Goal: Transaction & Acquisition: Purchase product/service

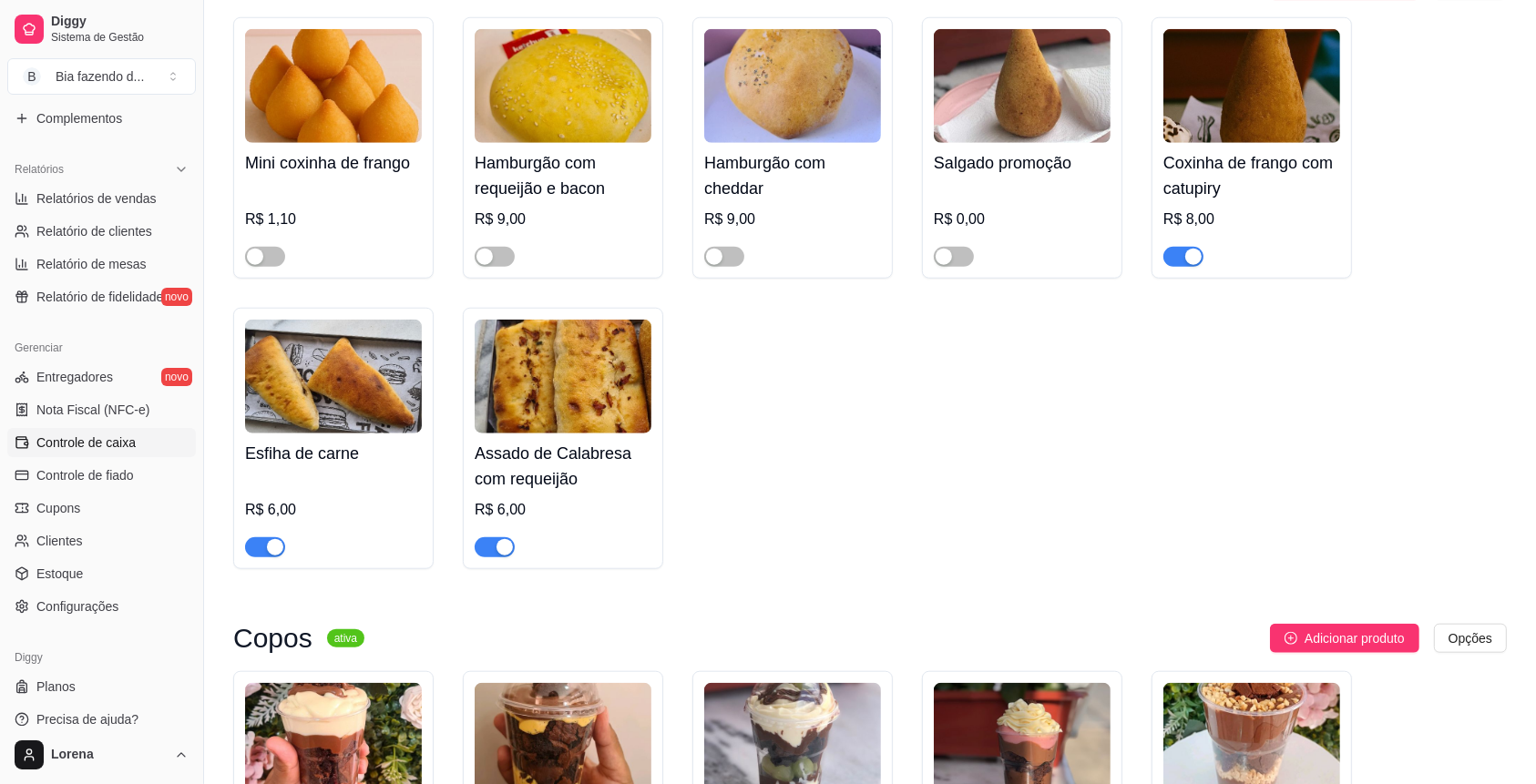
scroll to position [524, 0]
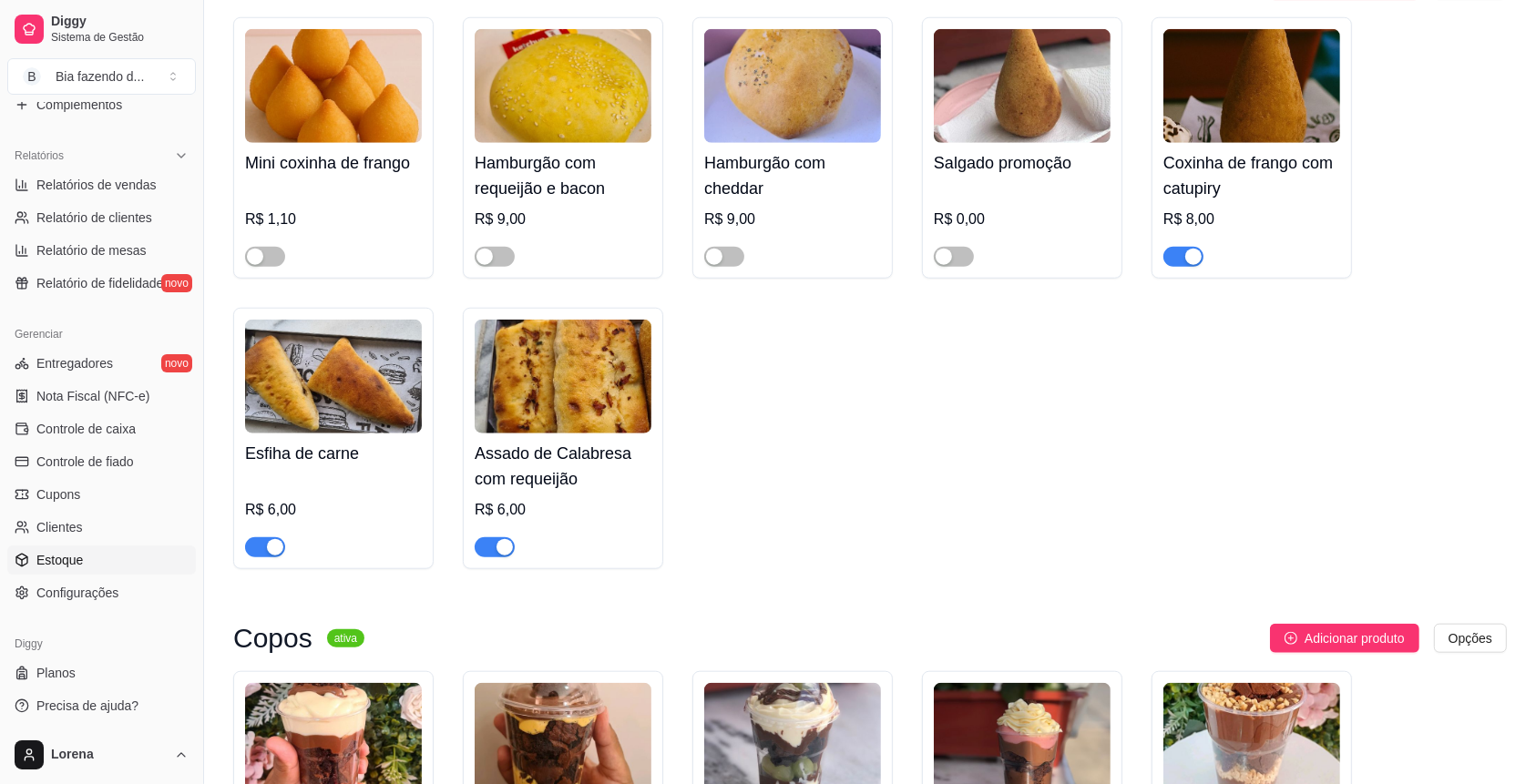
click at [141, 553] on link "Estoque" at bounding box center [101, 560] width 189 height 29
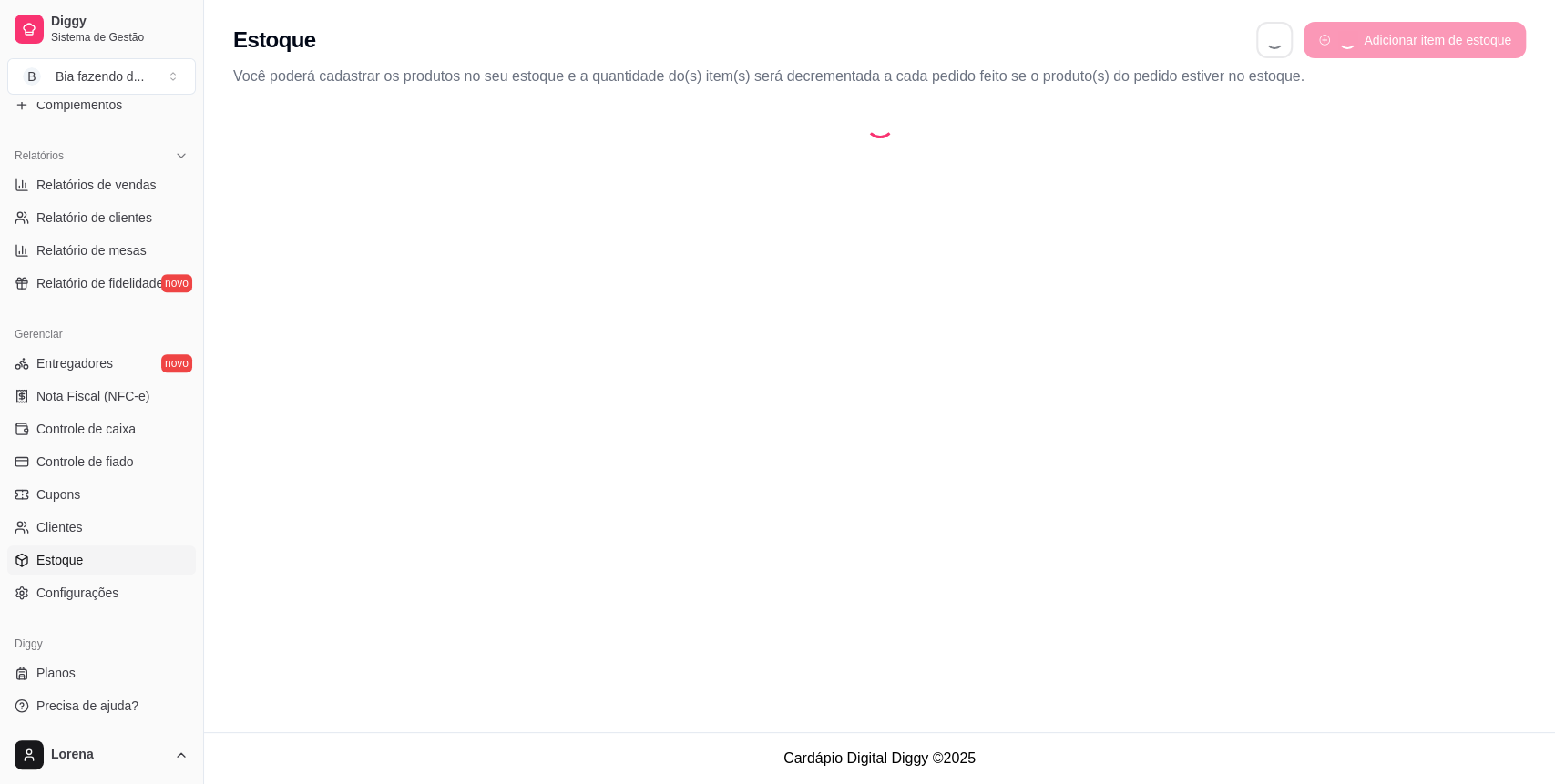
select select "QUANTITY_ORDER"
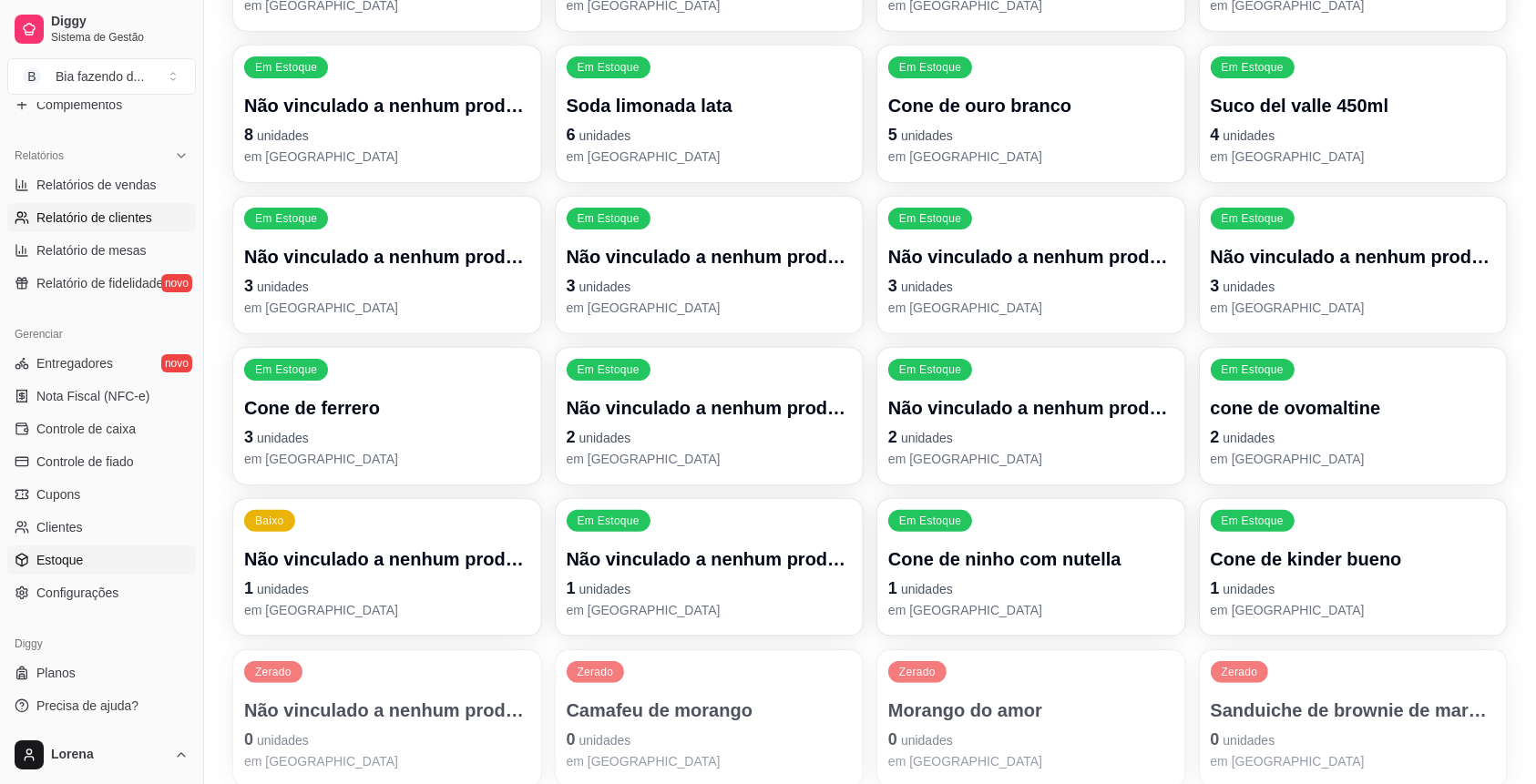
scroll to position [404, 0]
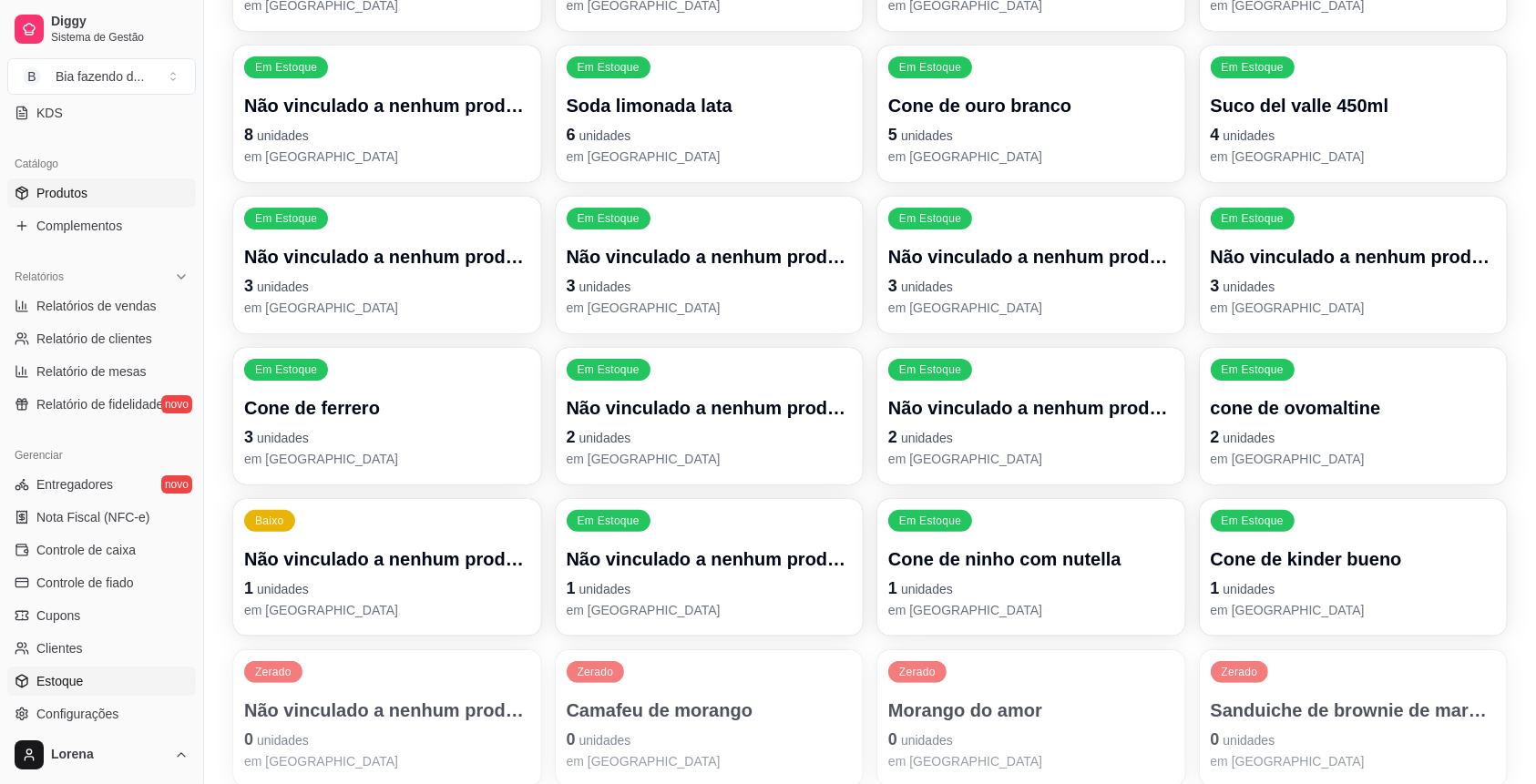
click at [123, 194] on link "Produtos" at bounding box center [101, 193] width 189 height 29
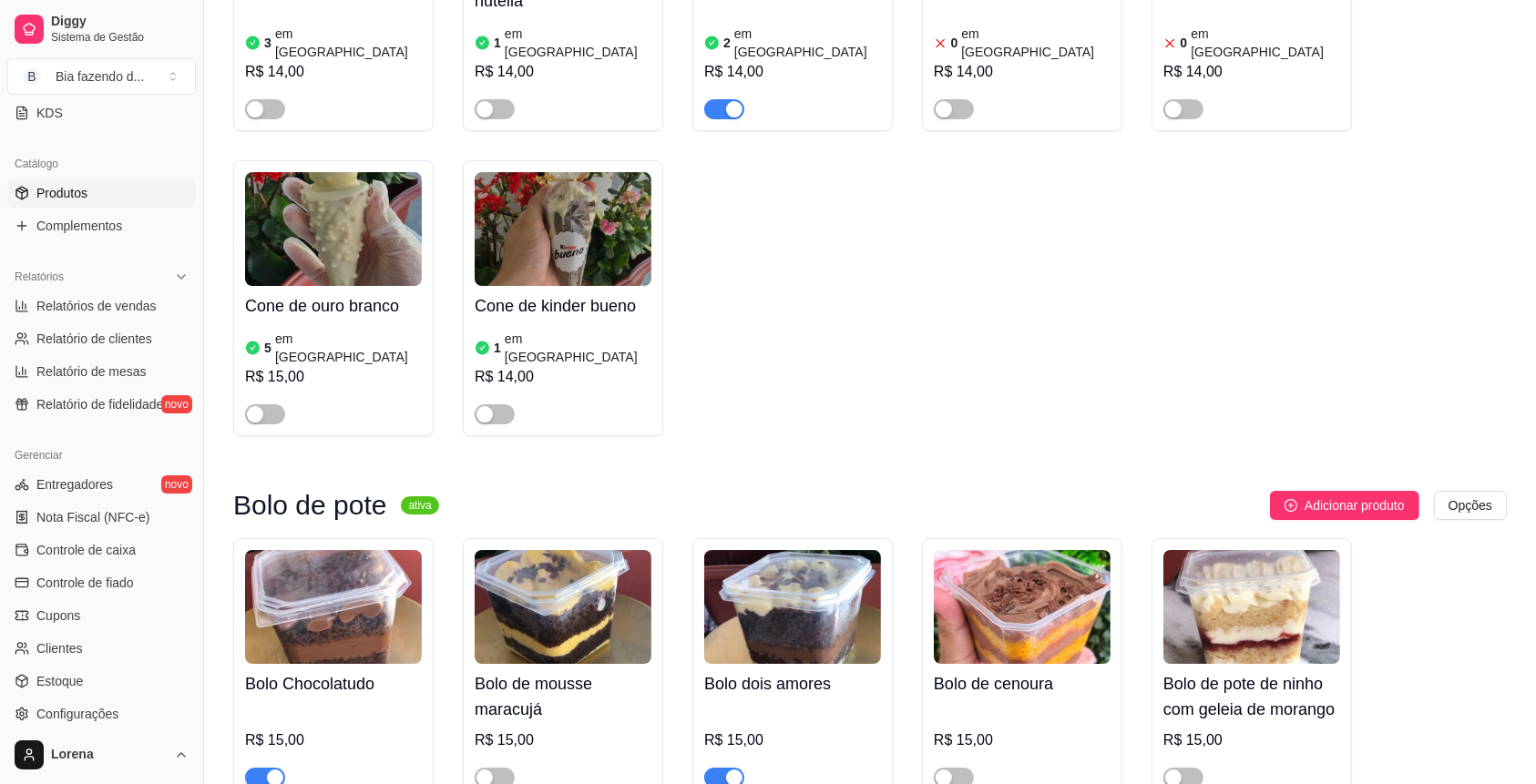
scroll to position [6070, 0]
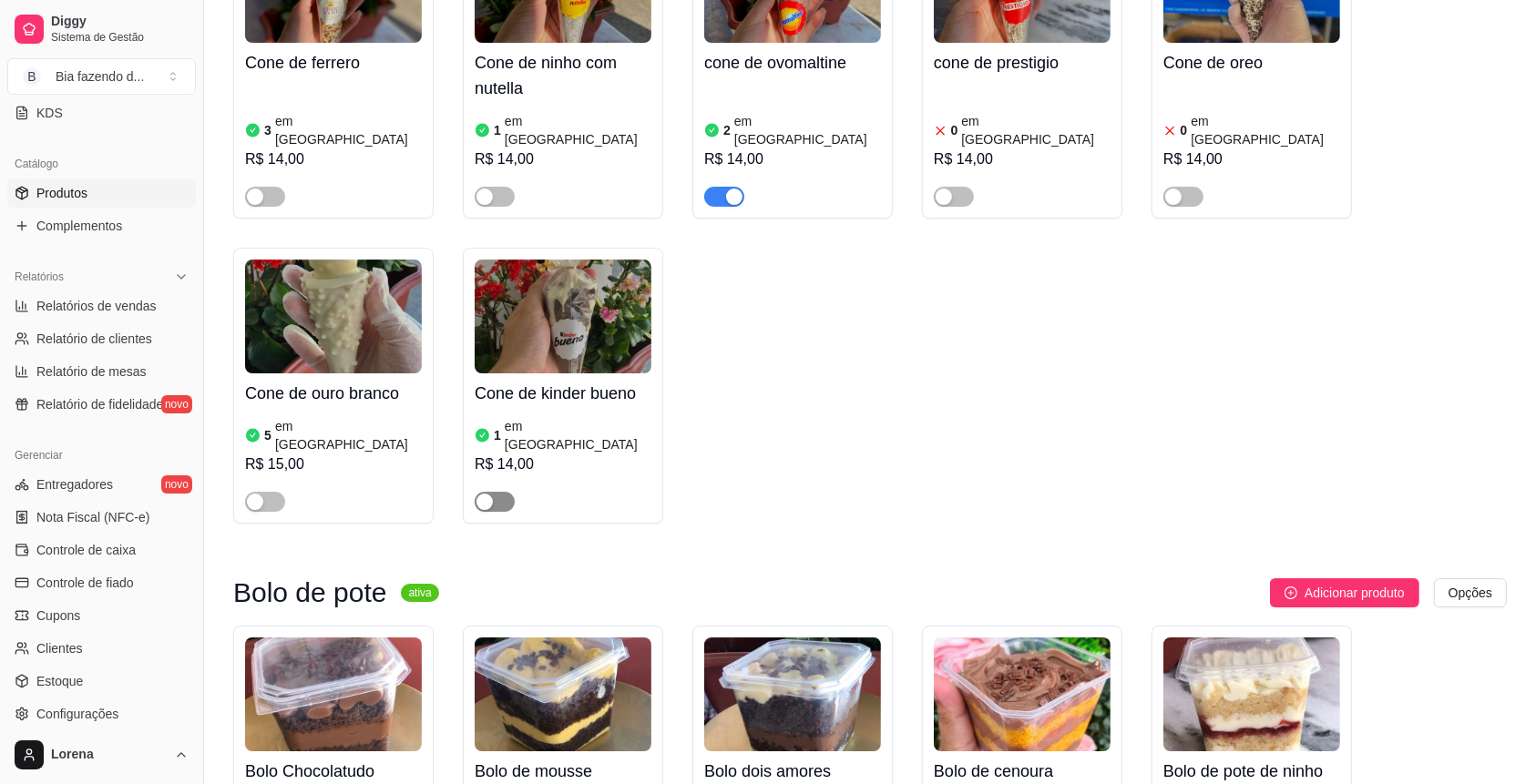
click at [494, 492] on span "button" at bounding box center [494, 502] width 40 height 20
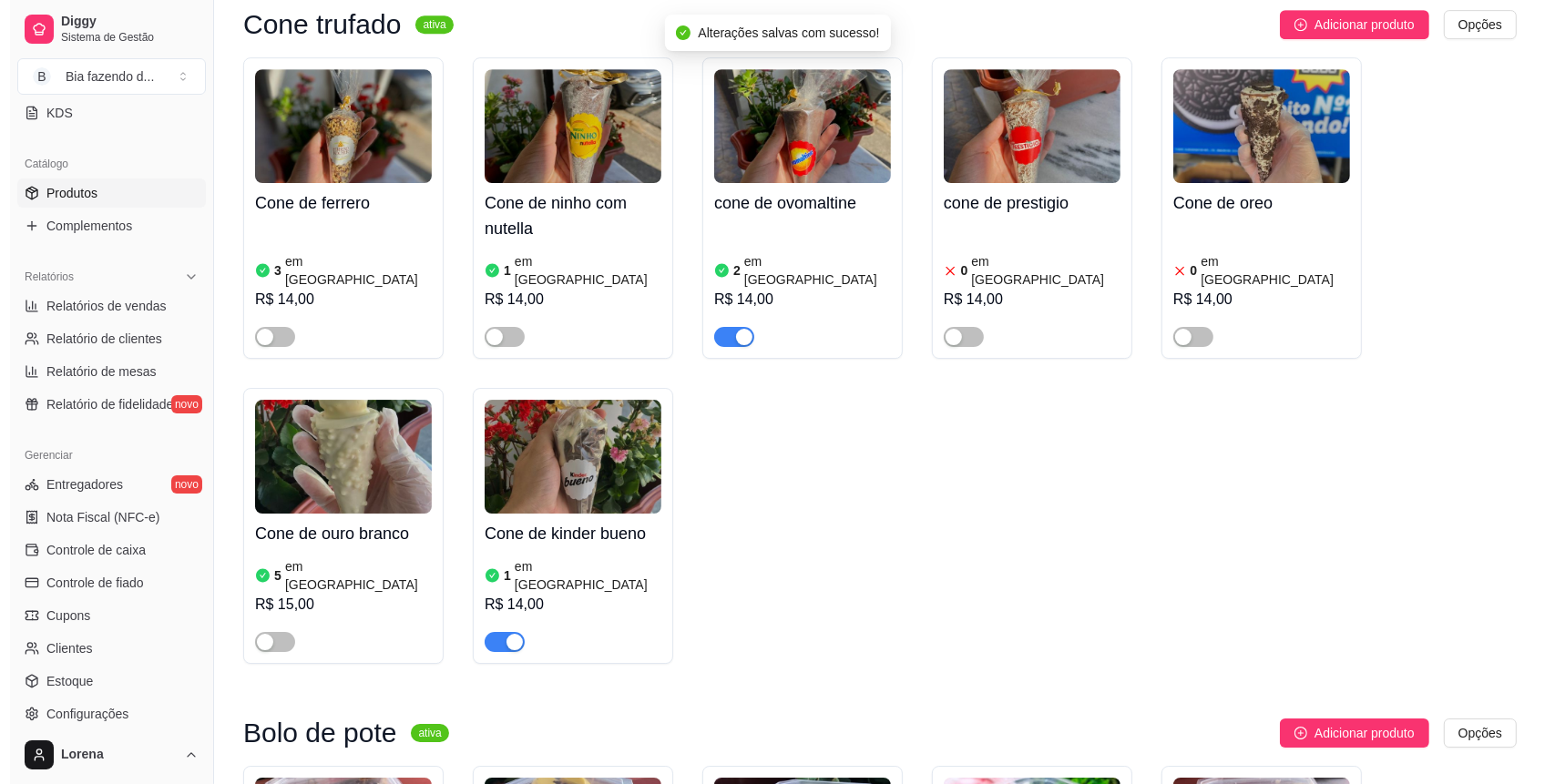
scroll to position [5828, 0]
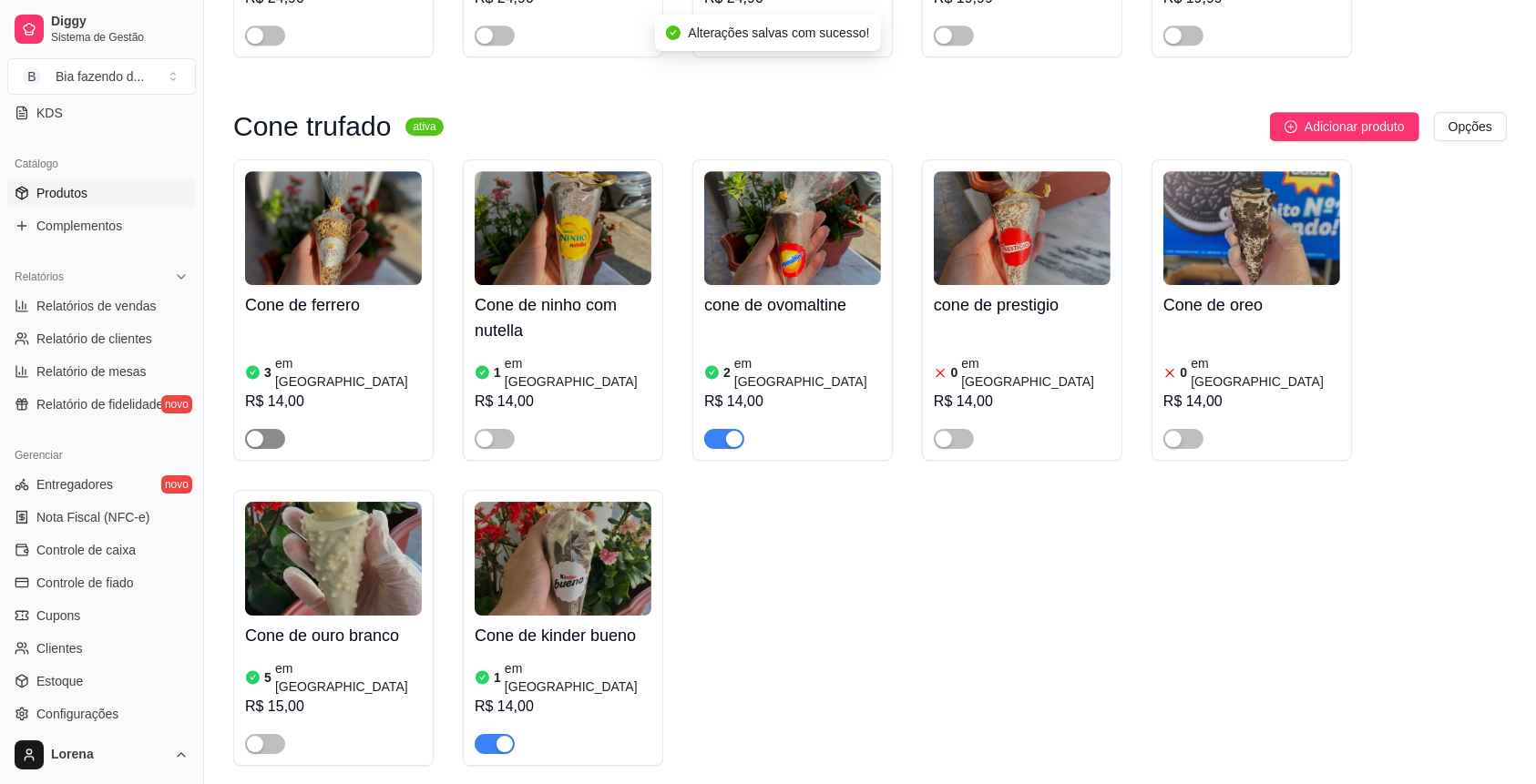
click at [256, 431] on div "button" at bounding box center [255, 439] width 17 height 17
click at [500, 429] on span "button" at bounding box center [494, 439] width 40 height 20
click at [723, 429] on button "button" at bounding box center [723, 439] width 40 height 20
click at [411, 343] on div "3 em estoque R$ 14,00" at bounding box center [334, 387] width 177 height 123
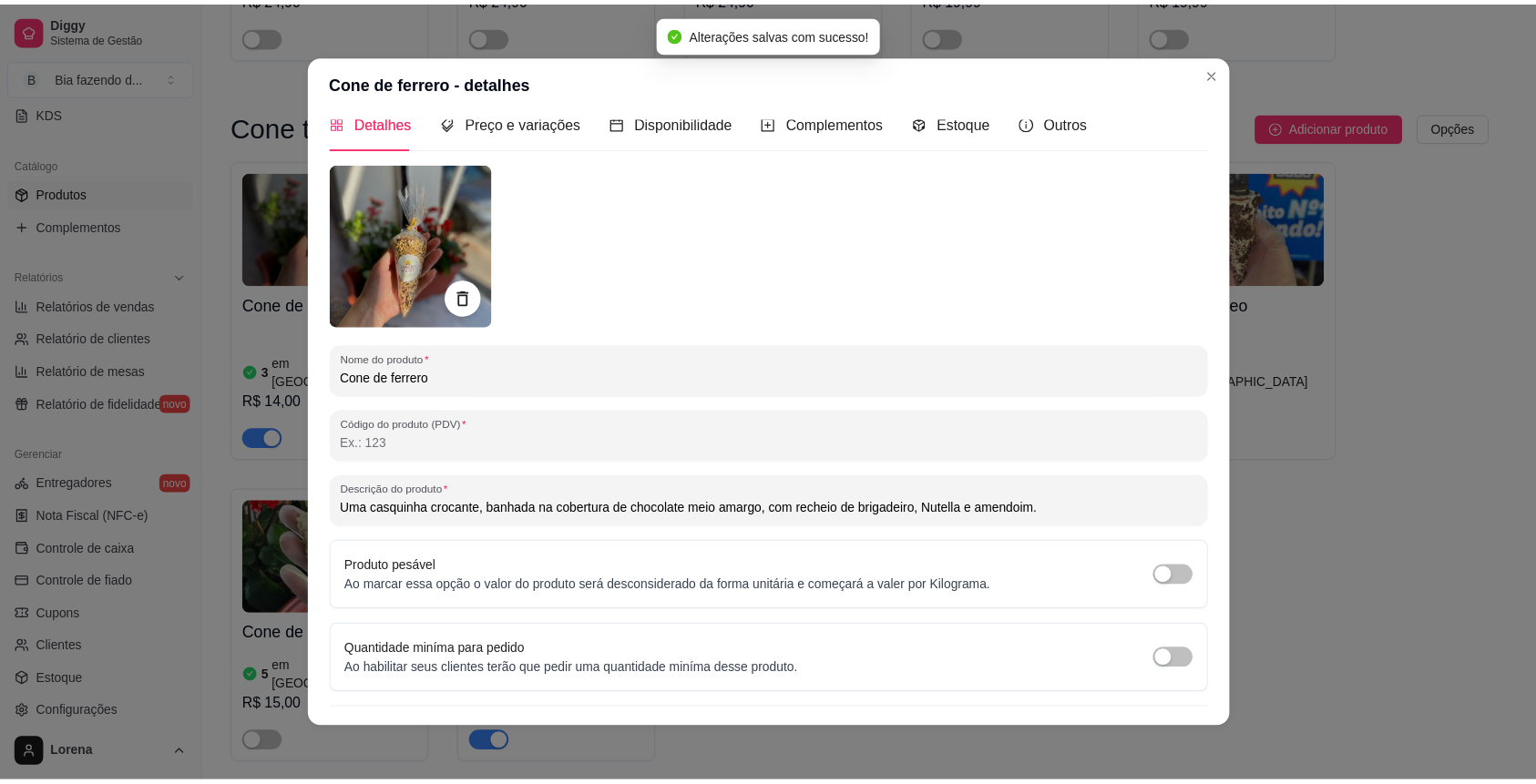
scroll to position [0, 0]
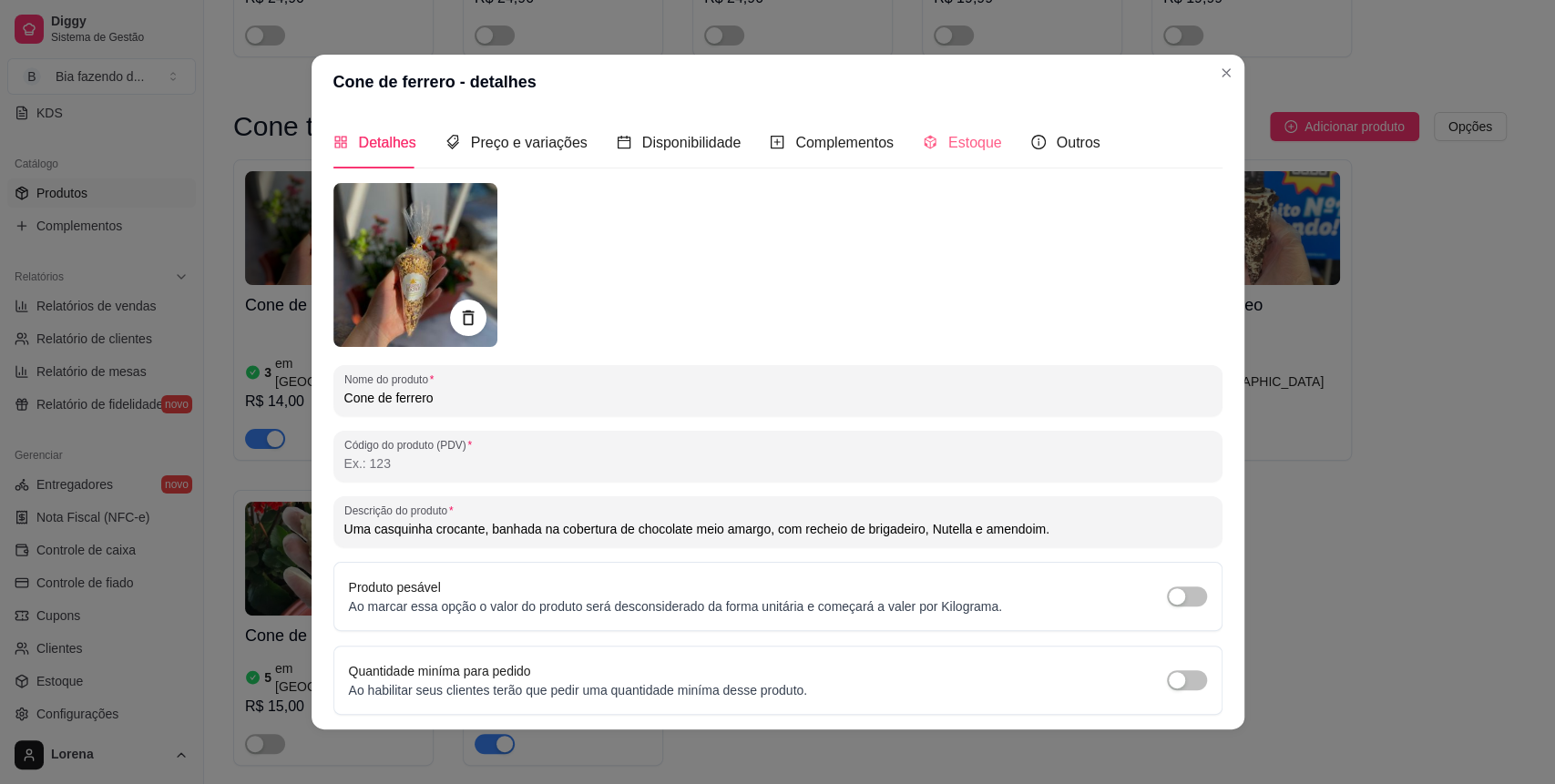
click at [938, 129] on div "Estoque" at bounding box center [962, 143] width 79 height 52
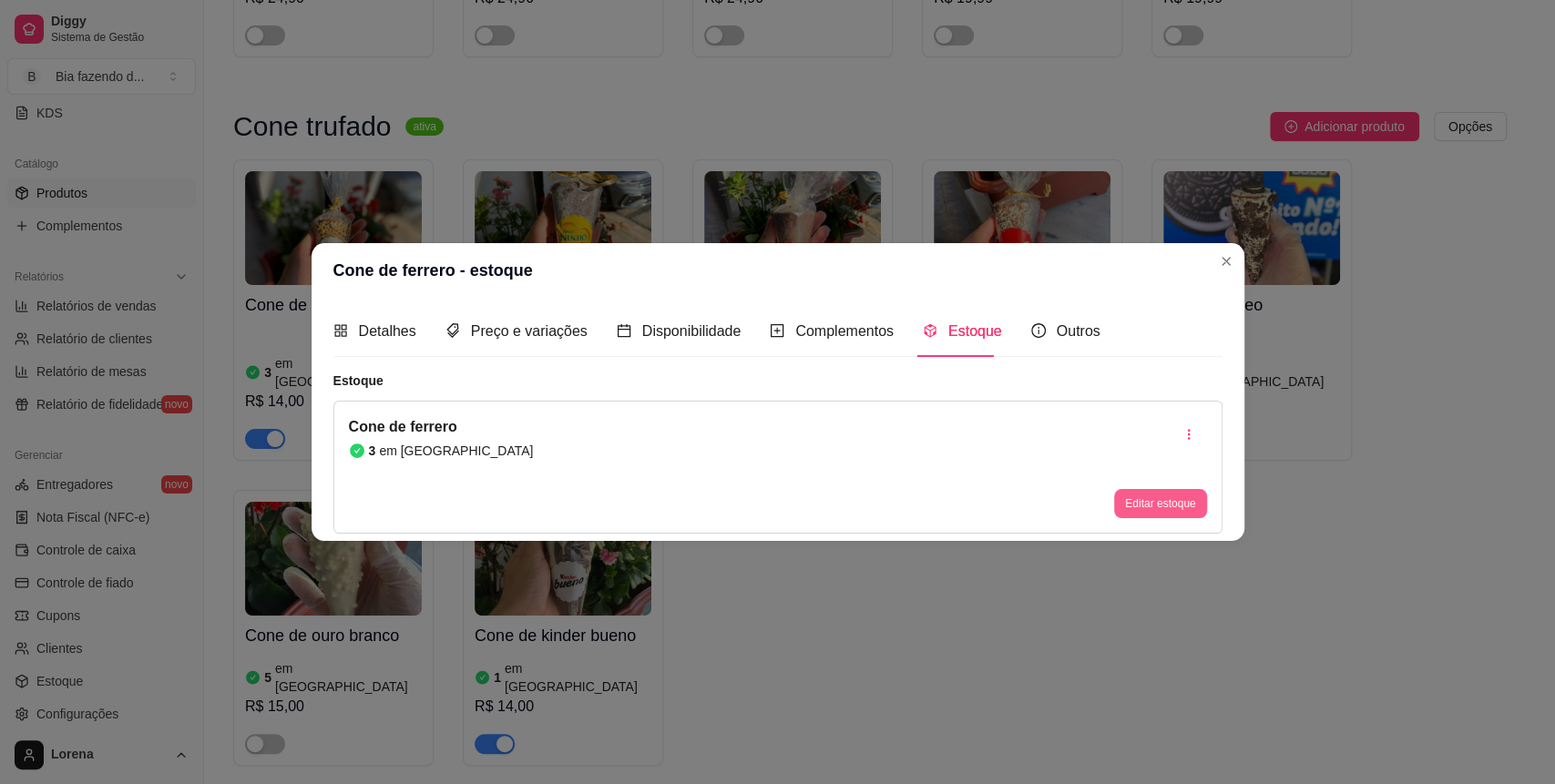
click at [1173, 509] on button "Editar estoque" at bounding box center [1160, 504] width 92 height 29
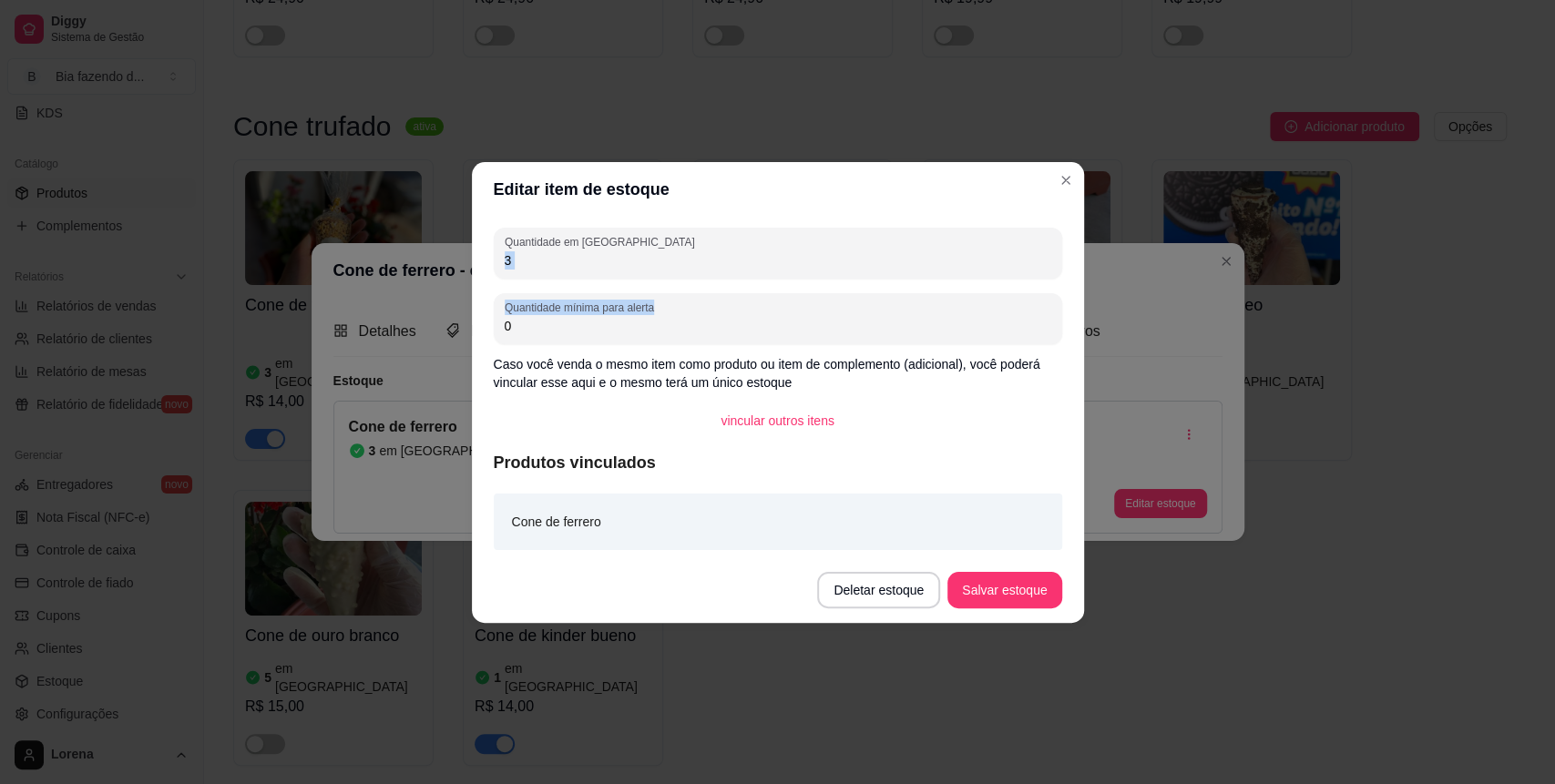
drag, startPoint x: 730, startPoint y: 273, endPoint x: 378, endPoint y: 309, distance: 353.8
click at [378, 309] on div "Editar item de estoque Quantidade em estoque 3 Quantidade mínima para alerta 0 …" at bounding box center [777, 392] width 1555 height 784
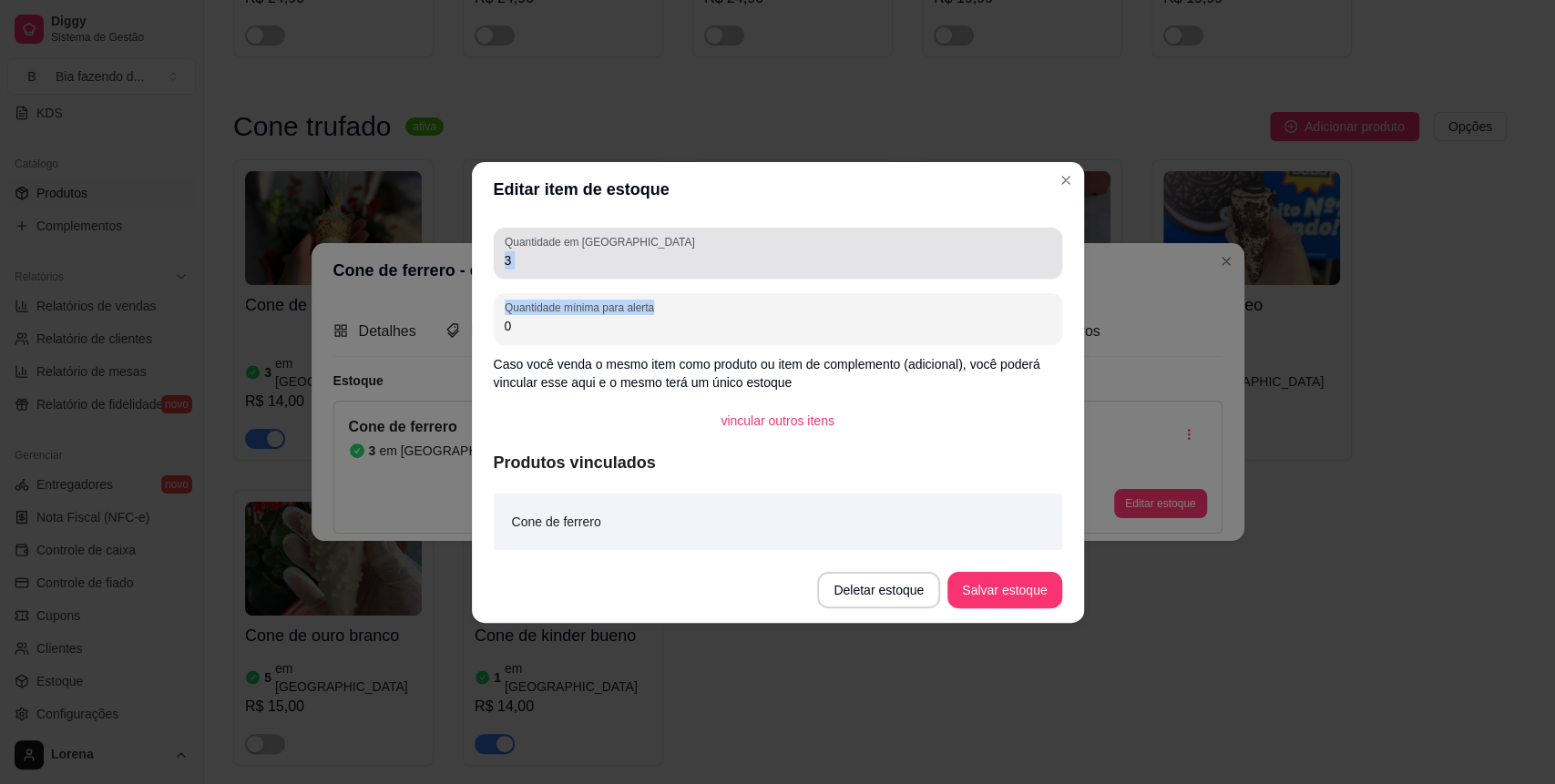
click at [652, 244] on div "3" at bounding box center [778, 253] width 547 height 37
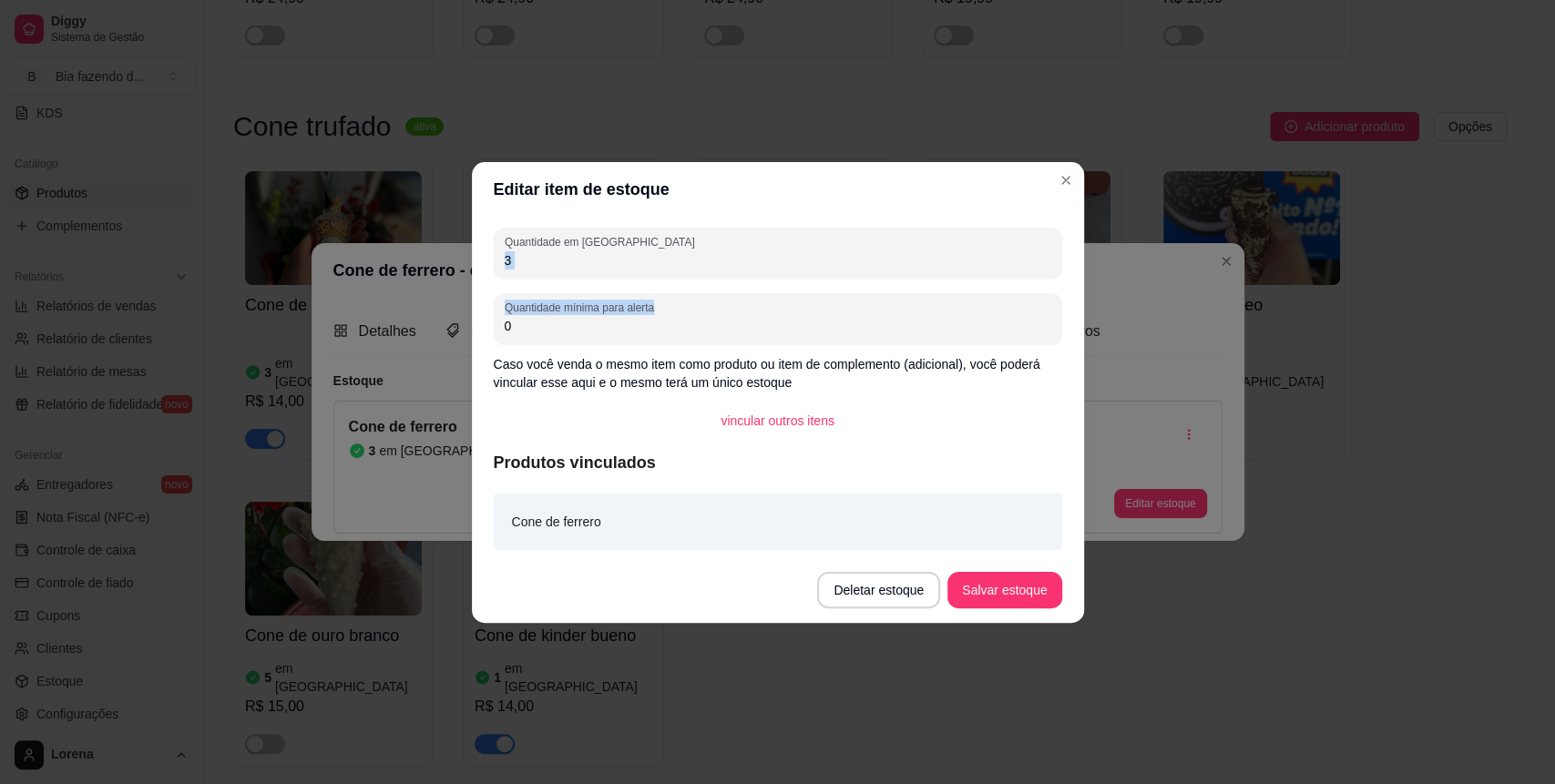
drag, startPoint x: 652, startPoint y: 244, endPoint x: 343, endPoint y: 322, distance: 318.7
click at [343, 322] on div "Editar item de estoque Quantidade em estoque 3 Quantidade mínima para alerta 0 …" at bounding box center [777, 392] width 1555 height 784
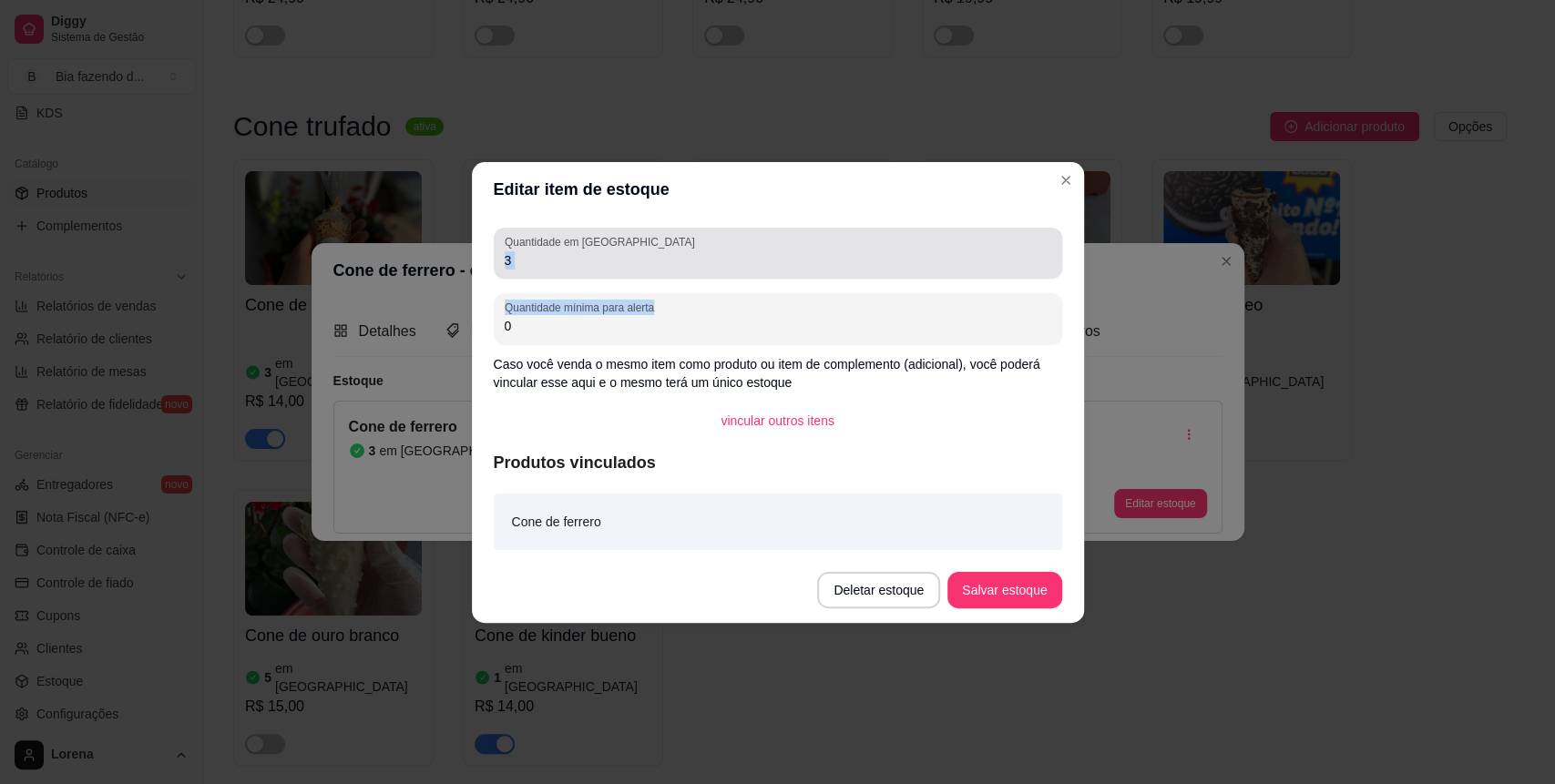
click at [591, 255] on input "3" at bounding box center [778, 261] width 547 height 18
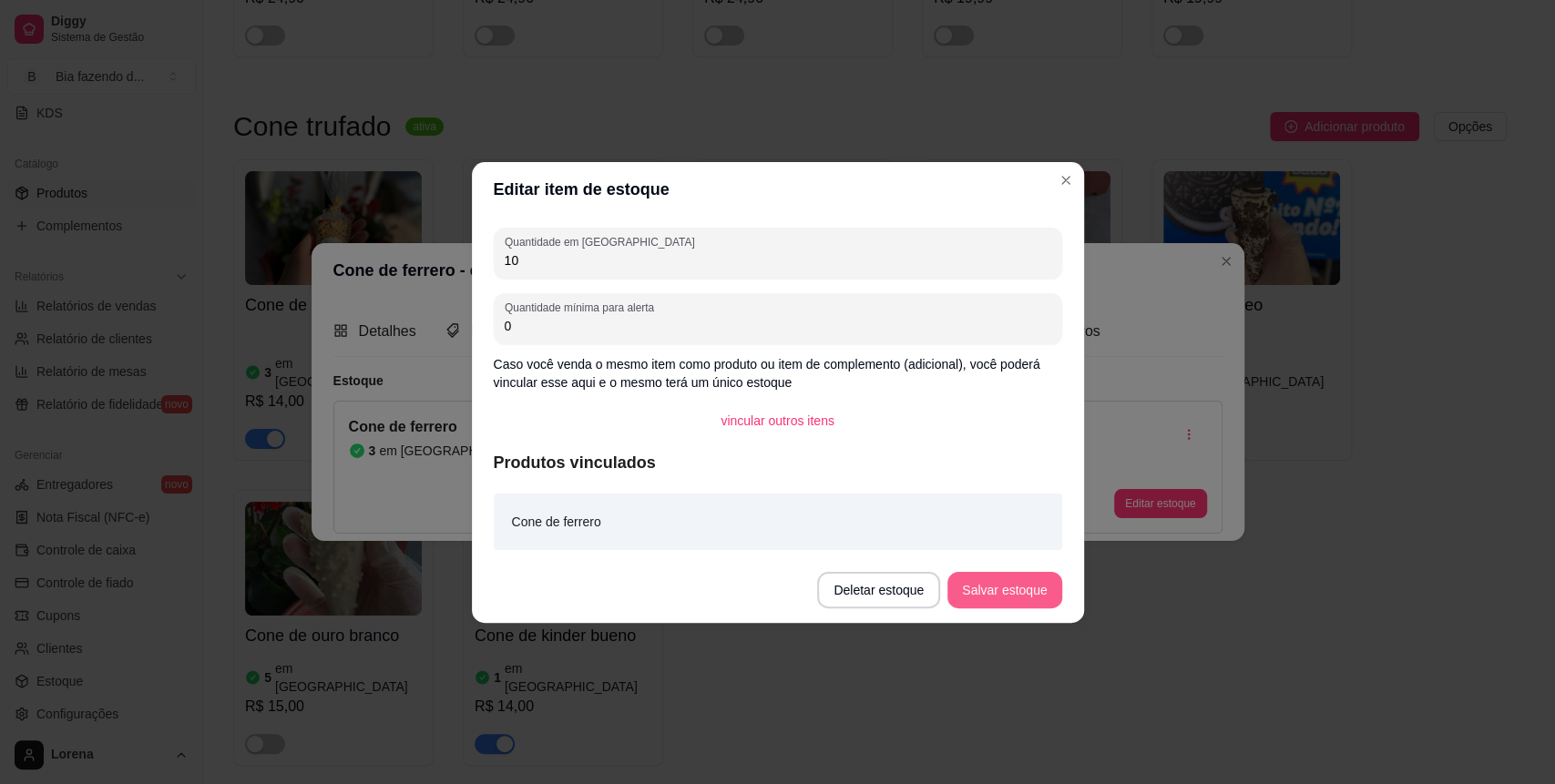
type input "10"
click at [1038, 591] on button "Salvar estoque" at bounding box center [1005, 591] width 114 height 37
click at [1007, 600] on button "Salvar estoque" at bounding box center [1005, 591] width 114 height 37
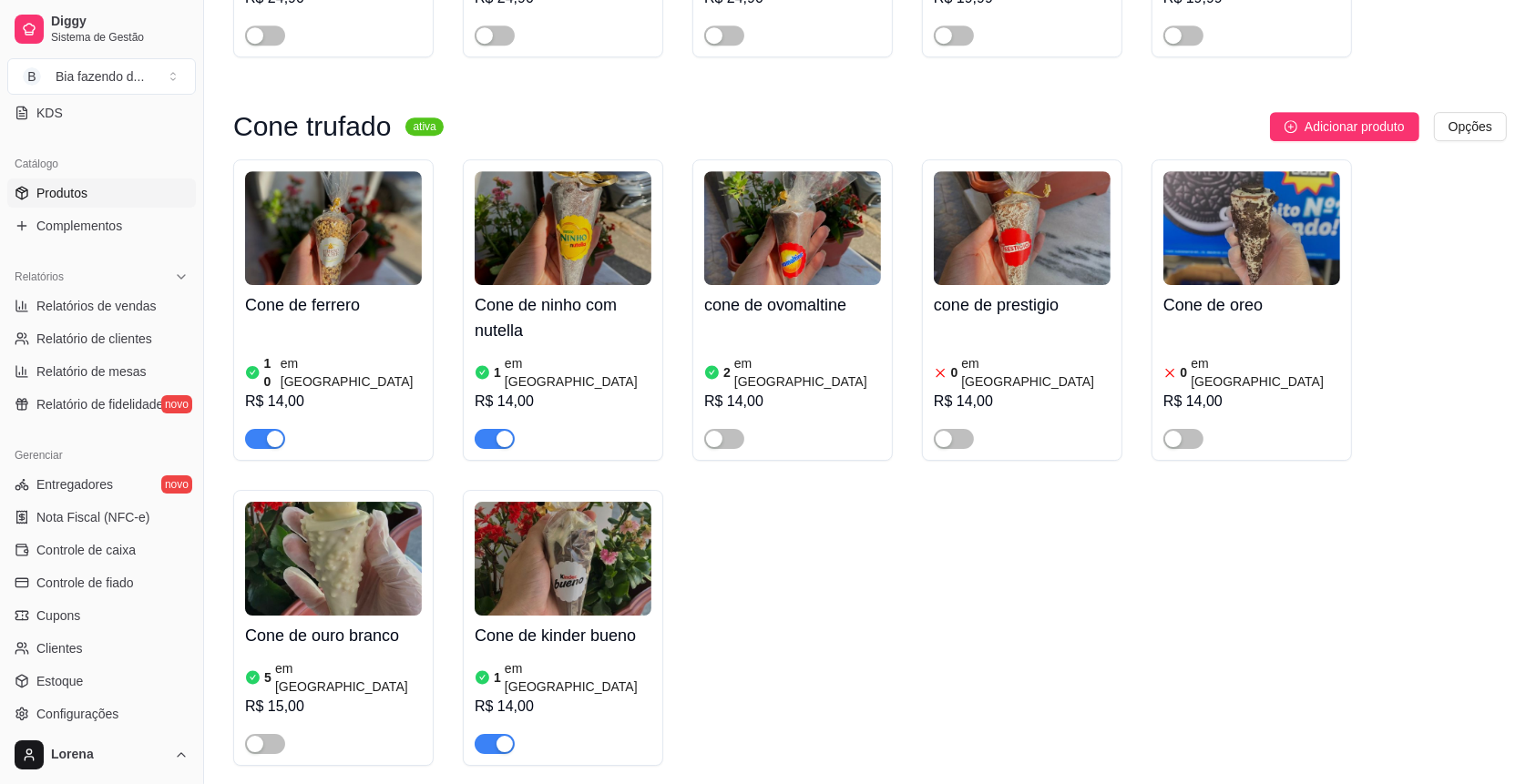
click at [628, 314] on h4 "Cone de ninho com nutella" at bounding box center [563, 317] width 177 height 51
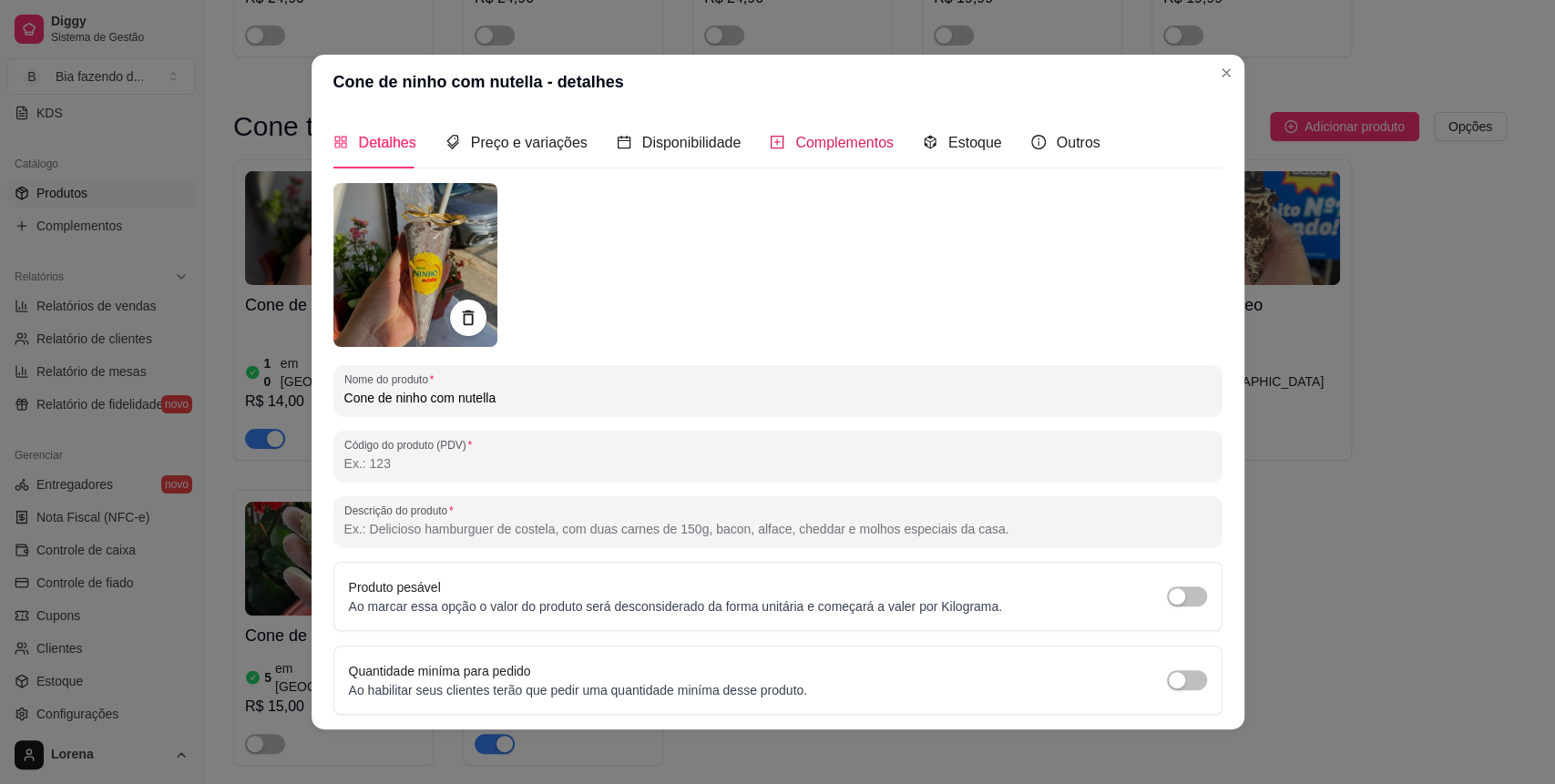
click at [809, 150] on span "Complementos" at bounding box center [844, 142] width 99 height 16
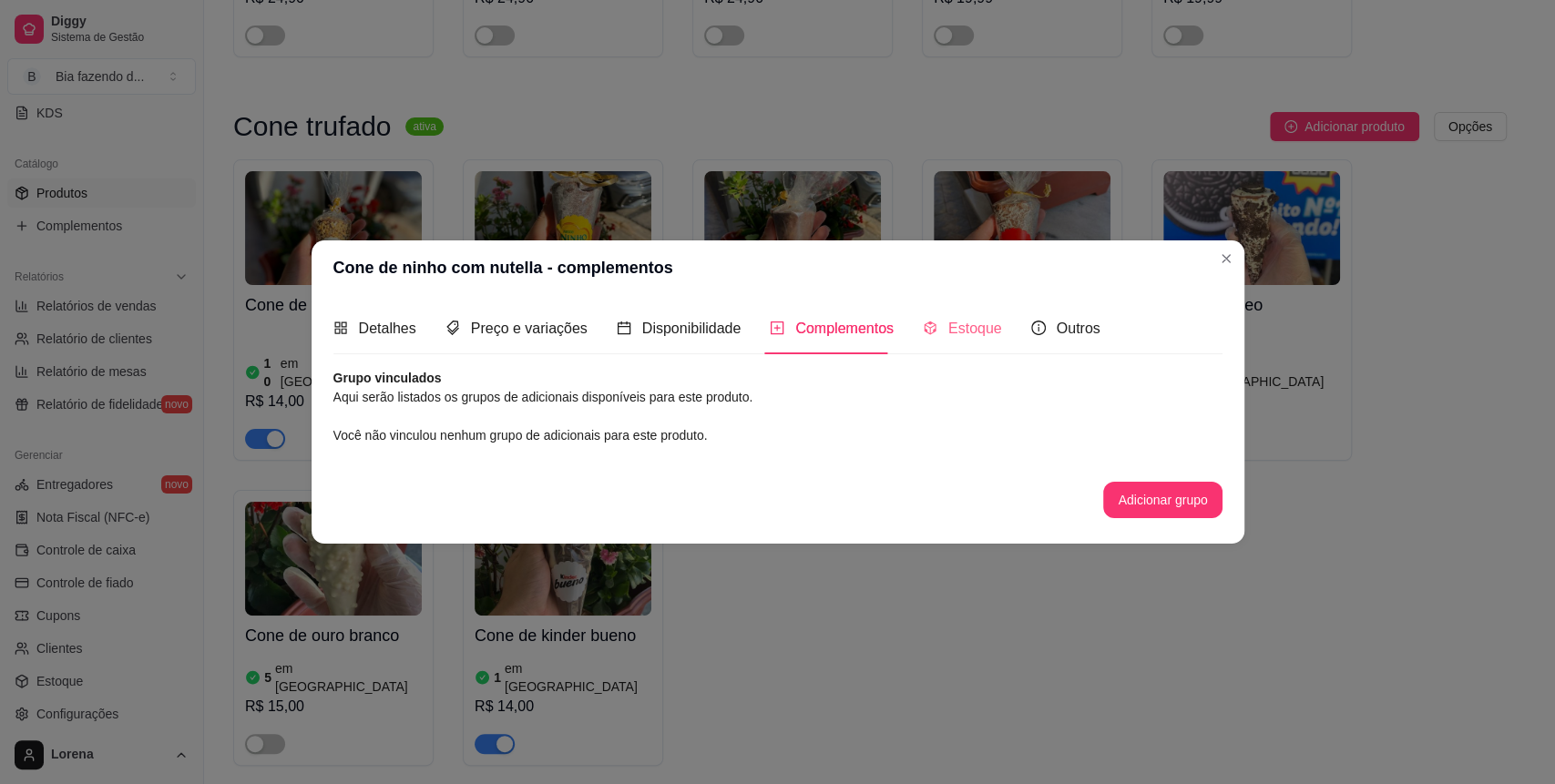
click at [928, 342] on div "Estoque" at bounding box center [962, 328] width 79 height 52
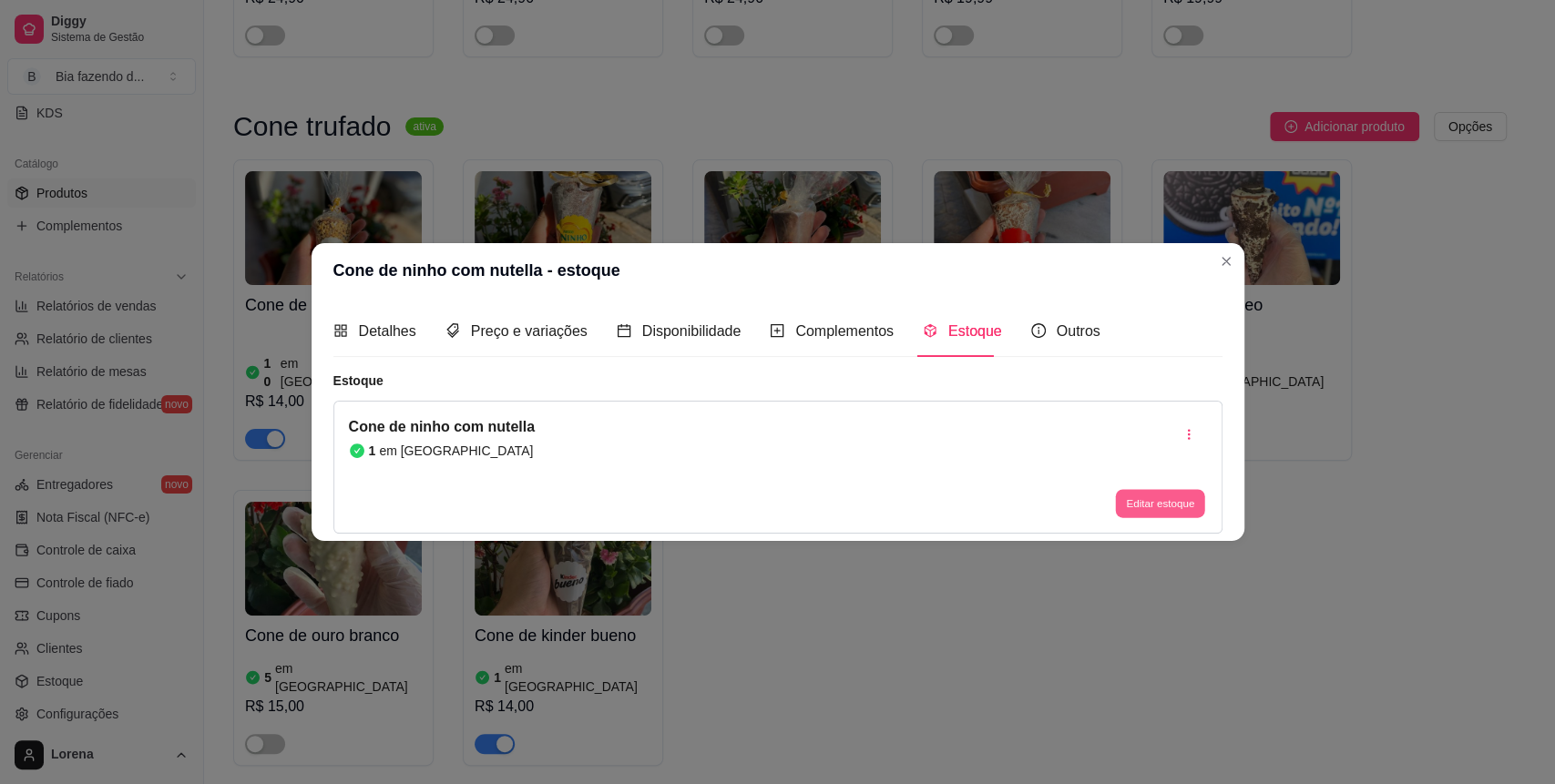
click at [1145, 503] on button "Editar estoque" at bounding box center [1160, 504] width 89 height 29
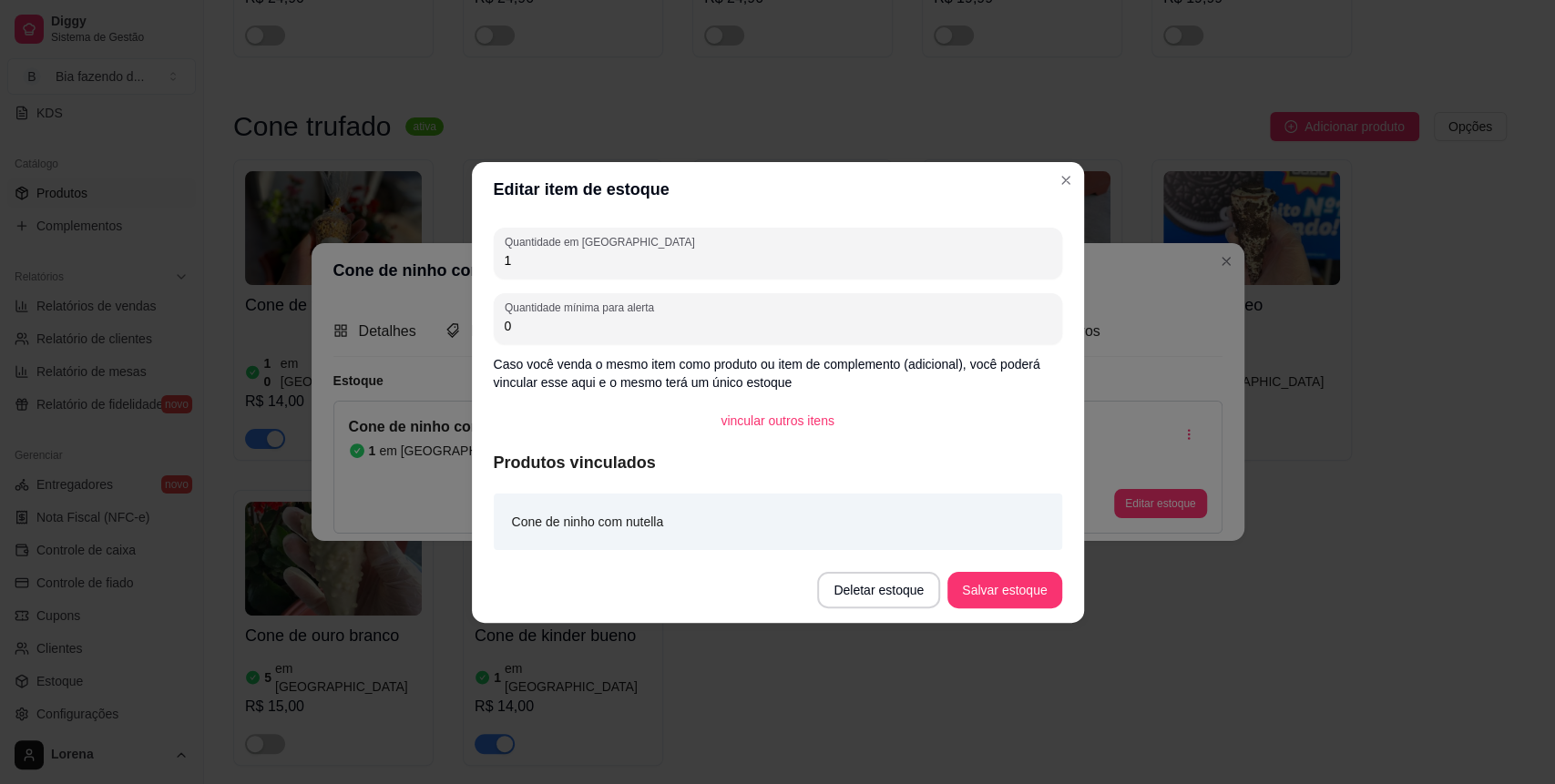
click at [573, 268] on input "1" at bounding box center [778, 261] width 547 height 18
type input "11"
click at [1028, 597] on button "Salvar estoque" at bounding box center [1005, 591] width 114 height 37
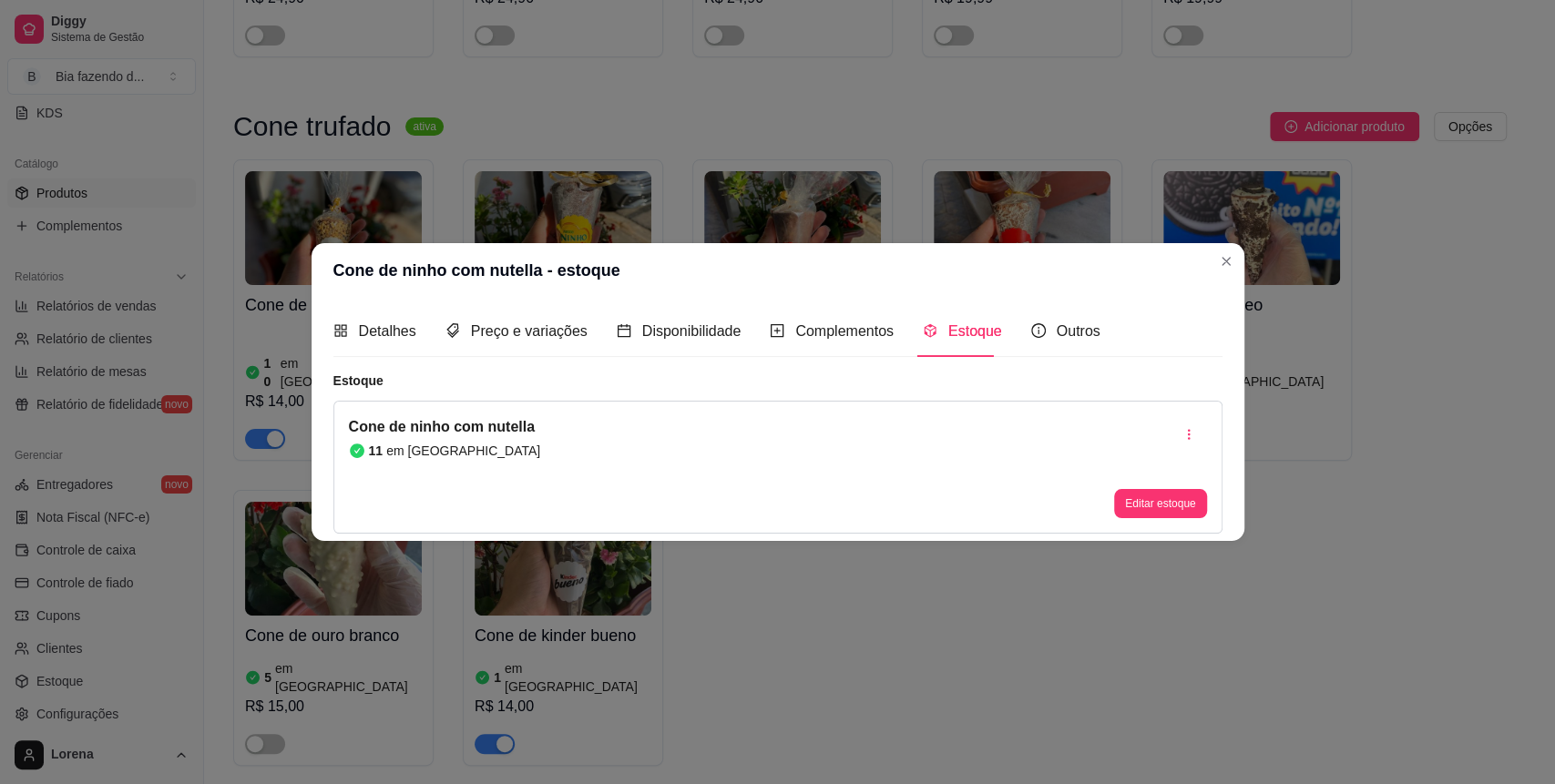
click at [1219, 262] on div "Cone de ninho com nutella - estoque Detalhes Preço e variações Disponibilidade …" at bounding box center [777, 392] width 1555 height 784
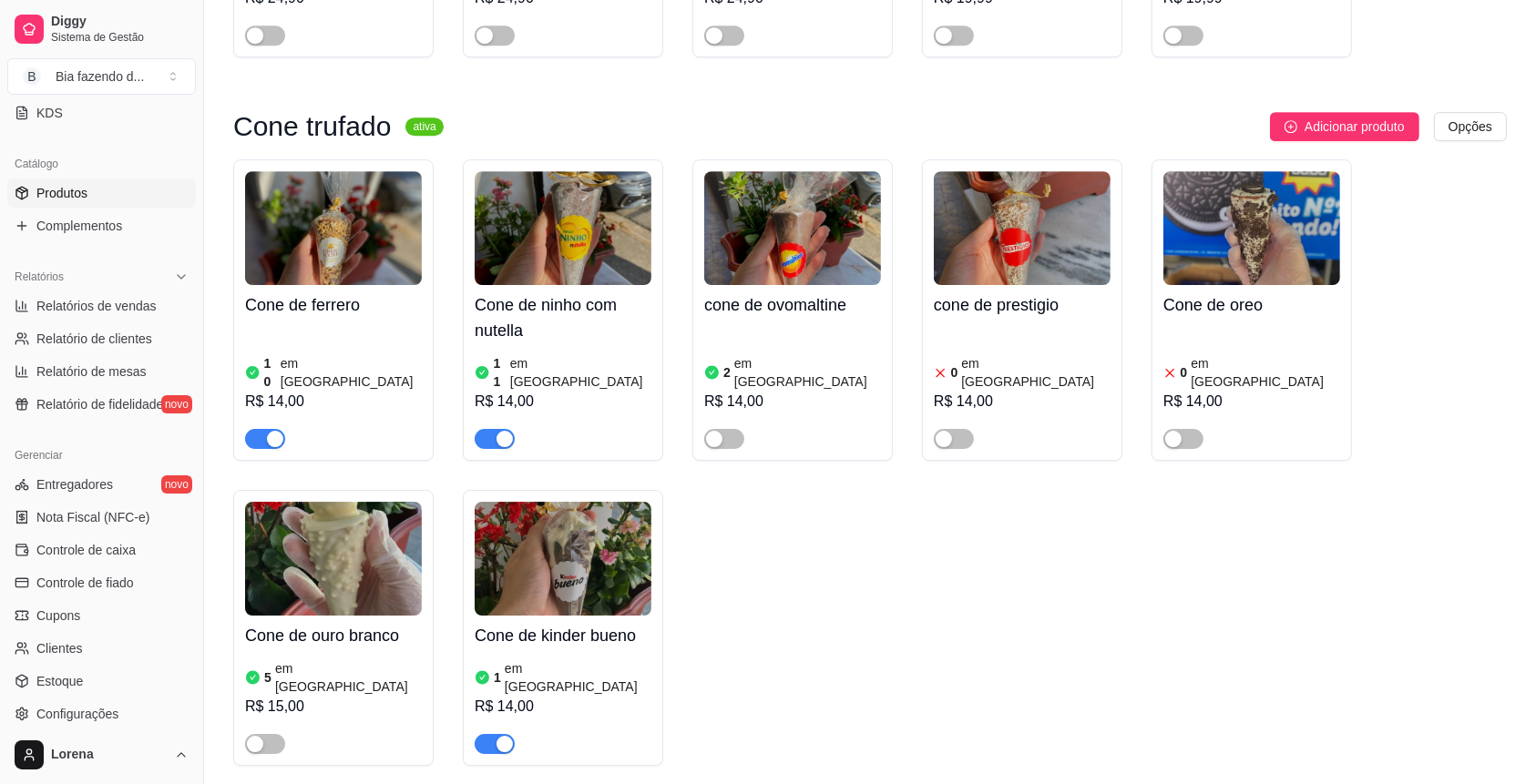
scroll to position [5950, 0]
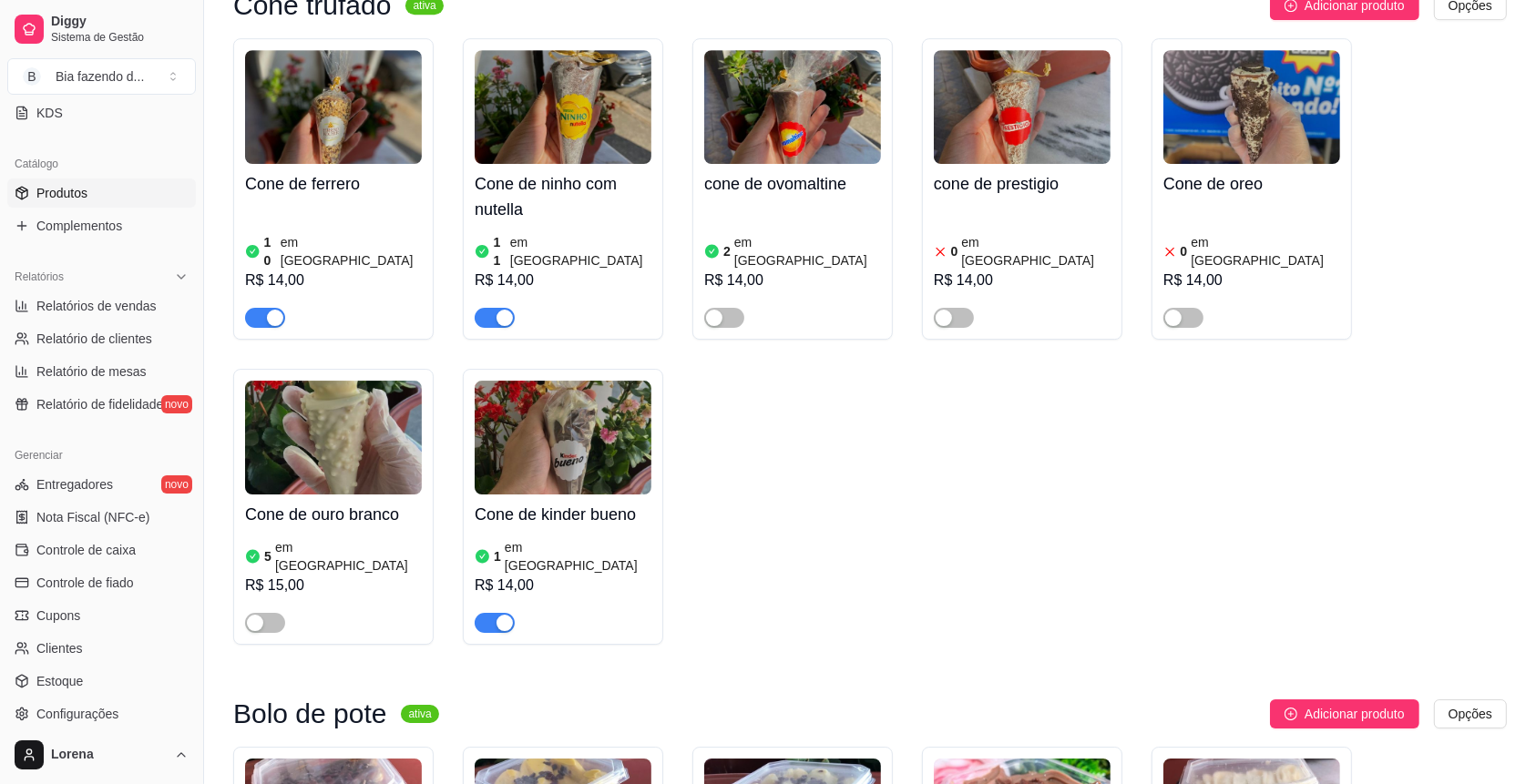
click at [486, 474] on img at bounding box center [563, 438] width 177 height 114
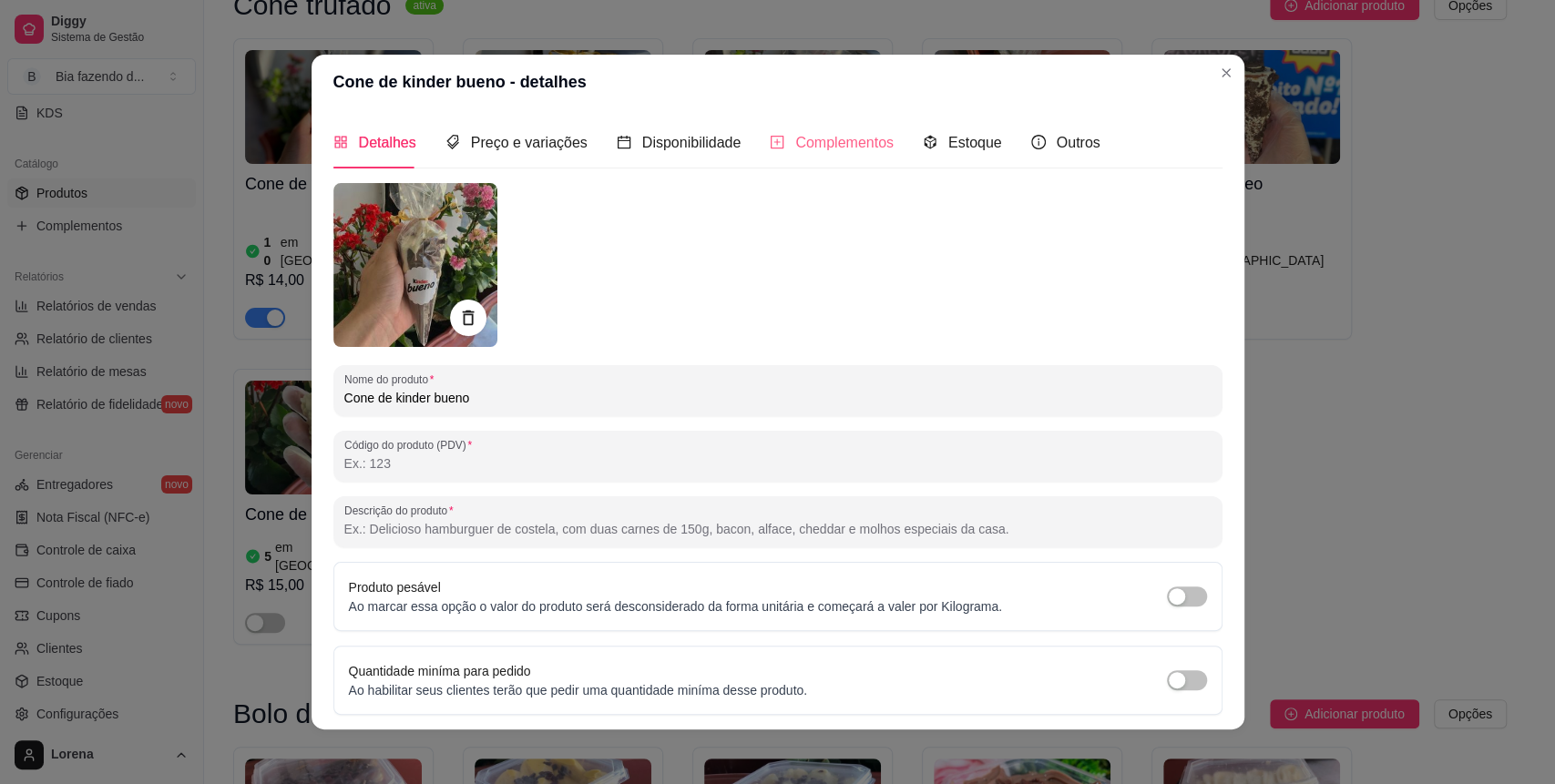
click at [809, 167] on div "Complementos" at bounding box center [831, 143] width 124 height 52
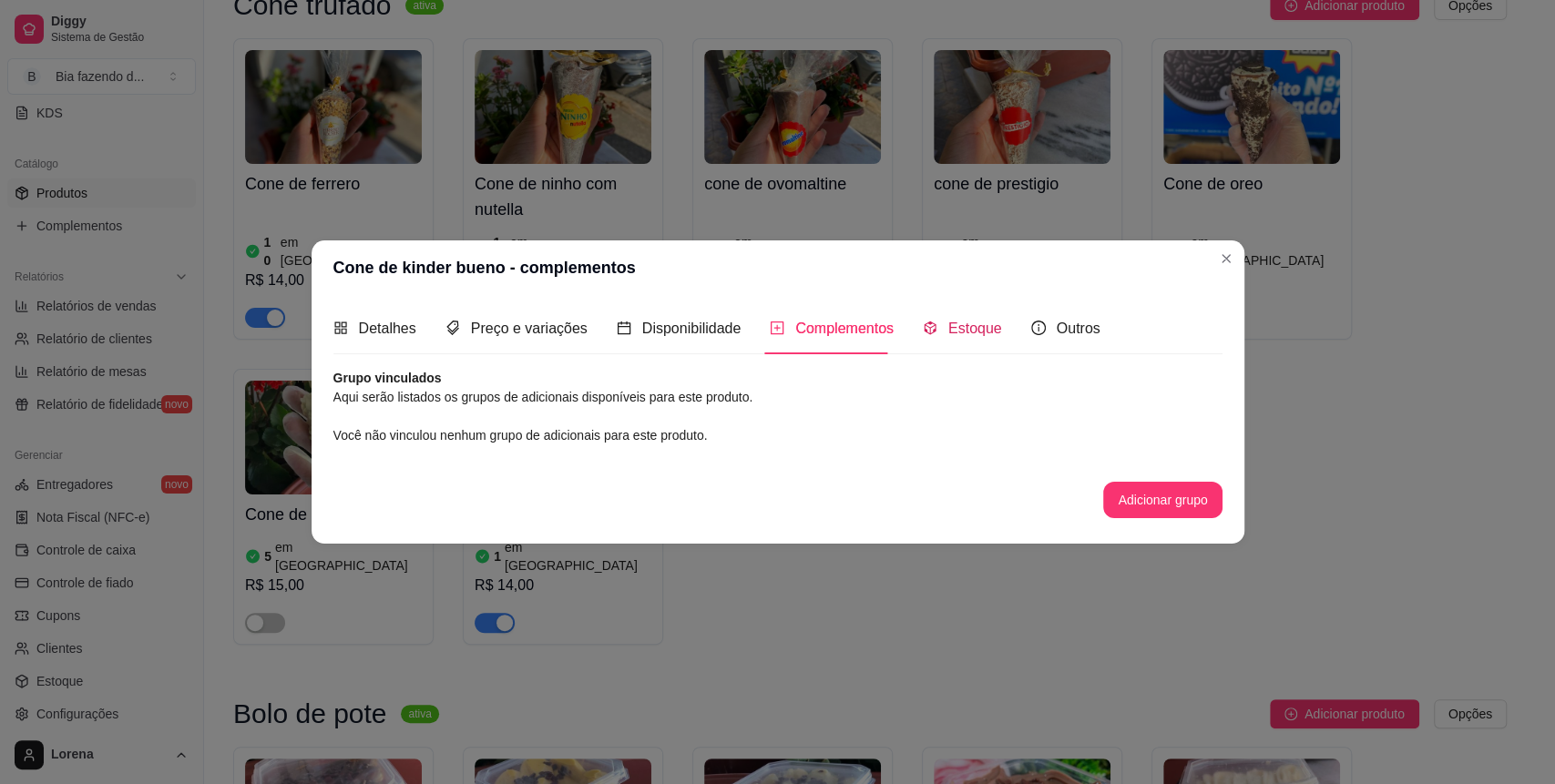
click at [949, 321] on span "Estoque" at bounding box center [975, 328] width 53 height 16
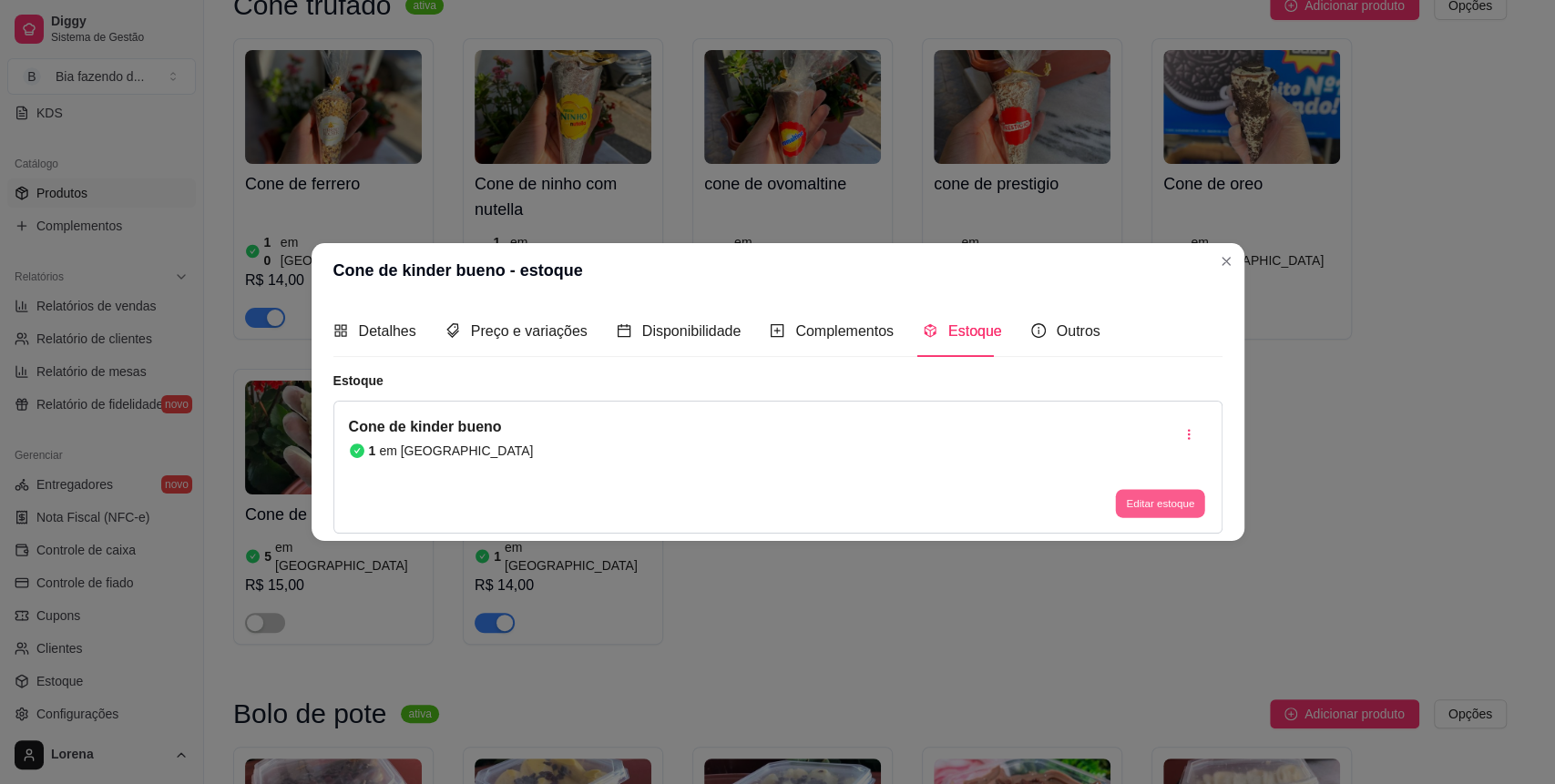
click at [1194, 497] on button "Editar estoque" at bounding box center [1160, 504] width 89 height 29
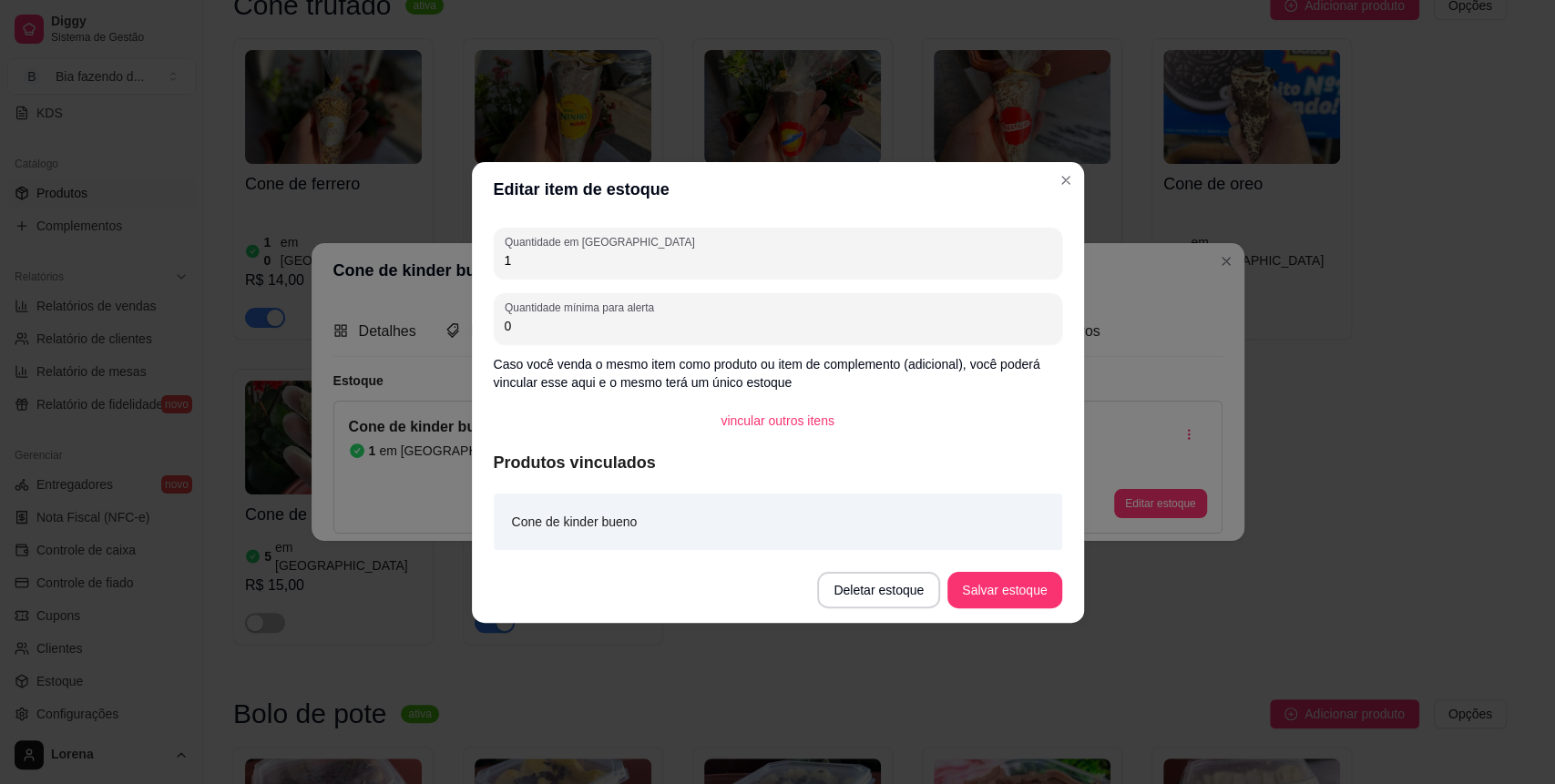
click at [536, 282] on div "Quantidade em estoque 1 Quantidade mínima para alerta 0 Caso você venda o mesmo…" at bounding box center [778, 387] width 612 height 341
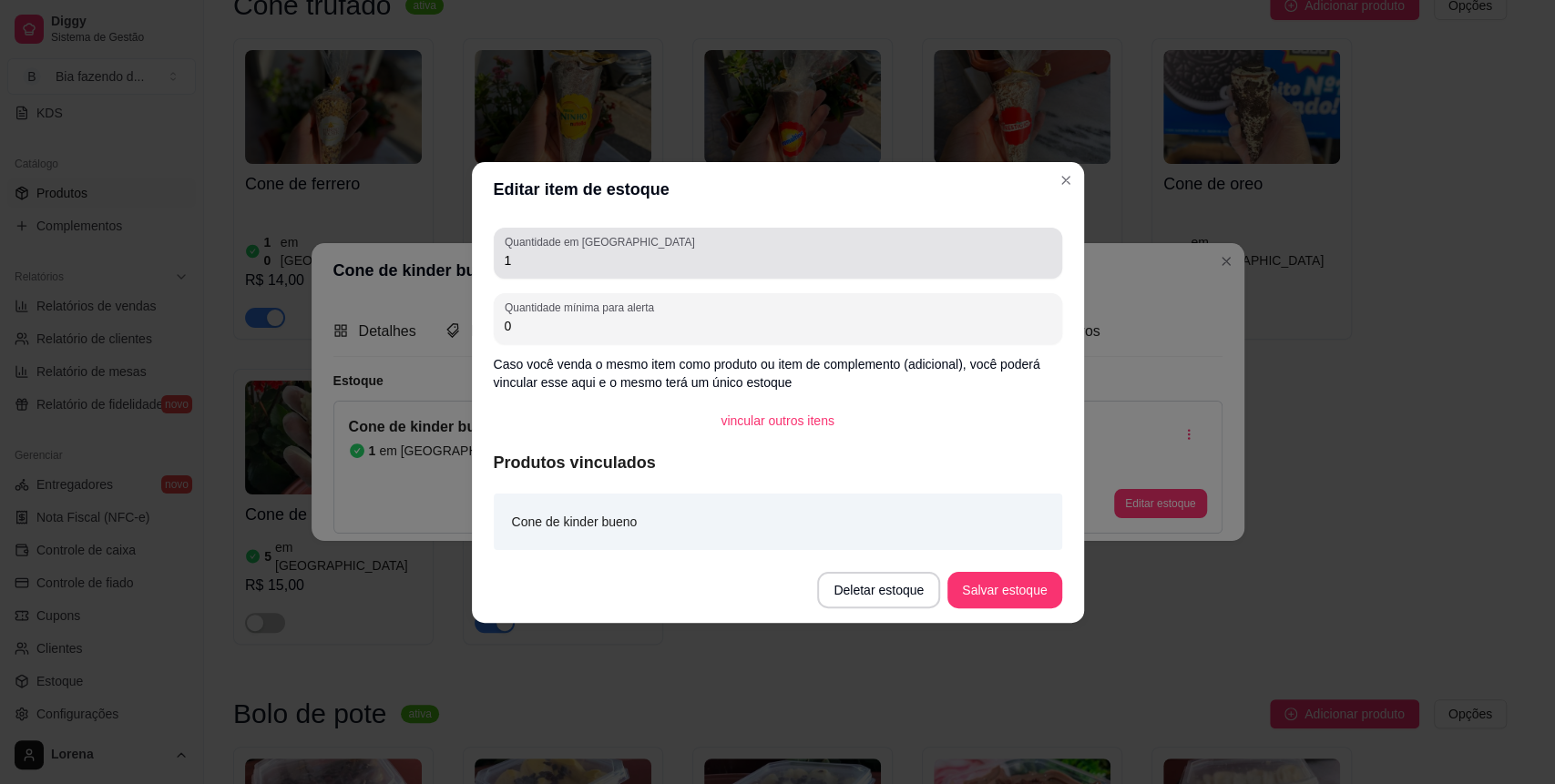
click at [536, 276] on div "Quantidade em estoque 1" at bounding box center [778, 252] width 569 height 51
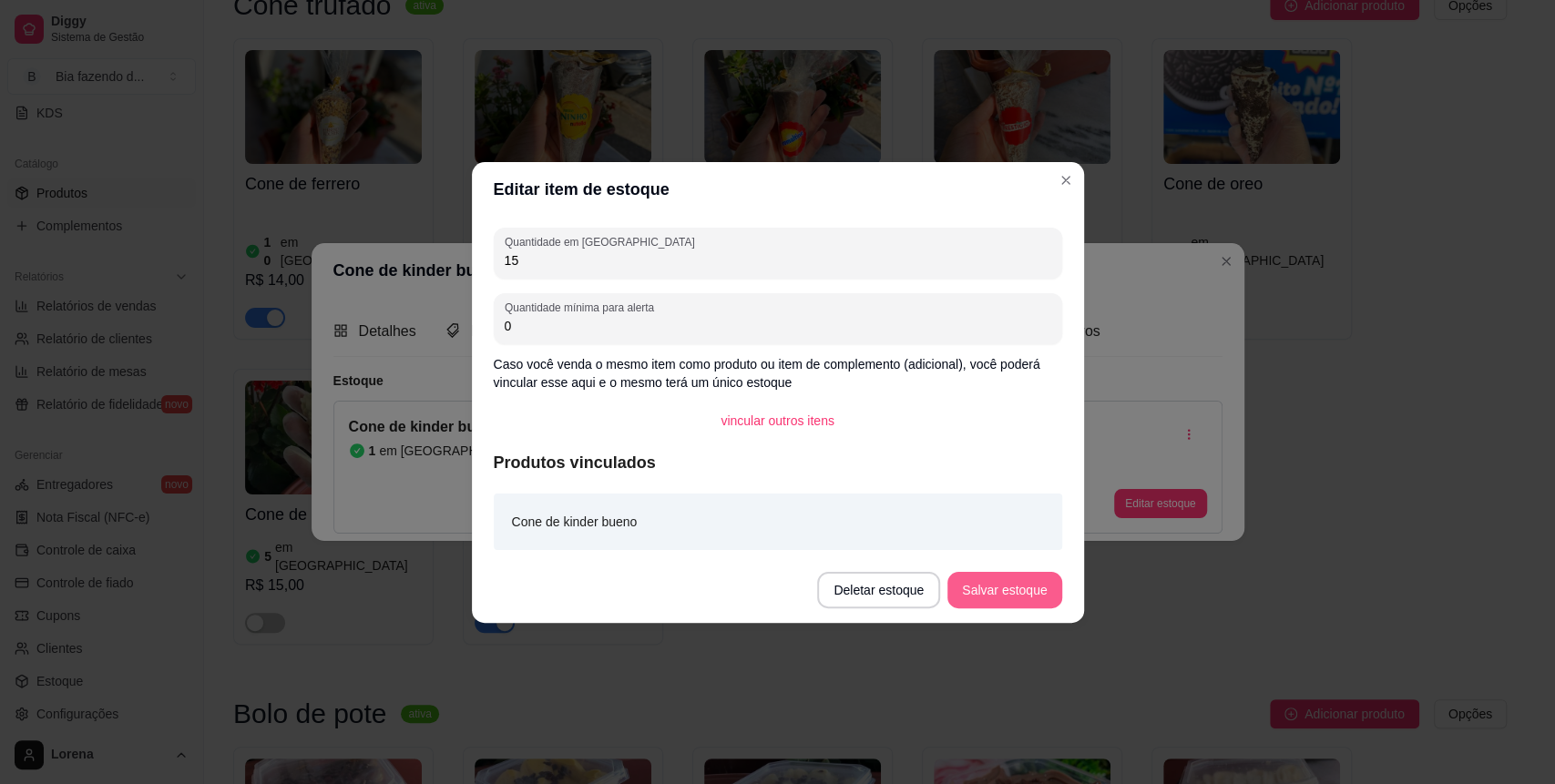
type input "15"
click at [977, 596] on button "Salvar estoque" at bounding box center [1005, 591] width 114 height 37
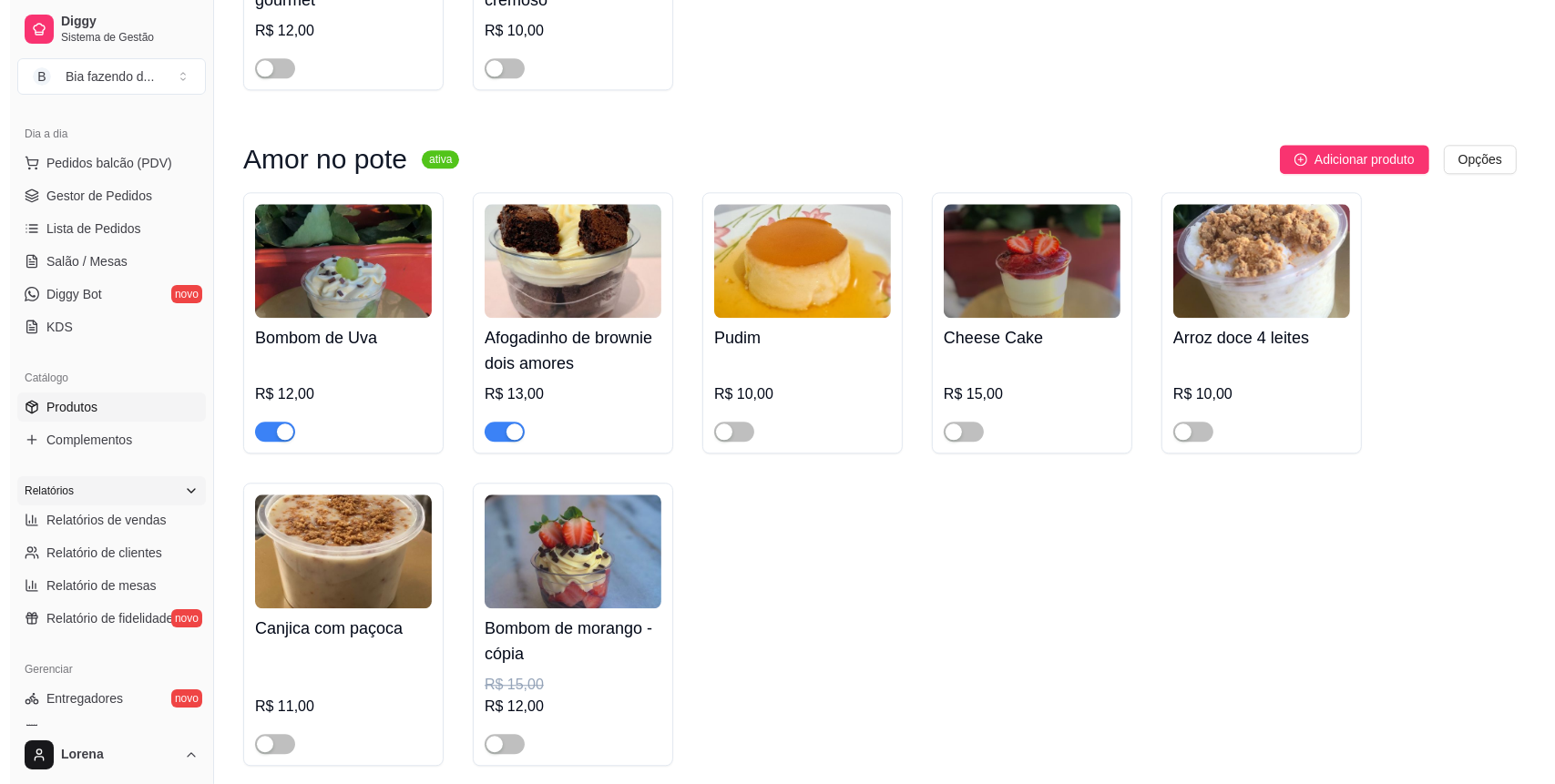
scroll to position [0, 0]
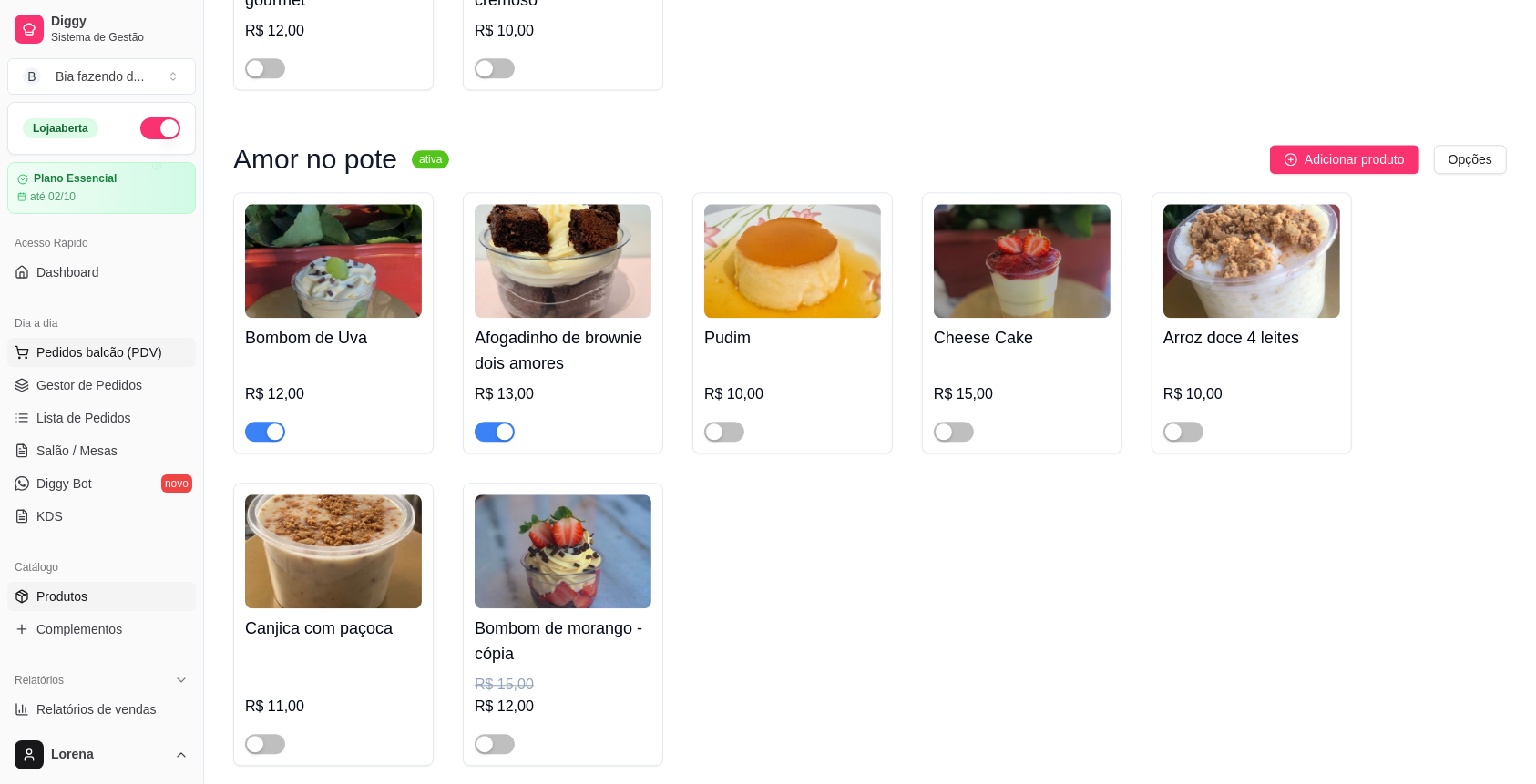
click at [139, 344] on span "Pedidos balcão (PDV)" at bounding box center [100, 353] width 125 height 18
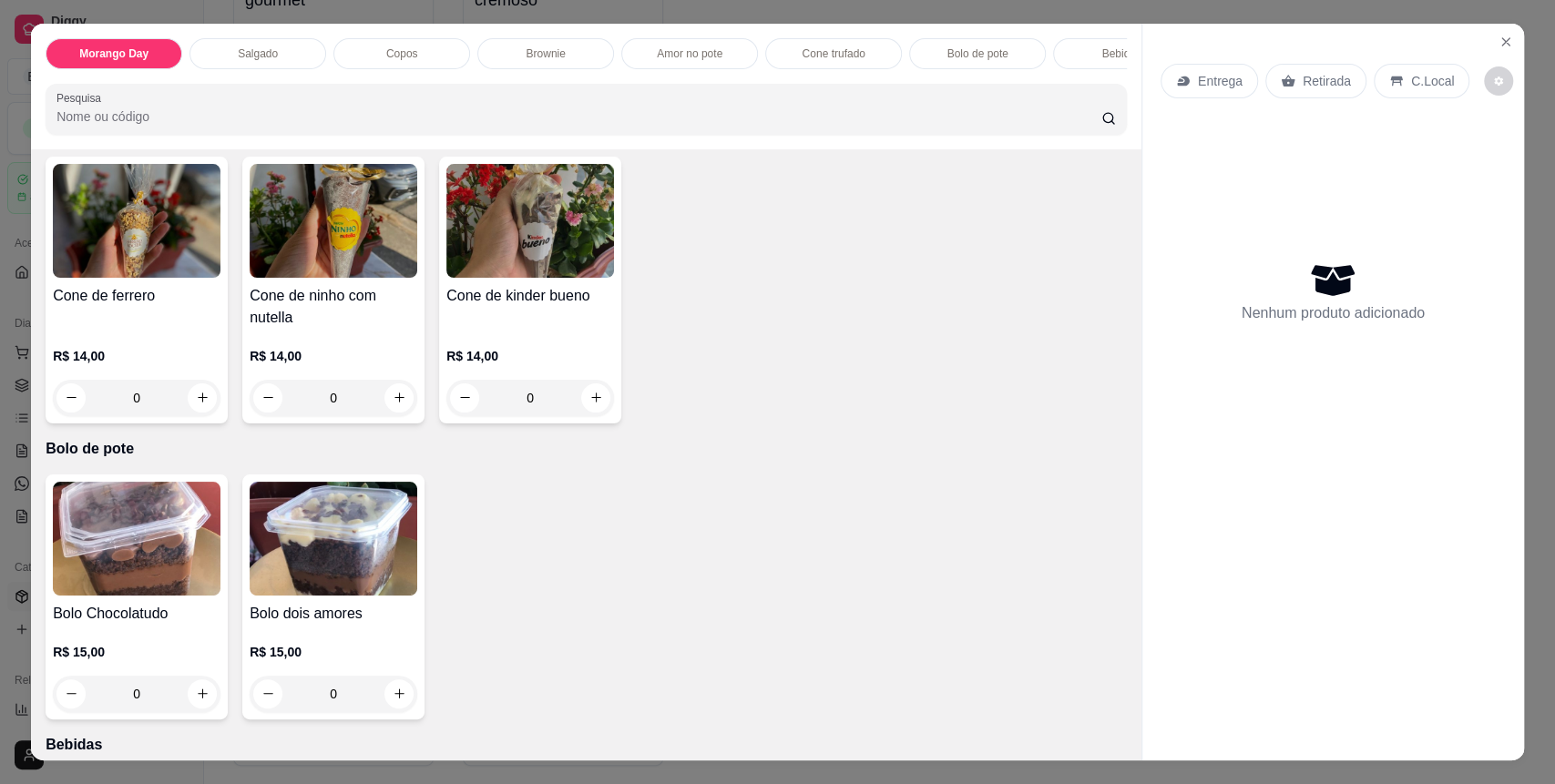
scroll to position [2154, 0]
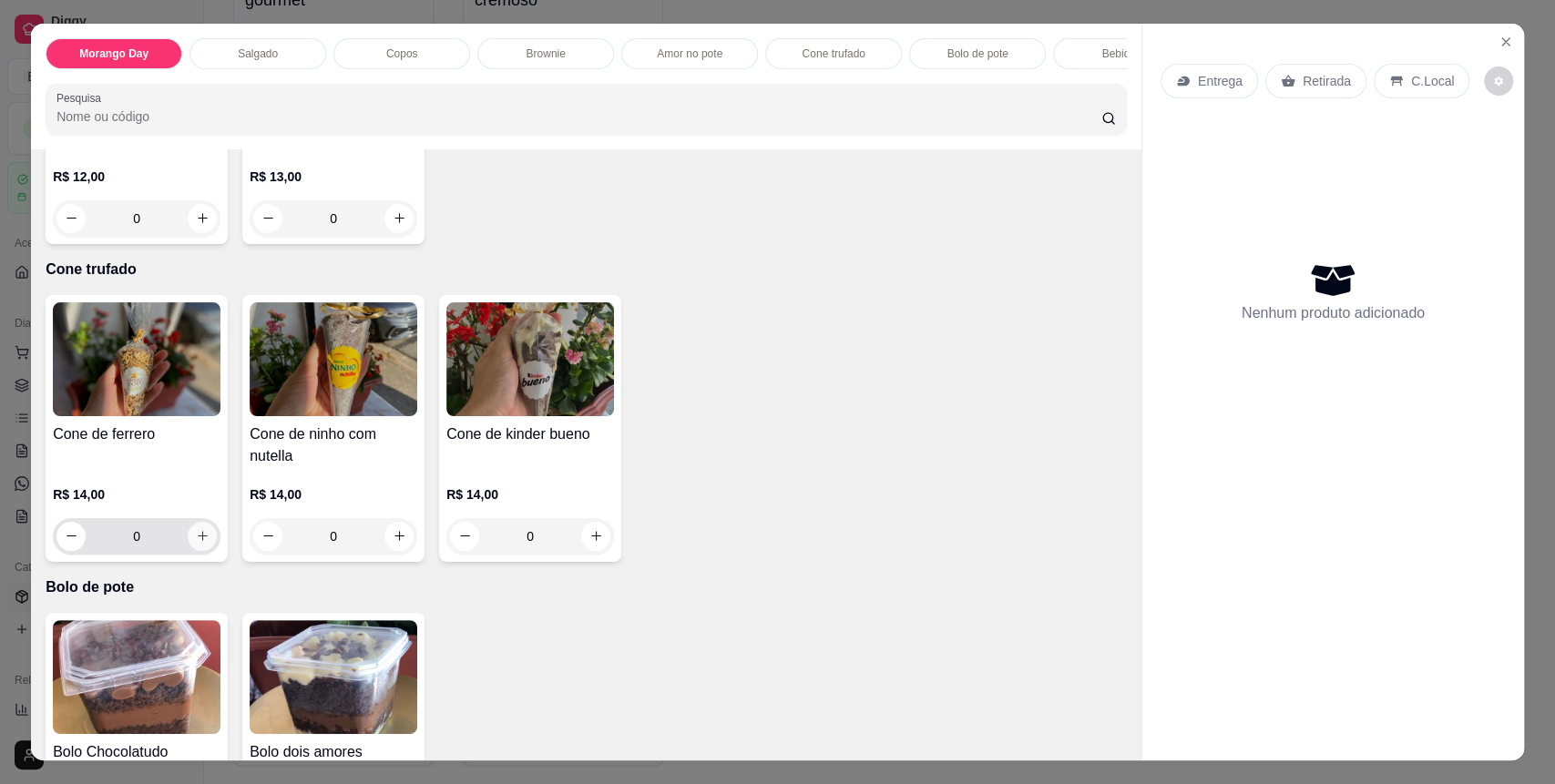
click at [189, 542] on button "increase-product-quantity" at bounding box center [203, 536] width 29 height 29
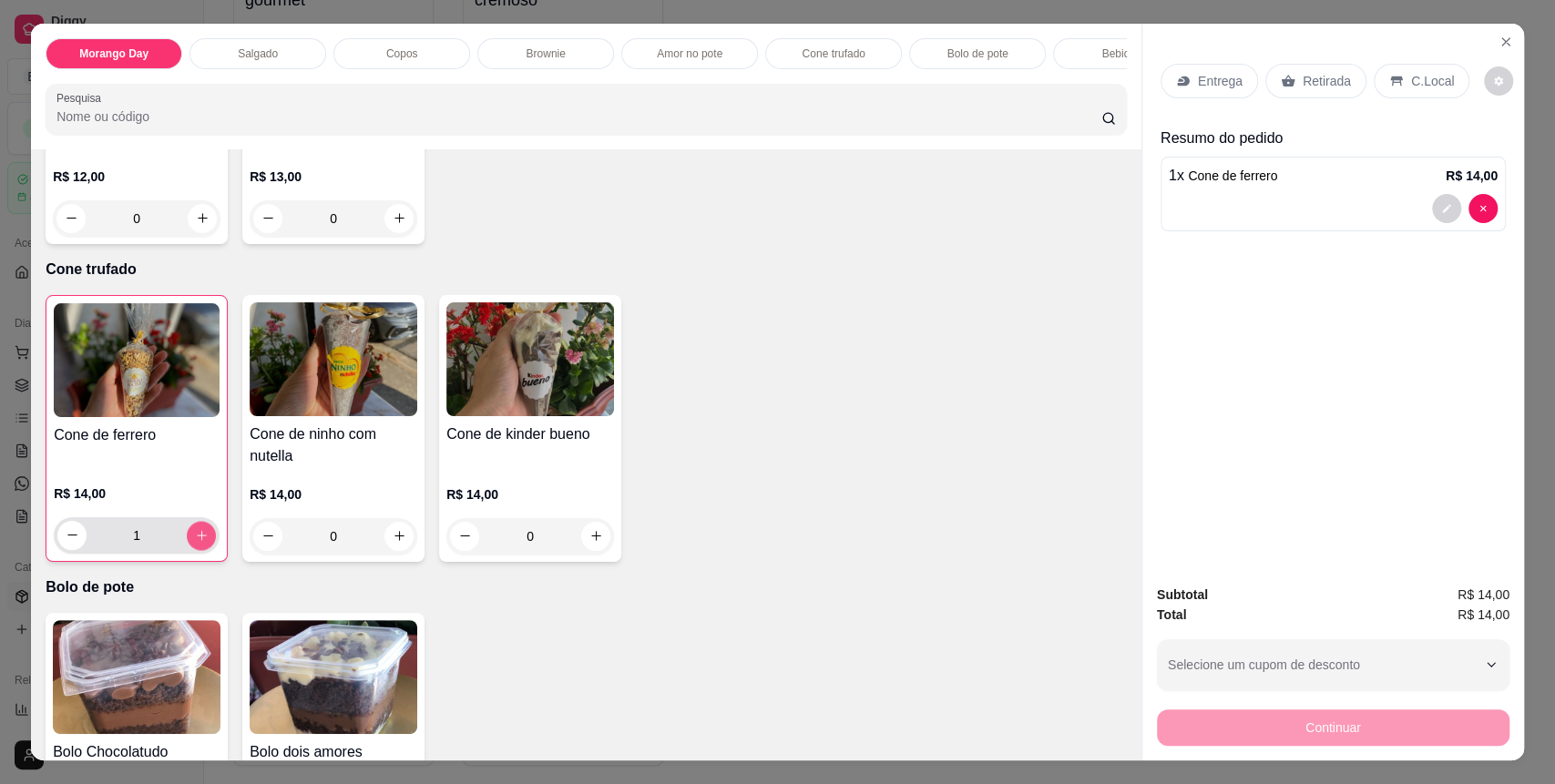
type input "1"
click at [389, 551] on button "increase-product-quantity" at bounding box center [399, 536] width 29 height 29
type input "1"
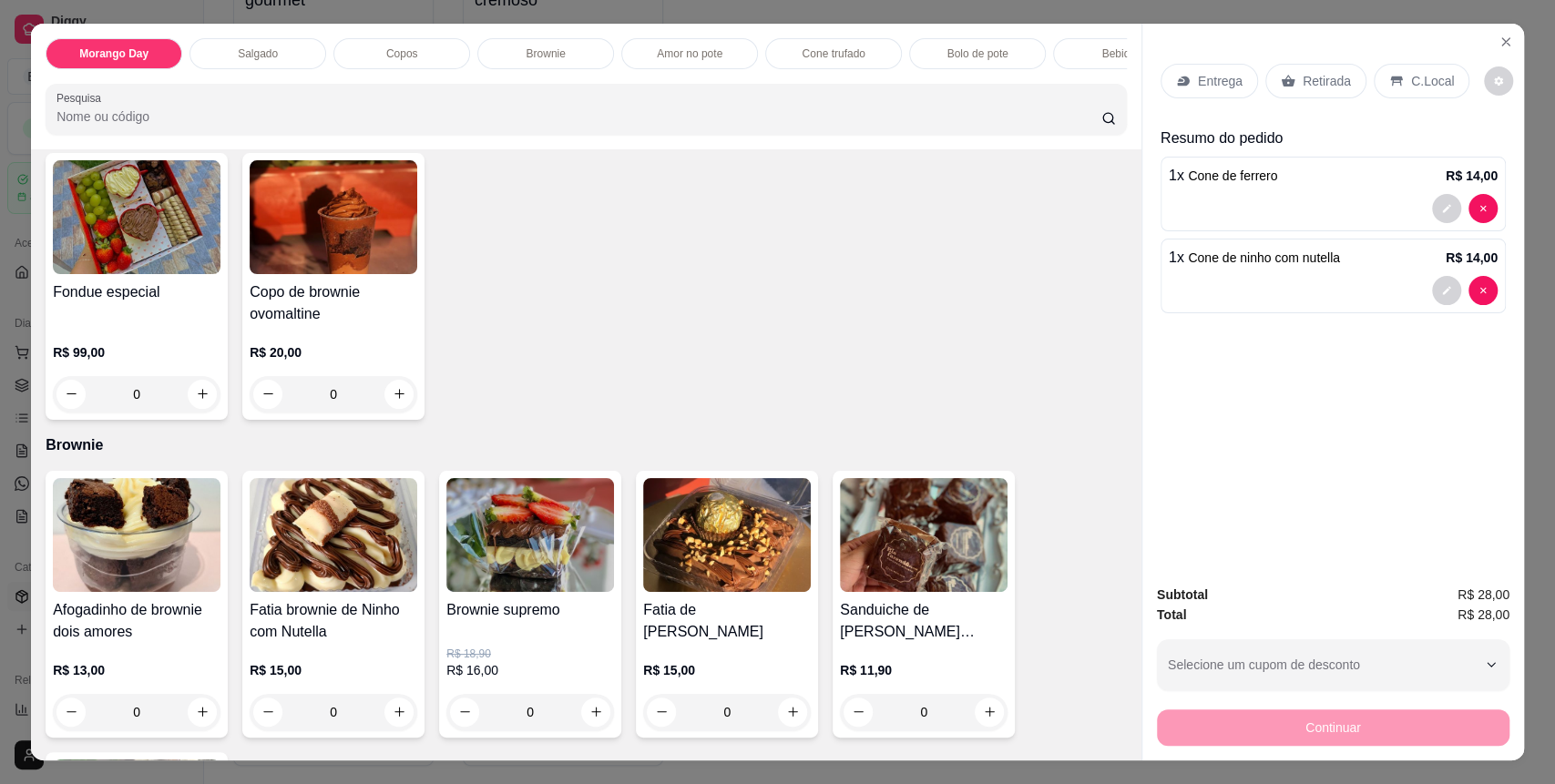
scroll to position [1182, 0]
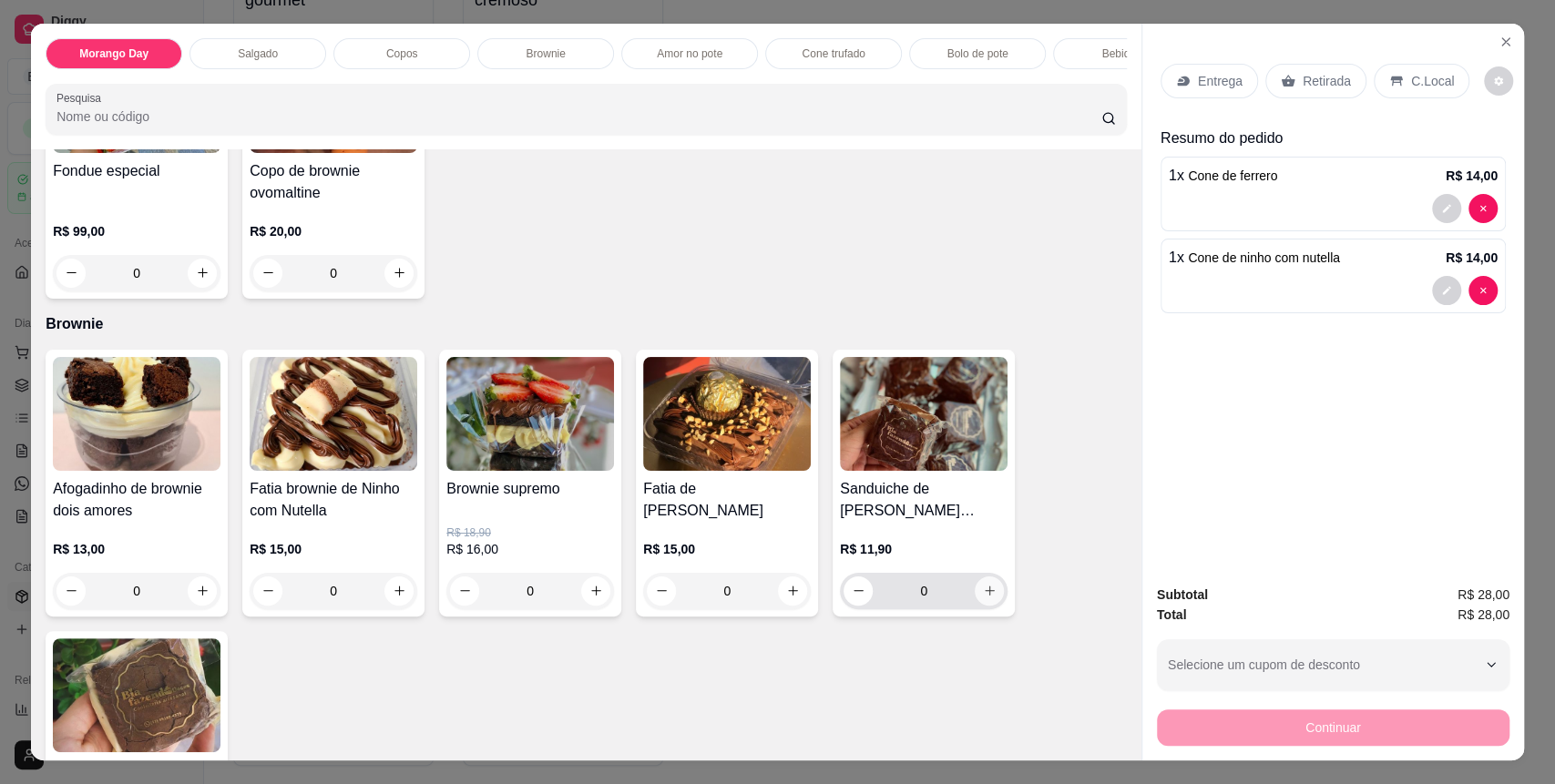
click at [984, 597] on icon "increase-product-quantity" at bounding box center [990, 591] width 14 height 14
type input "1"
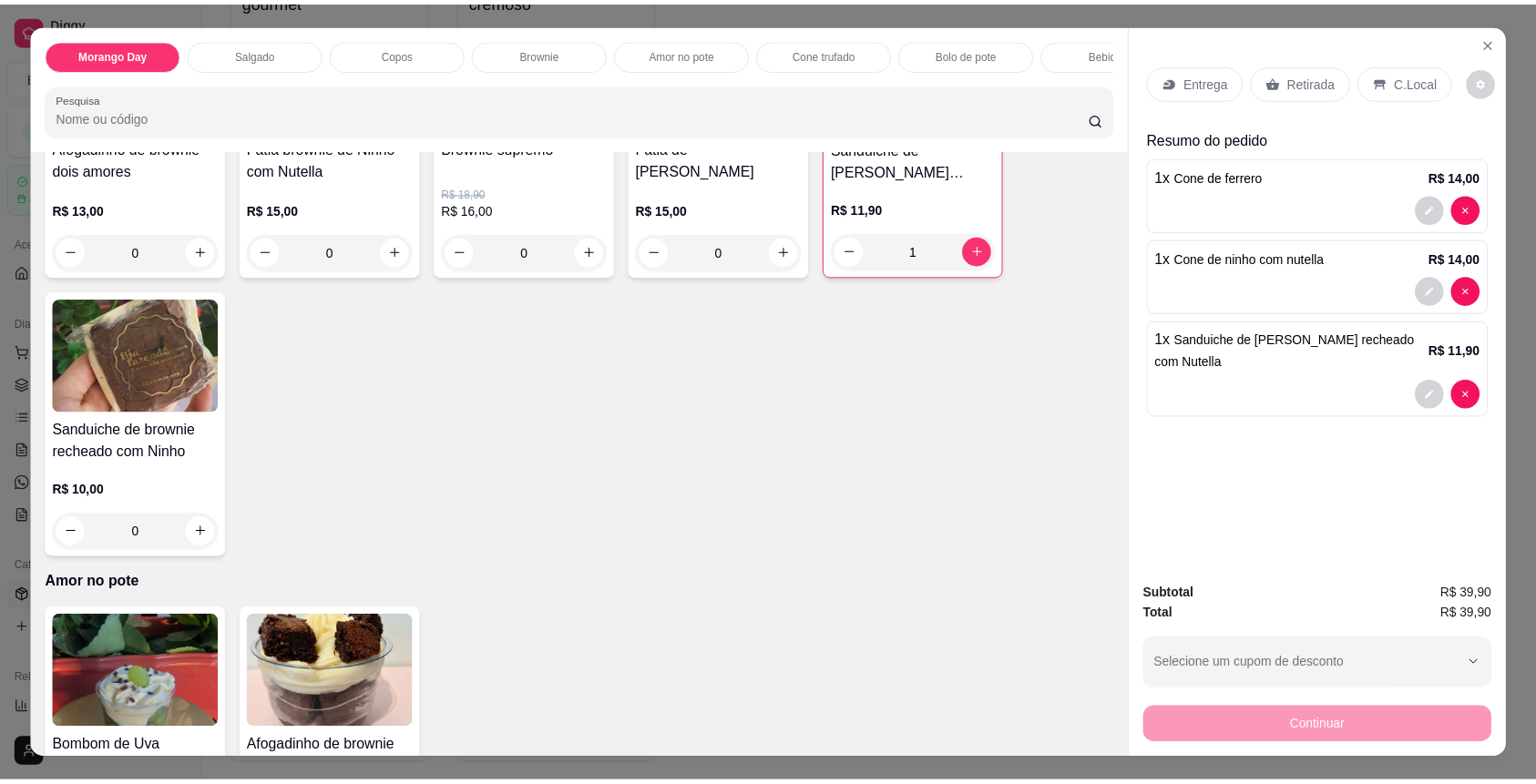
scroll to position [1546, 0]
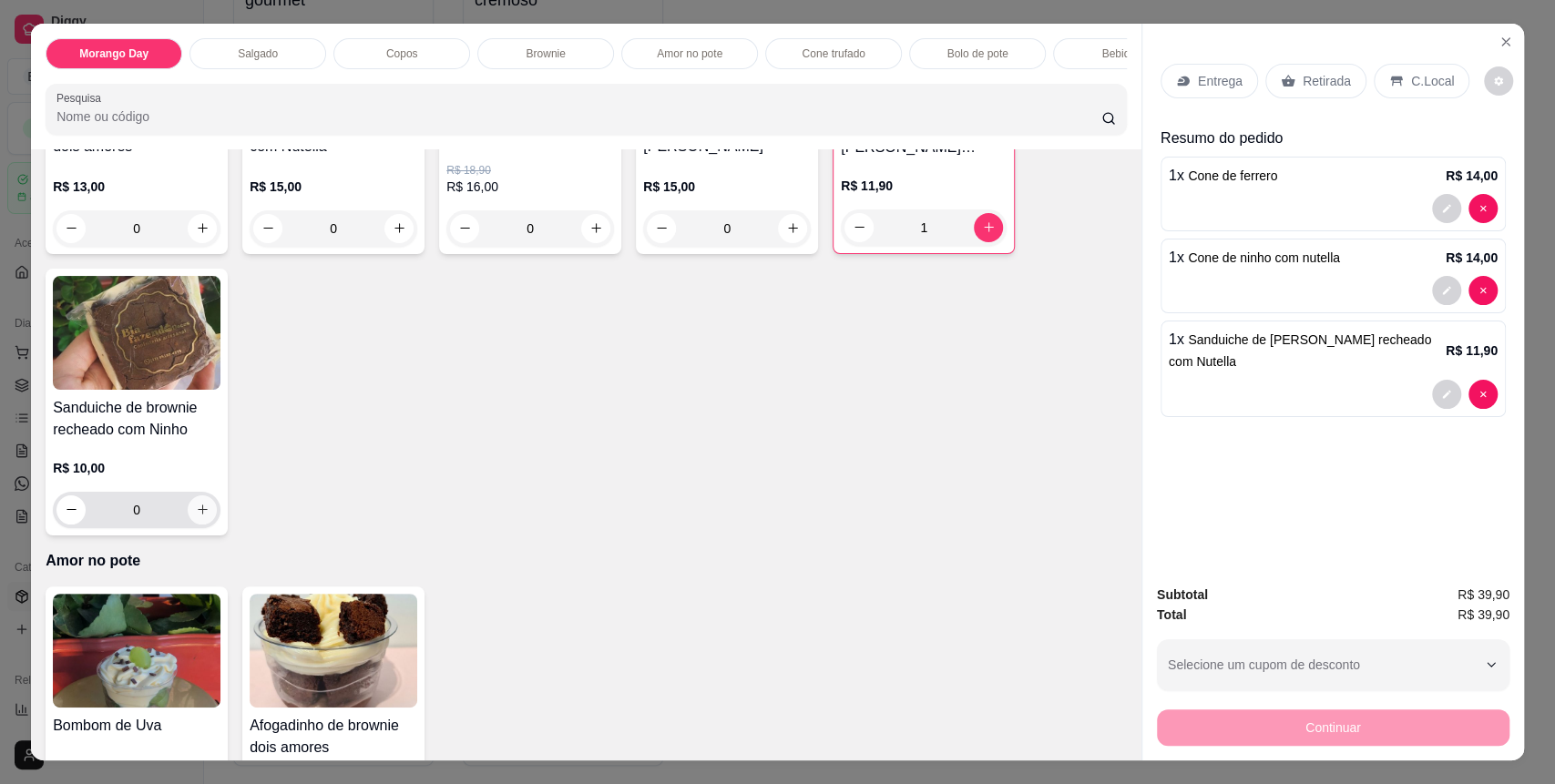
click at [188, 524] on button "increase-product-quantity" at bounding box center [203, 510] width 29 height 29
type input "1"
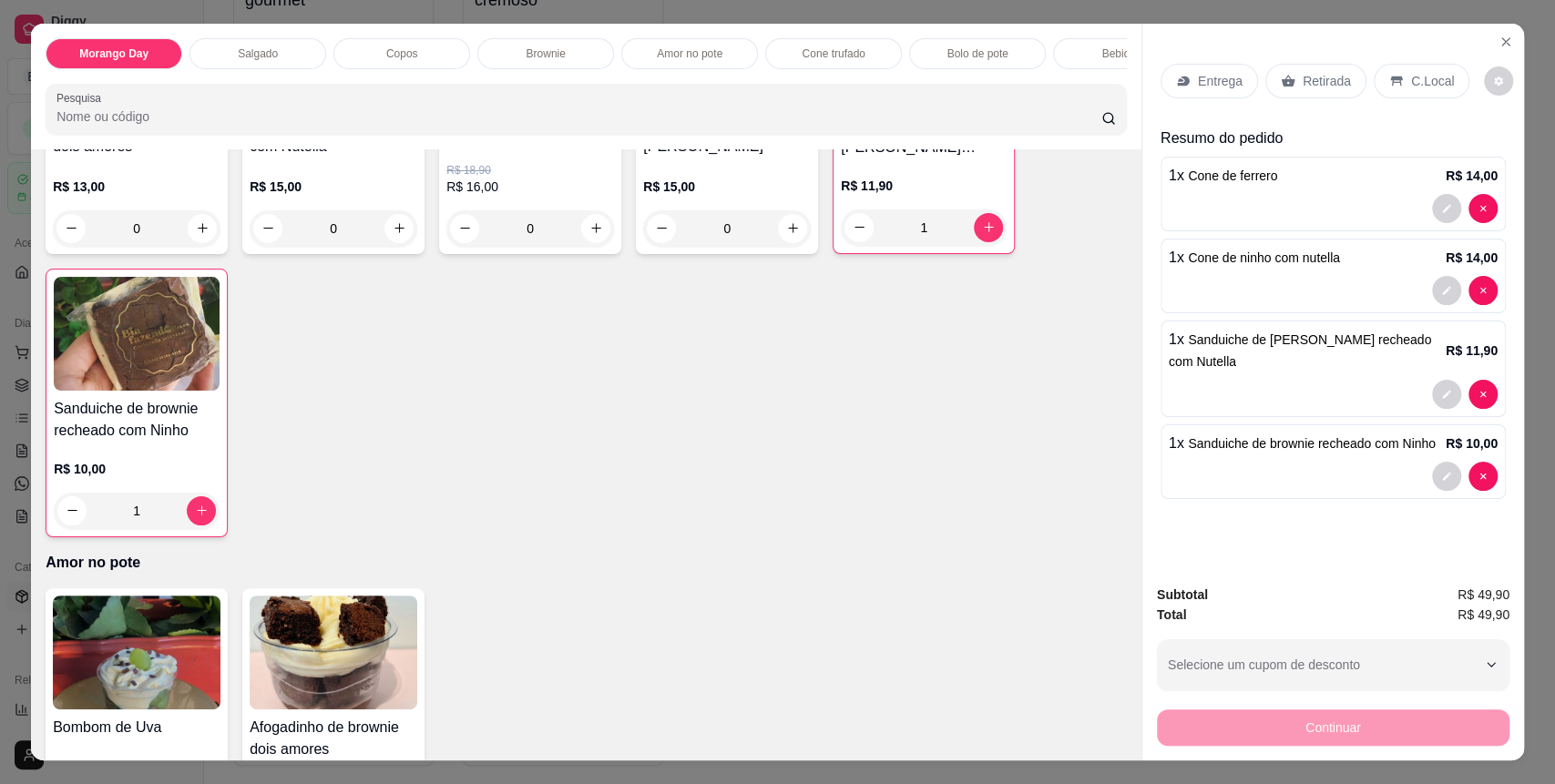
drag, startPoint x: 1437, startPoint y: 117, endPoint x: 1411, endPoint y: 54, distance: 68.2
click at [1432, 102] on div "Entrega Retirada C.Local Resumo do pedido 1 x Cone de ferrero R$ 14,00 1 x Cone…" at bounding box center [1333, 277] width 346 height 457
click at [1410, 53] on div "Entrega Retirada C.Local" at bounding box center [1333, 80] width 346 height 64
click at [1398, 97] on div "C.Local" at bounding box center [1422, 81] width 96 height 35
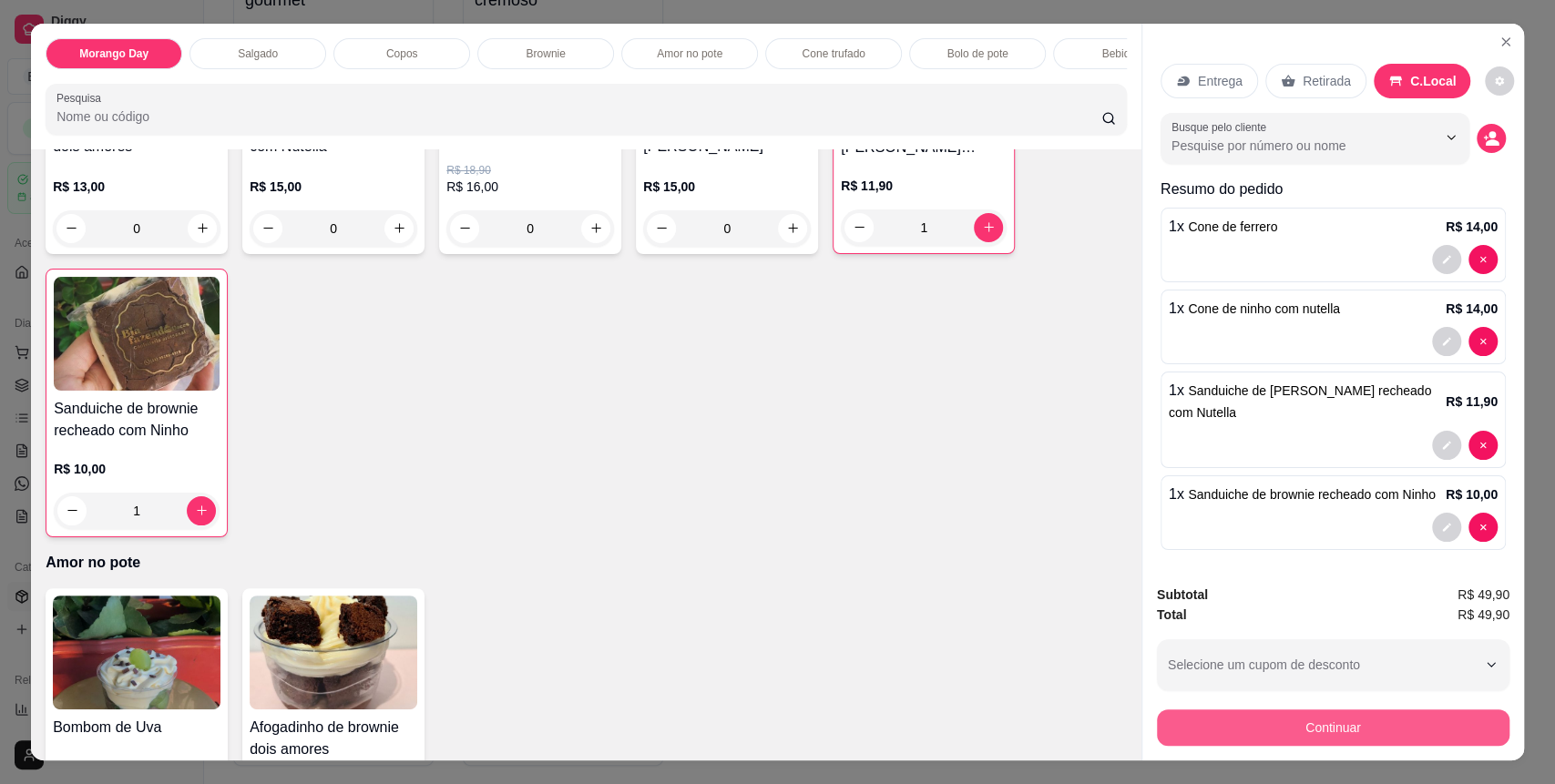
click at [1333, 712] on button "Continuar" at bounding box center [1333, 728] width 353 height 37
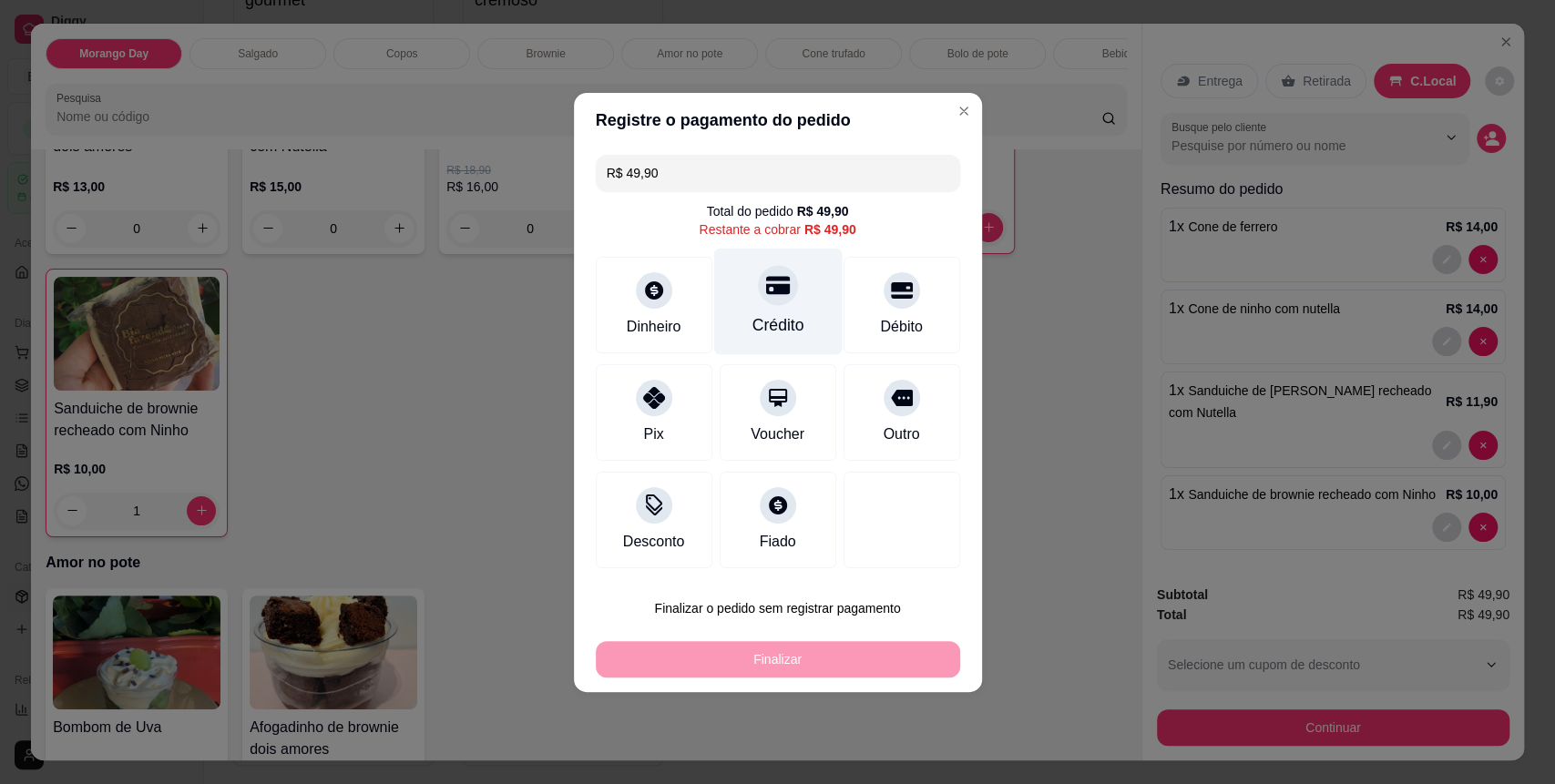
click at [817, 281] on div "Crédito" at bounding box center [777, 301] width 128 height 107
type input "R$ 0,00"
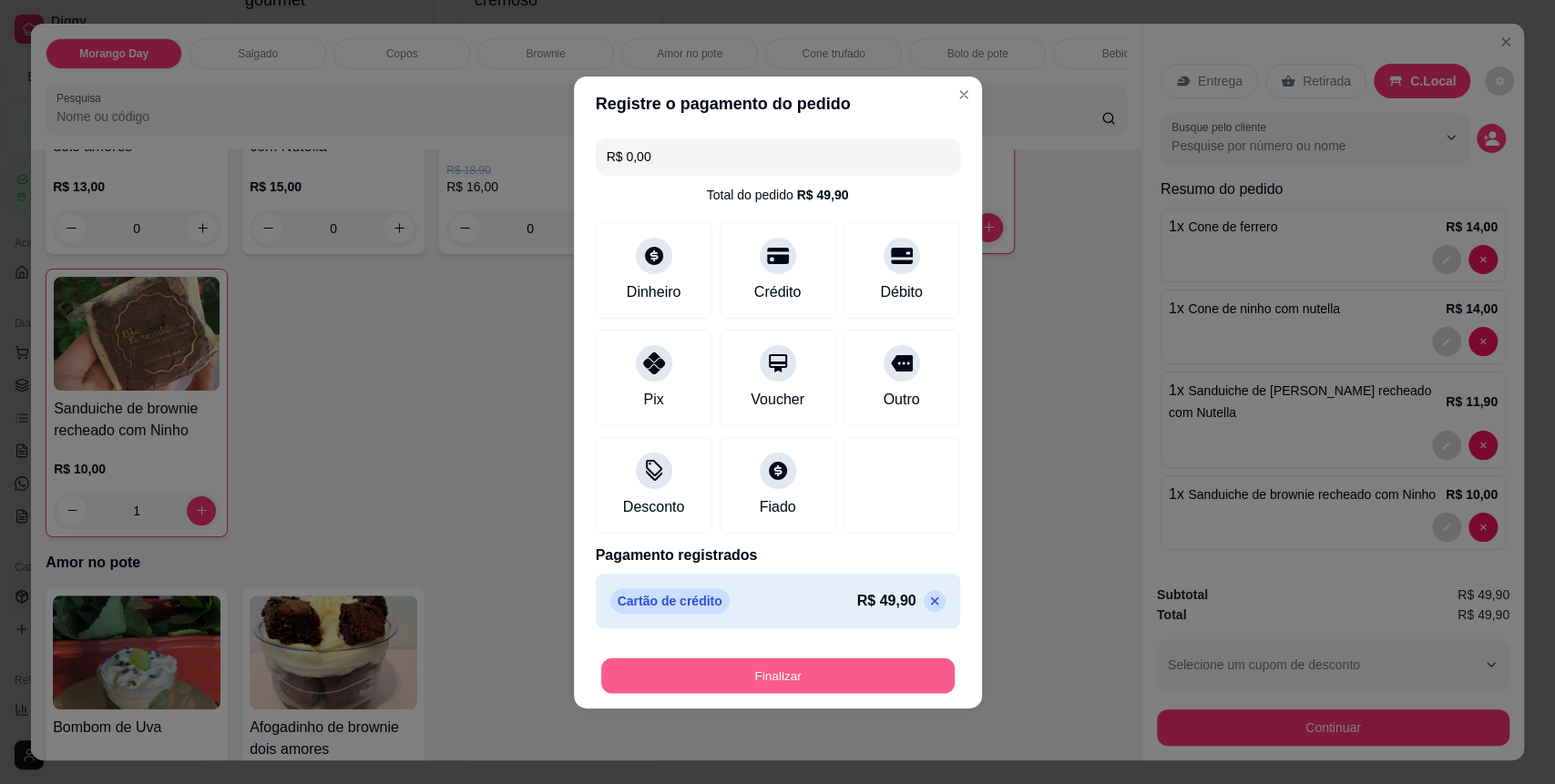
click at [843, 673] on button "Finalizar" at bounding box center [778, 675] width 354 height 36
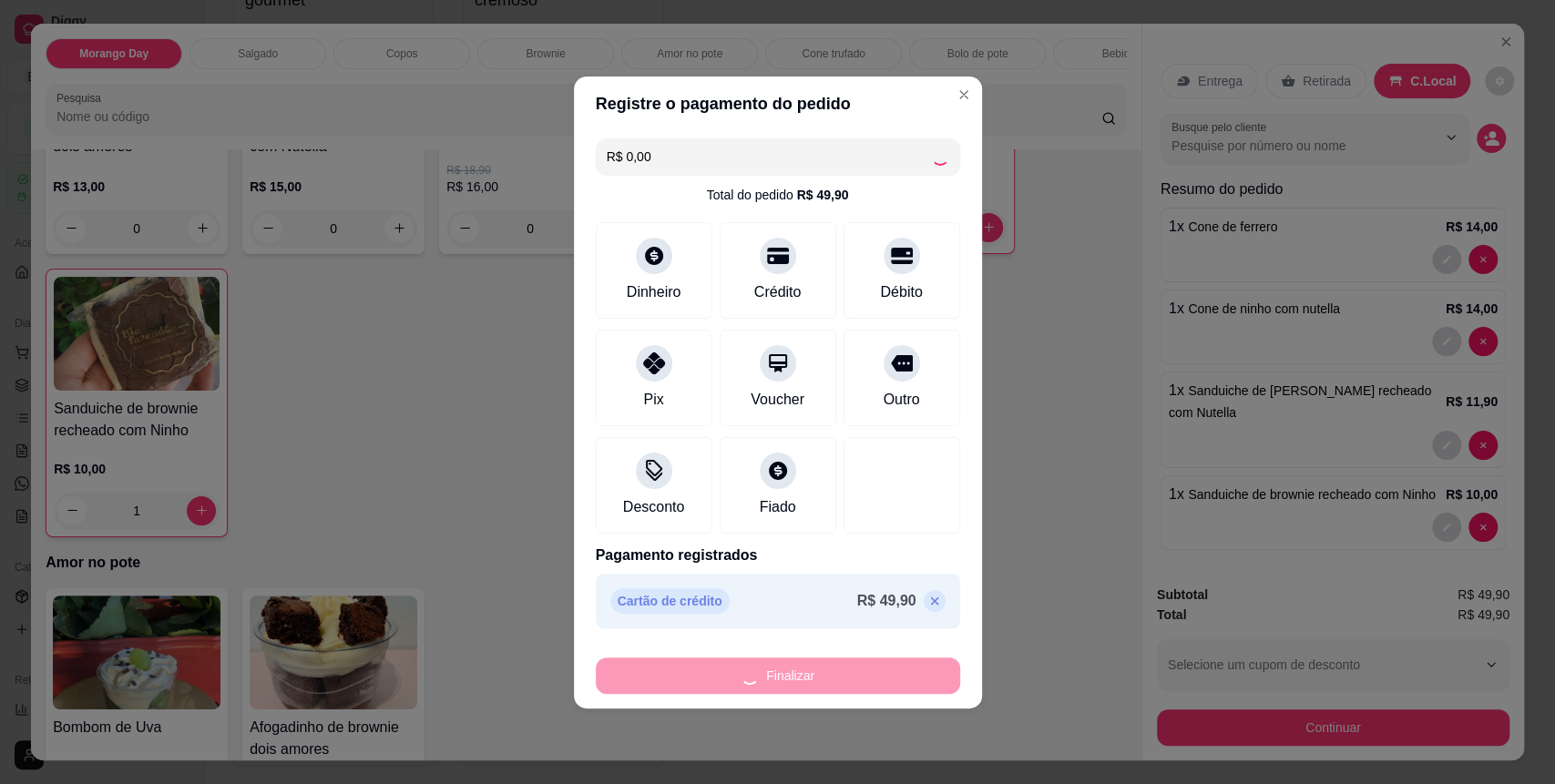
type input "0"
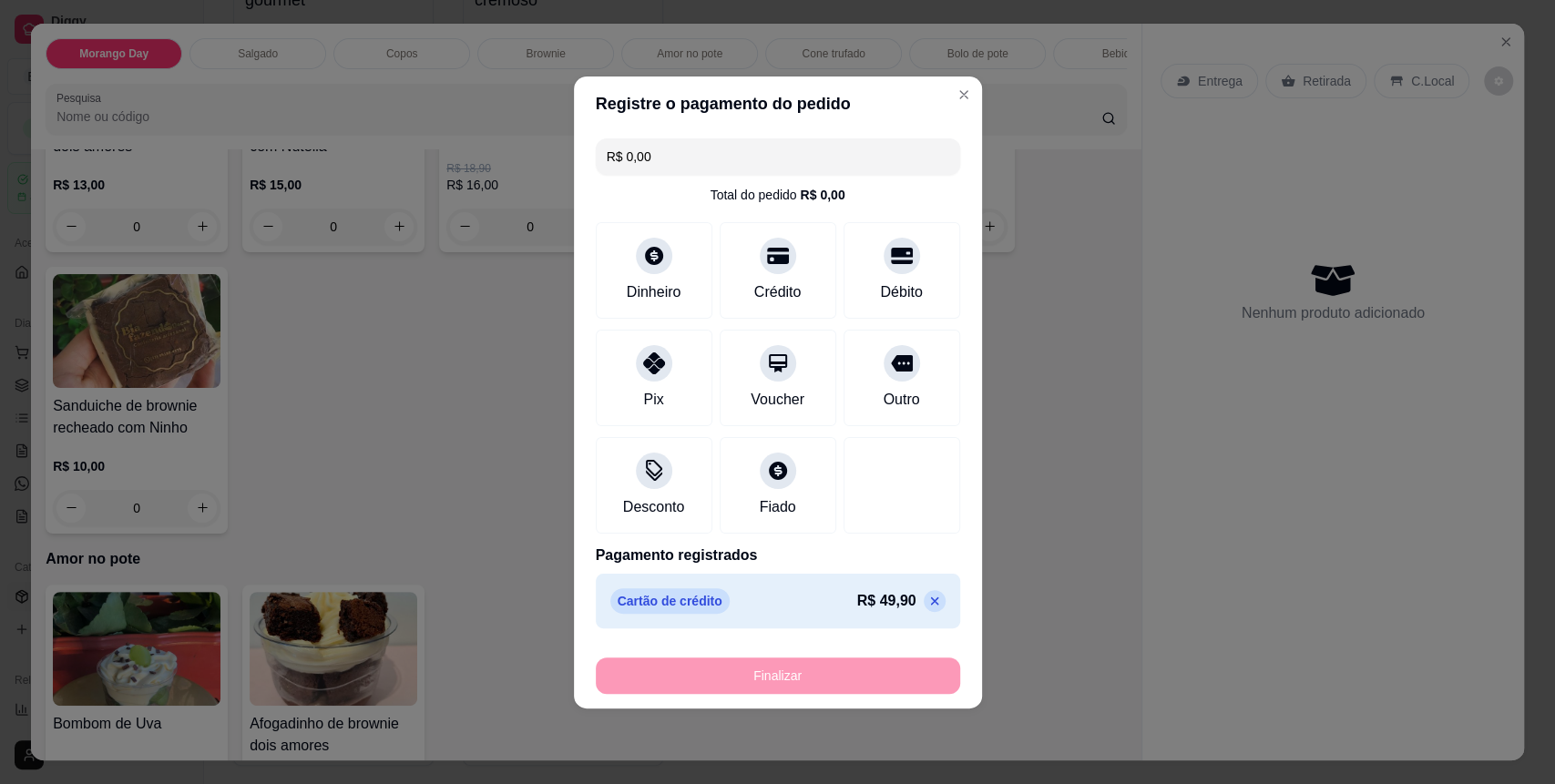
type input "-R$ 49,90"
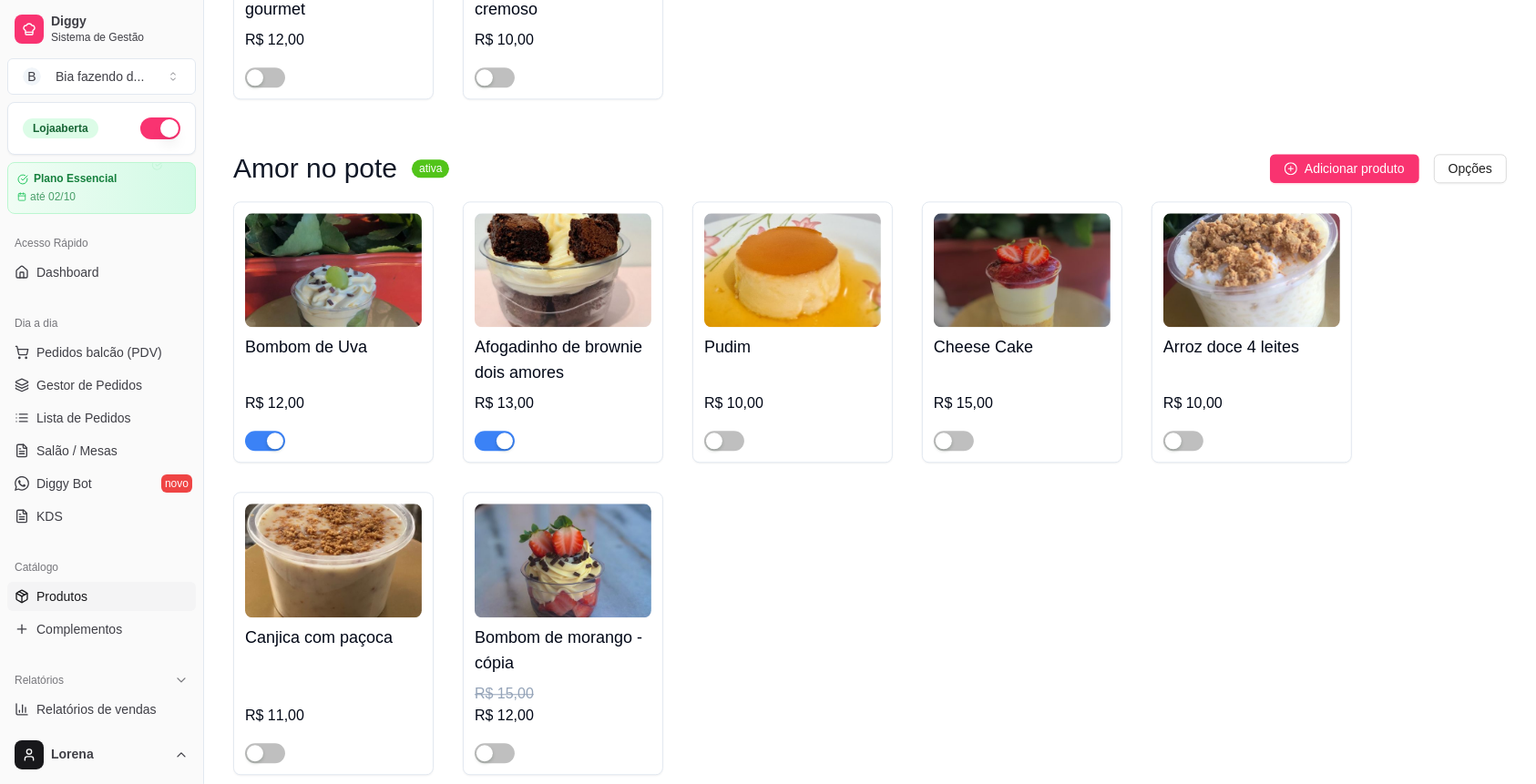
scroll to position [4371, 0]
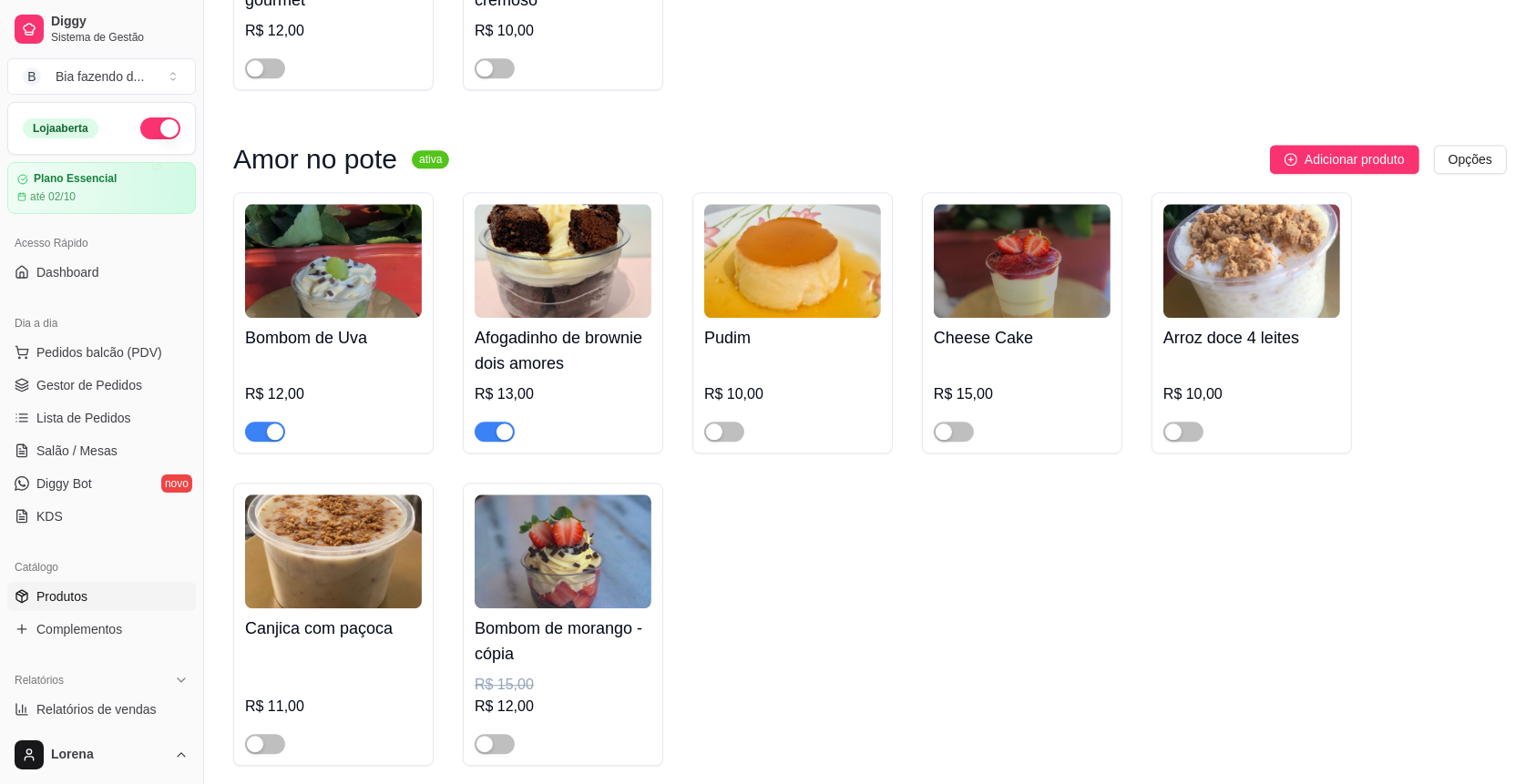
click at [588, 542] on img at bounding box center [563, 552] width 177 height 114
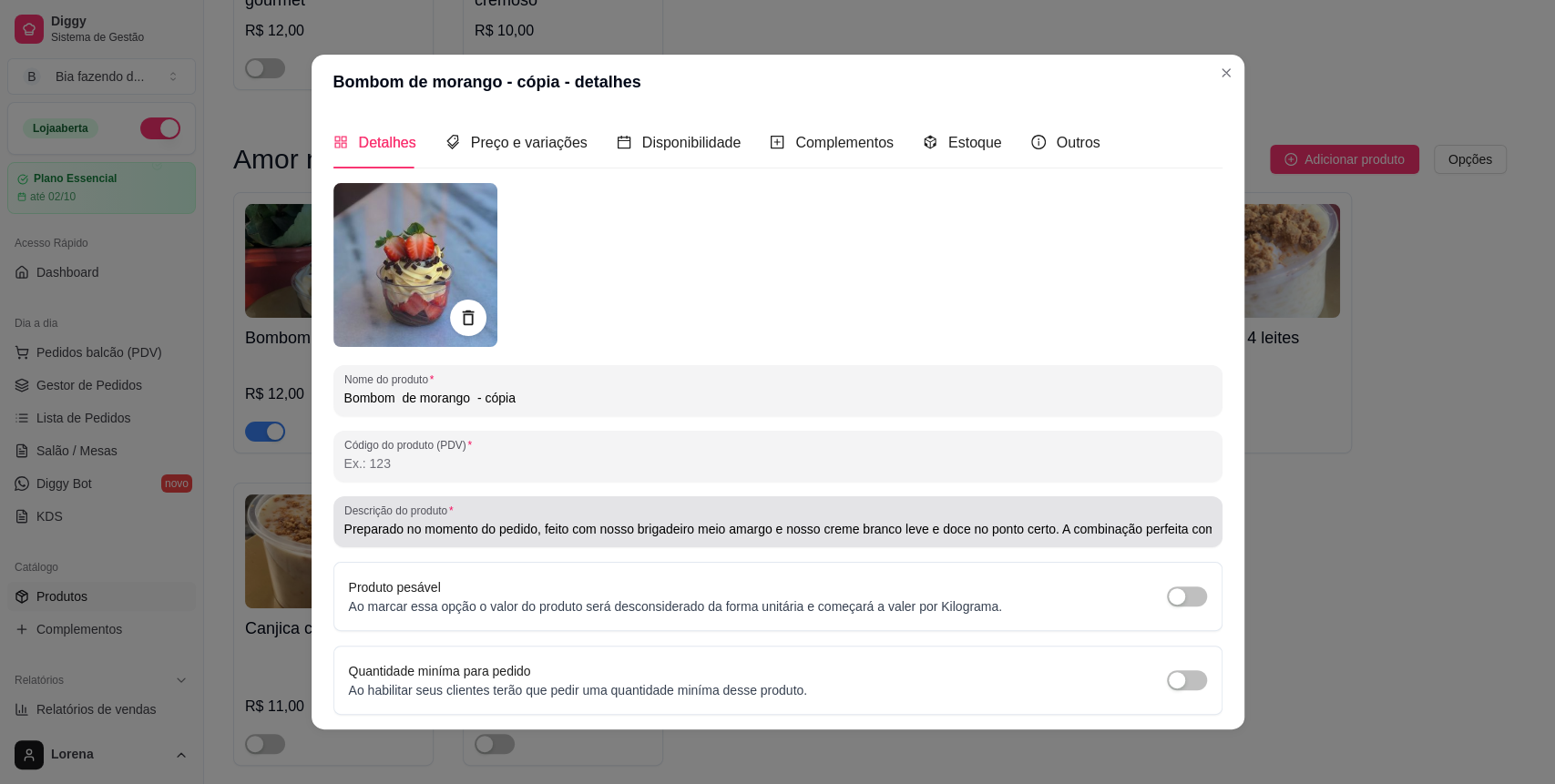
type input "Preparado no momento do pedido, feito com nosso brigadeiro meio amargo e nosso …"
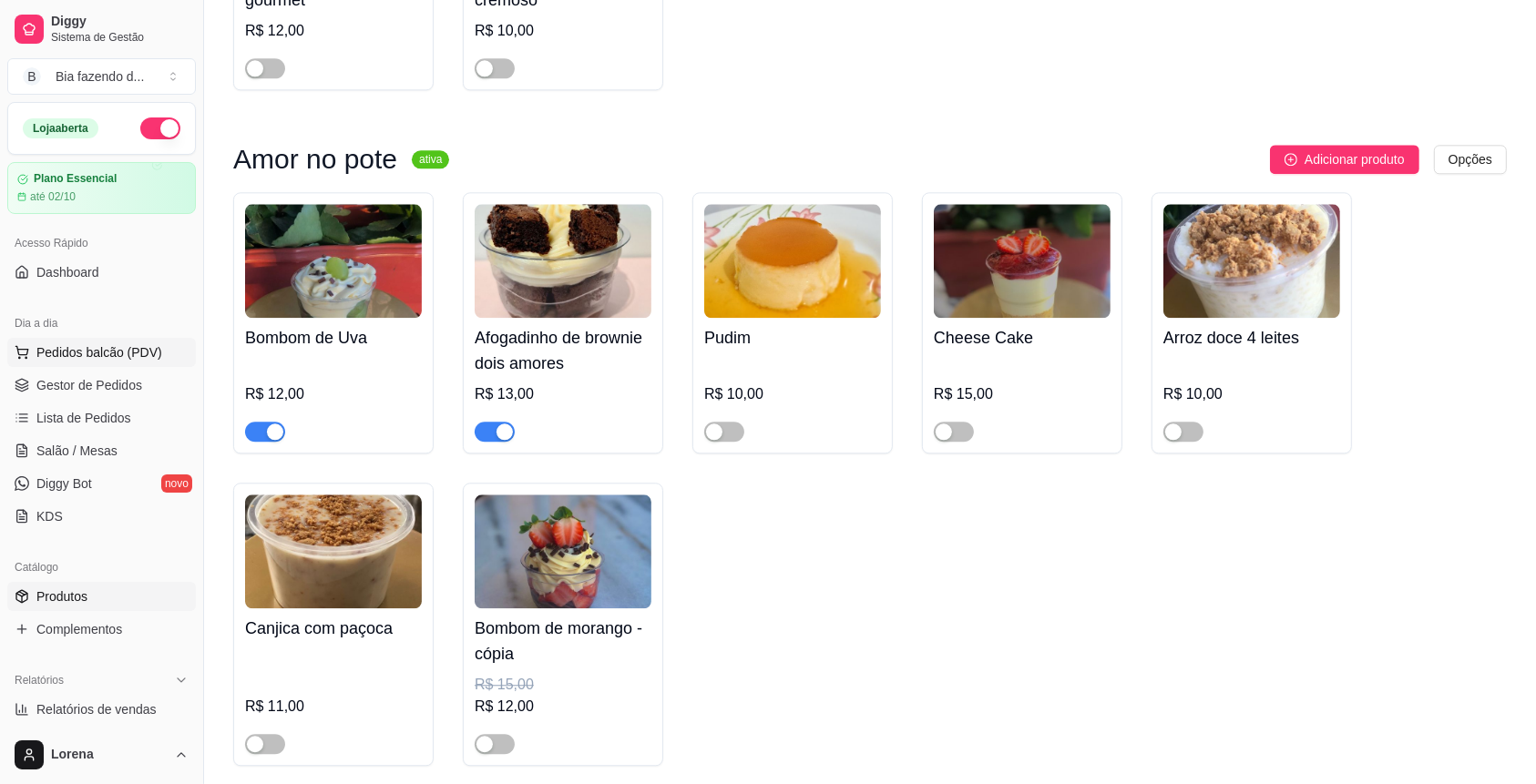
click at [111, 352] on span "Pedidos balcão (PDV)" at bounding box center [100, 353] width 125 height 18
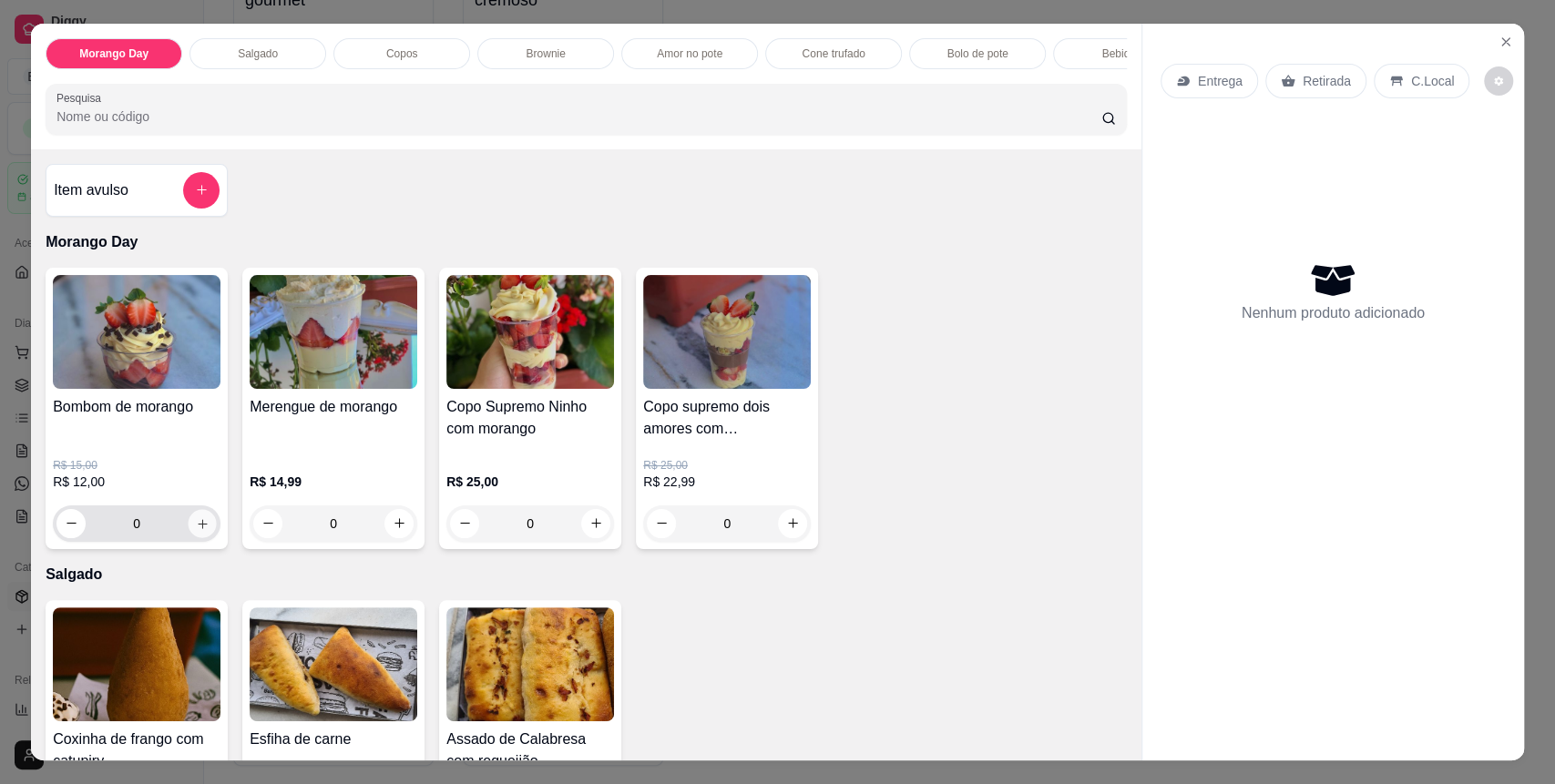
click at [197, 531] on icon "increase-product-quantity" at bounding box center [203, 523] width 14 height 14
type input "1"
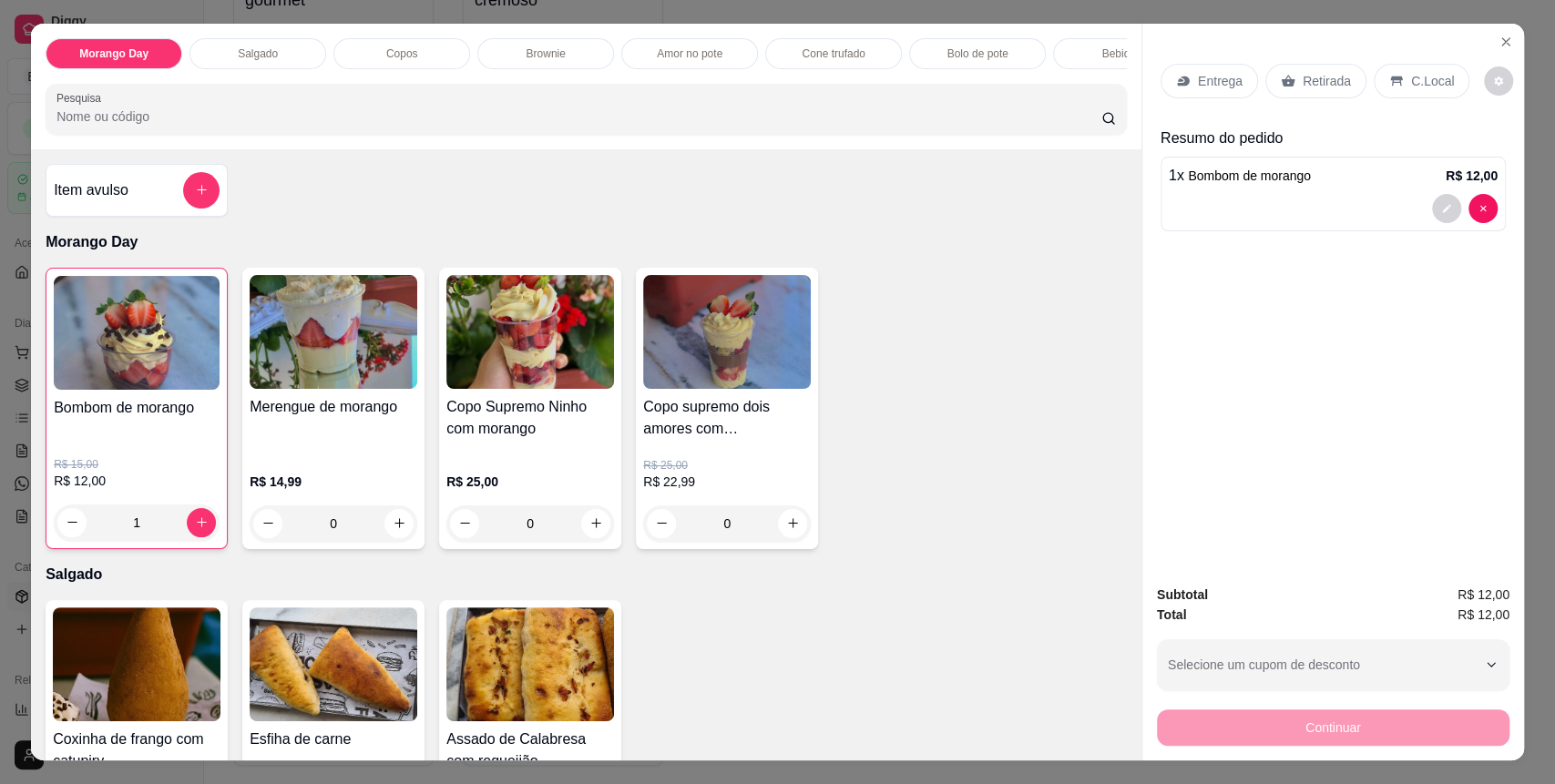
click at [1411, 74] on p "C.Local" at bounding box center [1432, 81] width 42 height 18
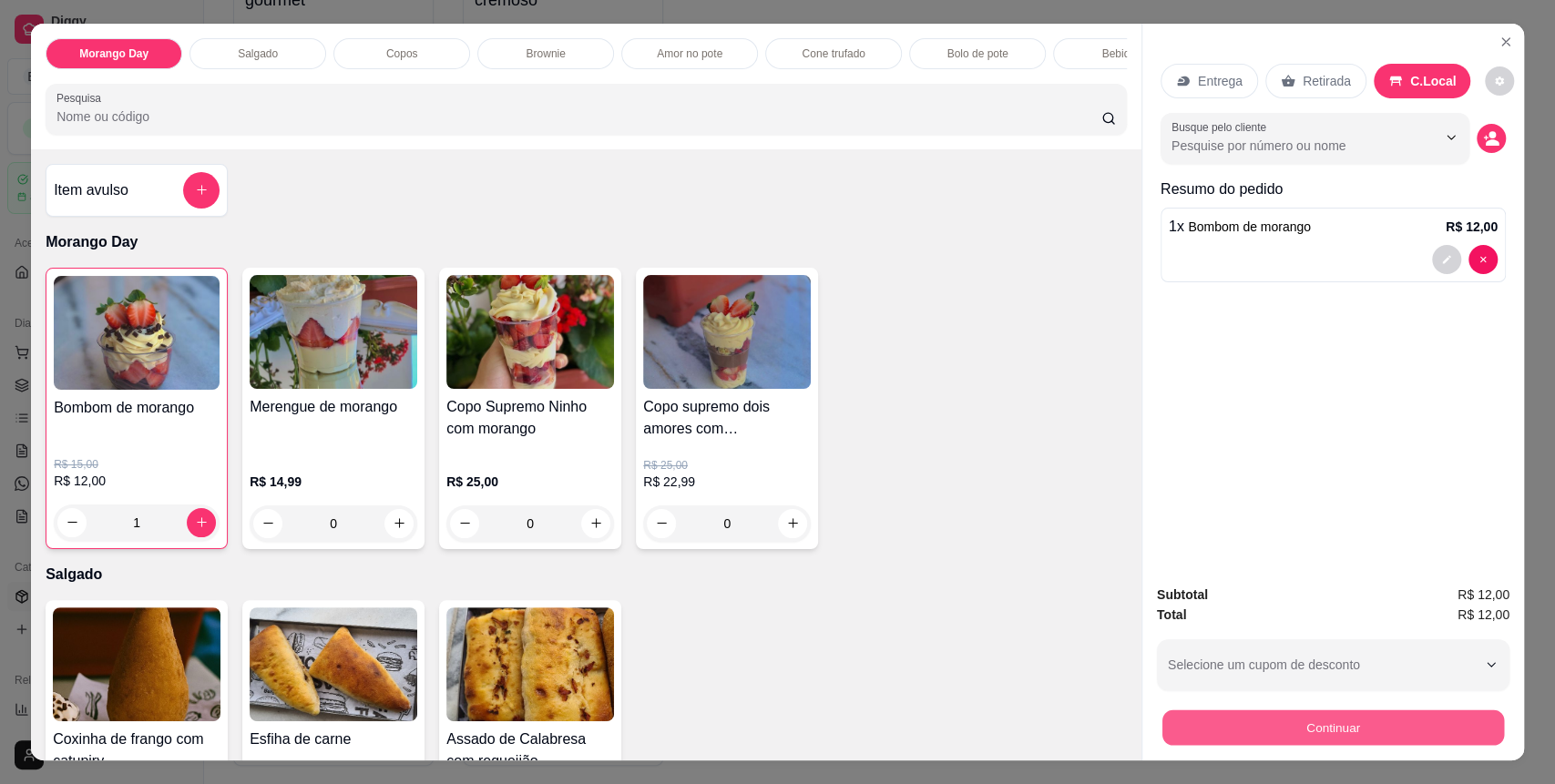
click at [1313, 726] on button "Continuar" at bounding box center [1333, 728] width 342 height 36
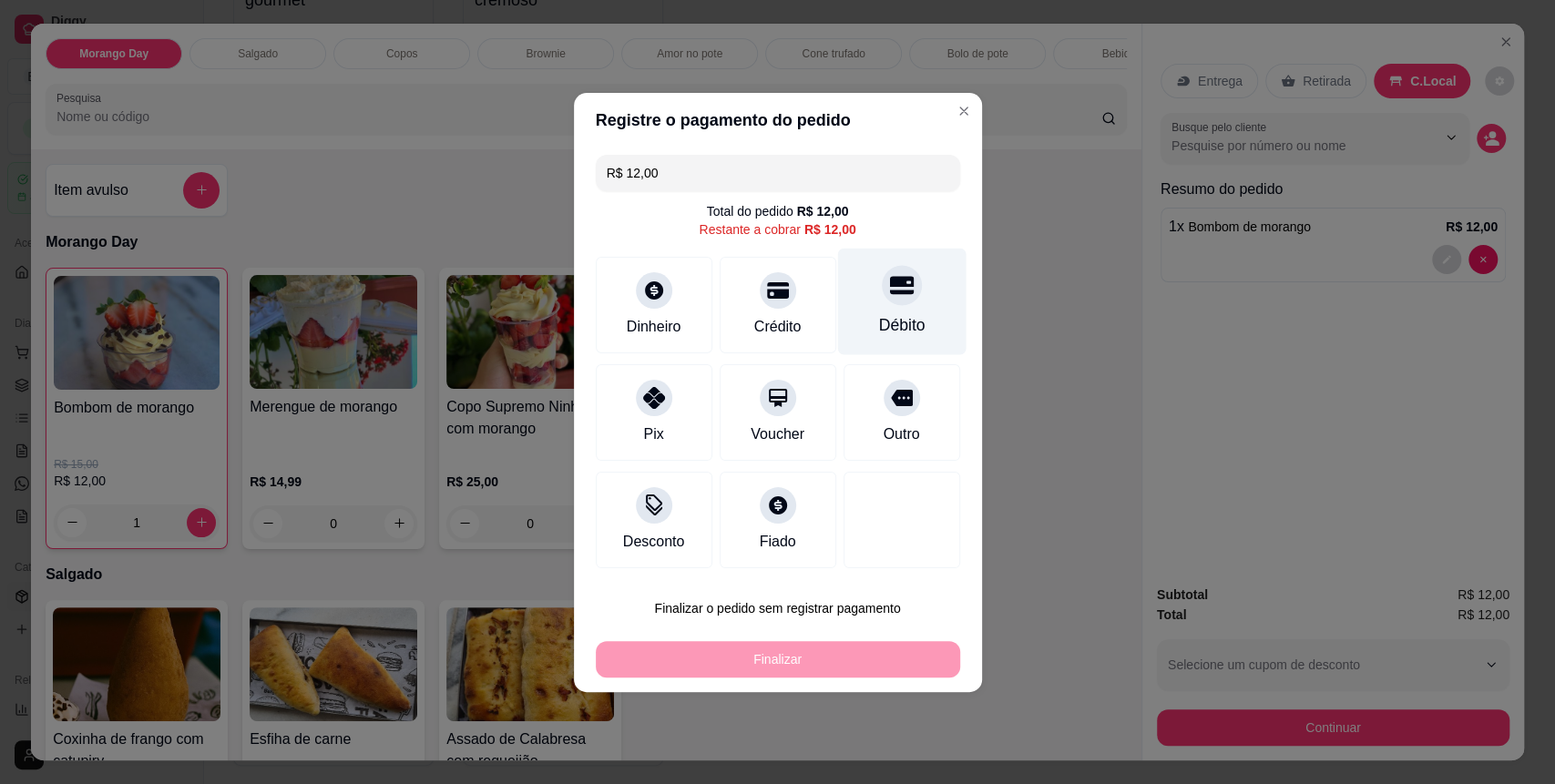
click at [881, 331] on div "Débito" at bounding box center [901, 325] width 46 height 24
type input "R$ 0,00"
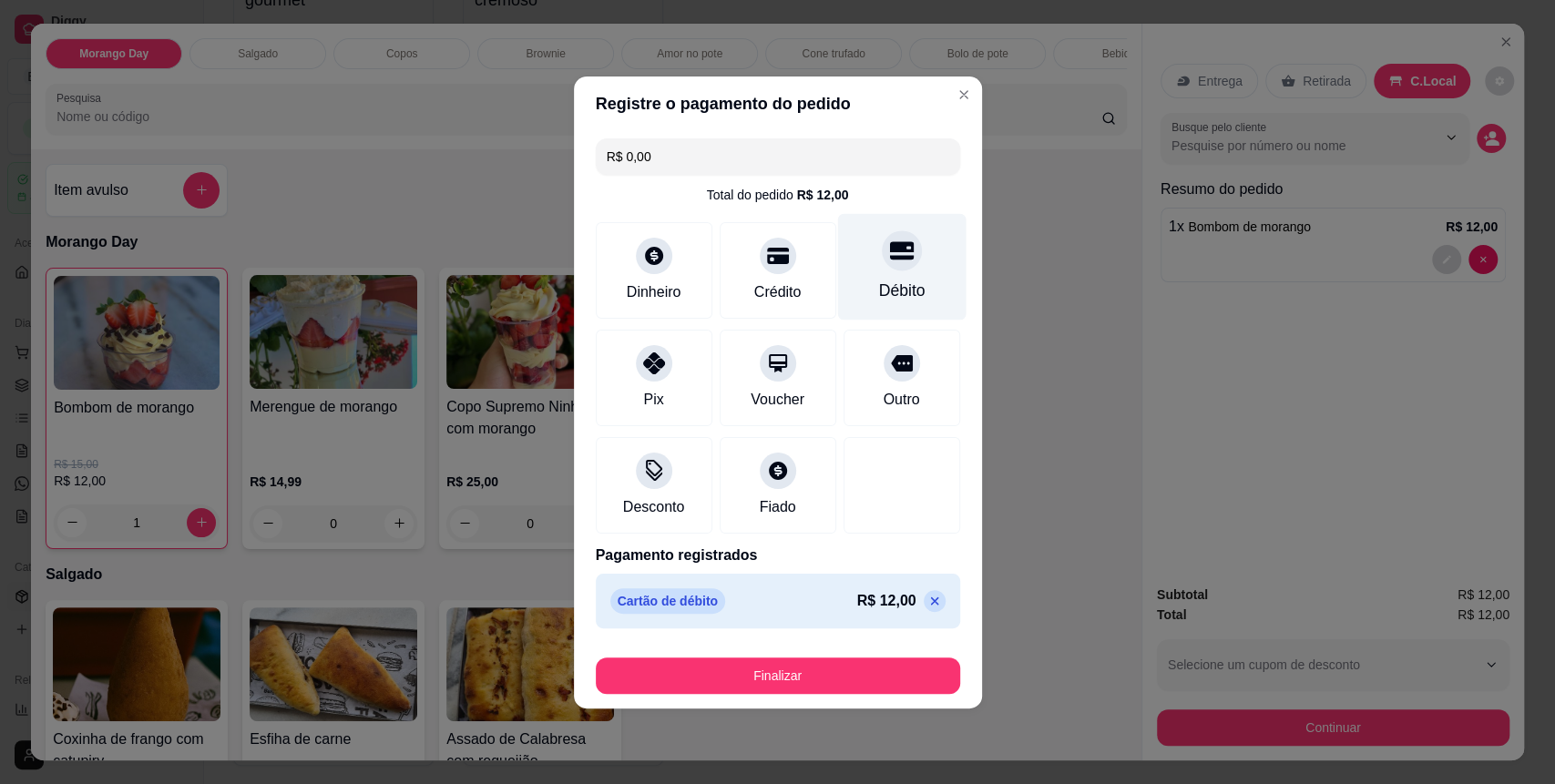
click at [878, 281] on div "Débito" at bounding box center [901, 290] width 46 height 24
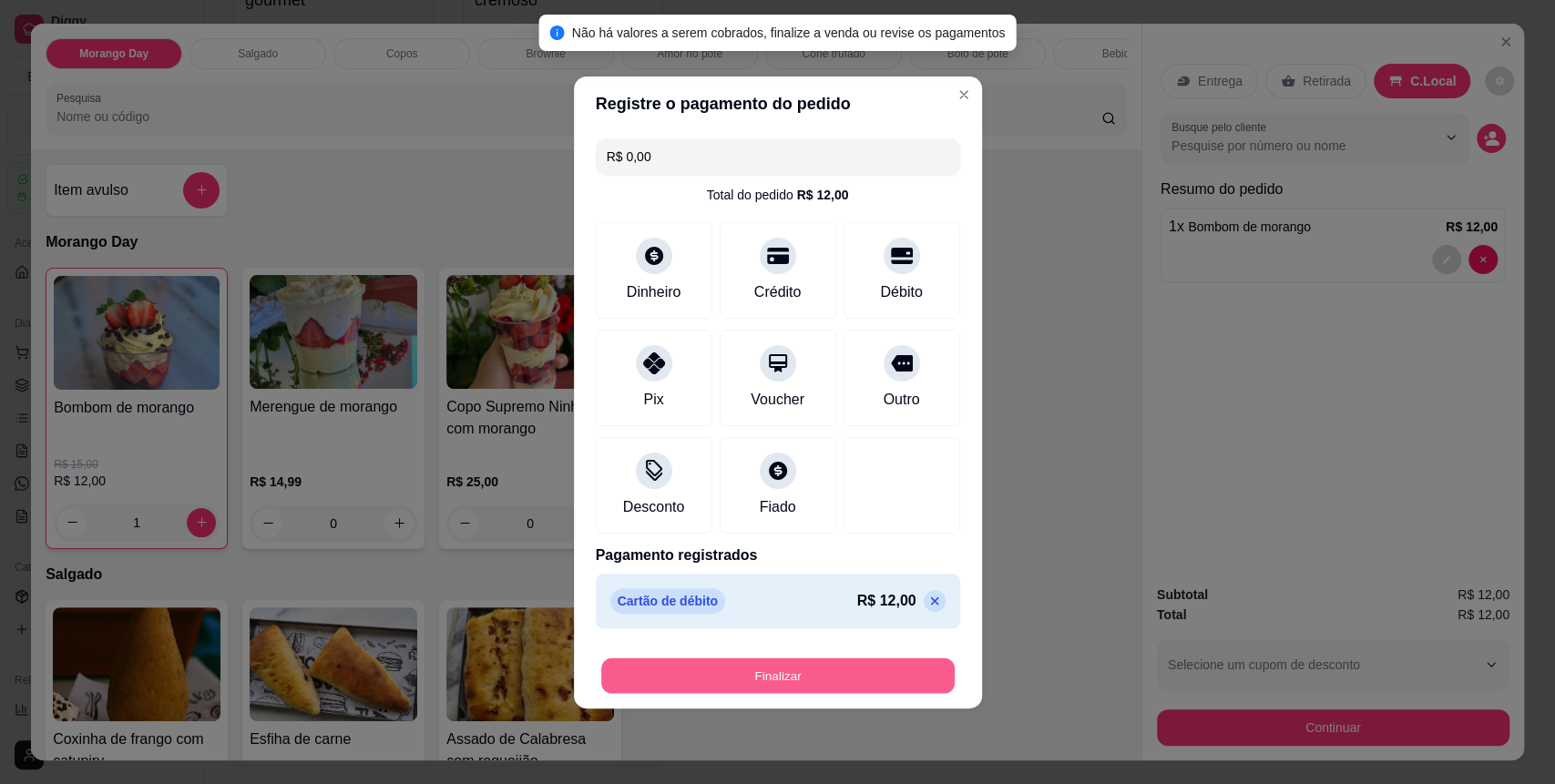
click at [858, 669] on button "Finalizar" at bounding box center [778, 675] width 354 height 36
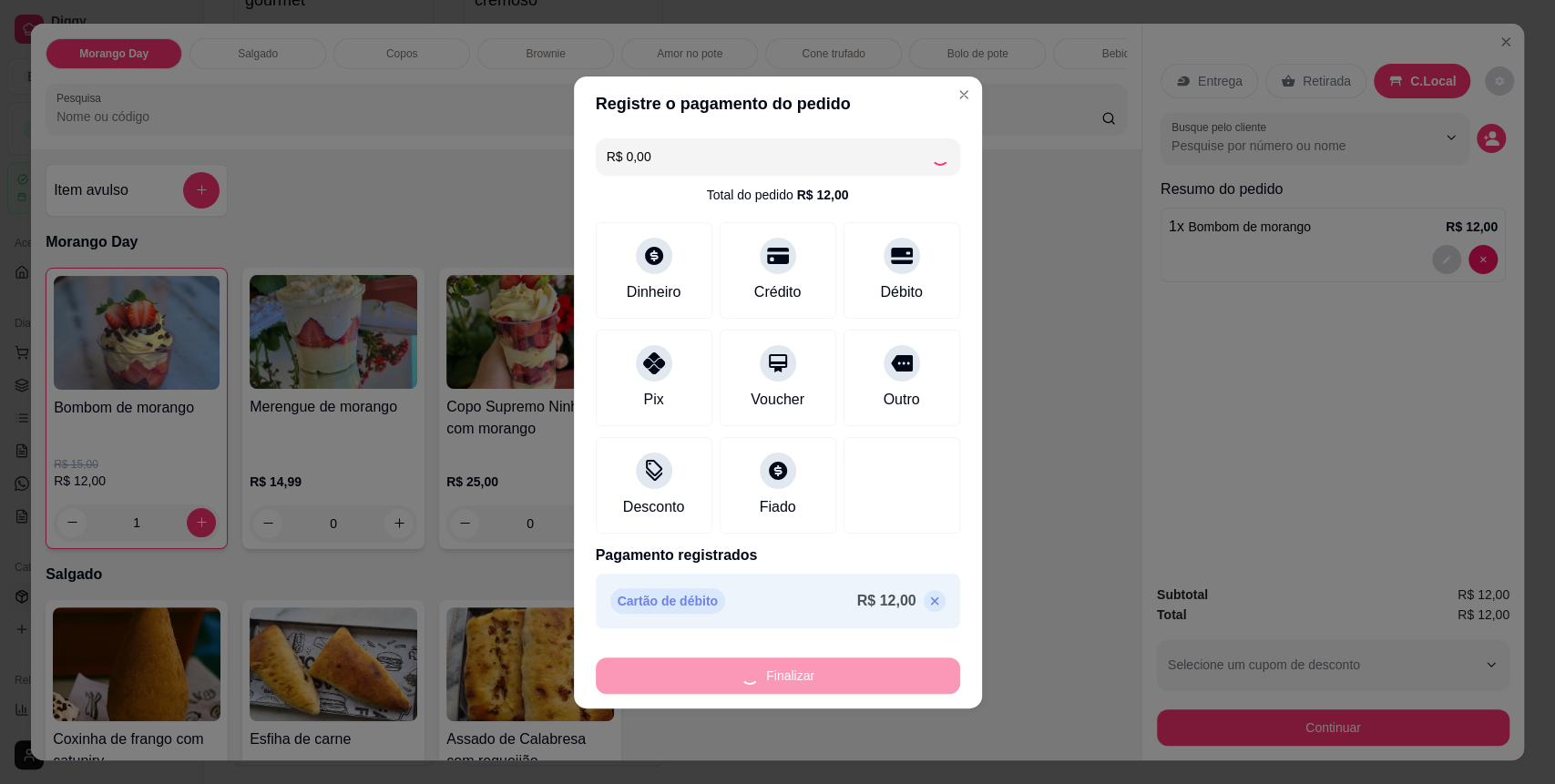
type input "0"
type input "-R$ 12,00"
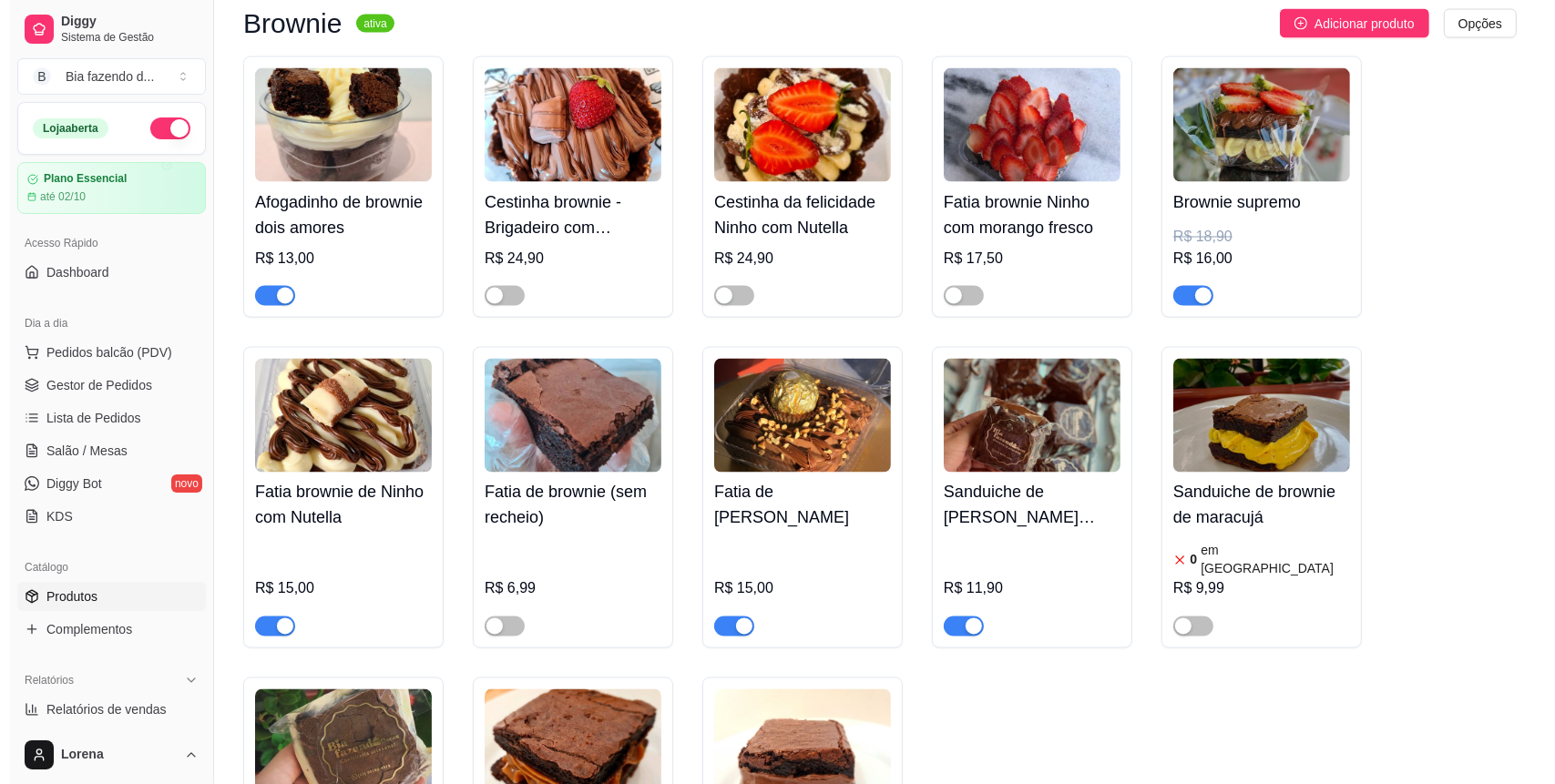
scroll to position [3156, 0]
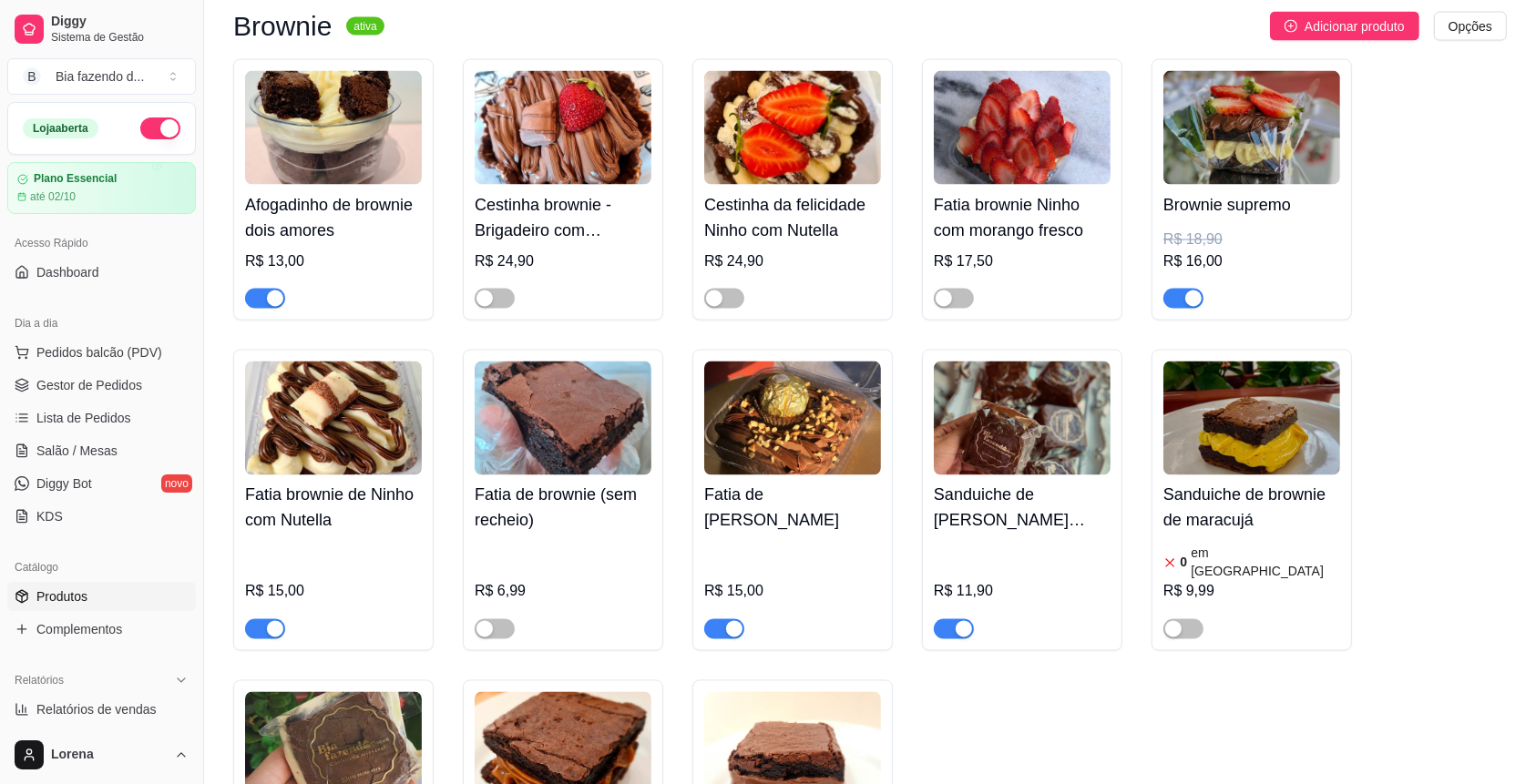
click at [1006, 461] on img at bounding box center [1022, 418] width 177 height 114
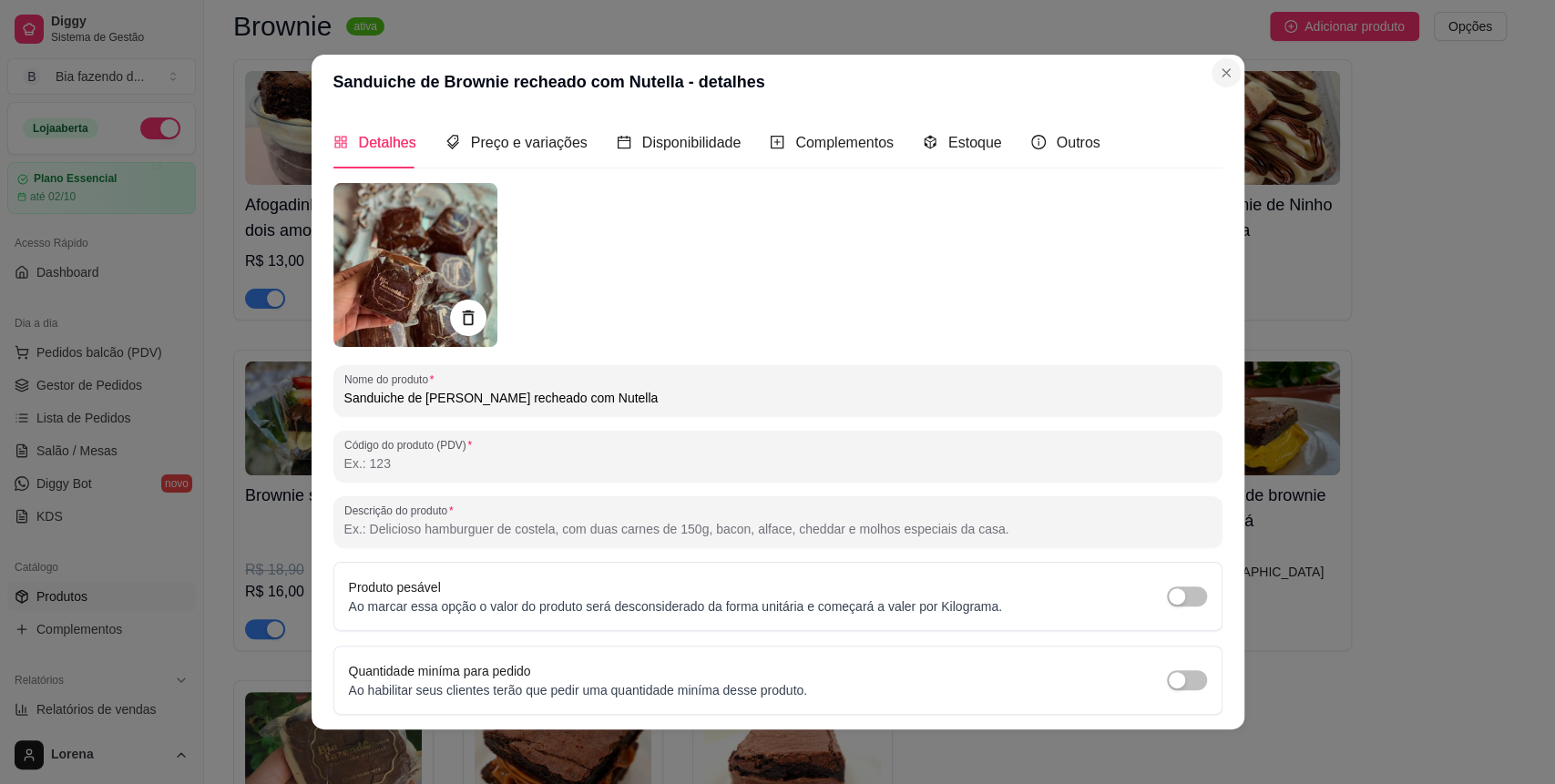
click at [1162, 64] on section "Sanduiche de Brownie recheado com Nutella - detalhes Detalhes Preço e variações…" at bounding box center [778, 392] width 933 height 674
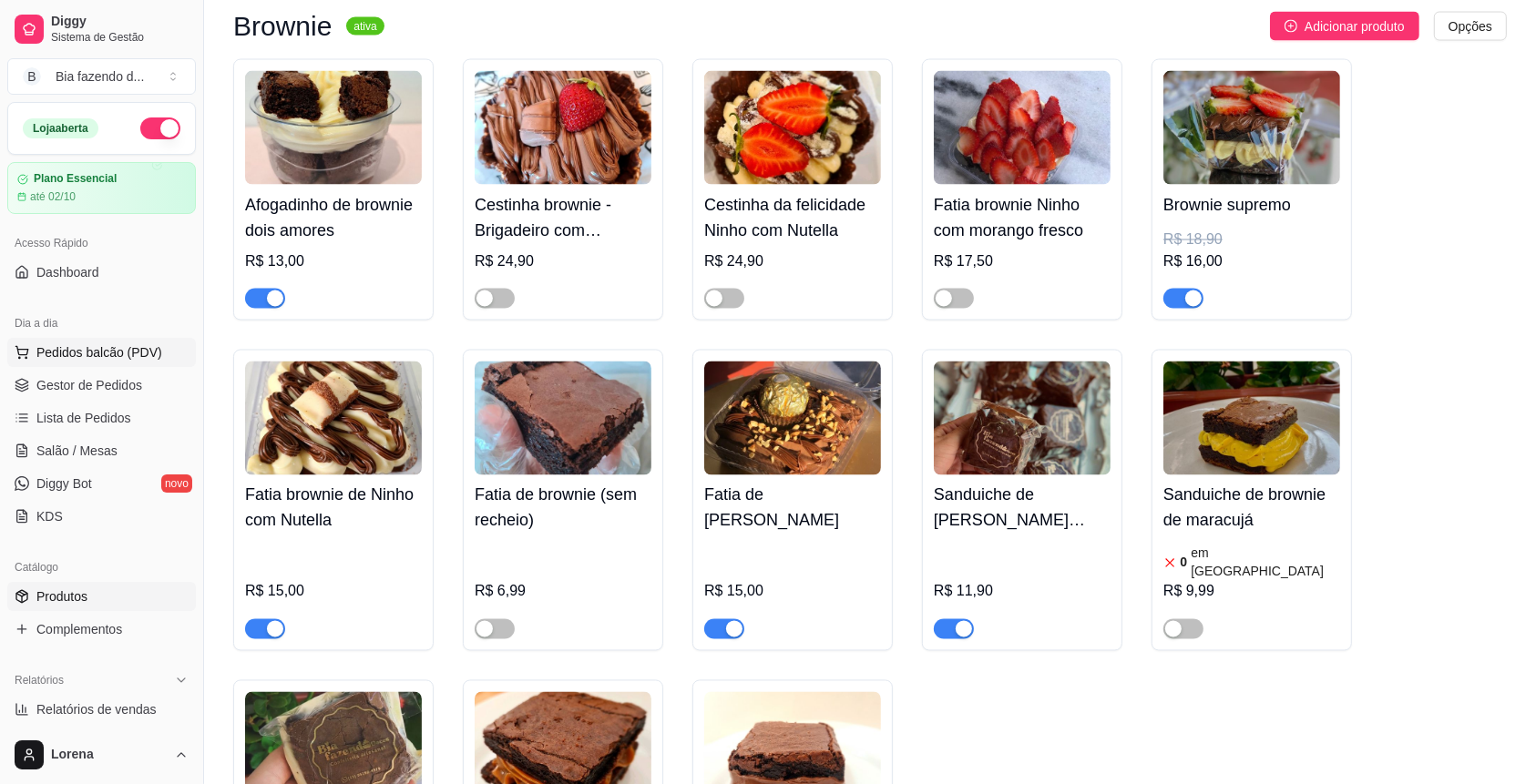
click at [73, 349] on span "Pedidos balcão (PDV)" at bounding box center [100, 353] width 125 height 18
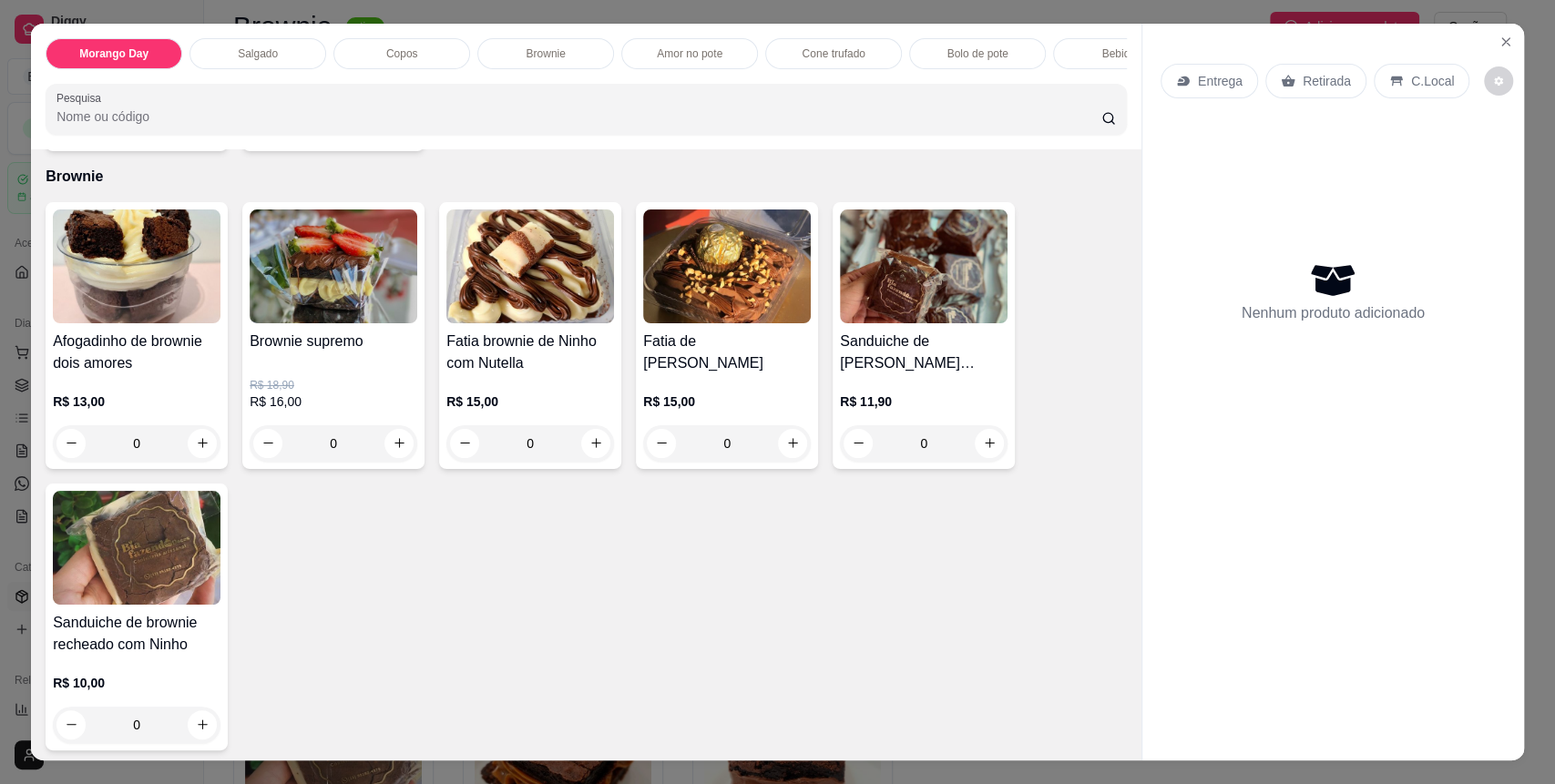
scroll to position [1335, 0]
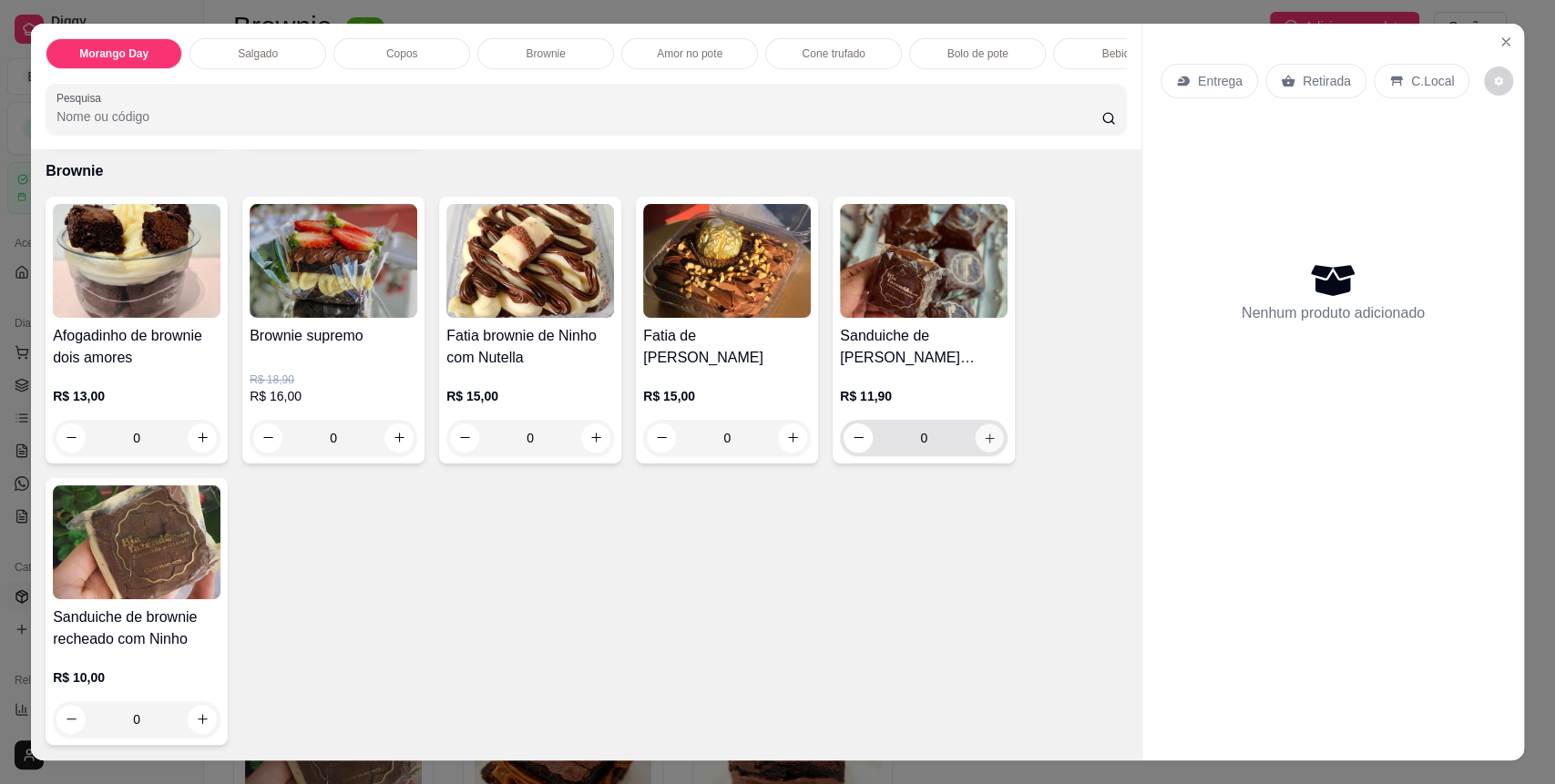
click at [980, 451] on button "increase-product-quantity" at bounding box center [990, 438] width 29 height 29
type input "1"
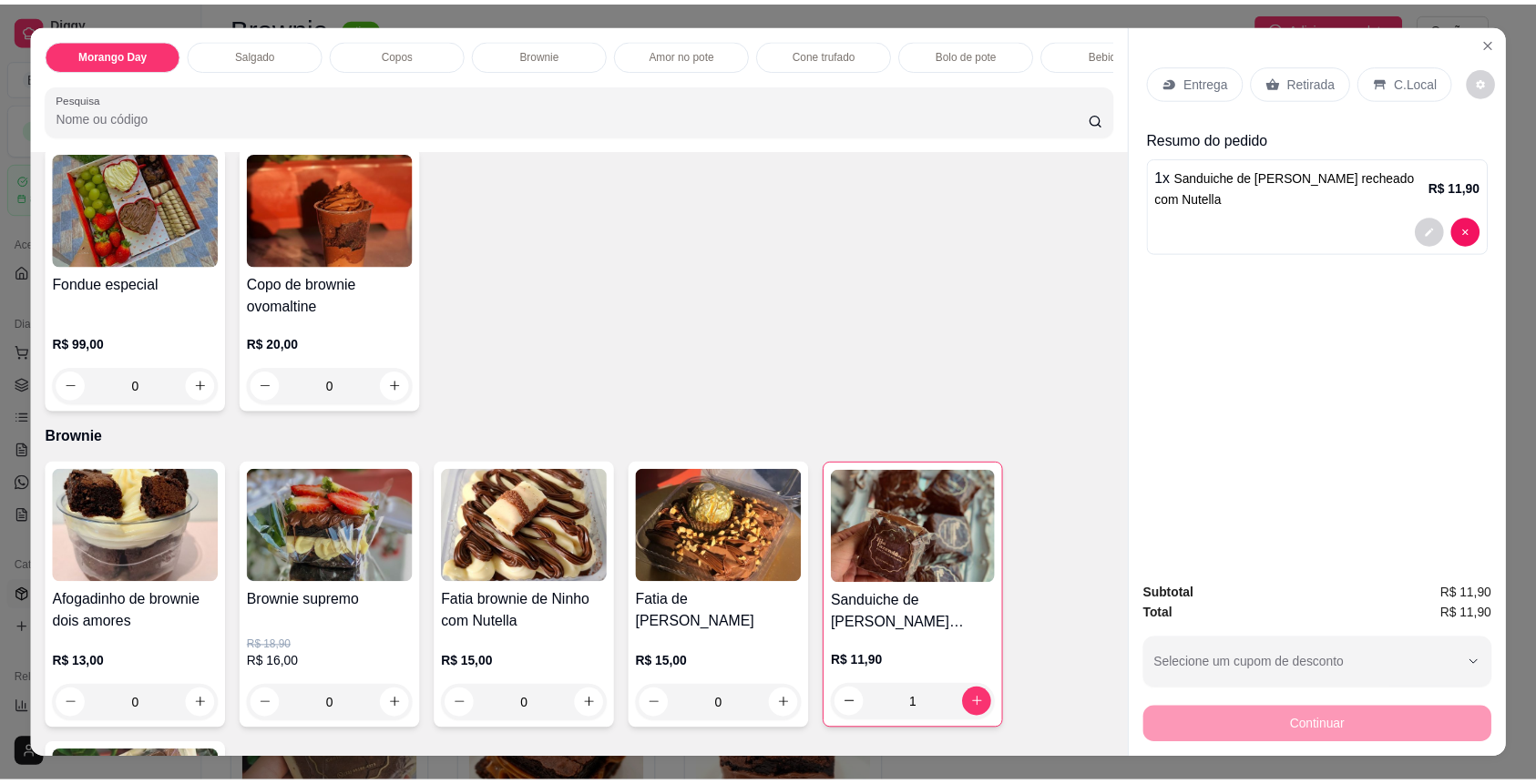
scroll to position [849, 0]
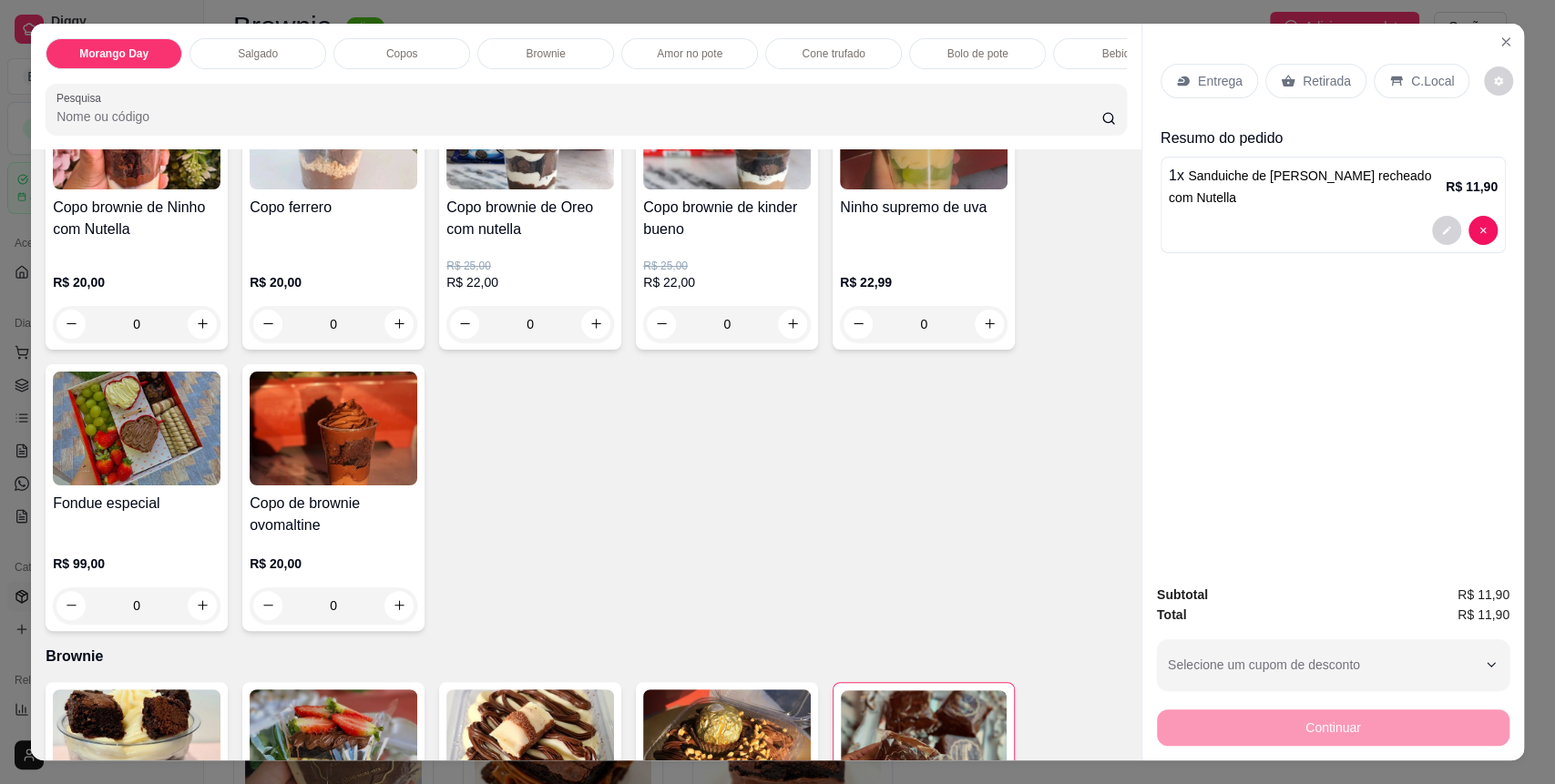
click at [1416, 85] on p "C.Local" at bounding box center [1432, 81] width 42 height 18
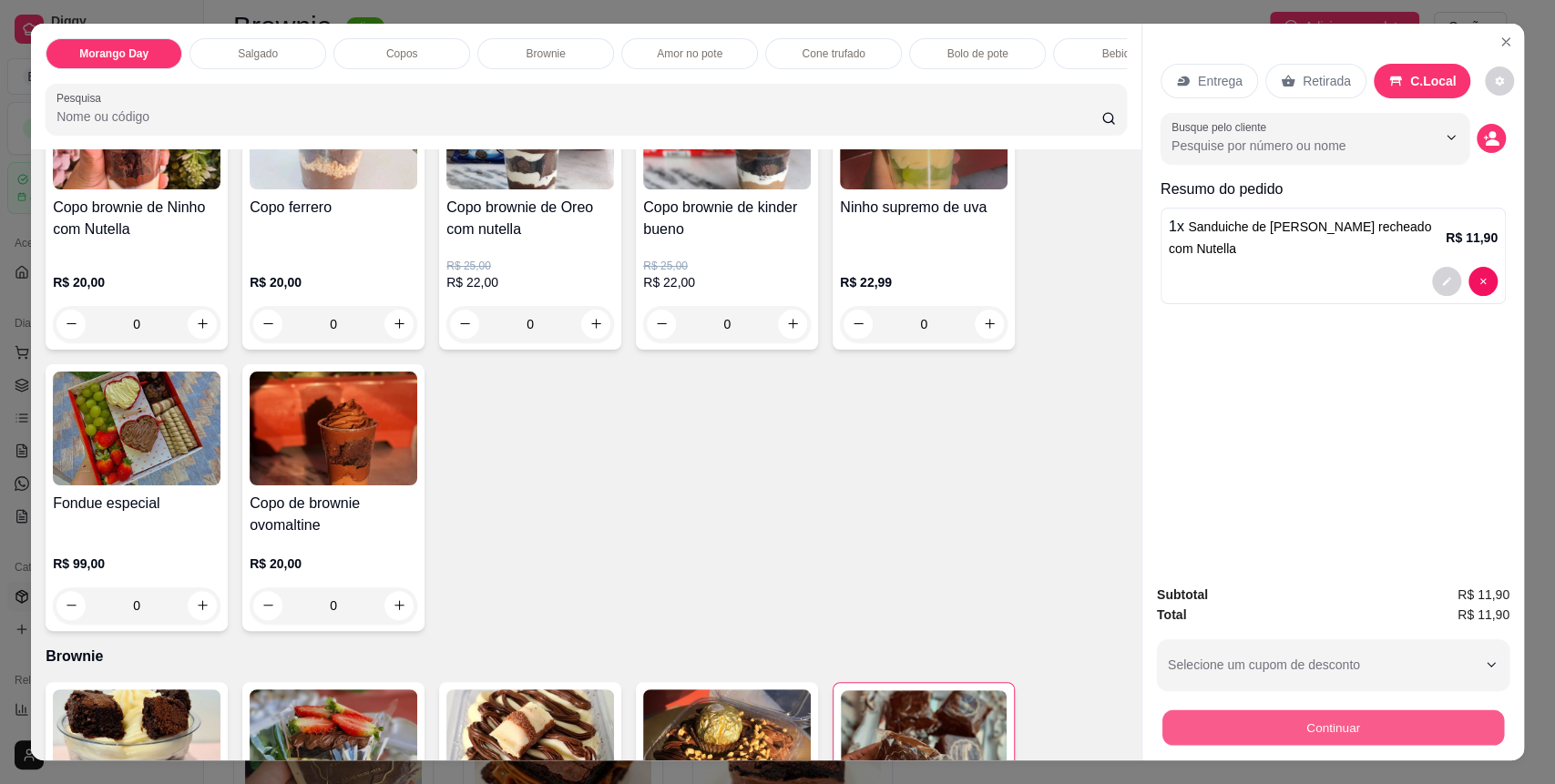
click at [1348, 729] on button "Continuar" at bounding box center [1333, 728] width 342 height 36
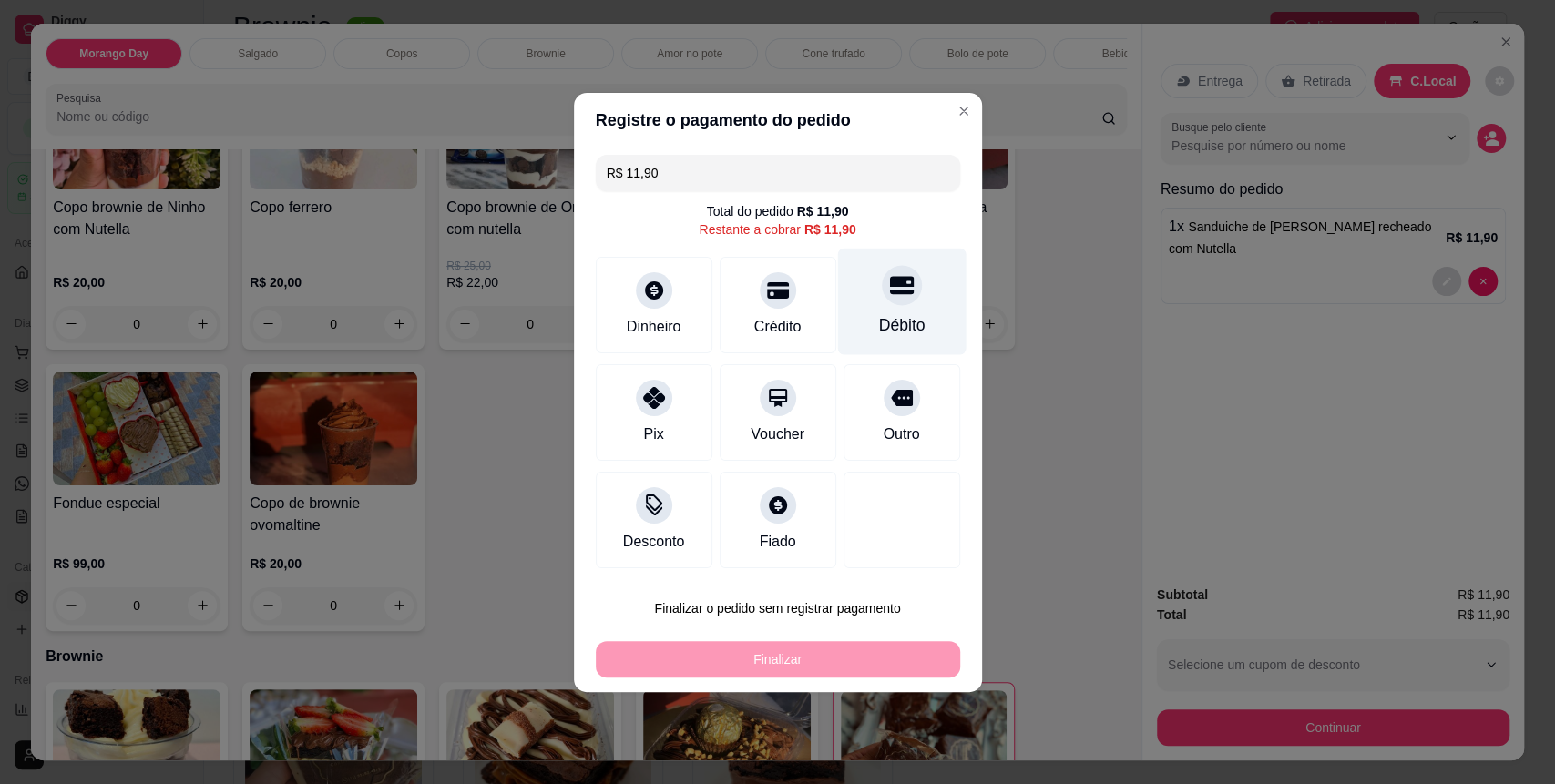
click at [903, 320] on div "Débito" at bounding box center [901, 325] width 46 height 24
type input "R$ 0,00"
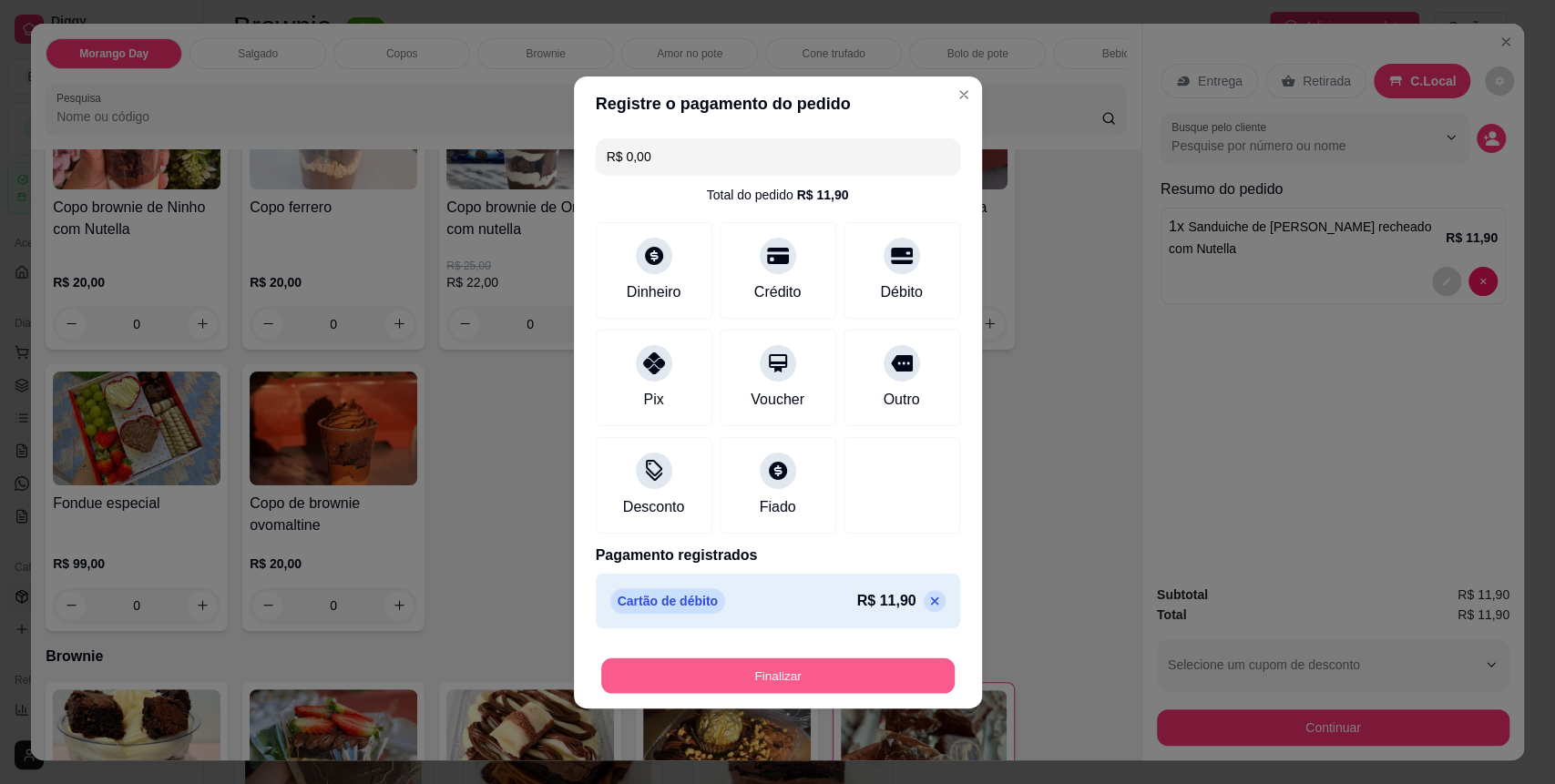
click at [834, 677] on button "Finalizar" at bounding box center [778, 675] width 354 height 36
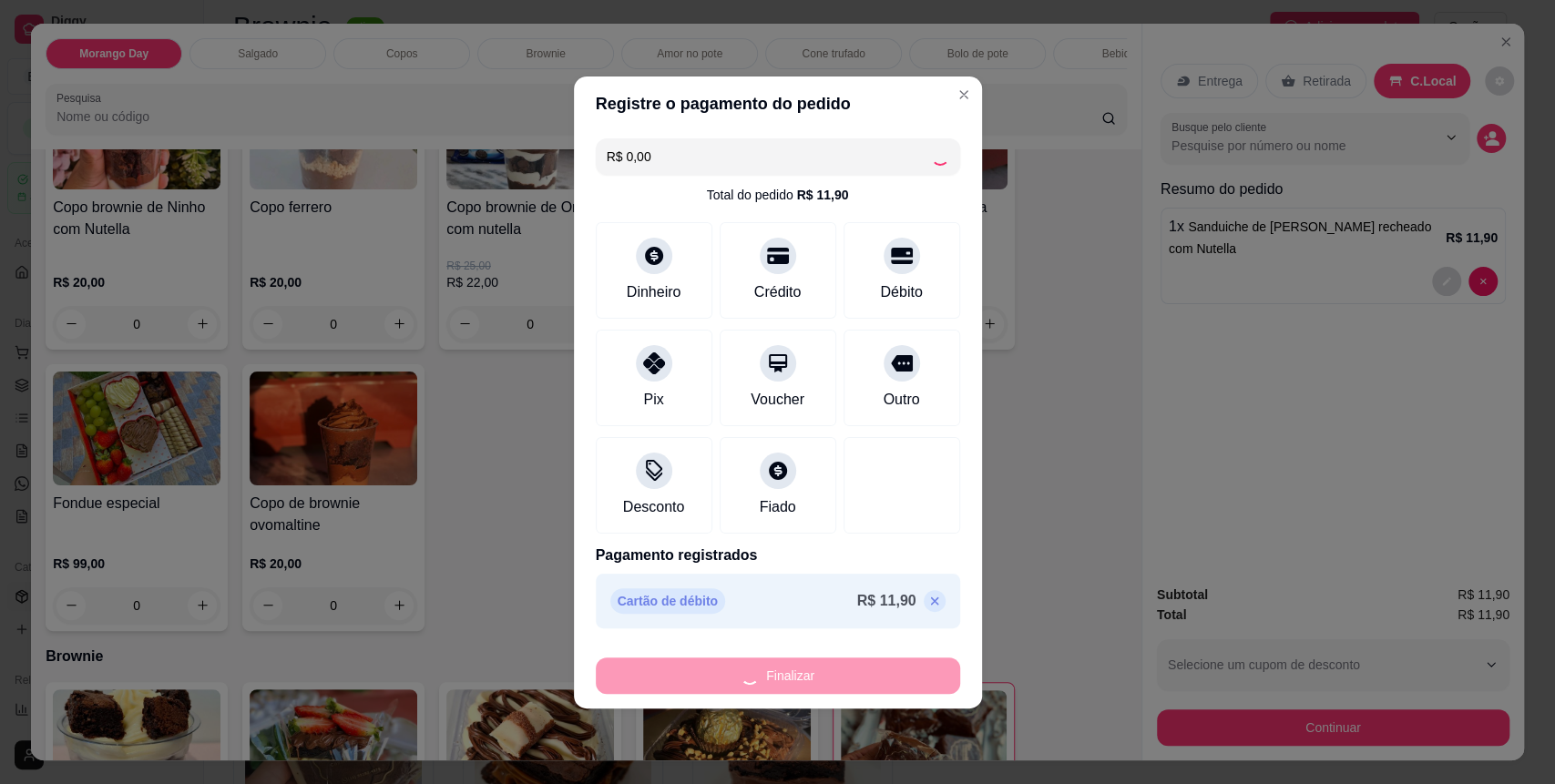
type input "0"
type input "-R$ 11,90"
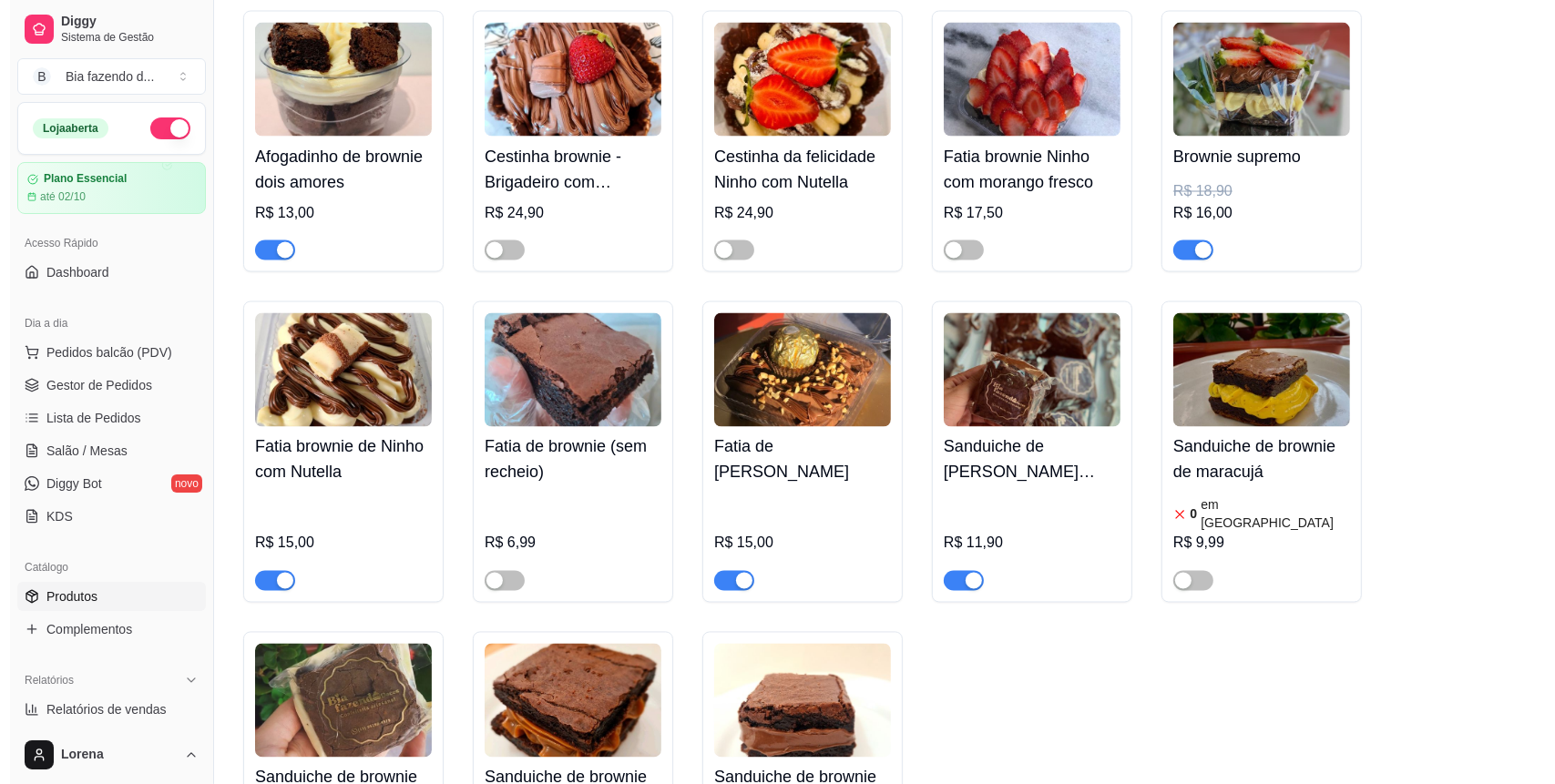
scroll to position [3278, 0]
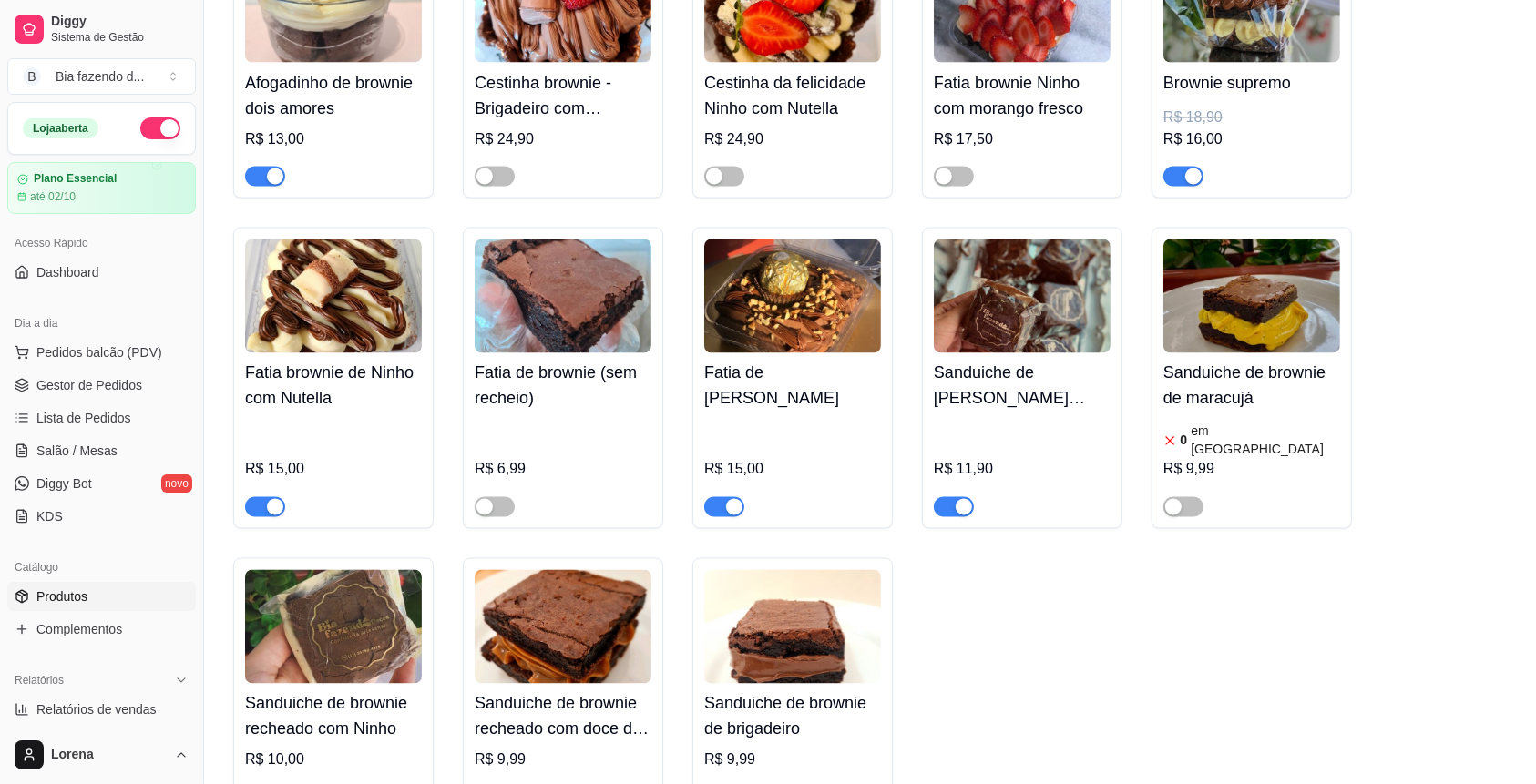
click at [305, 605] on img at bounding box center [334, 627] width 177 height 114
click at [80, 346] on span "Pedidos balcão (PDV)" at bounding box center [100, 353] width 125 height 18
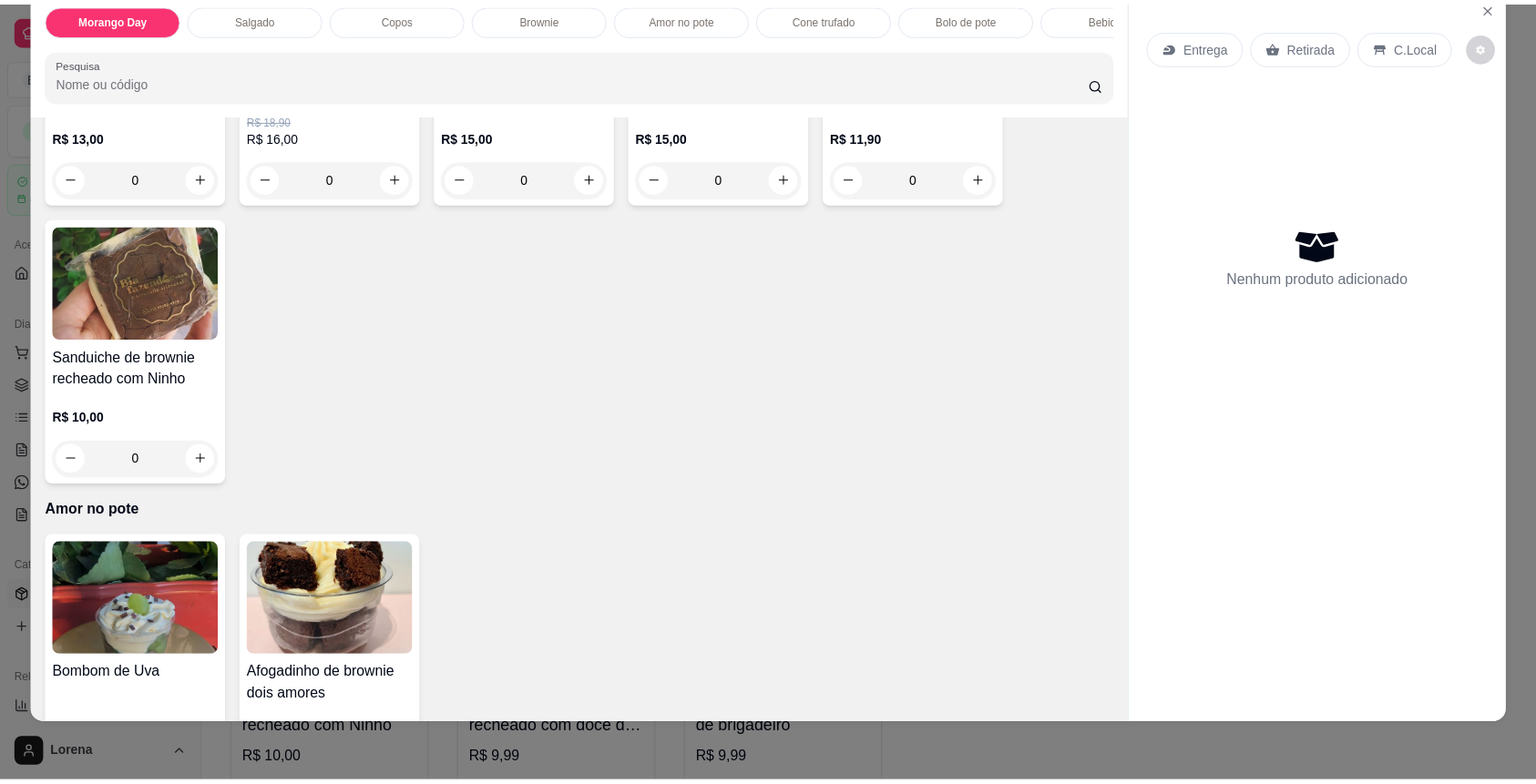
scroll to position [1546, 0]
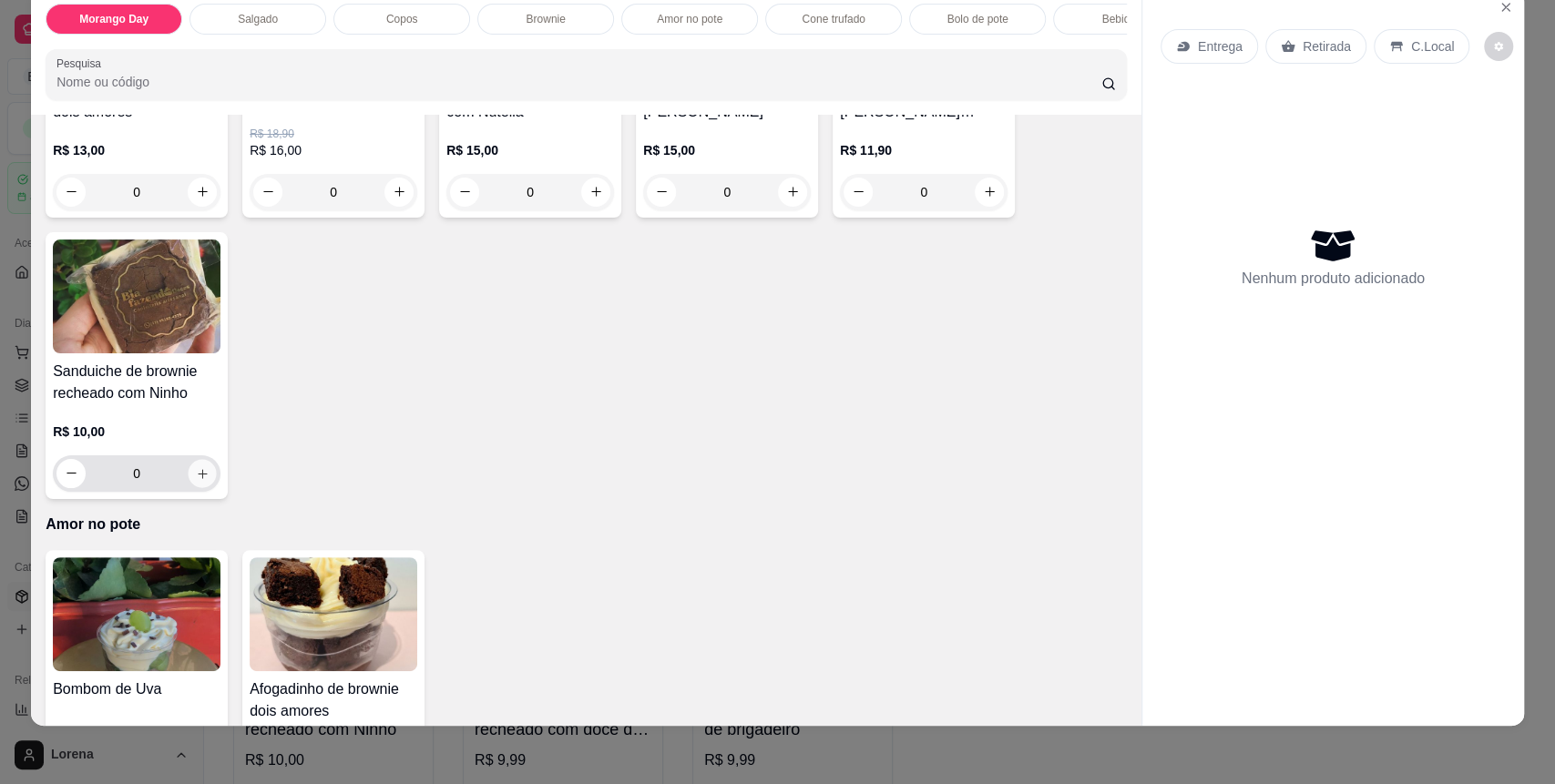
click at [197, 481] on icon "increase-product-quantity" at bounding box center [203, 474] width 14 height 14
type input "1"
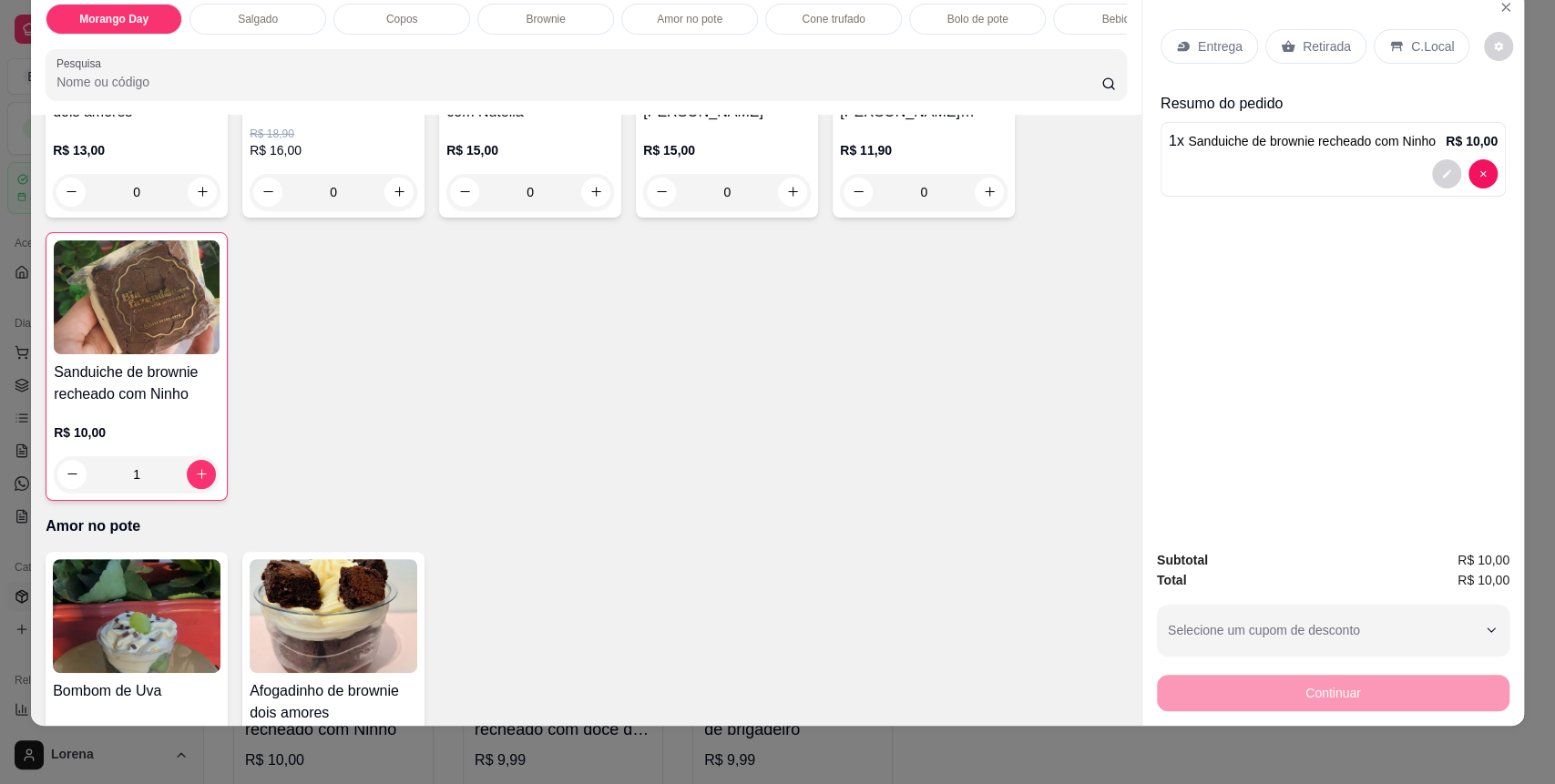
click at [1426, 65] on div "Entrega Retirada C.Local" at bounding box center [1333, 46] width 346 height 64
click at [1429, 44] on p "C.Local" at bounding box center [1432, 47] width 42 height 18
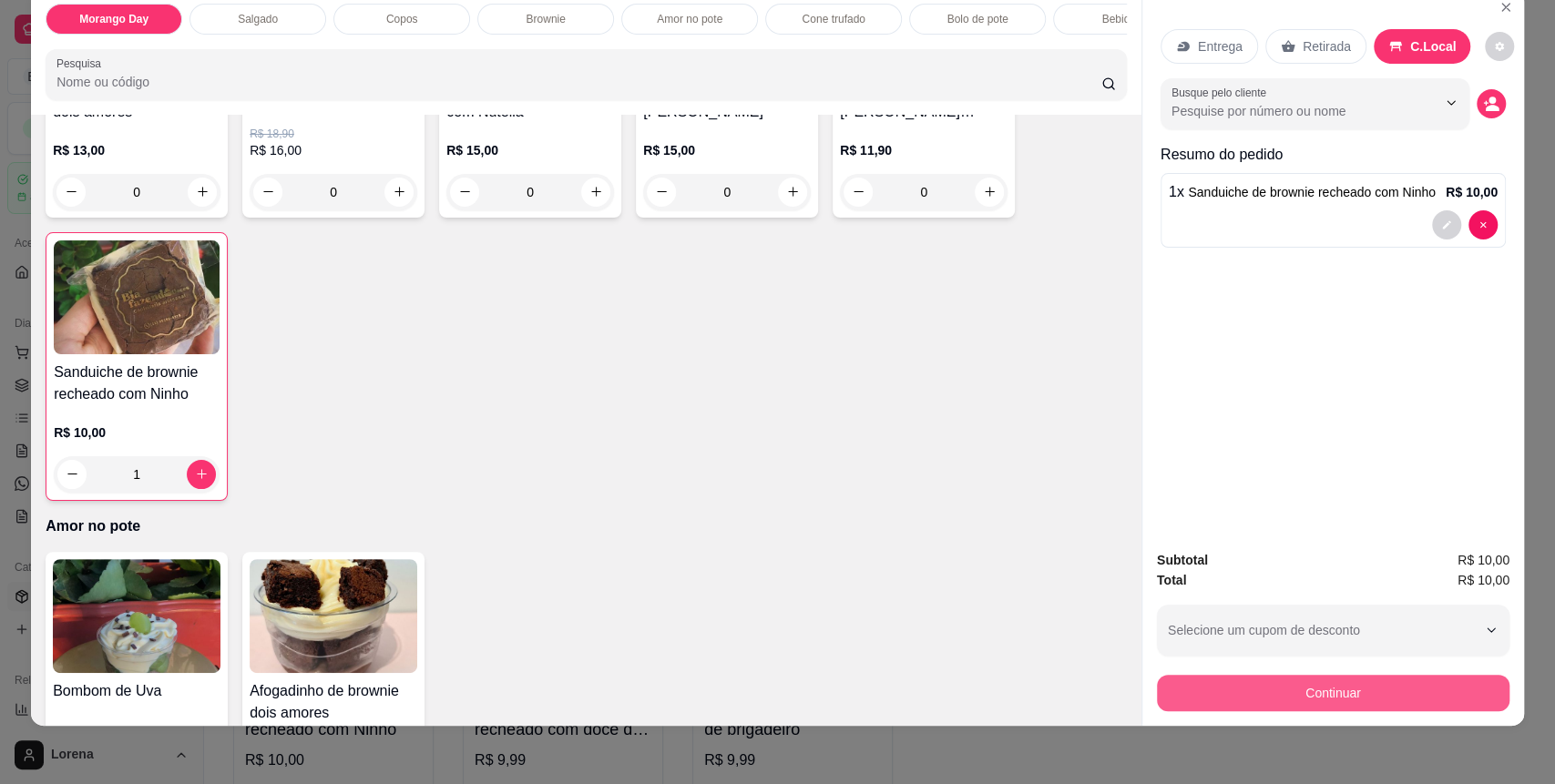
click at [1287, 691] on button "Continuar" at bounding box center [1333, 693] width 353 height 37
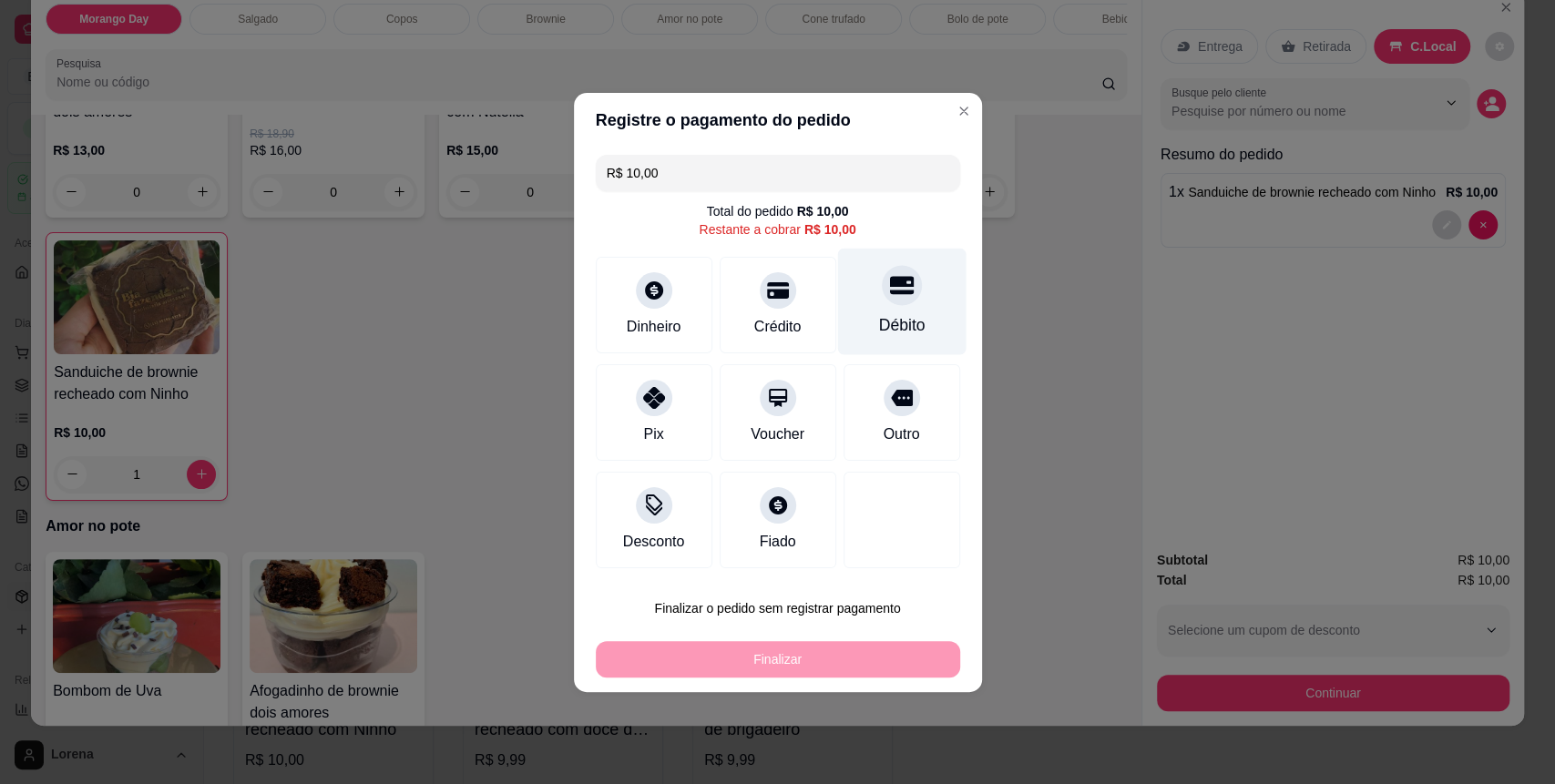
click at [882, 322] on div "Débito" at bounding box center [901, 325] width 46 height 24
type input "R$ 0,00"
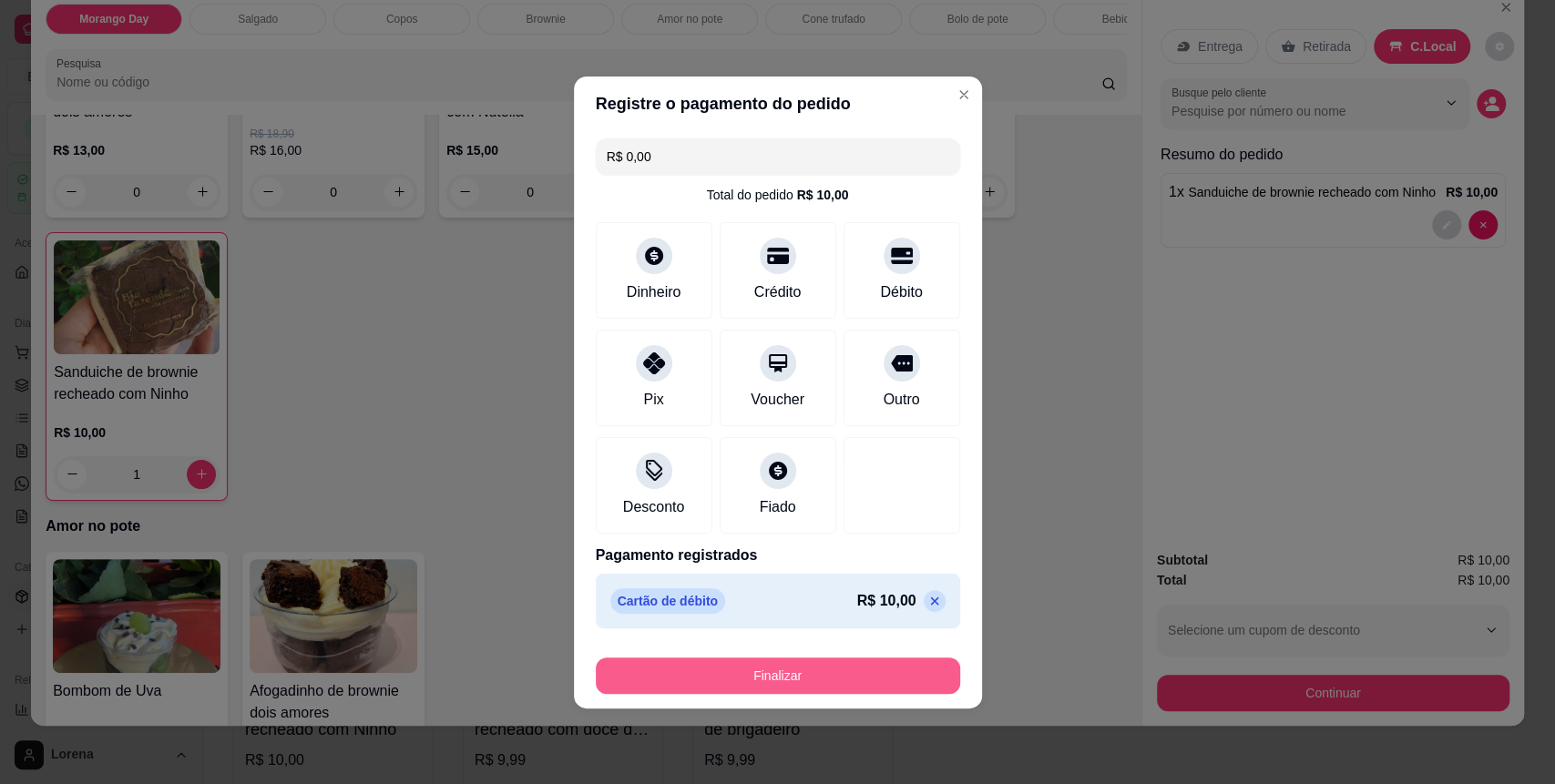
click at [743, 667] on div "Finalizar" at bounding box center [777, 672] width 364 height 43
click at [740, 670] on button "Finalizar" at bounding box center [777, 676] width 364 height 37
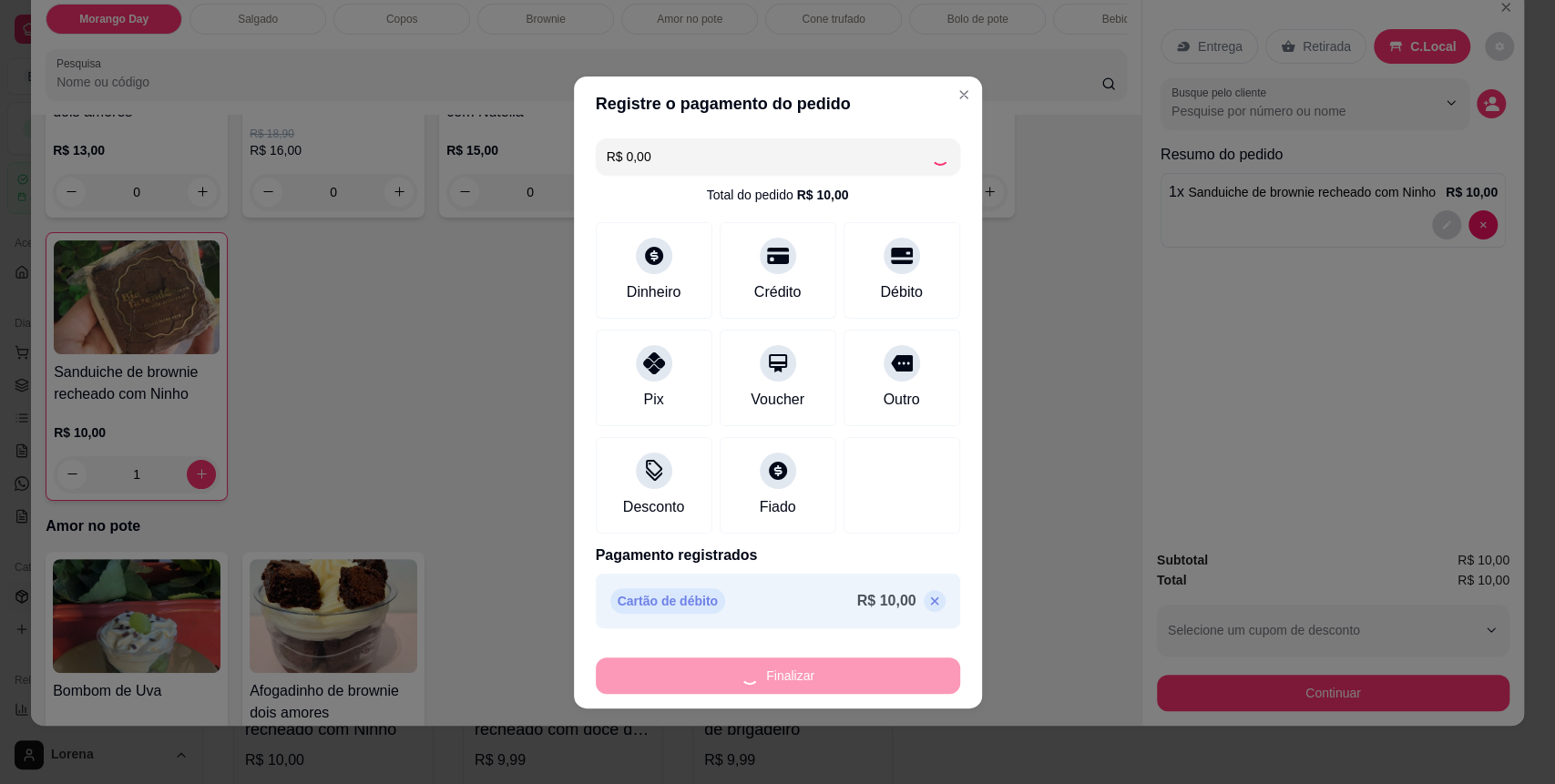
type input "0"
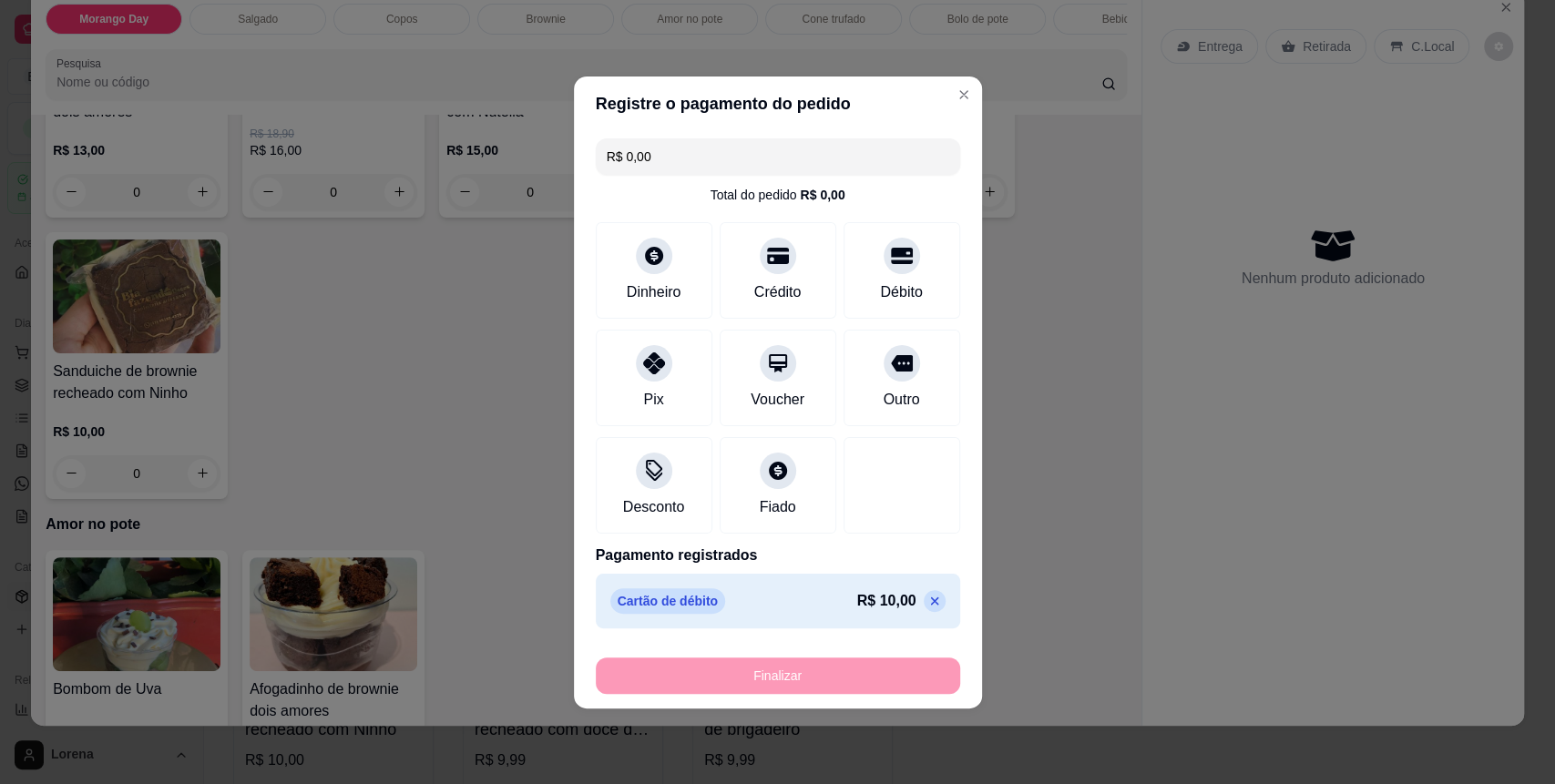
type input "-R$ 10,00"
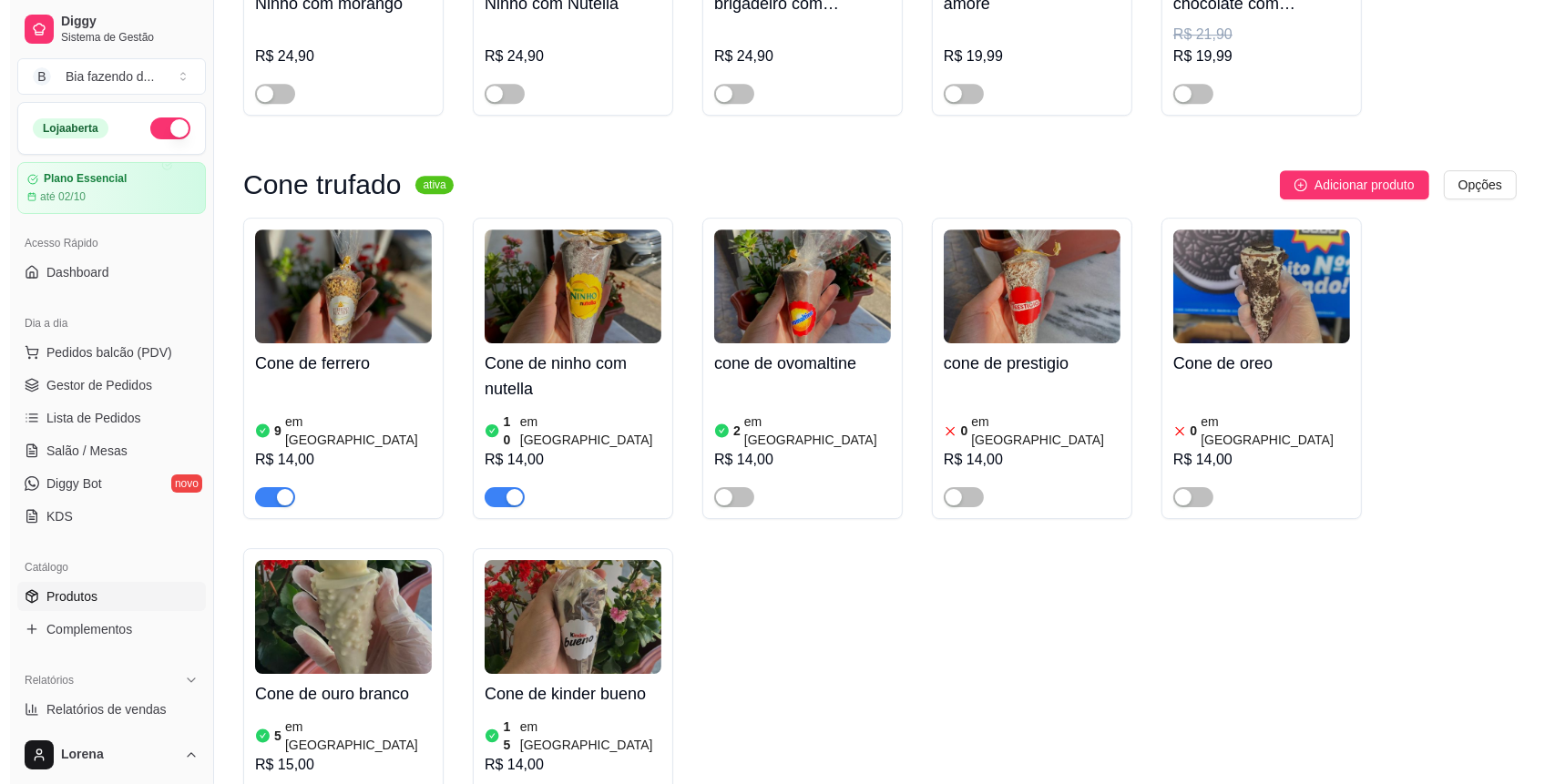
scroll to position [5828, 0]
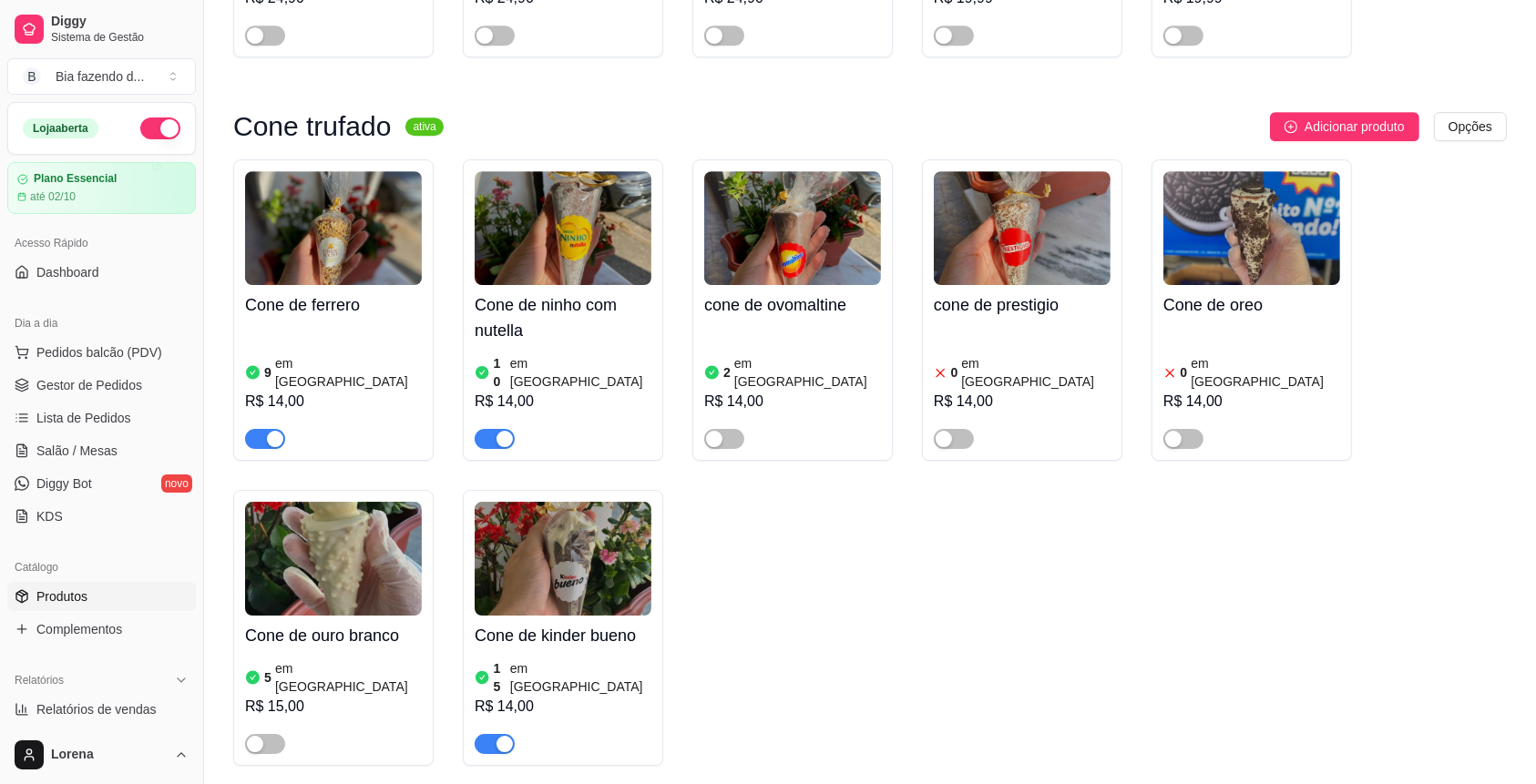
click at [829, 591] on div "Cone de ferrero 9 em estoque R$ 14,00 Cone de ninho com nutella 10 em estoque R…" at bounding box center [870, 462] width 1273 height 606
click at [134, 355] on span "Pedidos balcão (PDV)" at bounding box center [100, 353] width 125 height 18
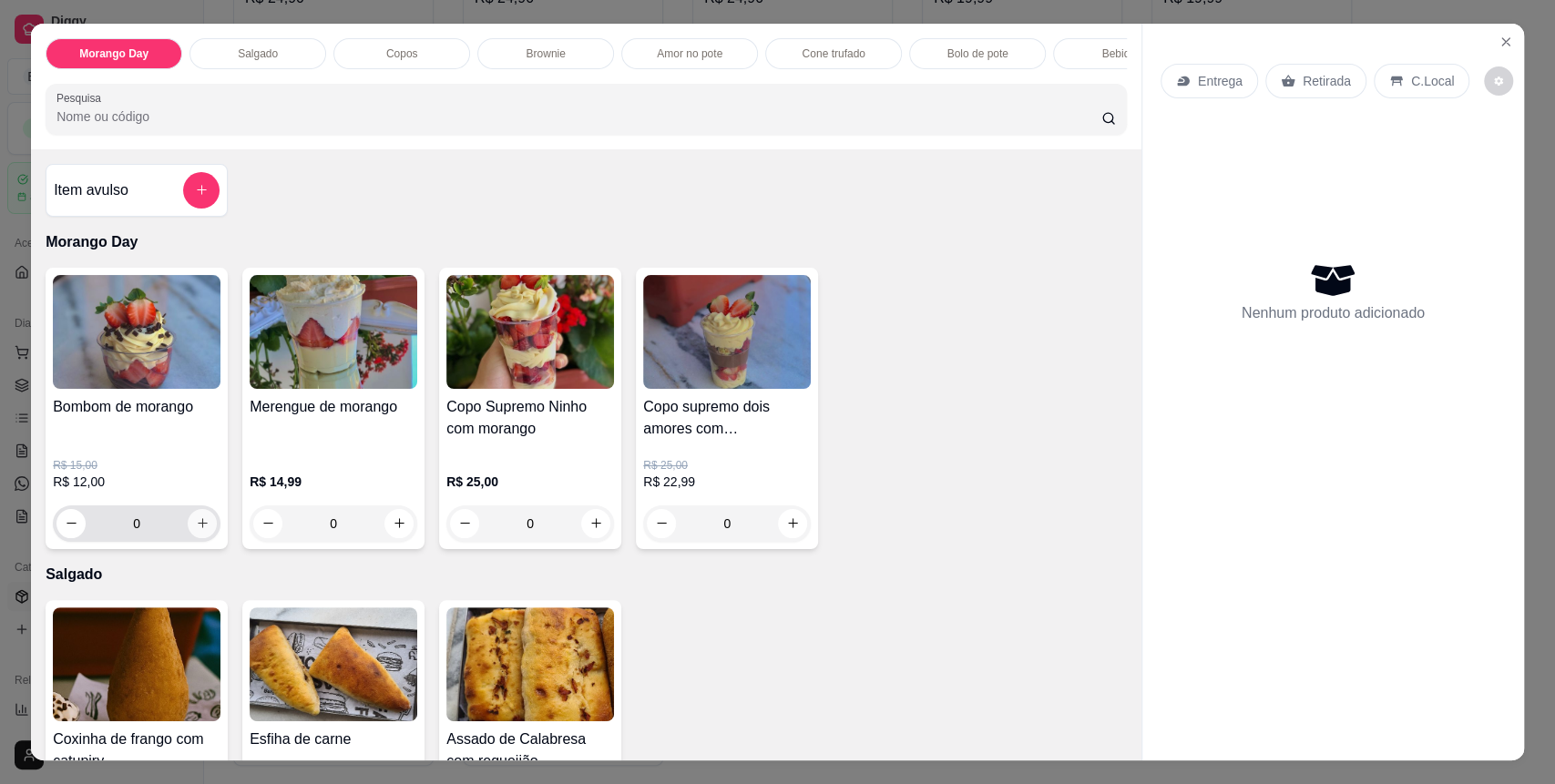
click at [199, 528] on button "increase-product-quantity" at bounding box center [203, 524] width 29 height 29
type input "1"
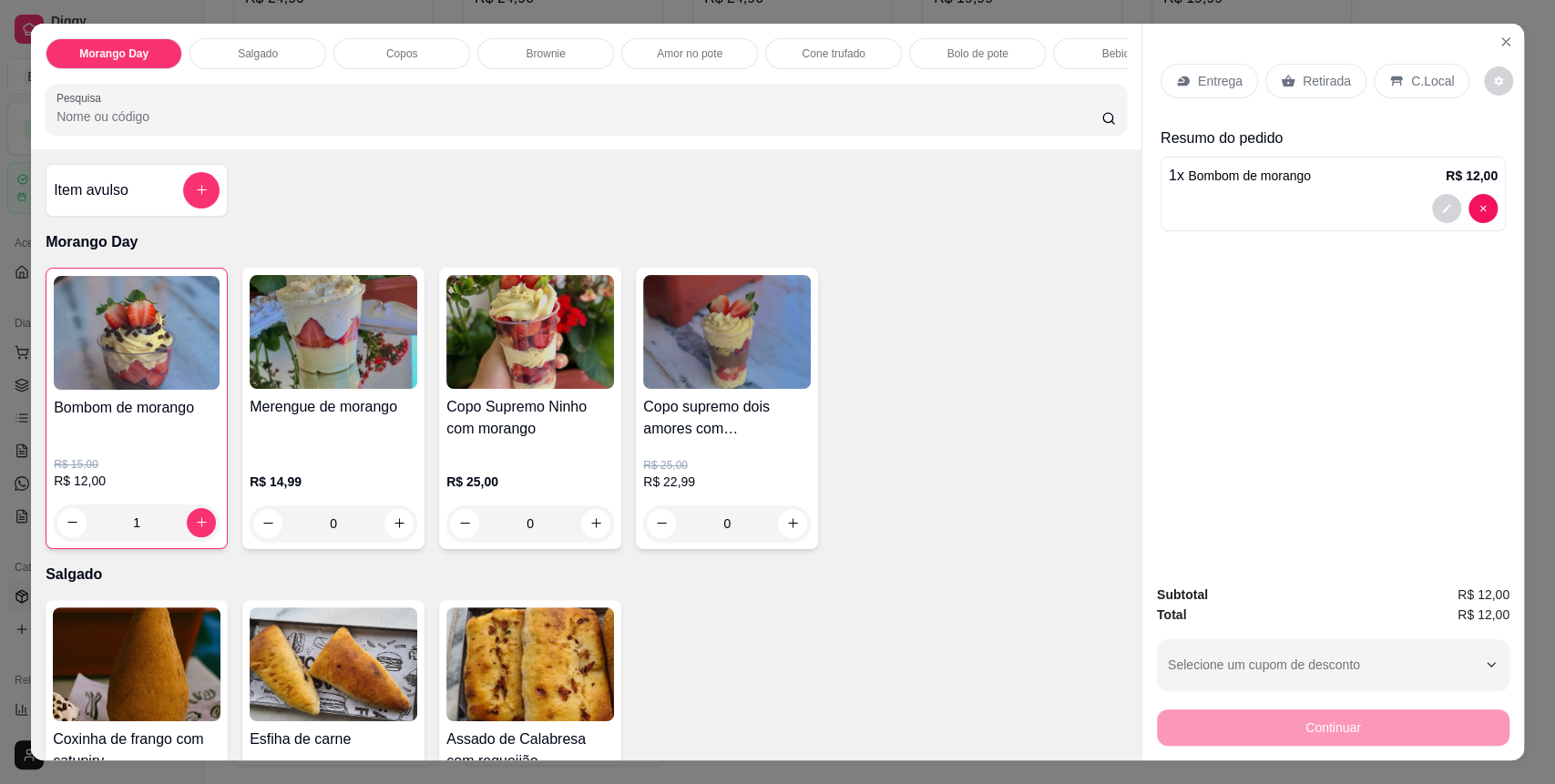
drag, startPoint x: 1427, startPoint y: 73, endPoint x: 1367, endPoint y: 369, distance: 302.0
click at [1425, 73] on p "C.Local" at bounding box center [1432, 81] width 42 height 18
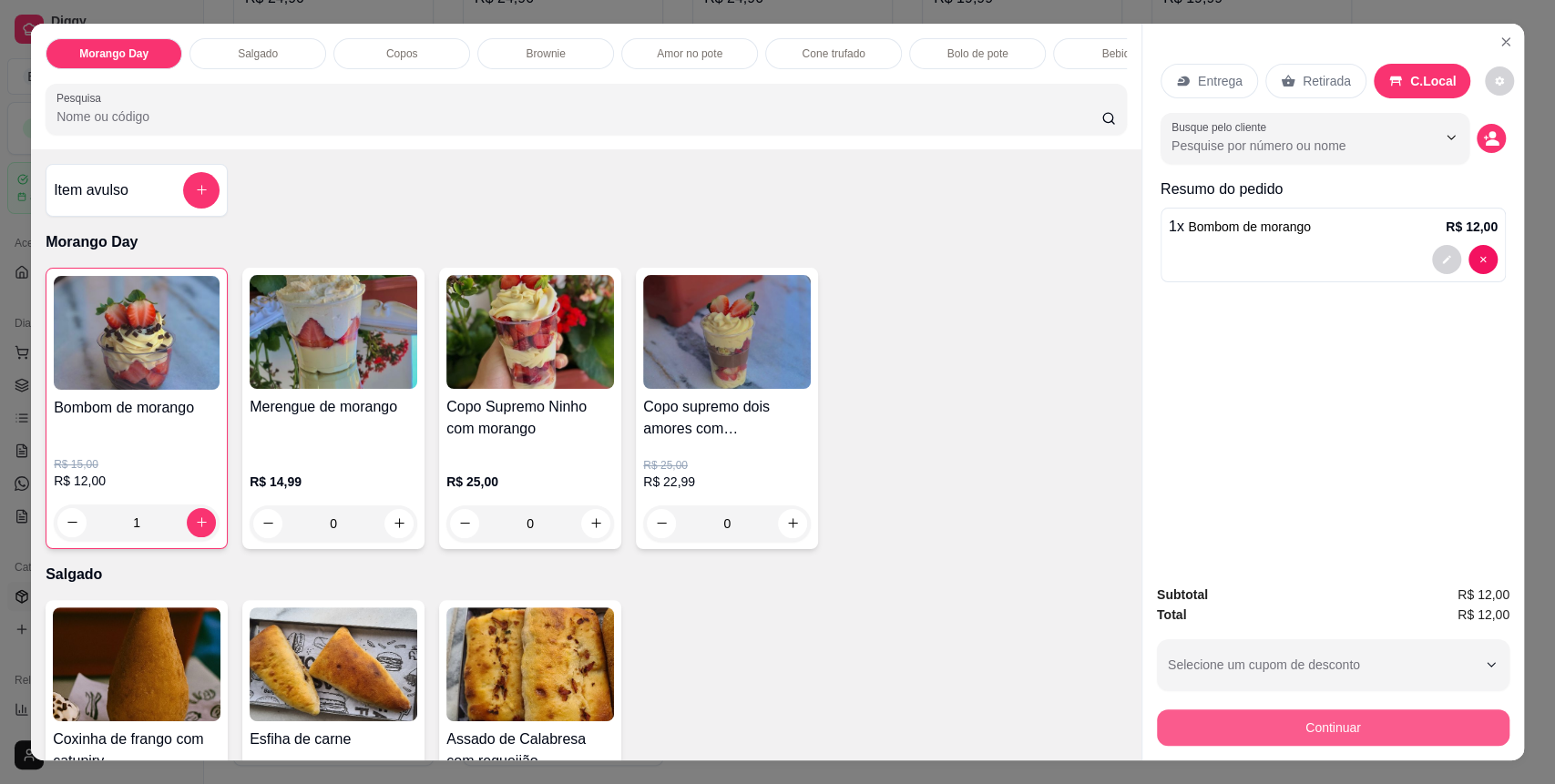
click at [1396, 733] on button "Continuar" at bounding box center [1333, 728] width 353 height 37
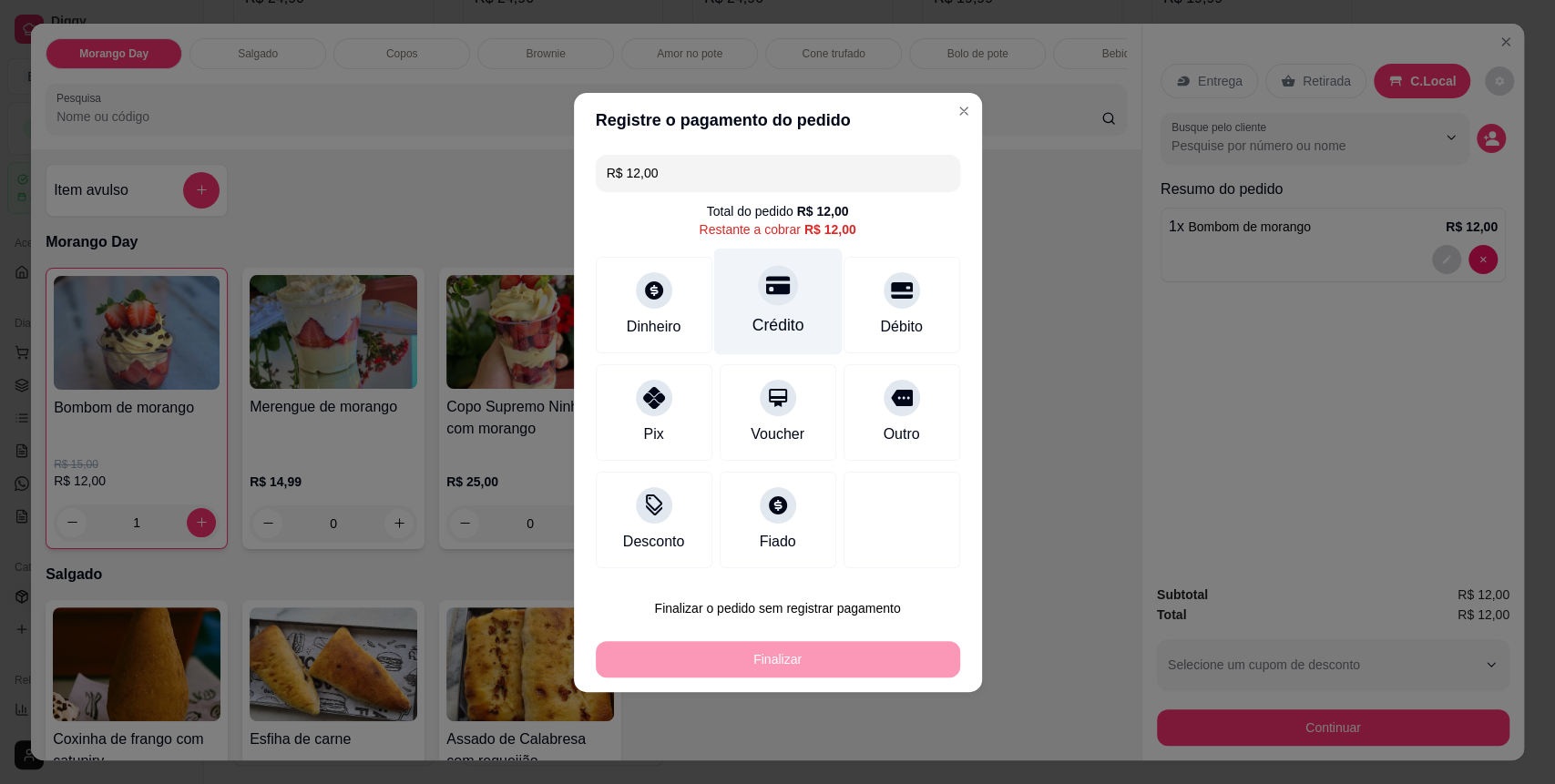
click at [758, 263] on div "Crédito" at bounding box center [777, 301] width 128 height 107
type input "R$ 0,00"
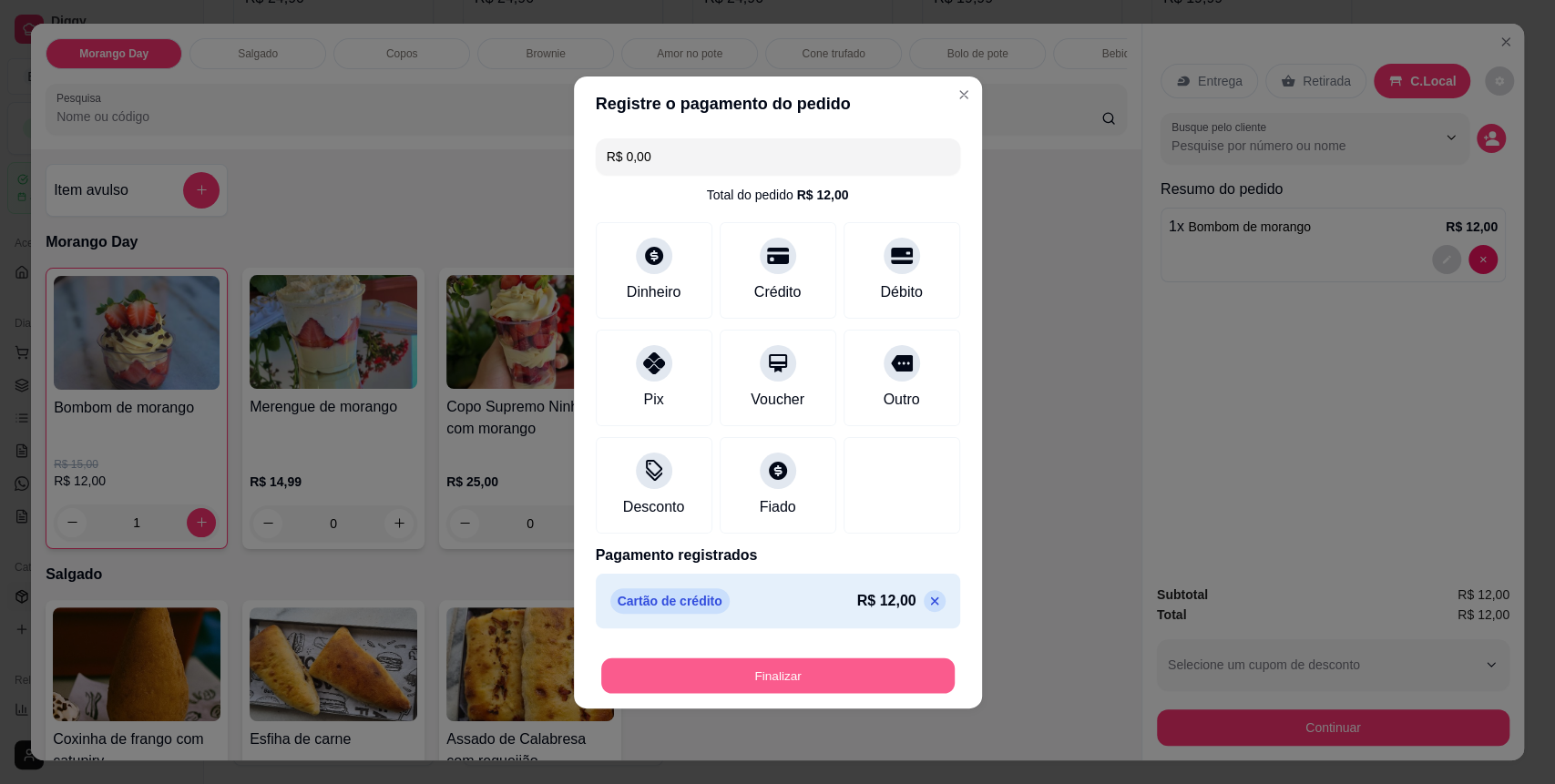
click at [833, 684] on button "Finalizar" at bounding box center [778, 675] width 354 height 36
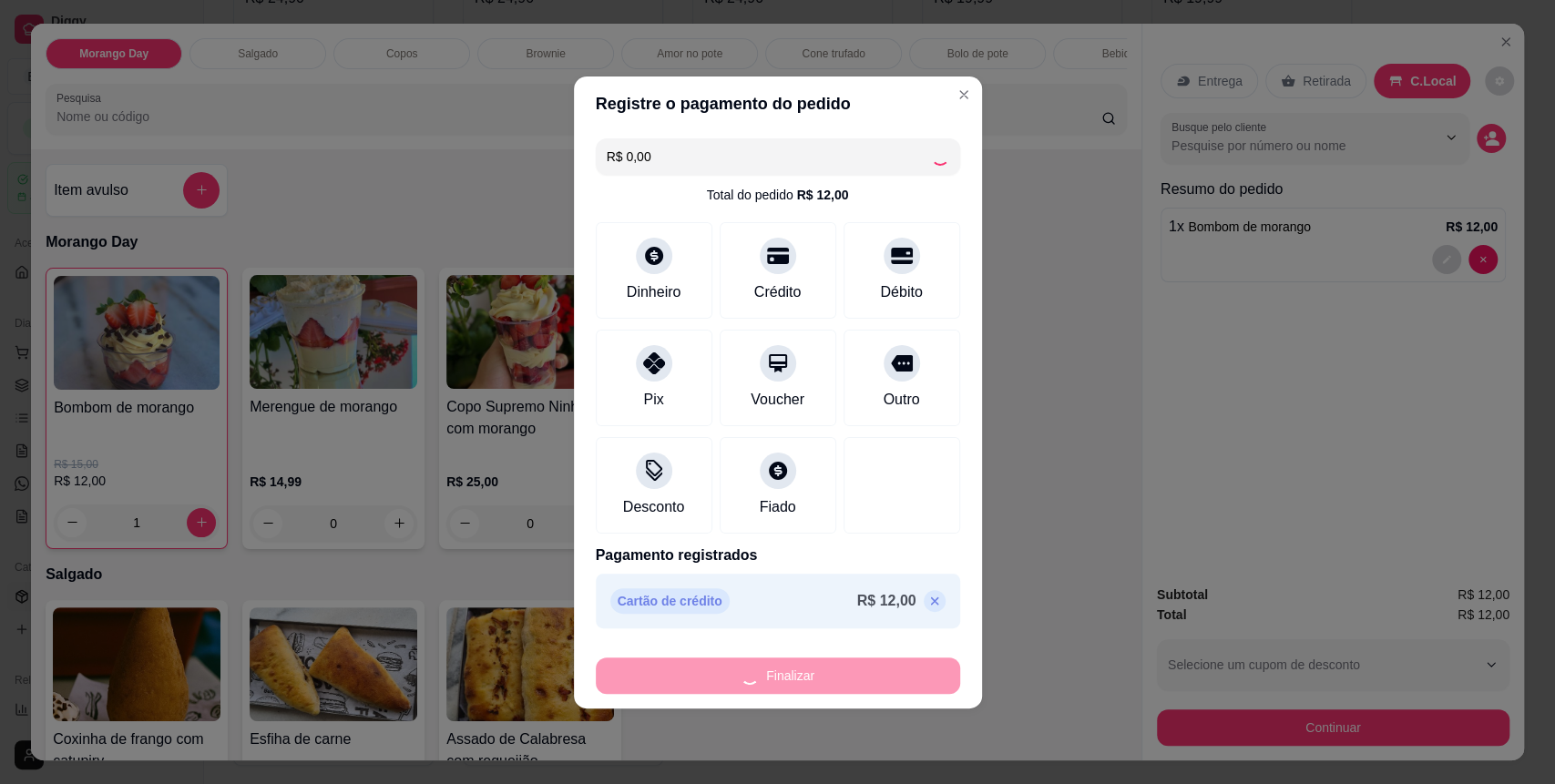
type input "0"
type input "-R$ 12,00"
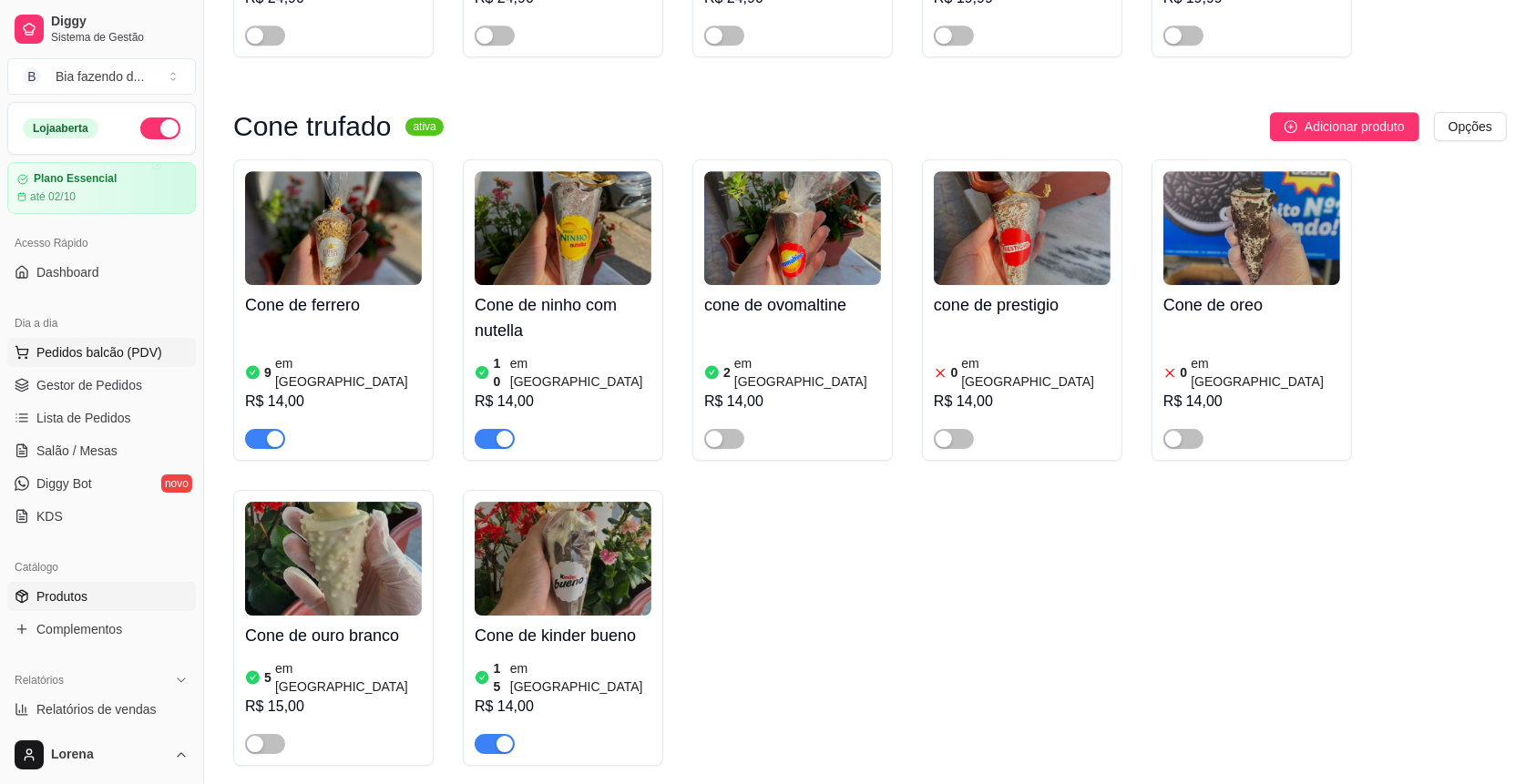
click at [142, 357] on span "Pedidos balcão (PDV)" at bounding box center [100, 353] width 125 height 18
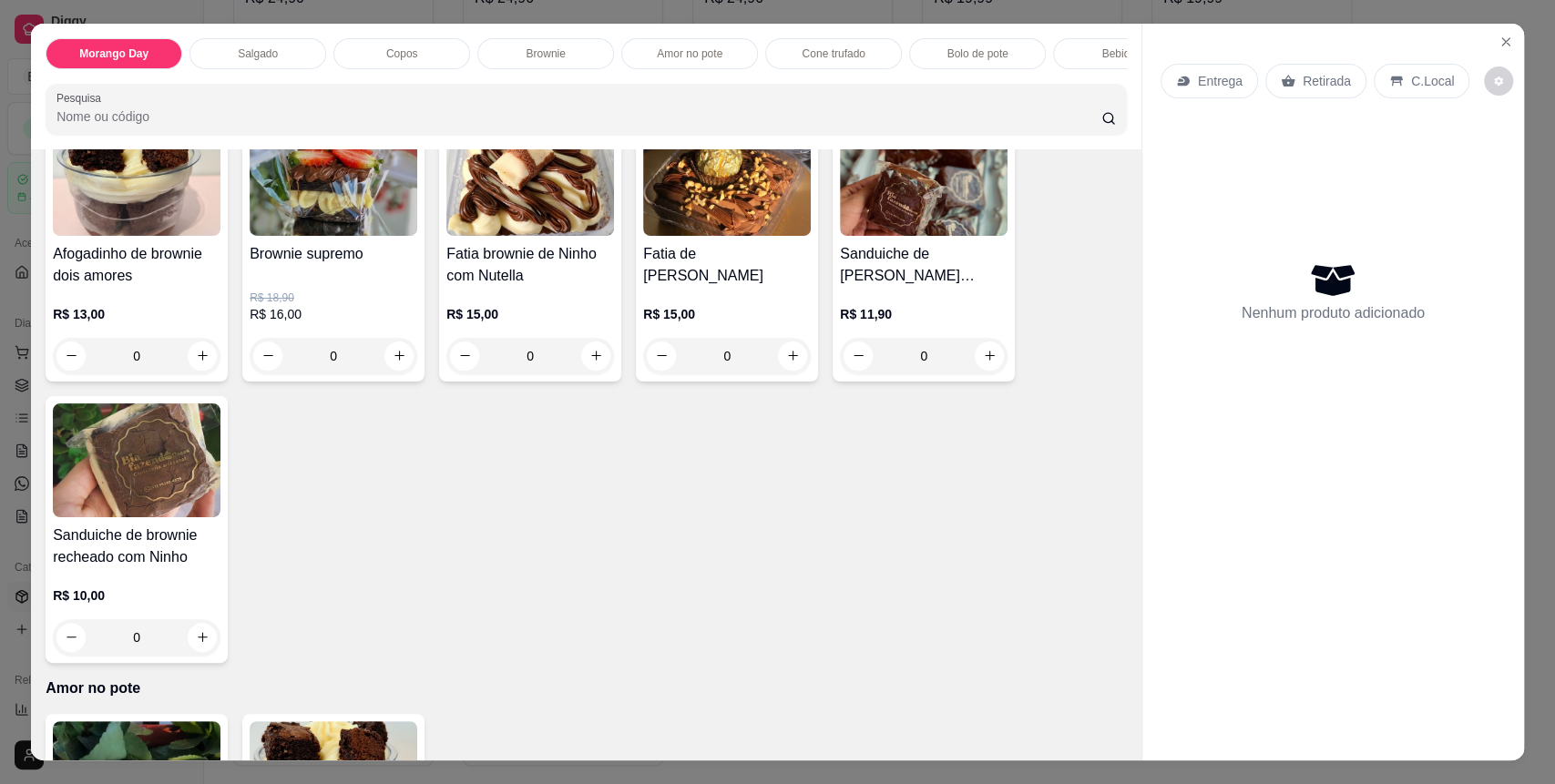
scroll to position [1578, 0]
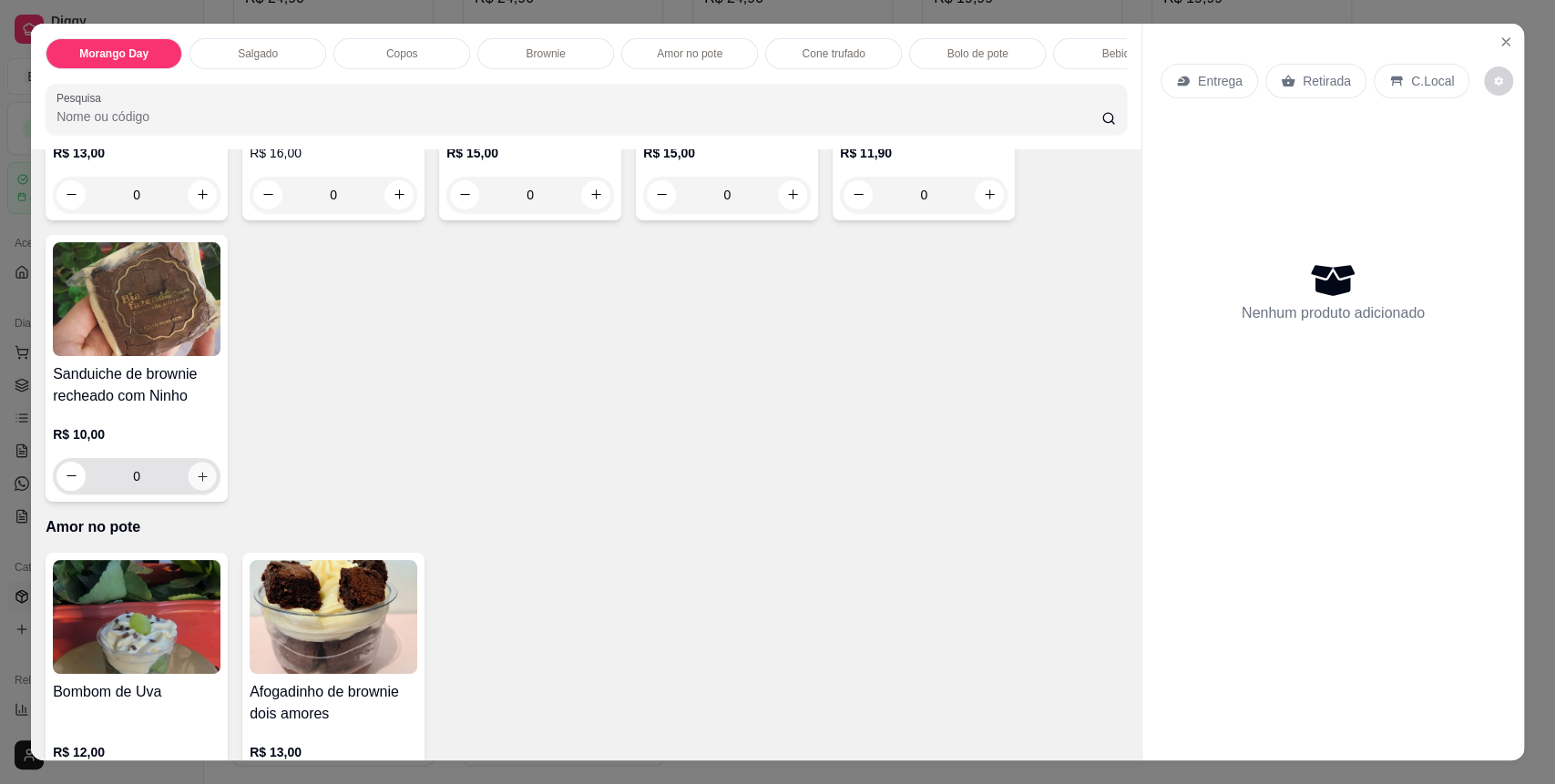
click at [202, 490] on button "increase-product-quantity" at bounding box center [203, 475] width 29 height 29
type input "1"
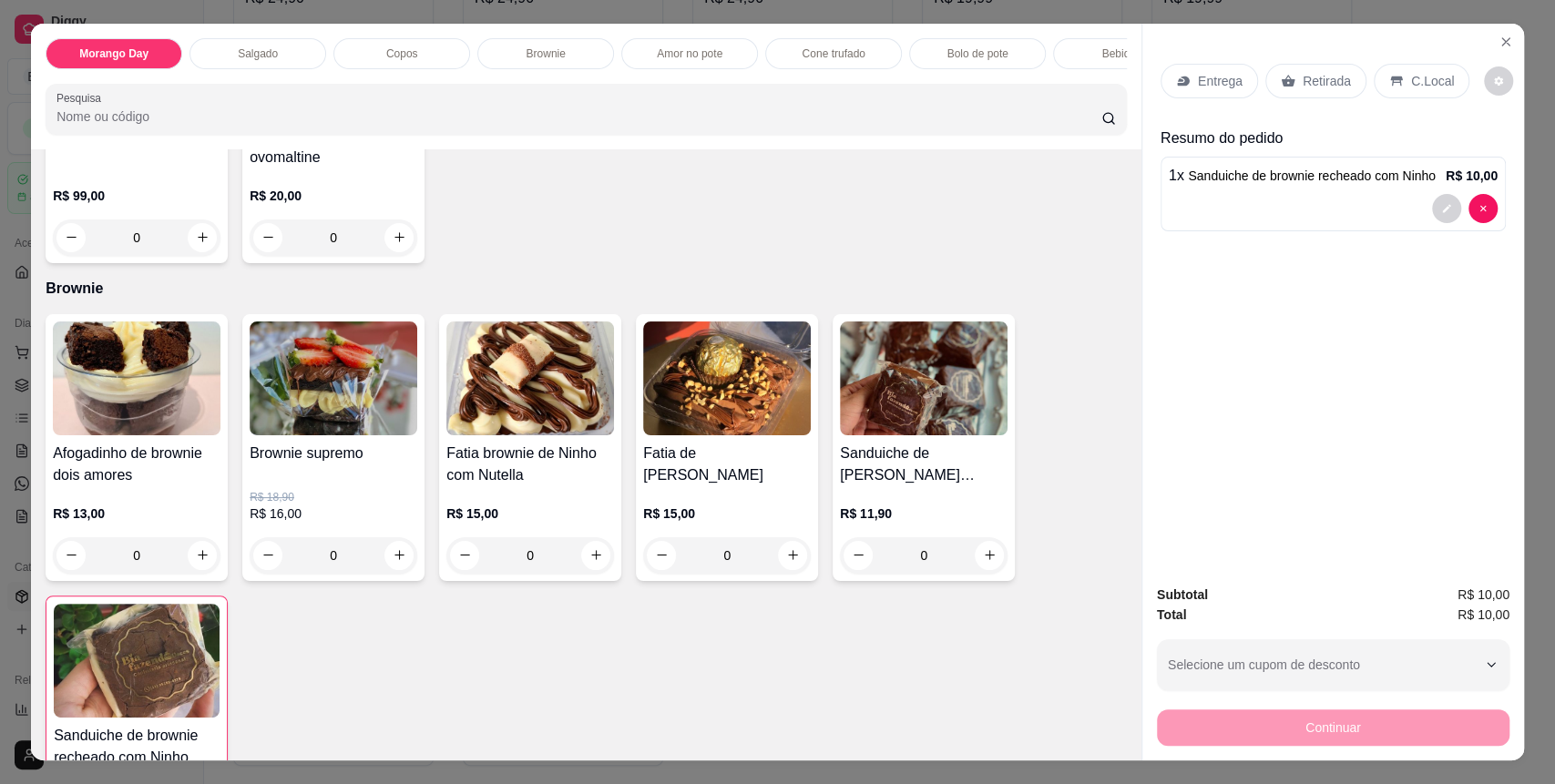
scroll to position [1214, 0]
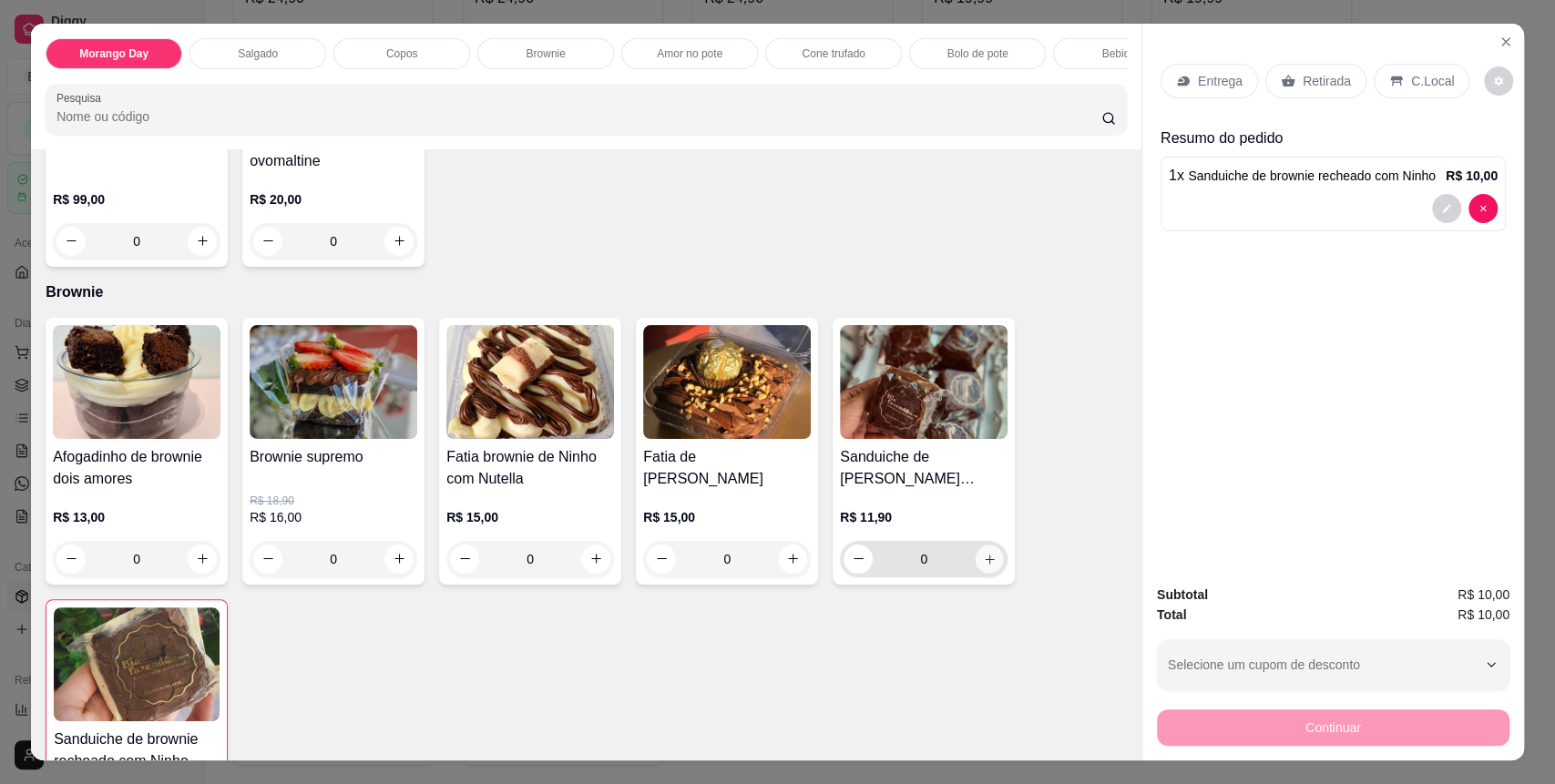
click at [984, 567] on icon "increase-product-quantity" at bounding box center [990, 559] width 14 height 14
type input "1"
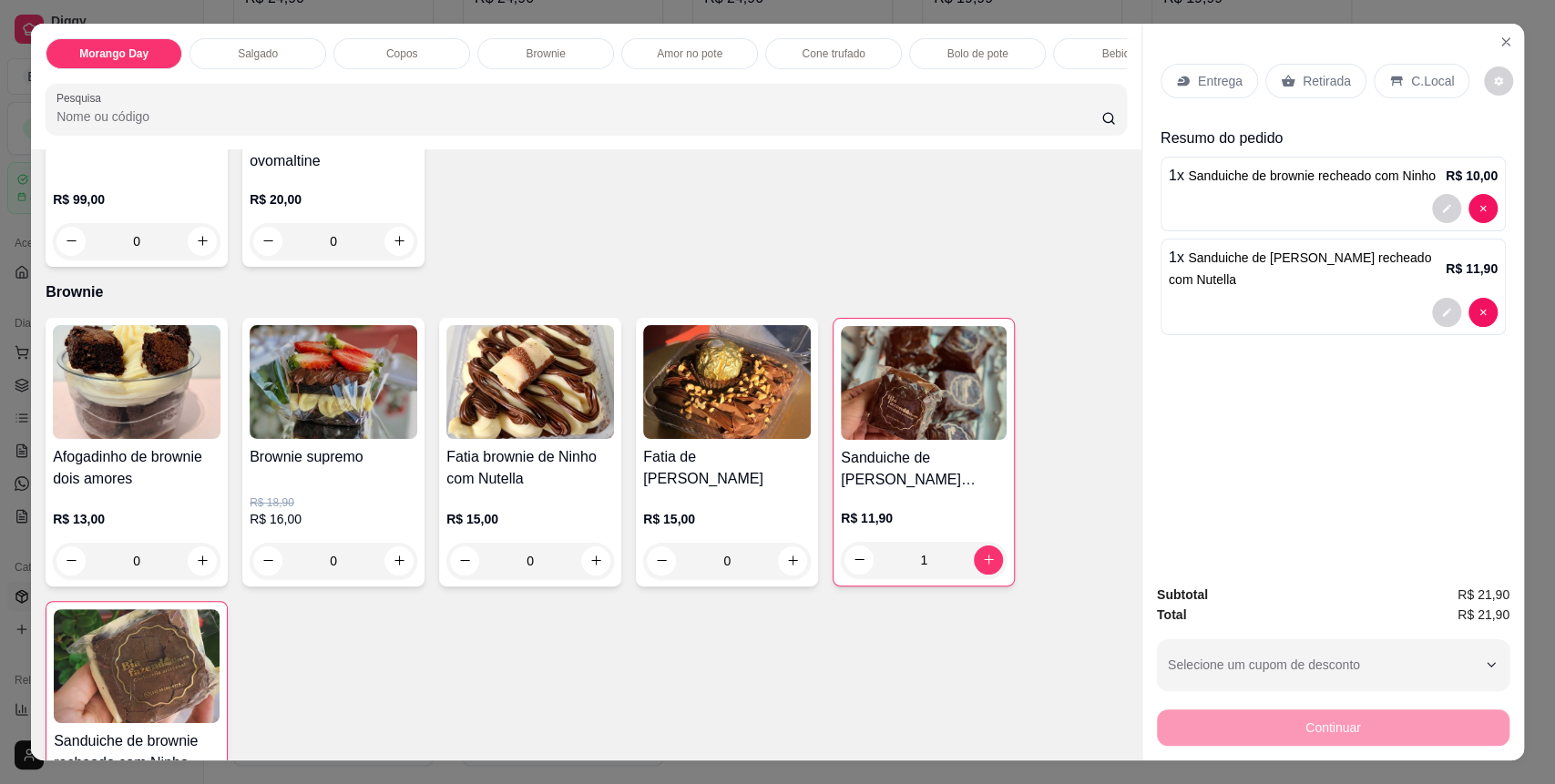
click at [1424, 77] on p "C.Local" at bounding box center [1432, 81] width 42 height 18
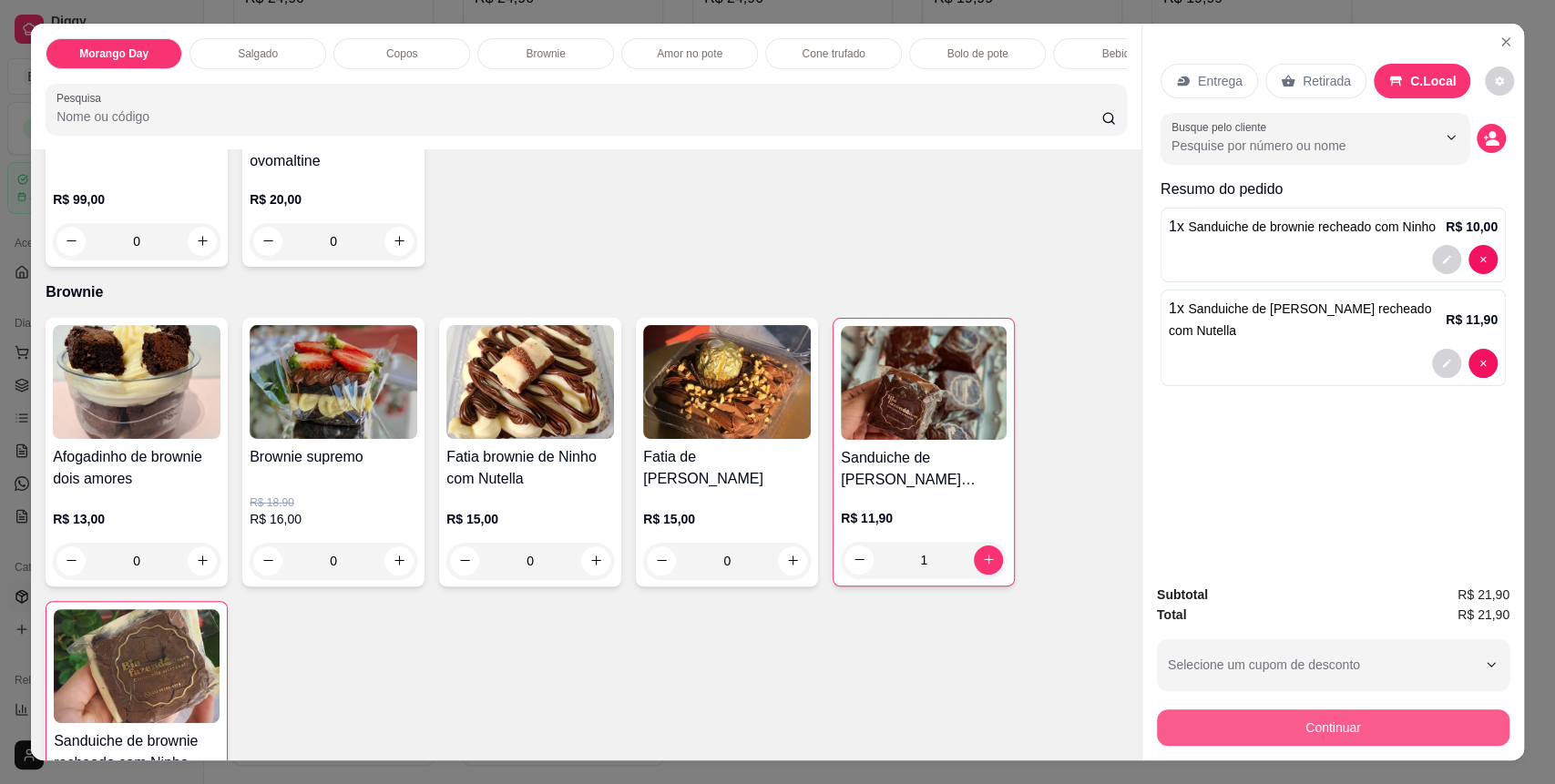
click at [1377, 720] on button "Continuar" at bounding box center [1333, 728] width 353 height 37
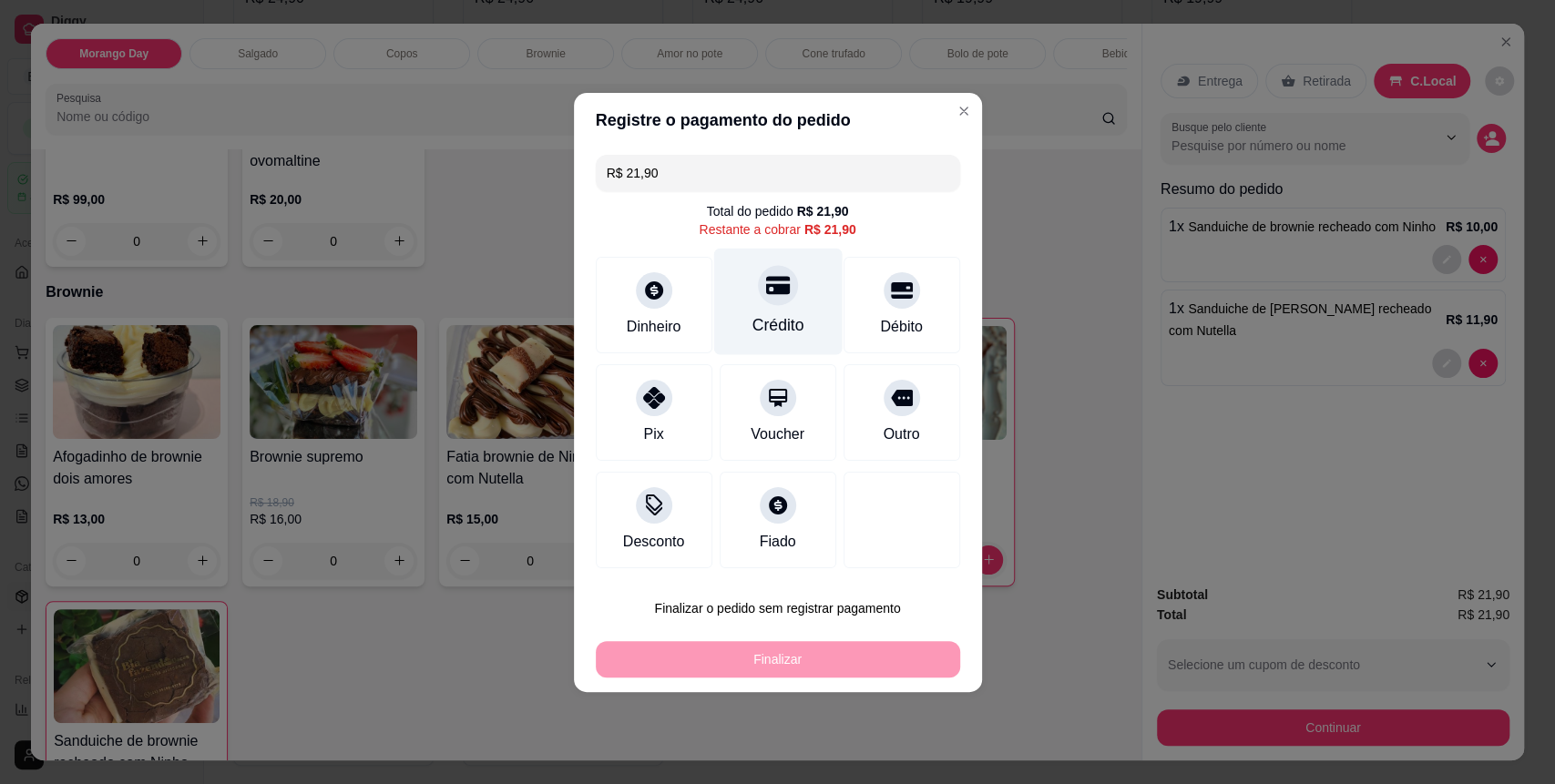
click at [795, 305] on div "Crédito" at bounding box center [777, 301] width 128 height 107
type input "R$ 0,00"
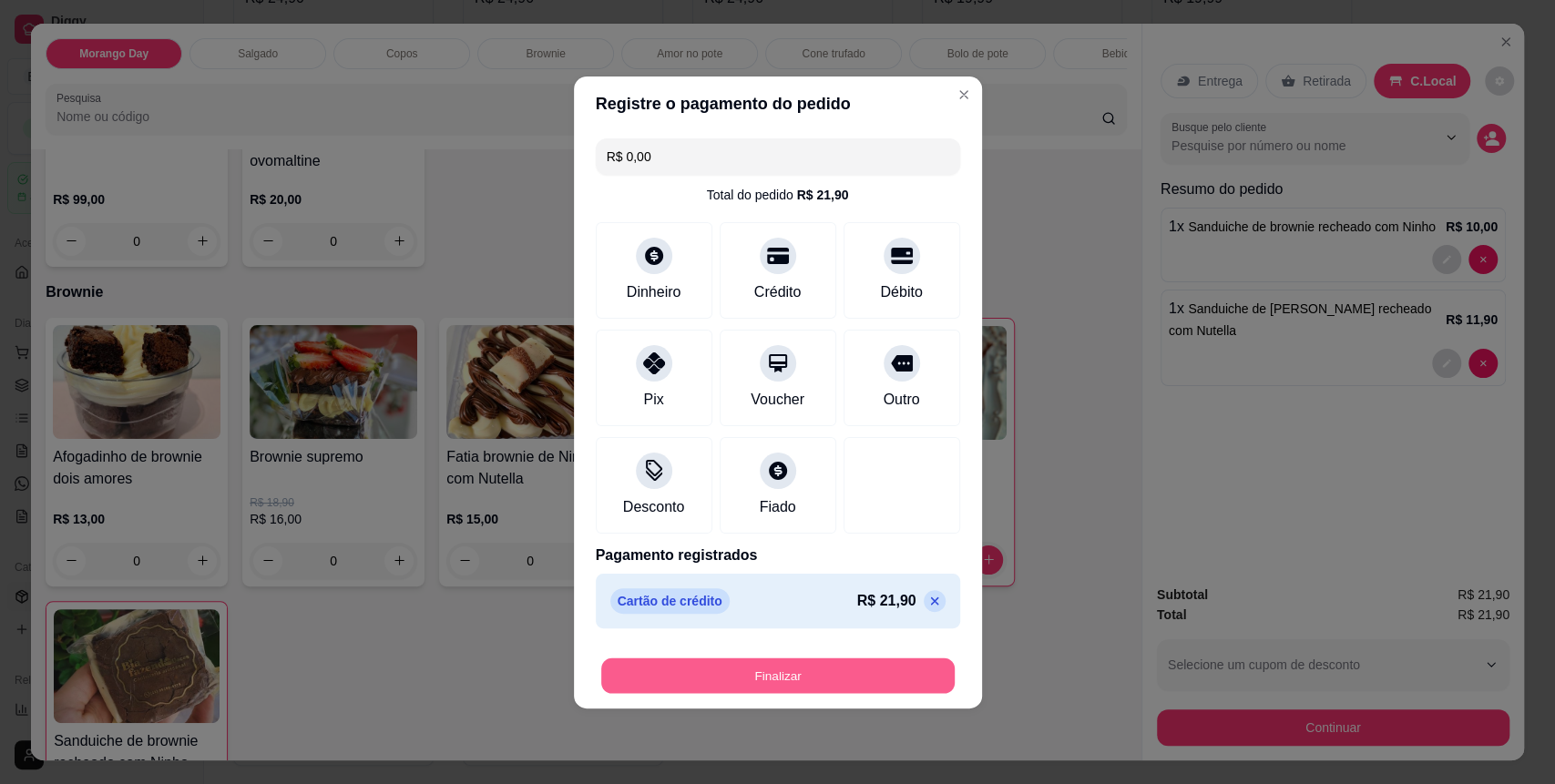
click at [837, 670] on button "Finalizar" at bounding box center [778, 675] width 354 height 36
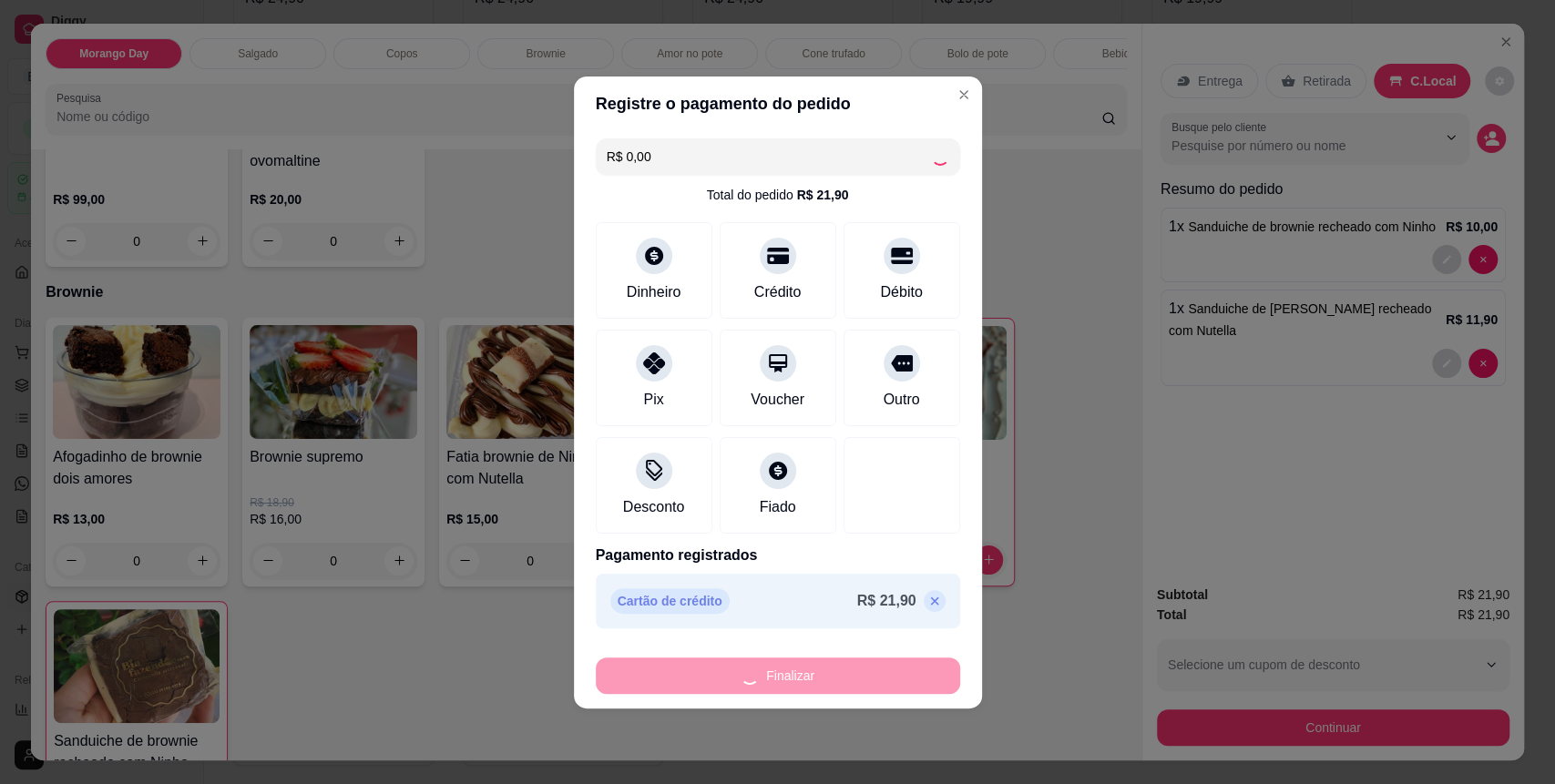
type input "0"
type input "-R$ 21,90"
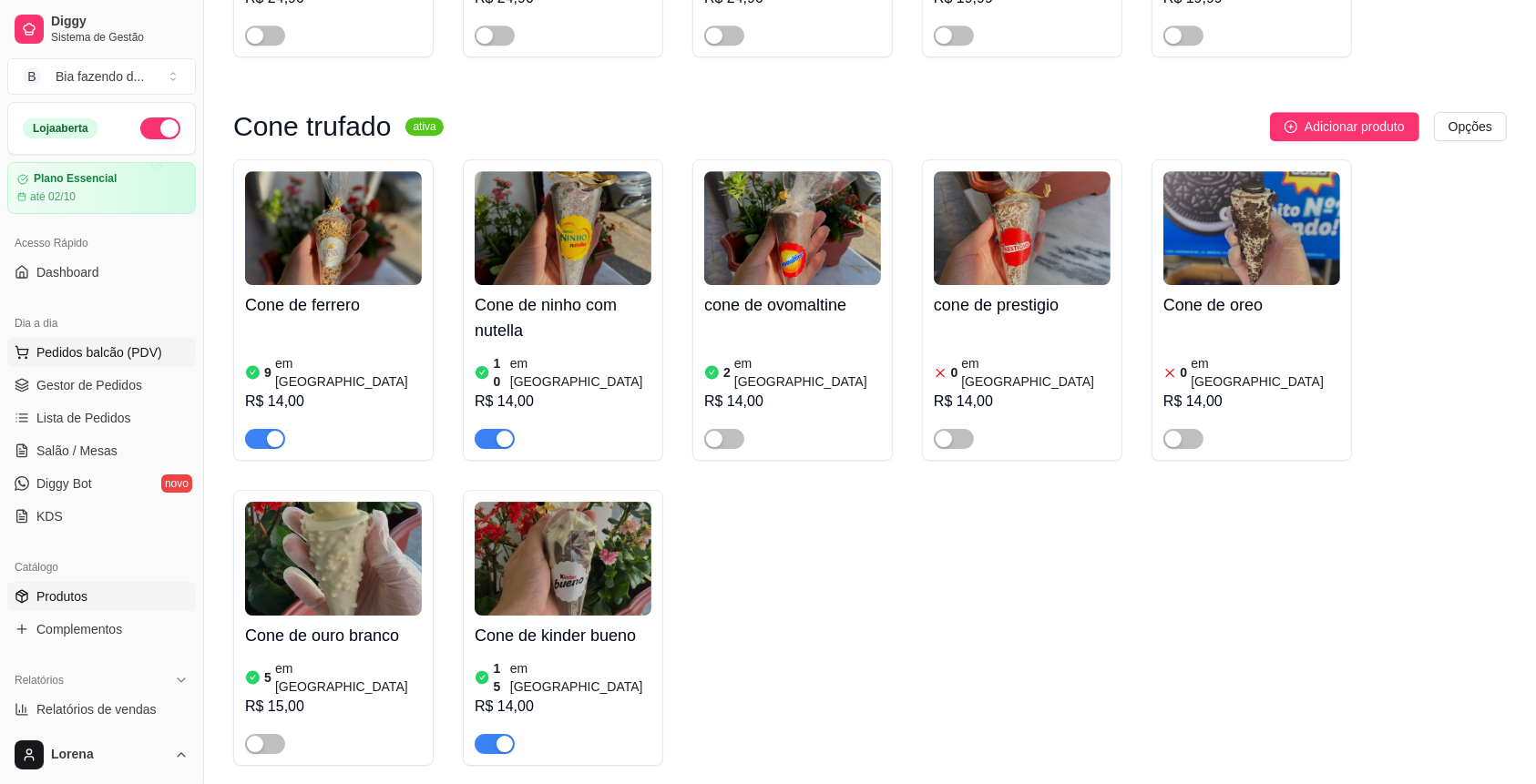
click at [144, 348] on span "Pedidos balcão (PDV)" at bounding box center [100, 353] width 125 height 18
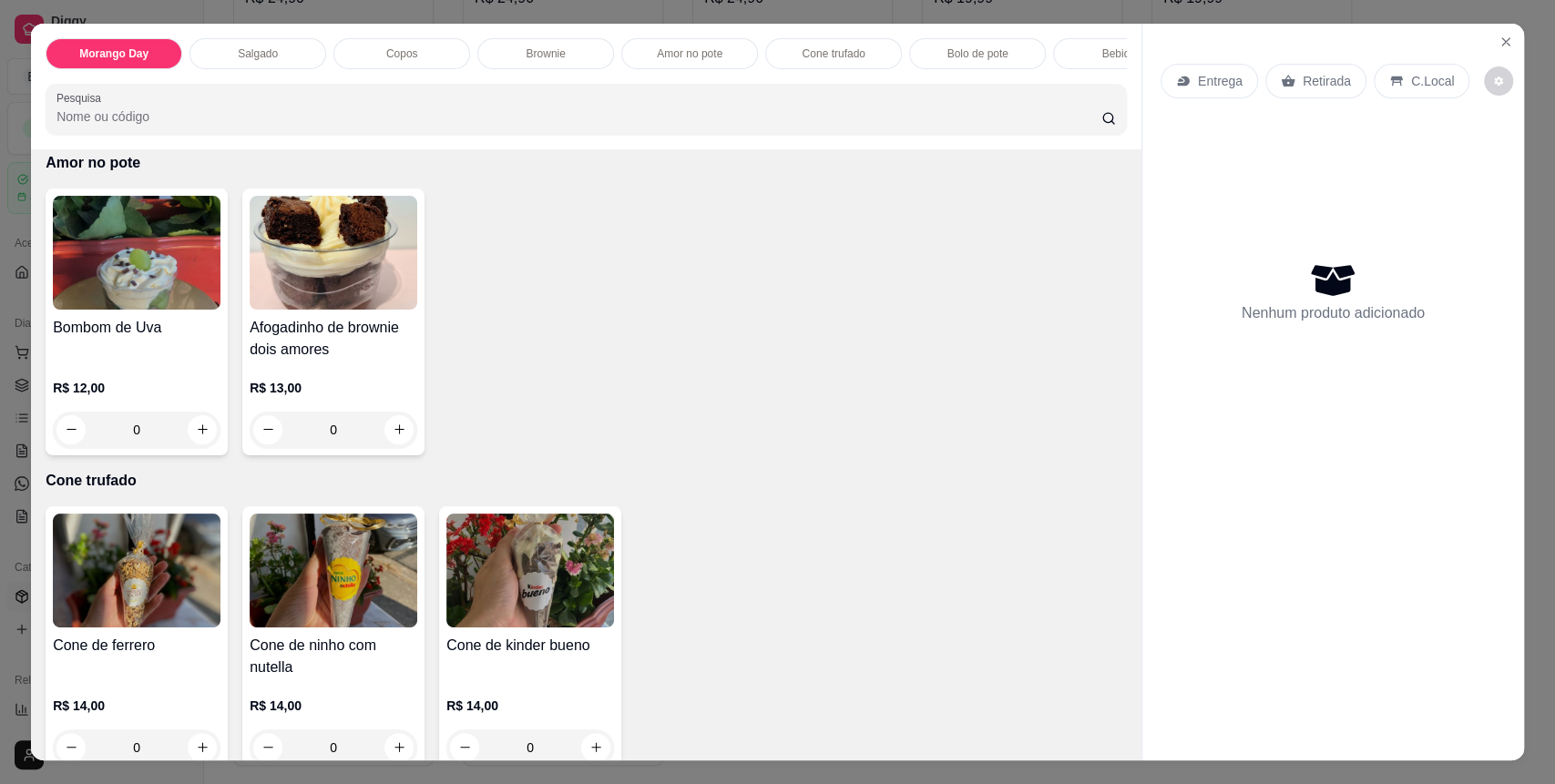
scroll to position [2307, 0]
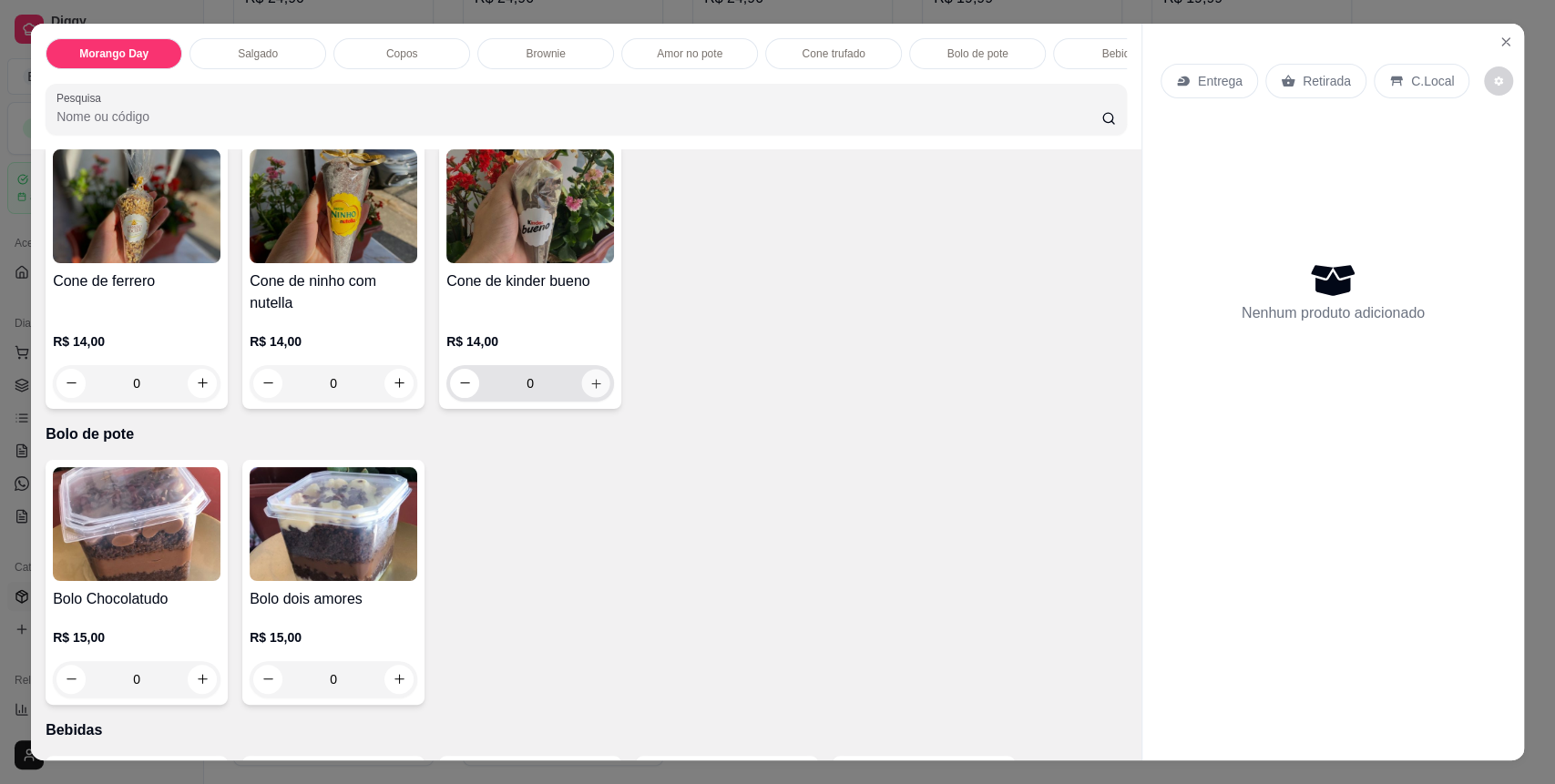
click at [590, 391] on icon "increase-product-quantity" at bounding box center [596, 383] width 14 height 14
type input "1"
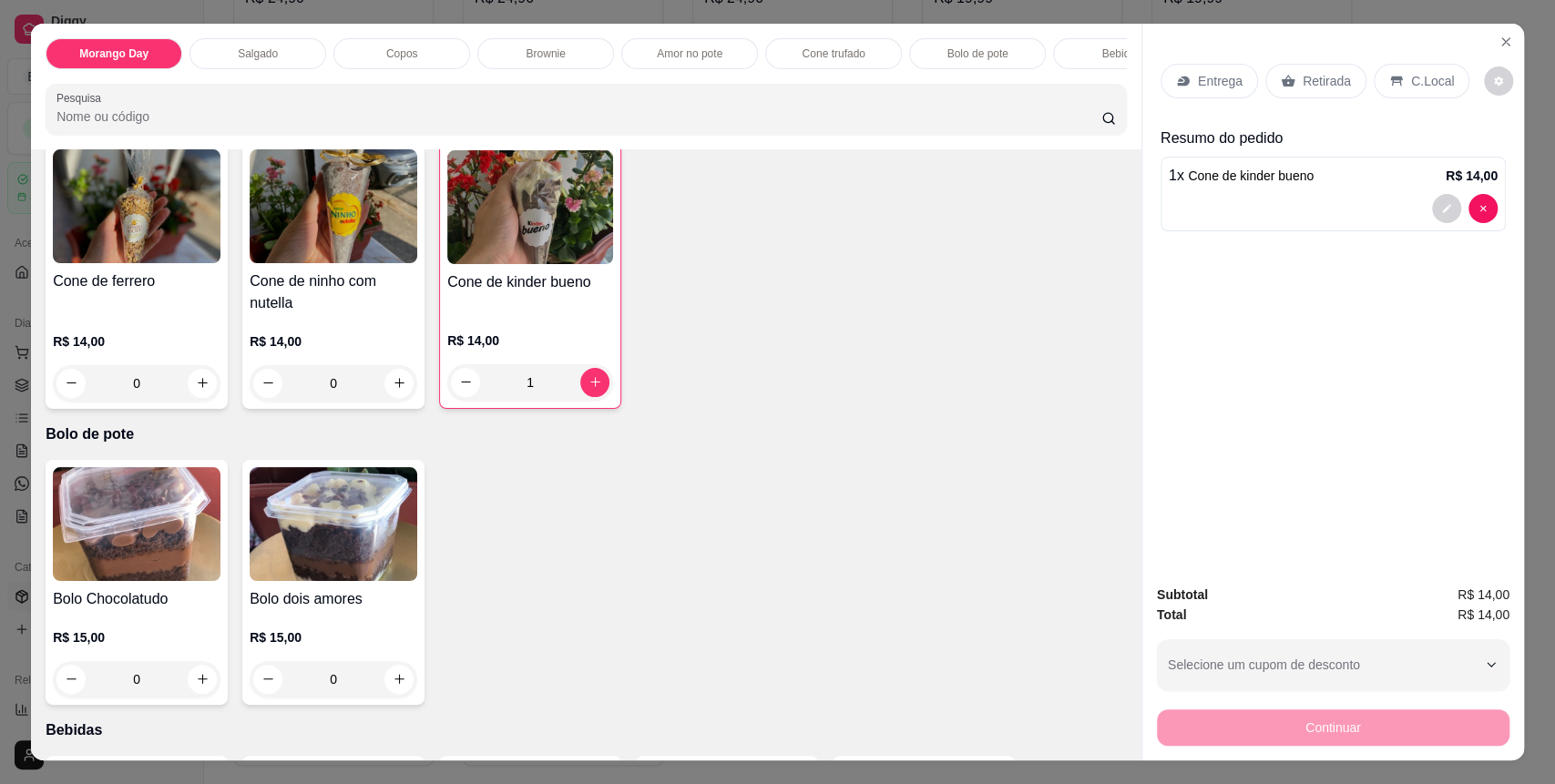
click at [1431, 83] on p "C.Local" at bounding box center [1432, 81] width 42 height 18
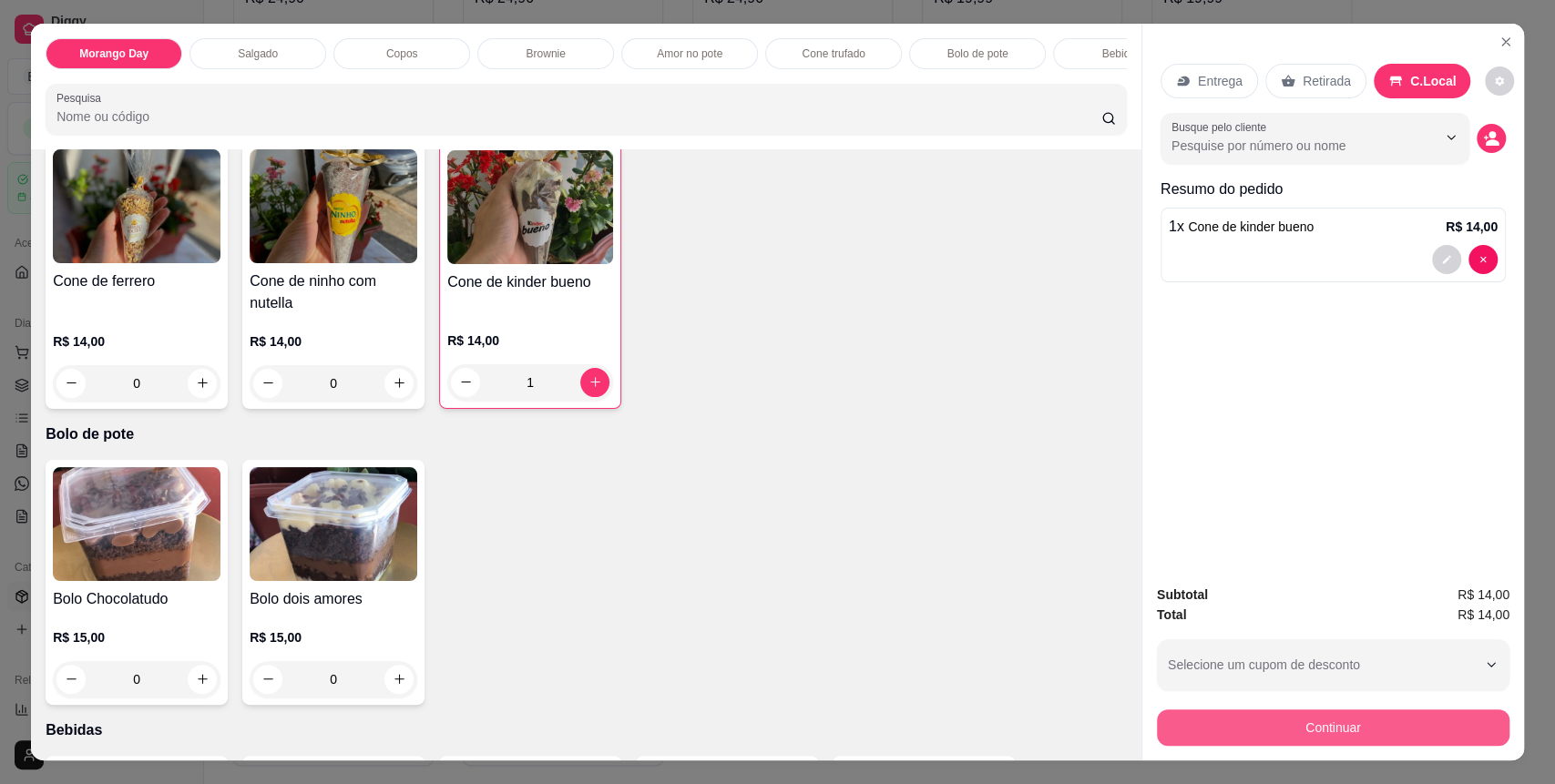
click at [1364, 743] on button "Continuar" at bounding box center [1333, 728] width 353 height 37
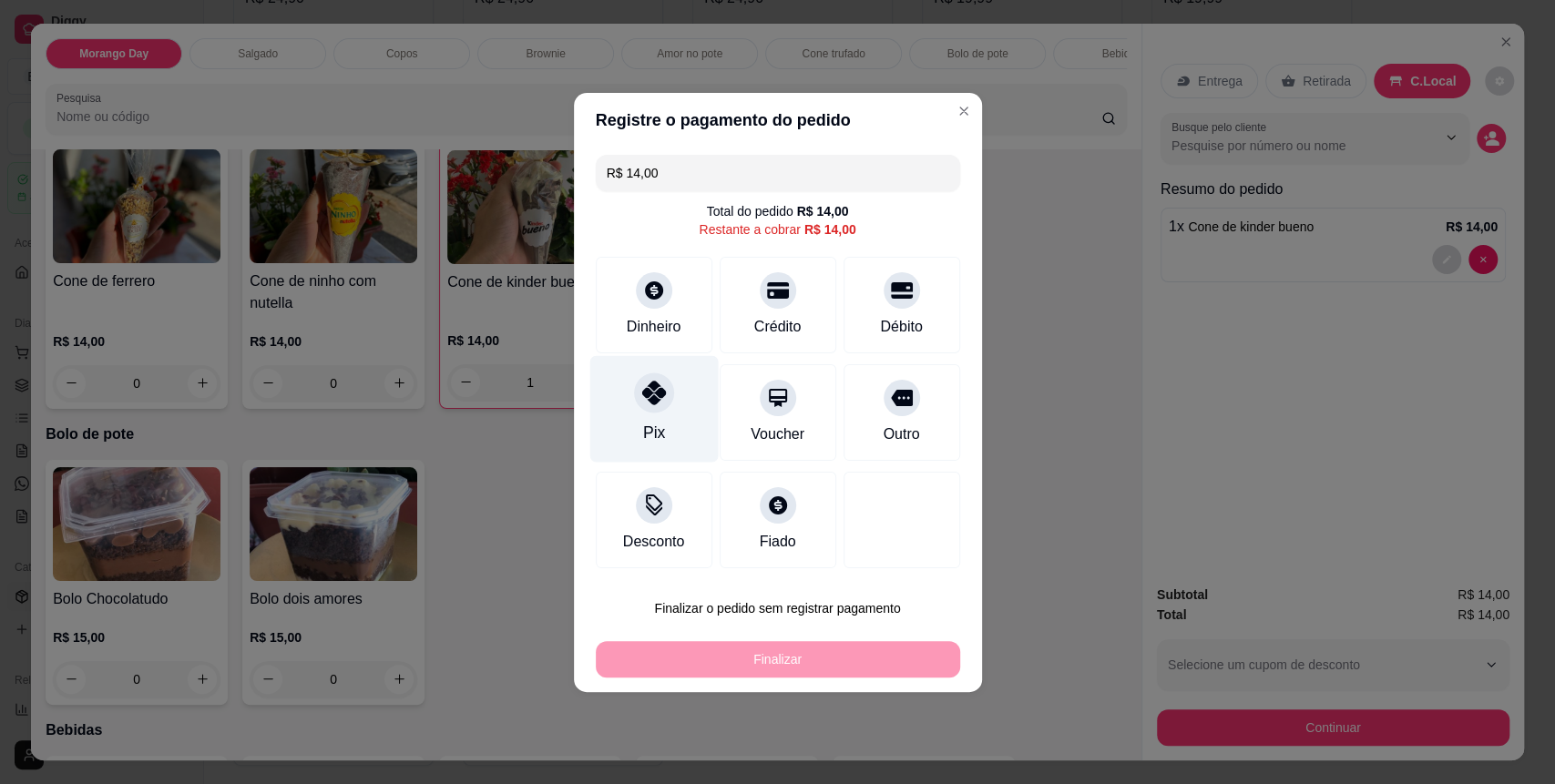
click at [597, 405] on div "Pix" at bounding box center [654, 408] width 128 height 107
type input "R$ 0,00"
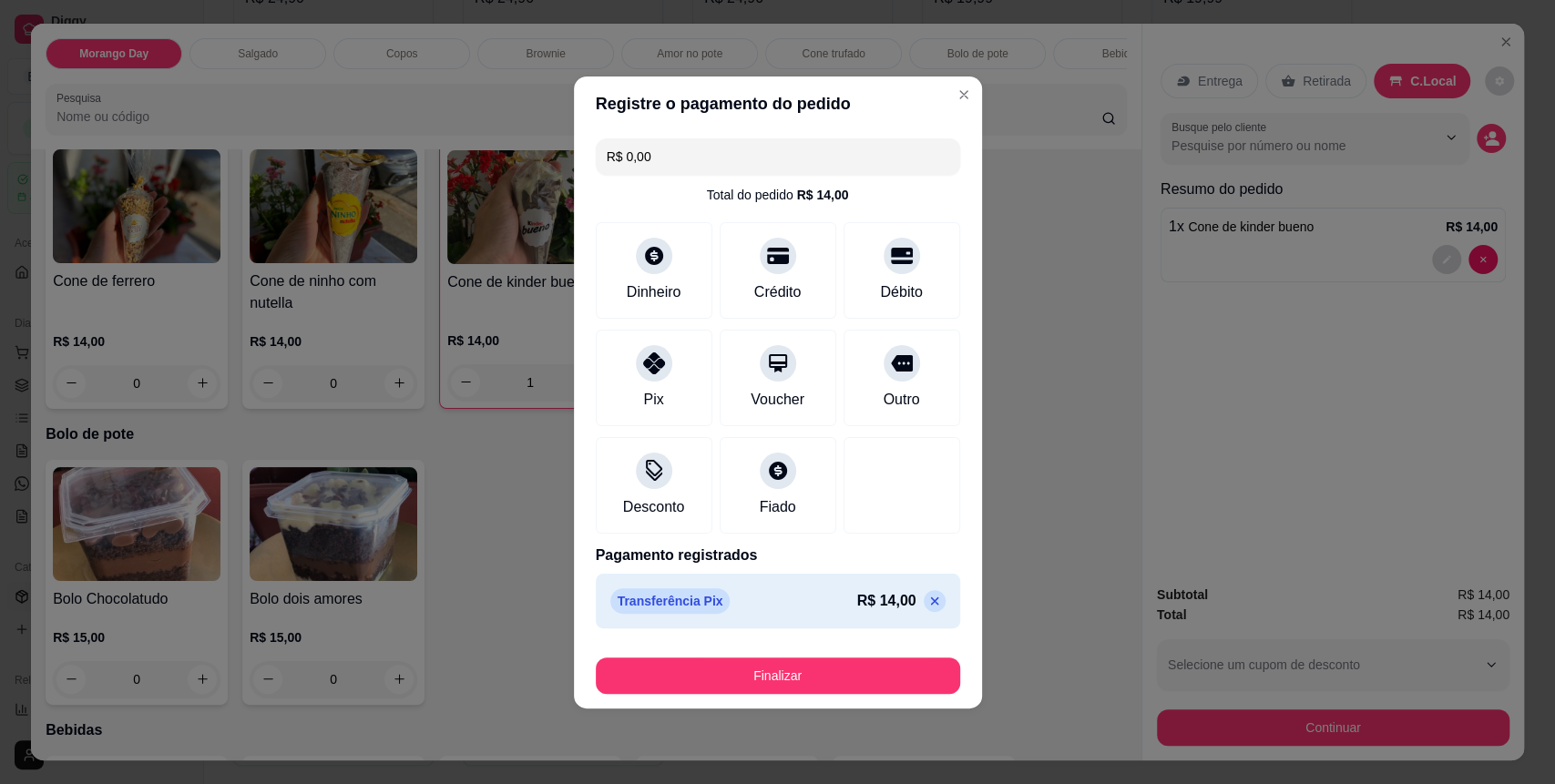
drag, startPoint x: 795, startPoint y: 699, endPoint x: 763, endPoint y: 678, distance: 38.3
click at [784, 691] on footer "Finalizar" at bounding box center [778, 672] width 408 height 73
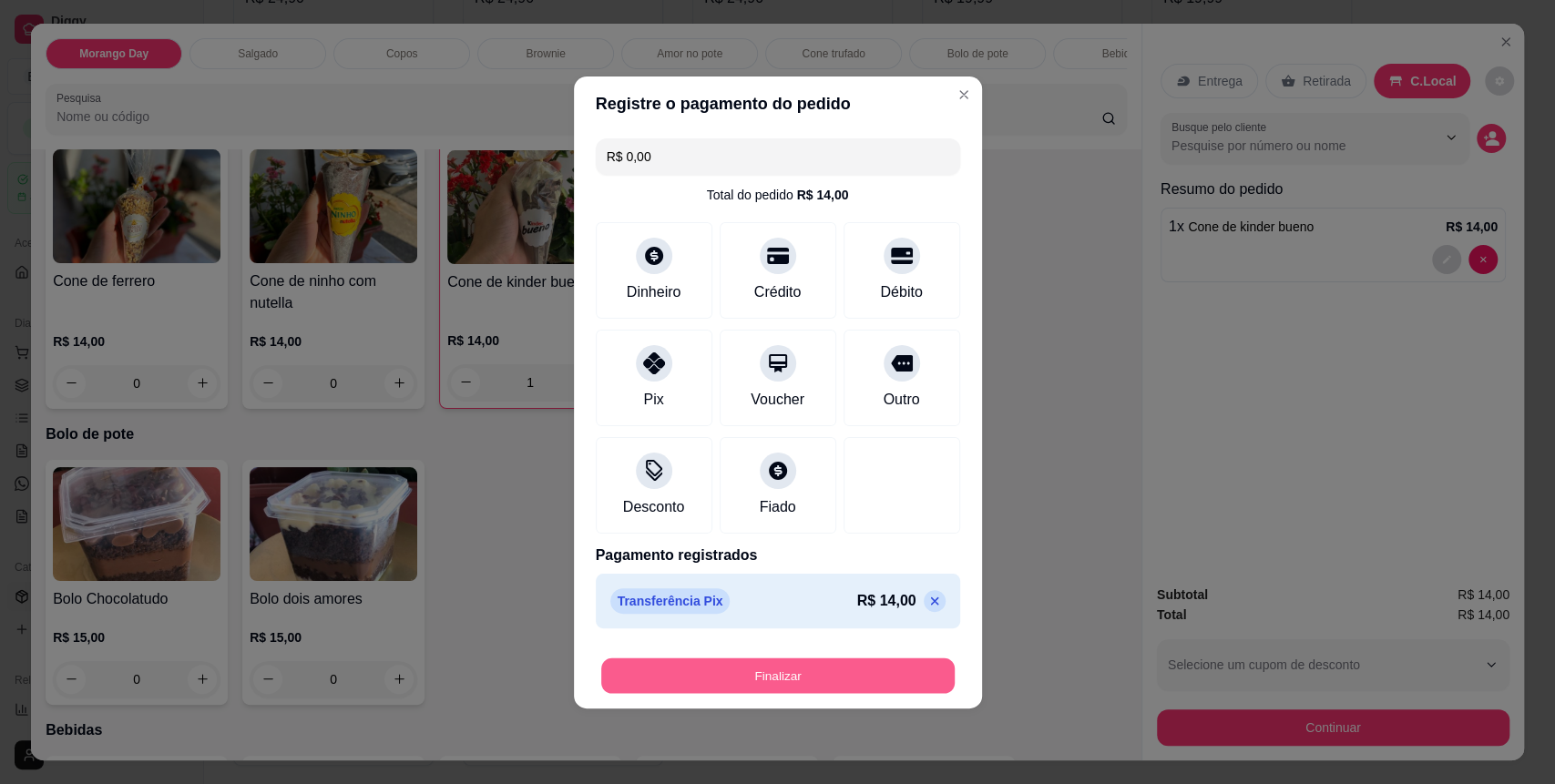
click at [763, 678] on button "Finalizar" at bounding box center [778, 675] width 354 height 36
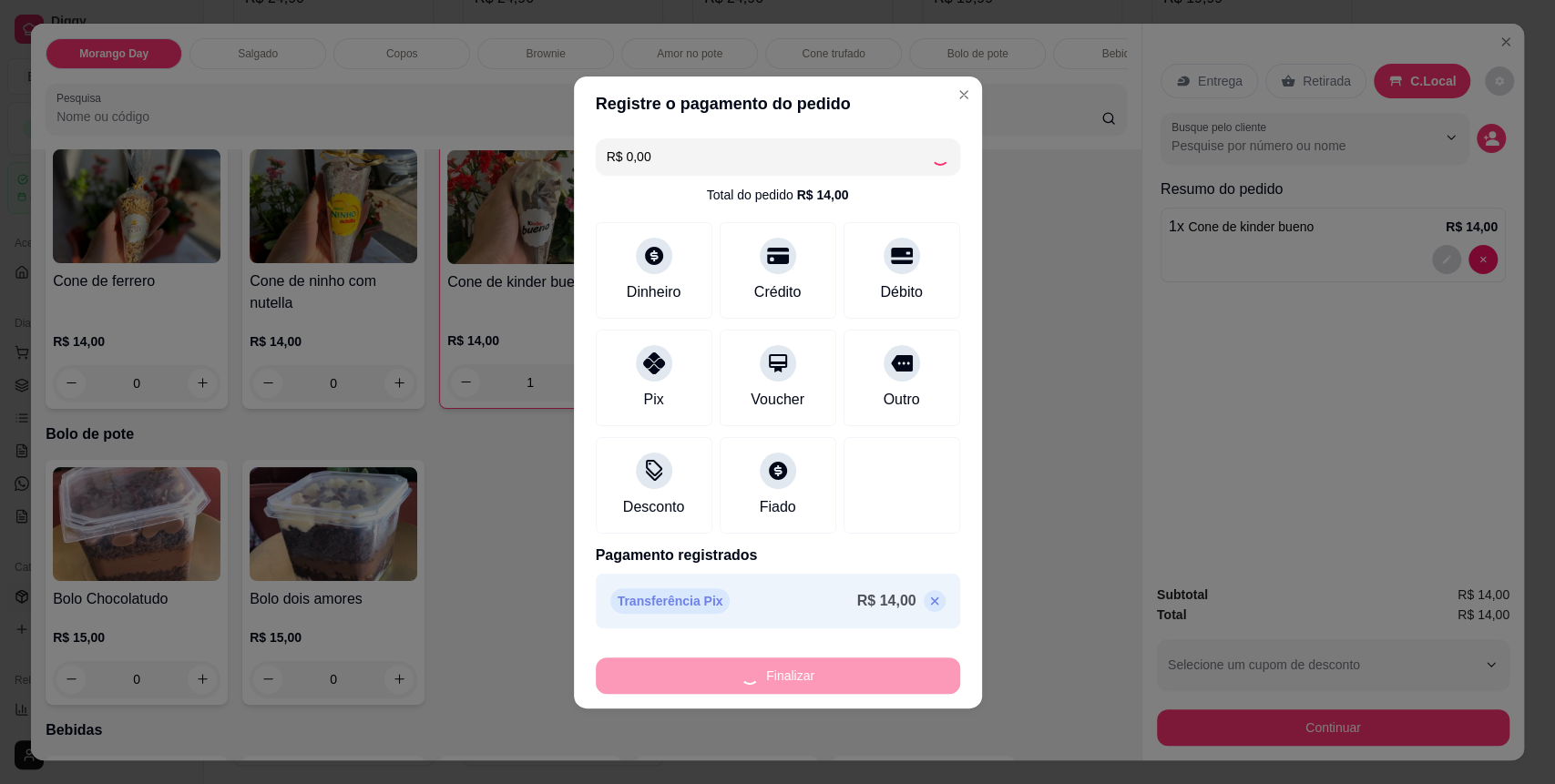
type input "0"
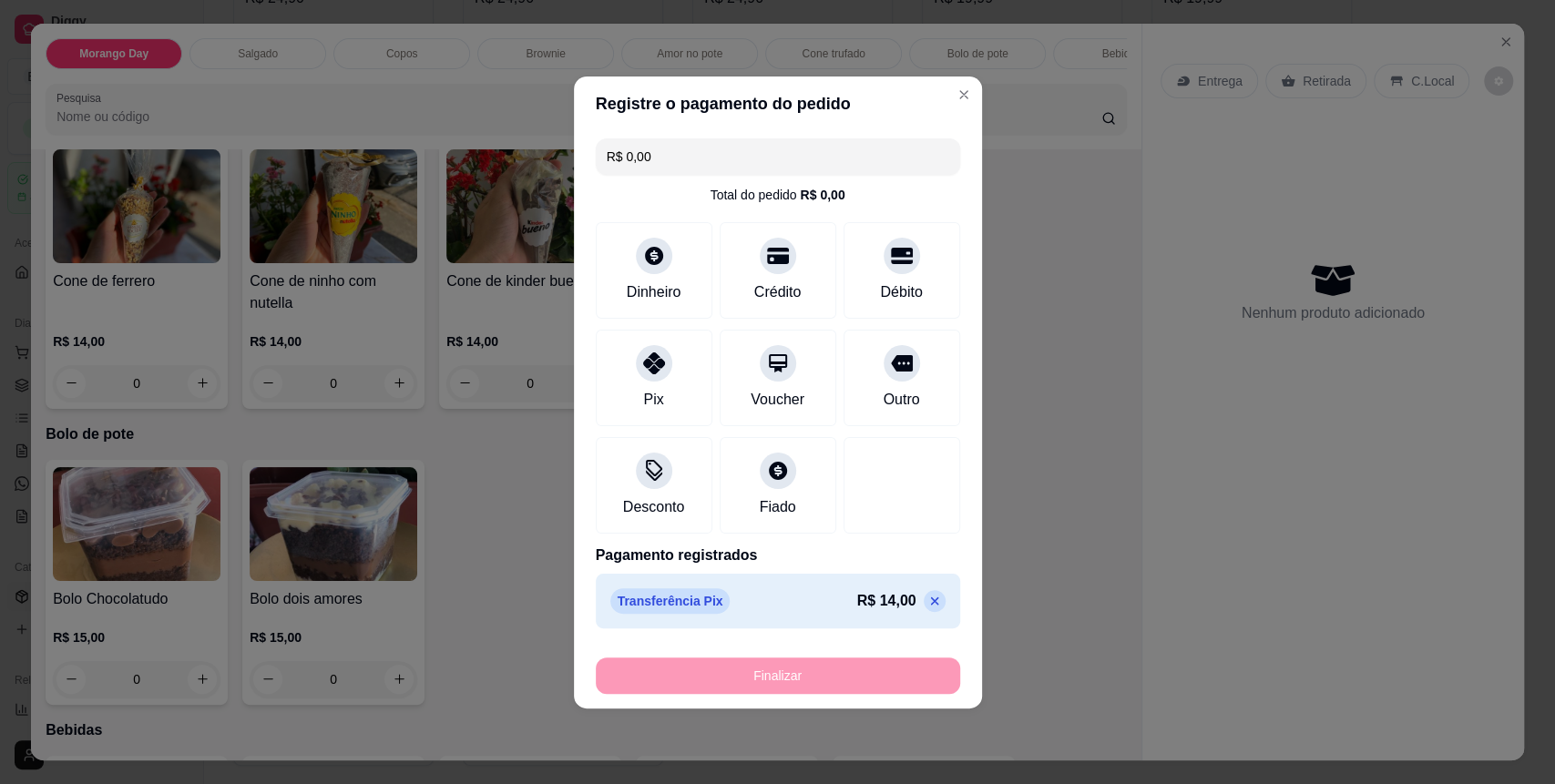
type input "-R$ 14,00"
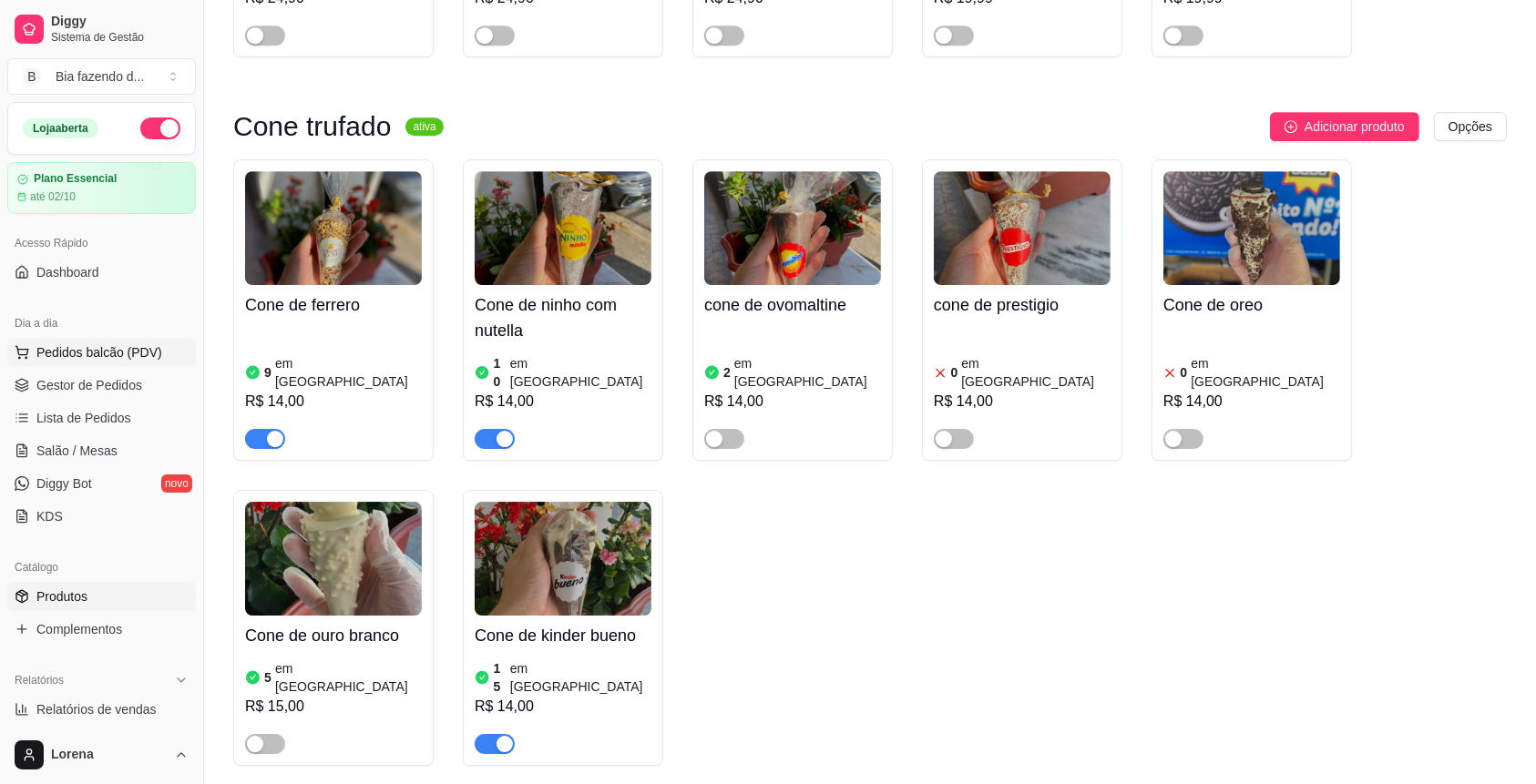
click at [67, 345] on span "Pedidos balcão (PDV)" at bounding box center [100, 353] width 125 height 18
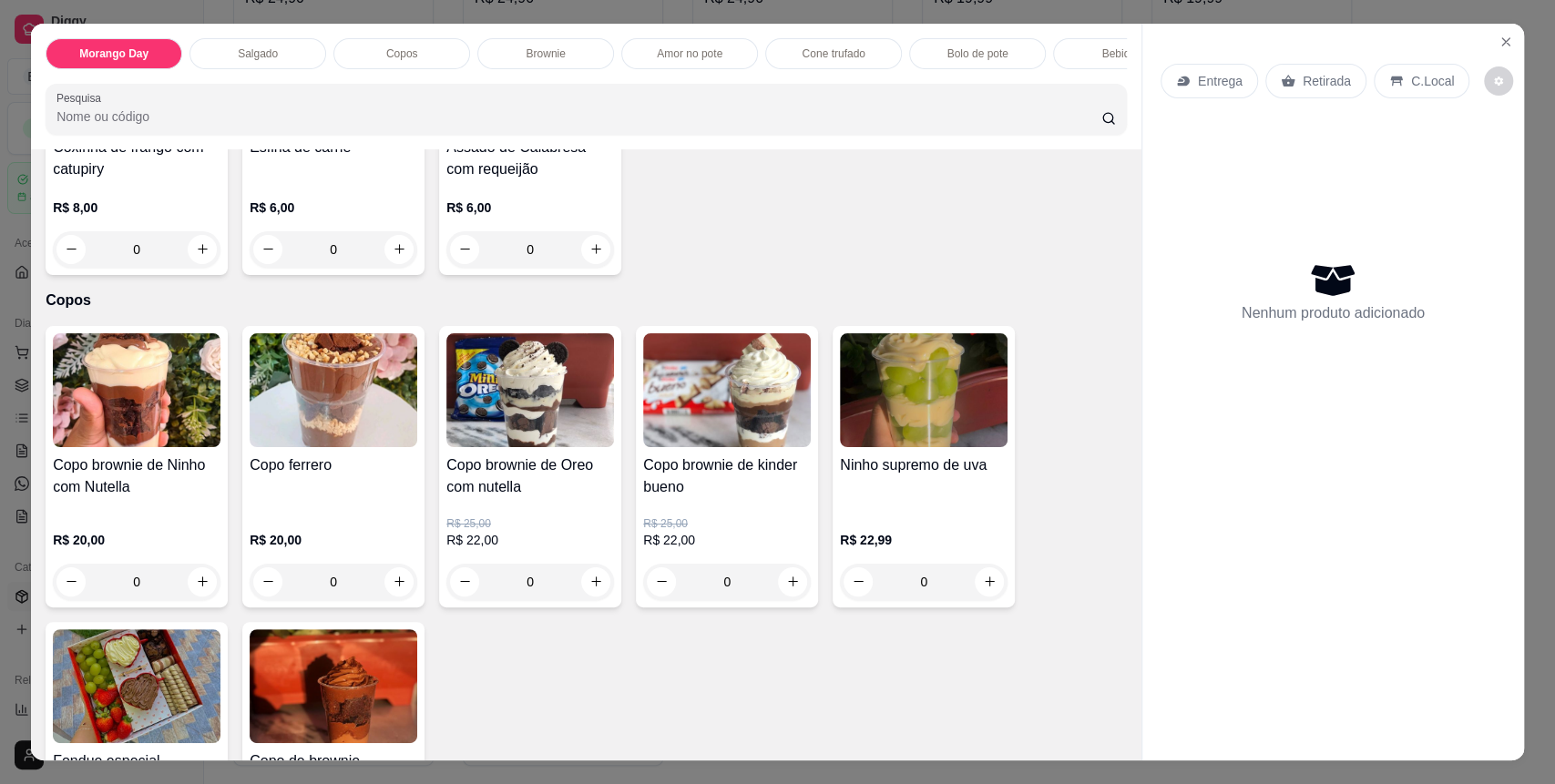
scroll to position [606, 0]
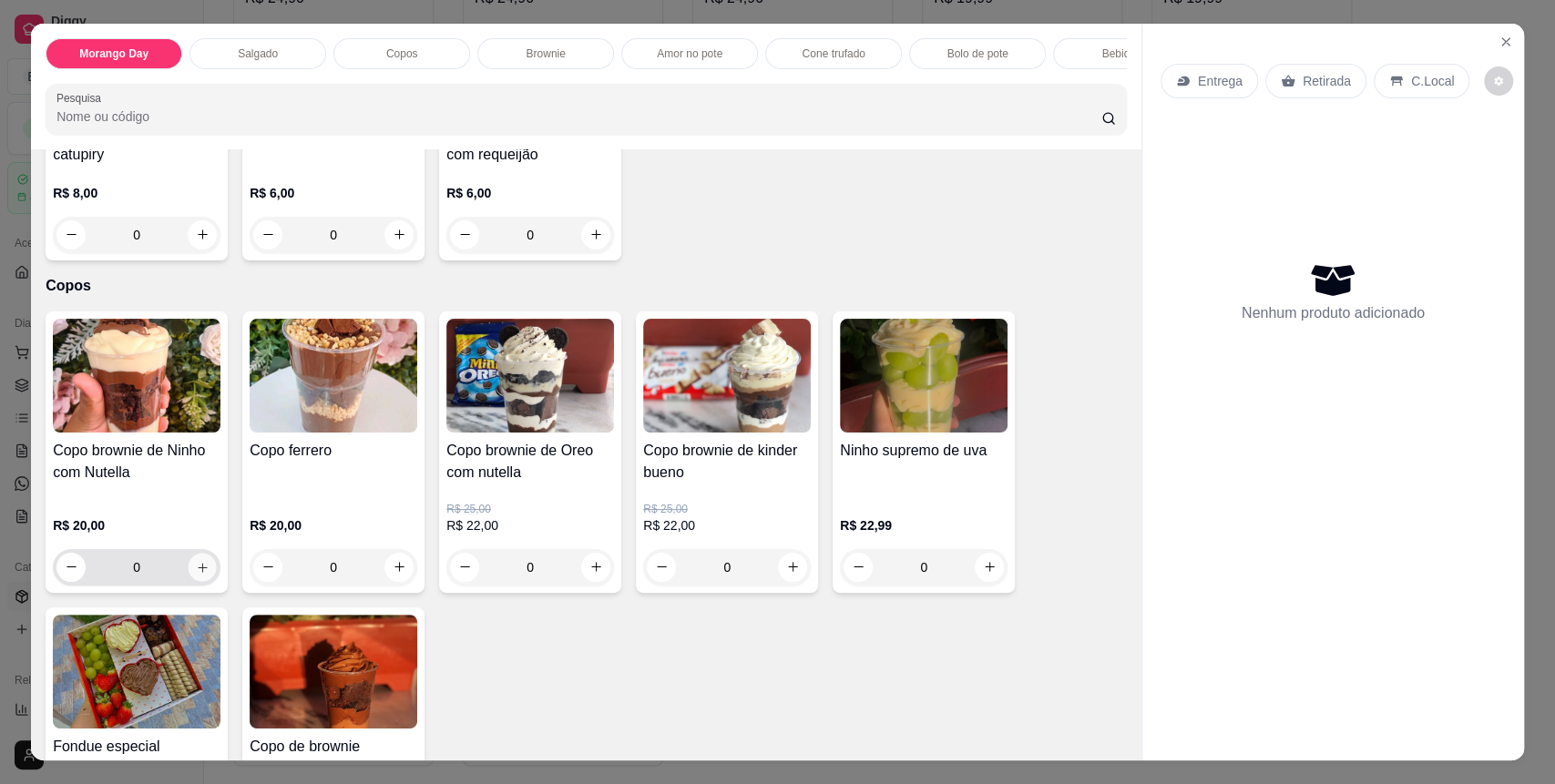
click at [203, 575] on button "increase-product-quantity" at bounding box center [203, 567] width 29 height 29
type input "1"
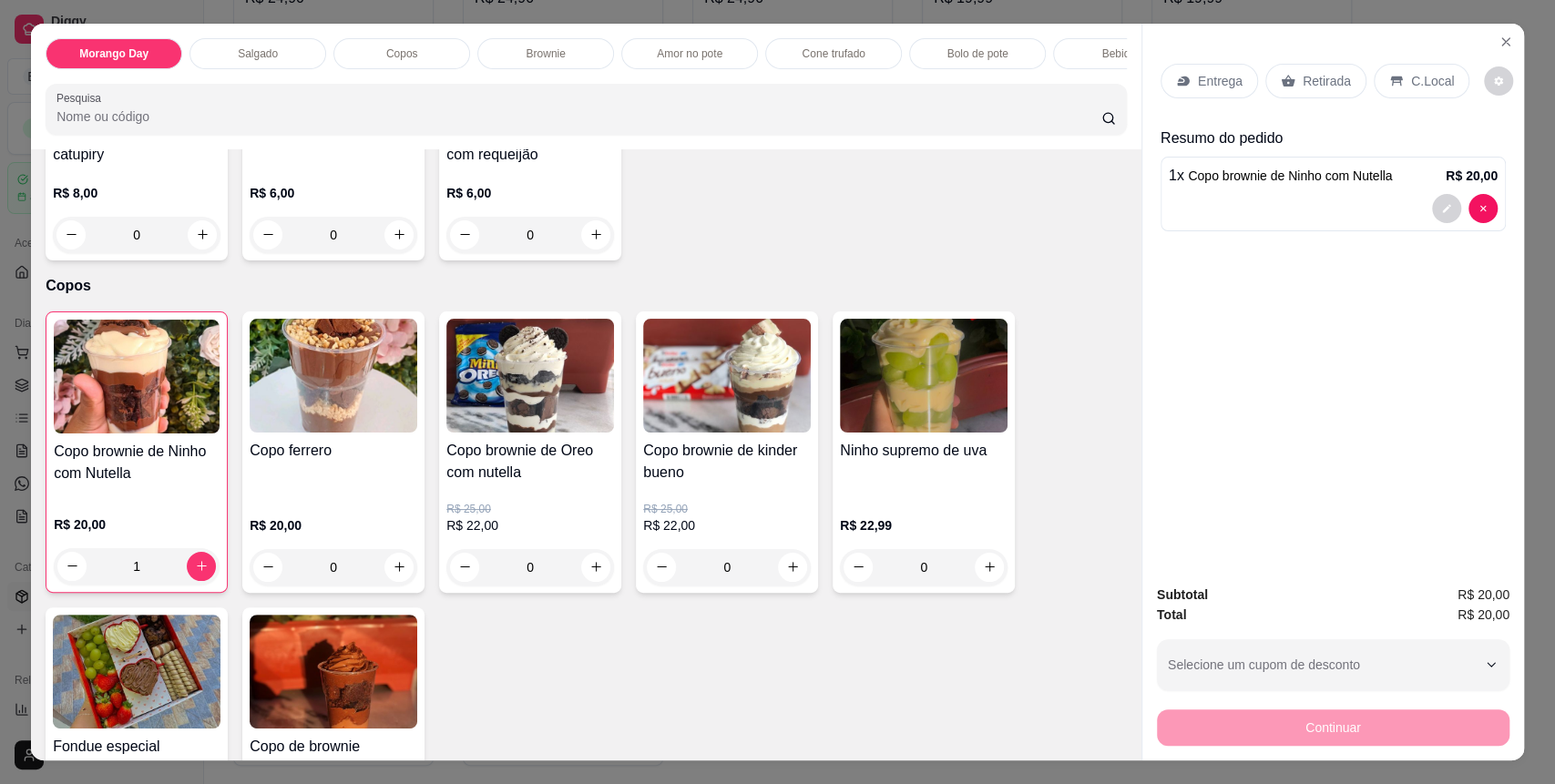
click at [1374, 66] on div "C.Local" at bounding box center [1422, 81] width 96 height 35
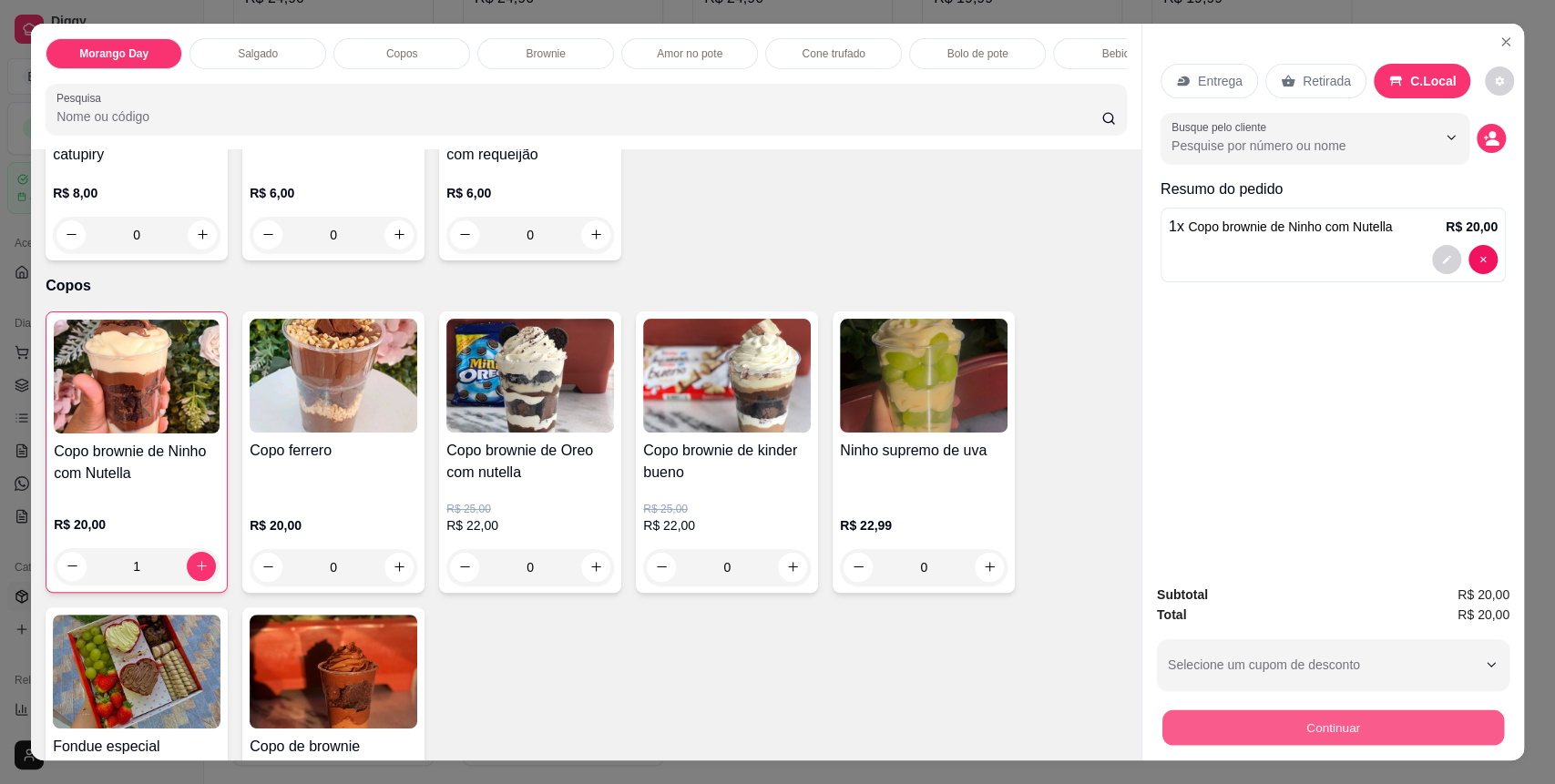
click at [1336, 715] on button "Continuar" at bounding box center [1333, 728] width 342 height 36
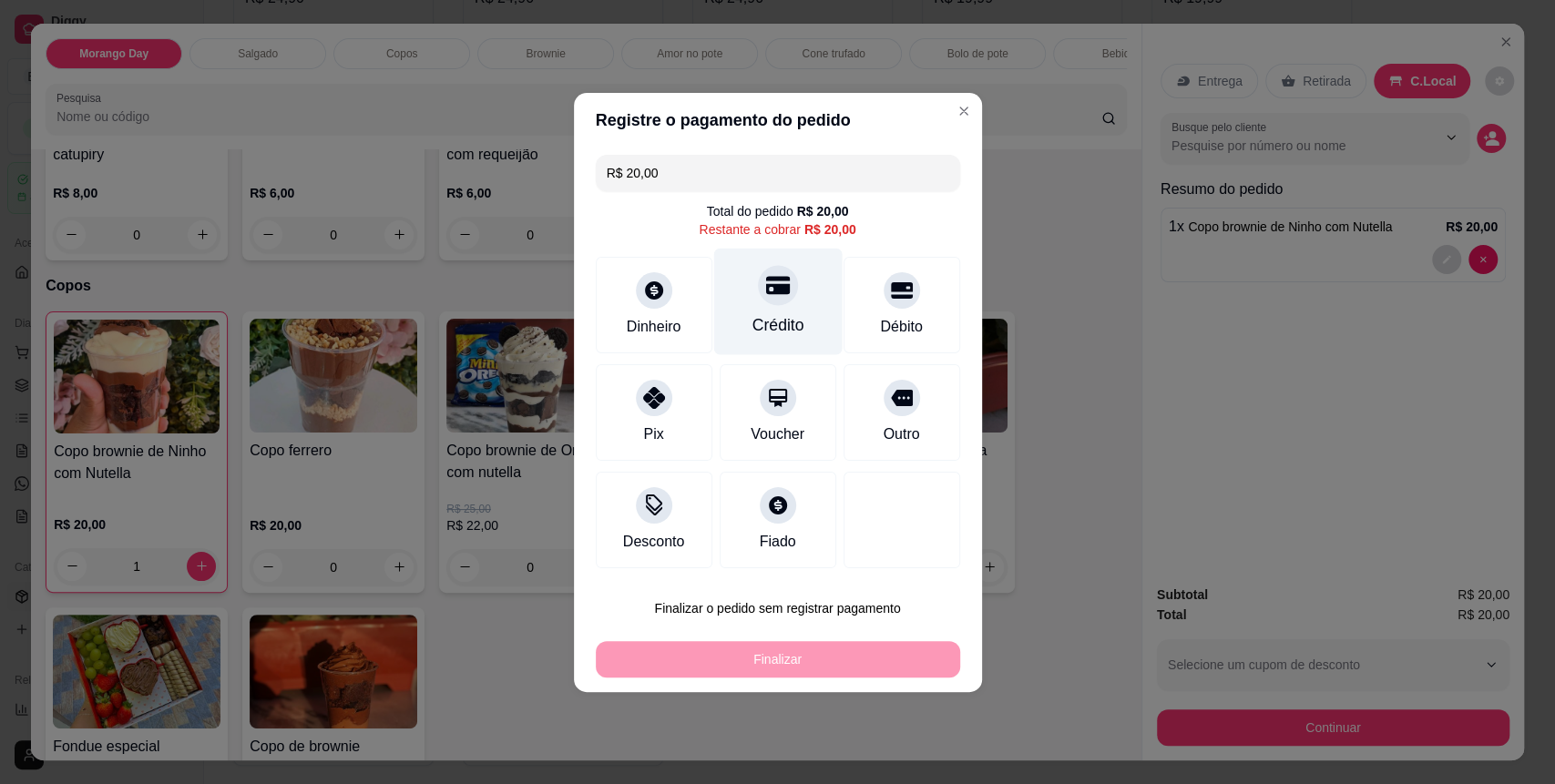
click at [750, 299] on div "Crédito" at bounding box center [777, 301] width 128 height 107
type input "R$ 0,00"
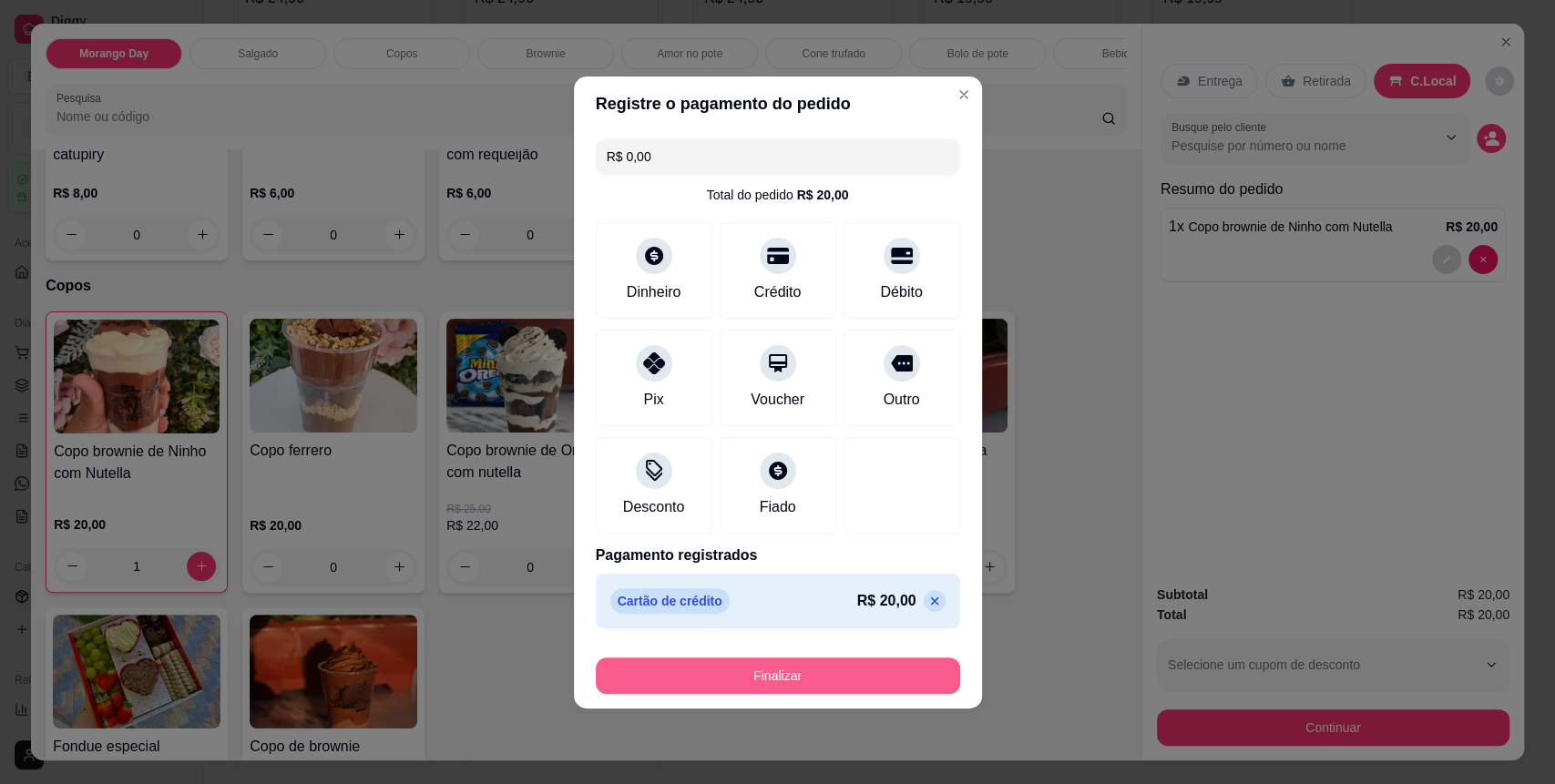
click at [800, 691] on button "Finalizar" at bounding box center [777, 676] width 364 height 37
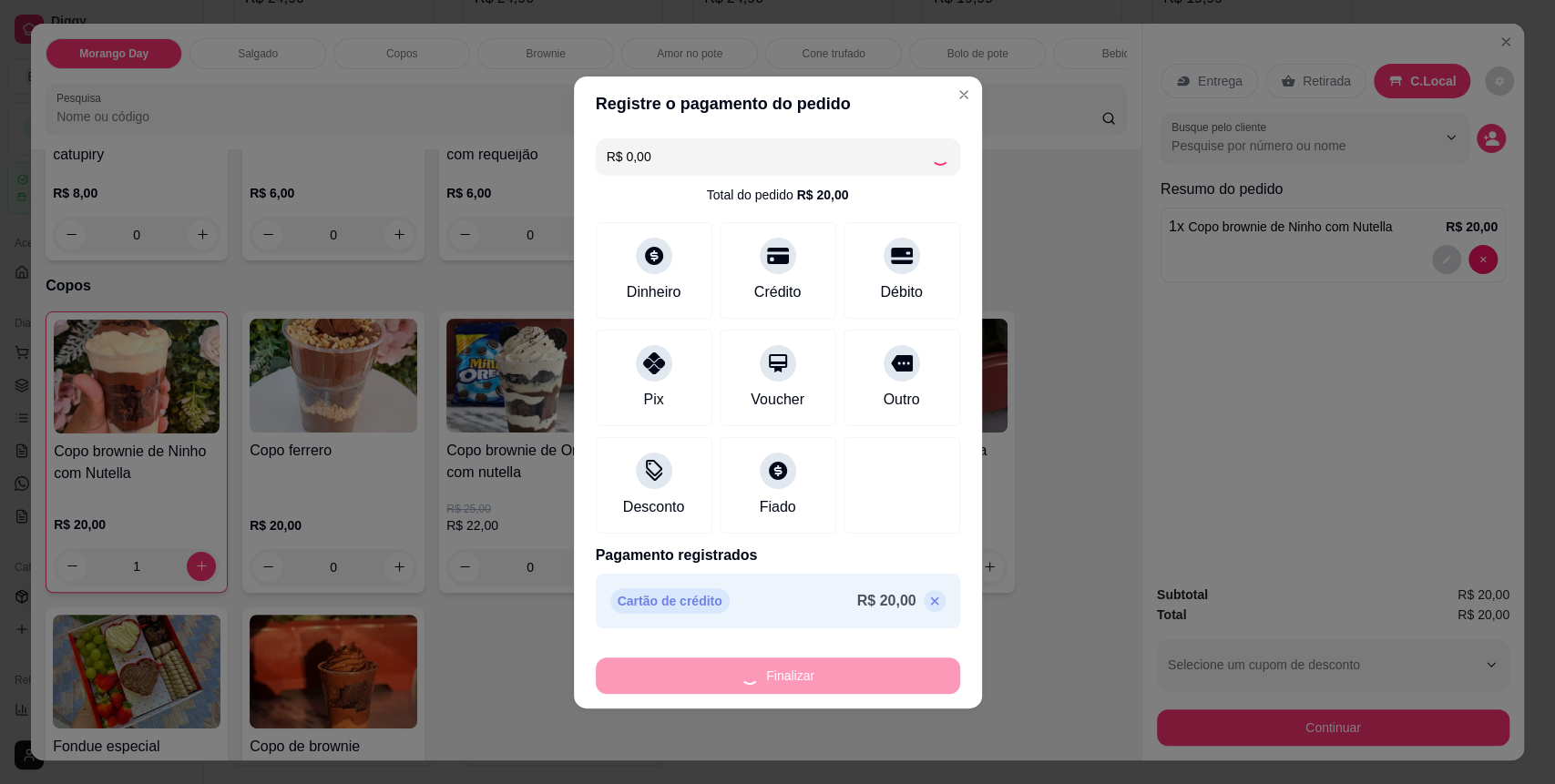
type input "0"
type input "-R$ 20,00"
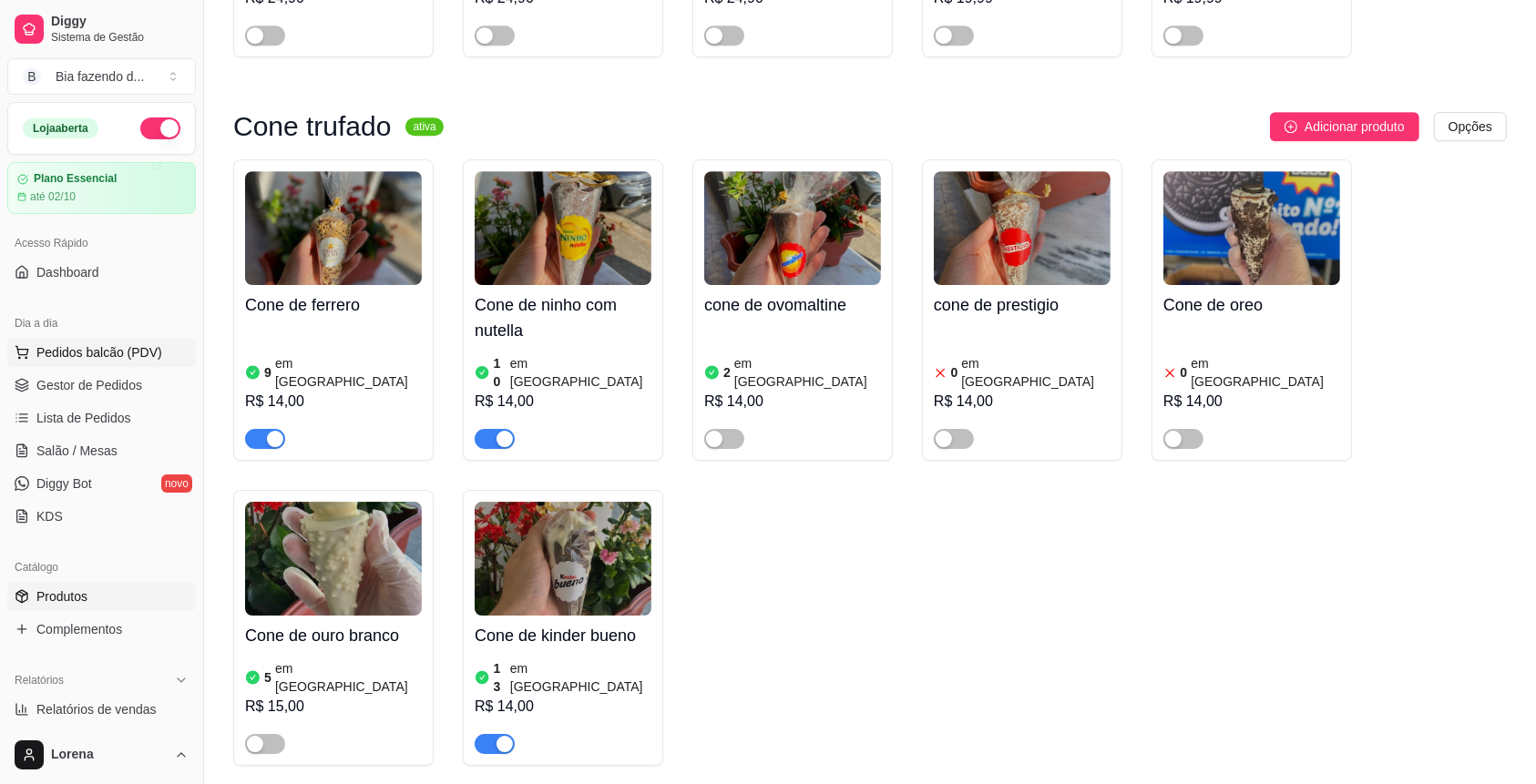
click at [29, 363] on button "Pedidos balcão (PDV)" at bounding box center [101, 353] width 189 height 29
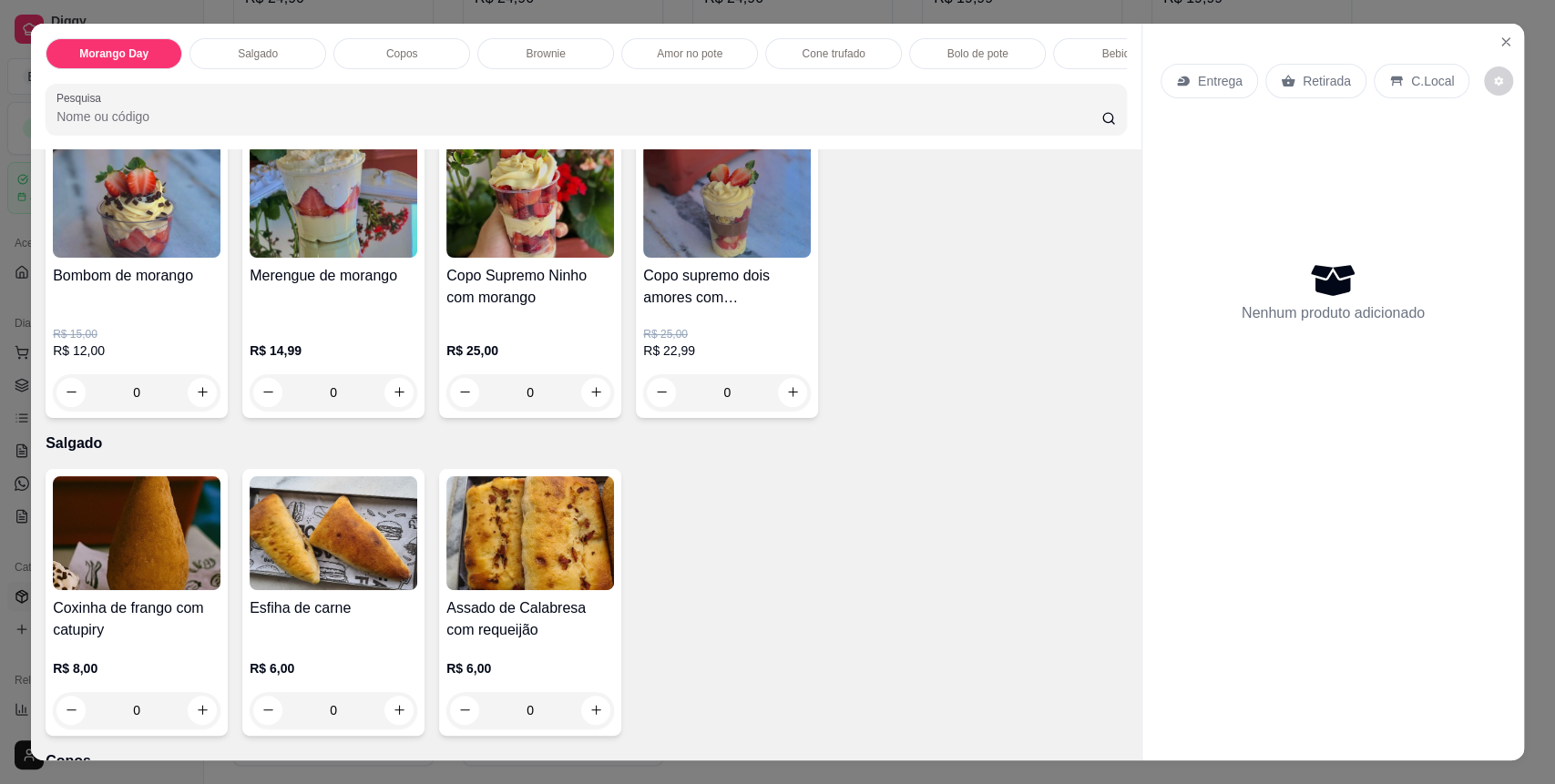
scroll to position [364, 0]
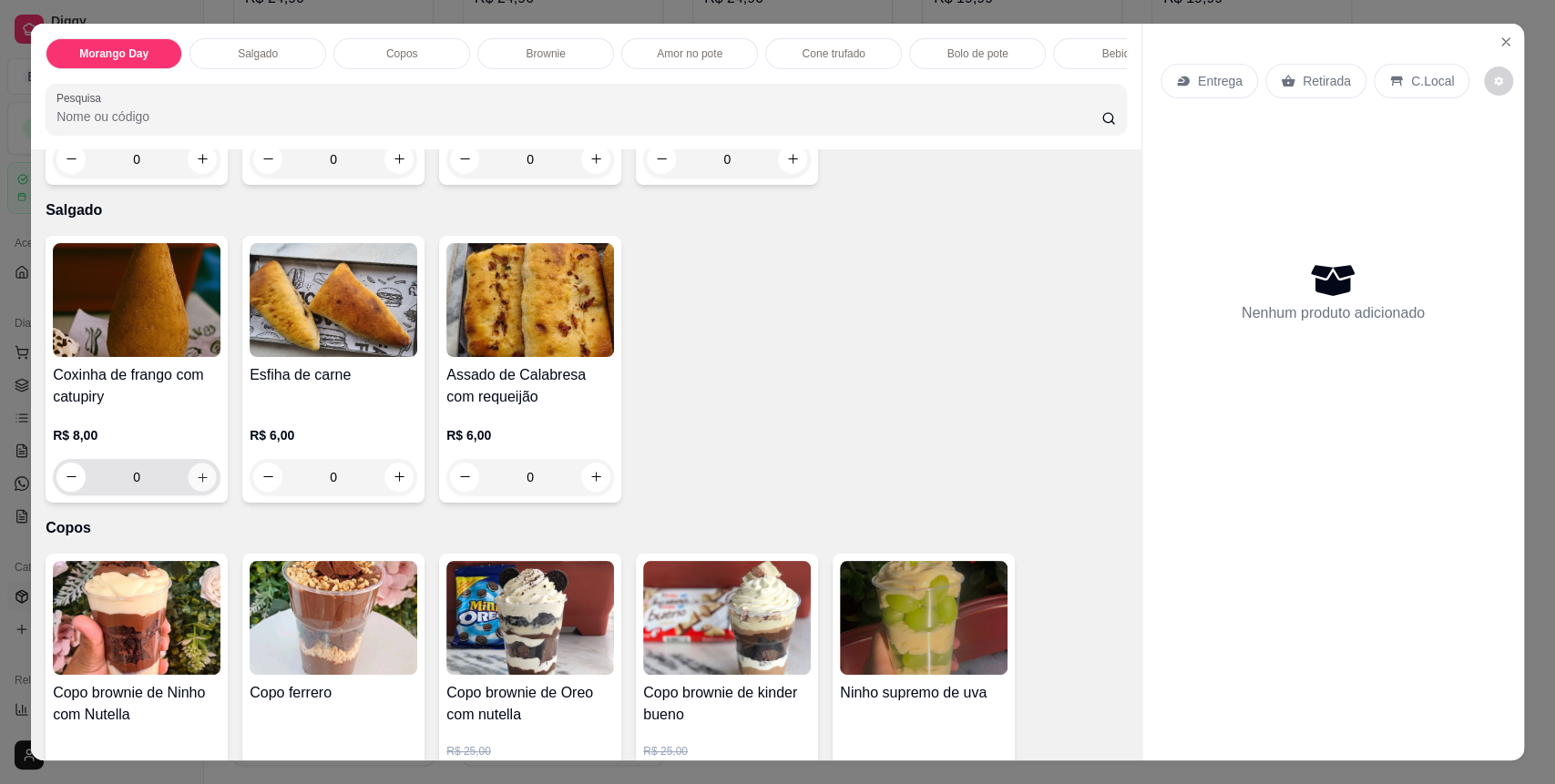
click at [190, 491] on button "increase-product-quantity" at bounding box center [203, 476] width 29 height 29
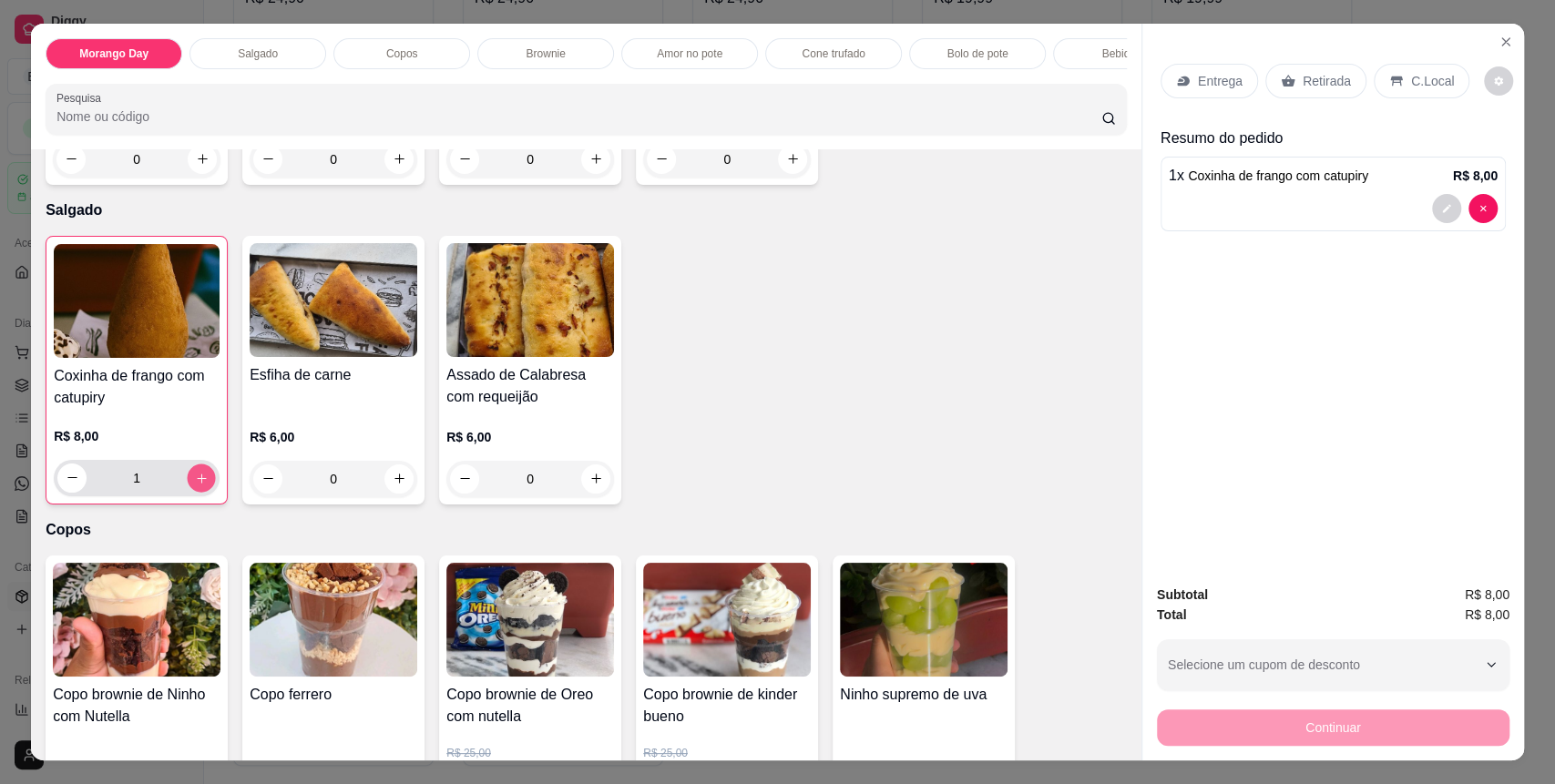
click at [195, 486] on icon "increase-product-quantity" at bounding box center [202, 478] width 14 height 14
type input "2"
click at [394, 486] on icon "increase-product-quantity" at bounding box center [399, 478] width 14 height 14
type input "1"
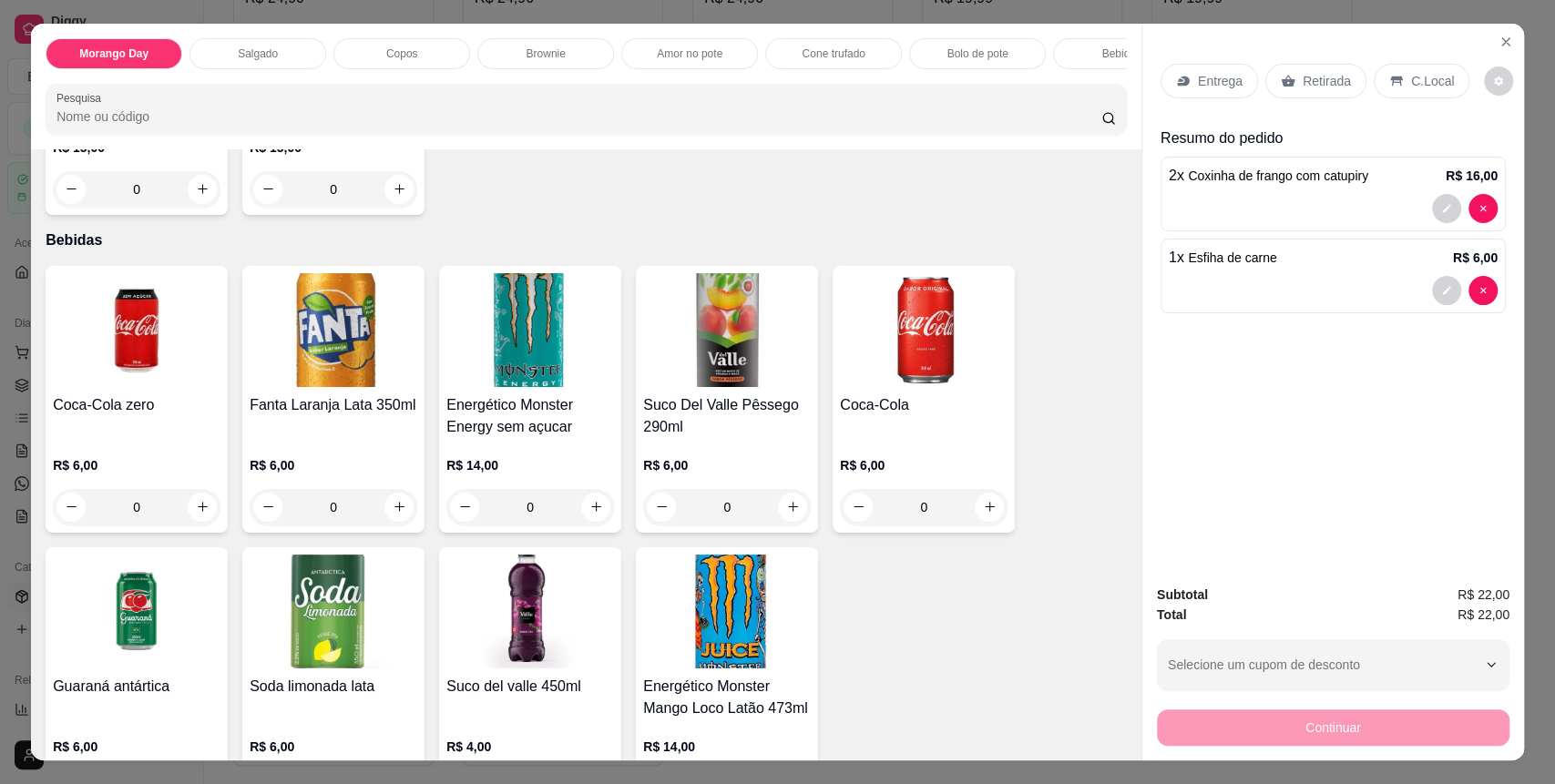
scroll to position [2884, 0]
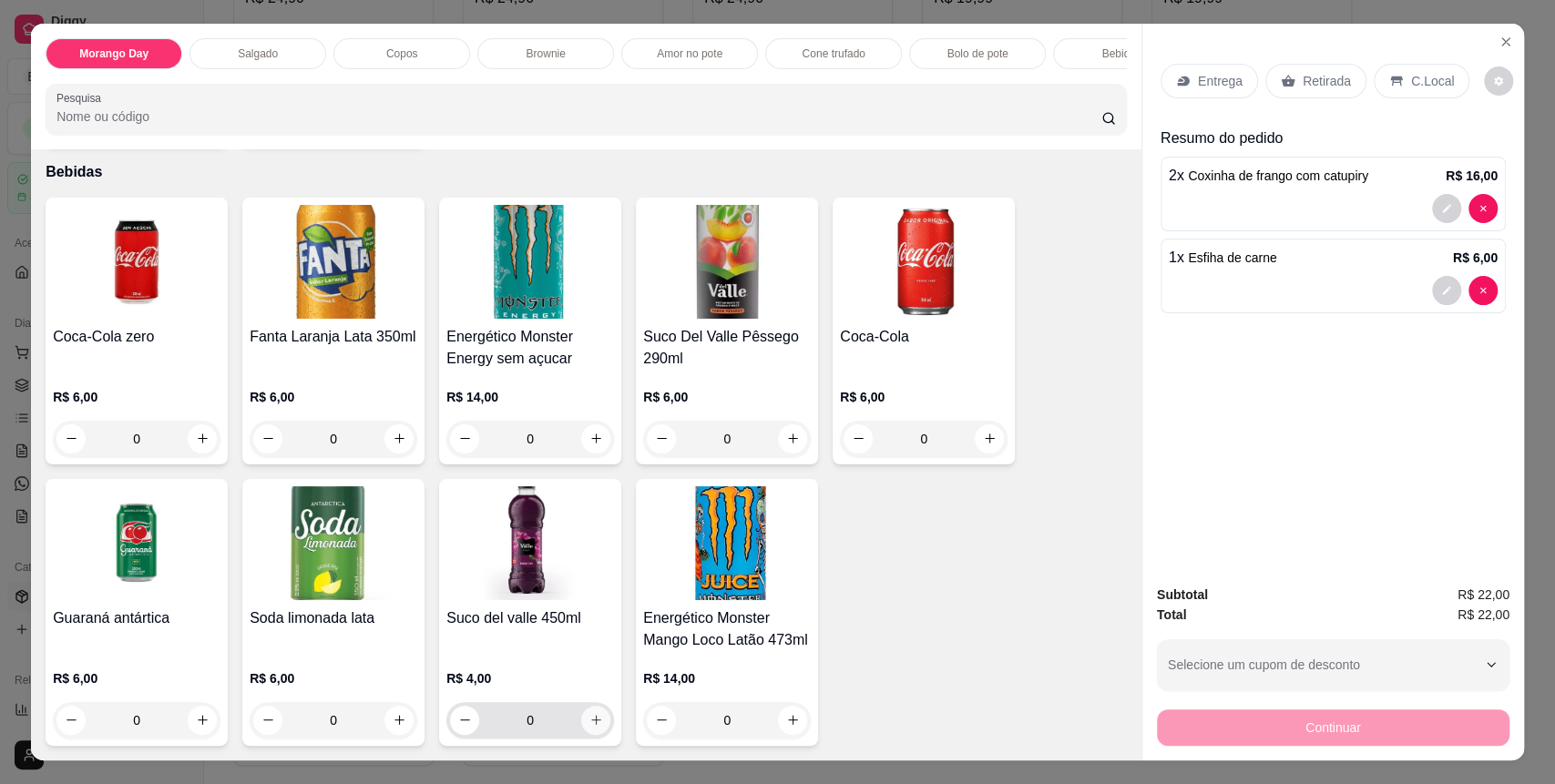
click at [595, 710] on button "increase-product-quantity" at bounding box center [596, 720] width 29 height 29
type input "1"
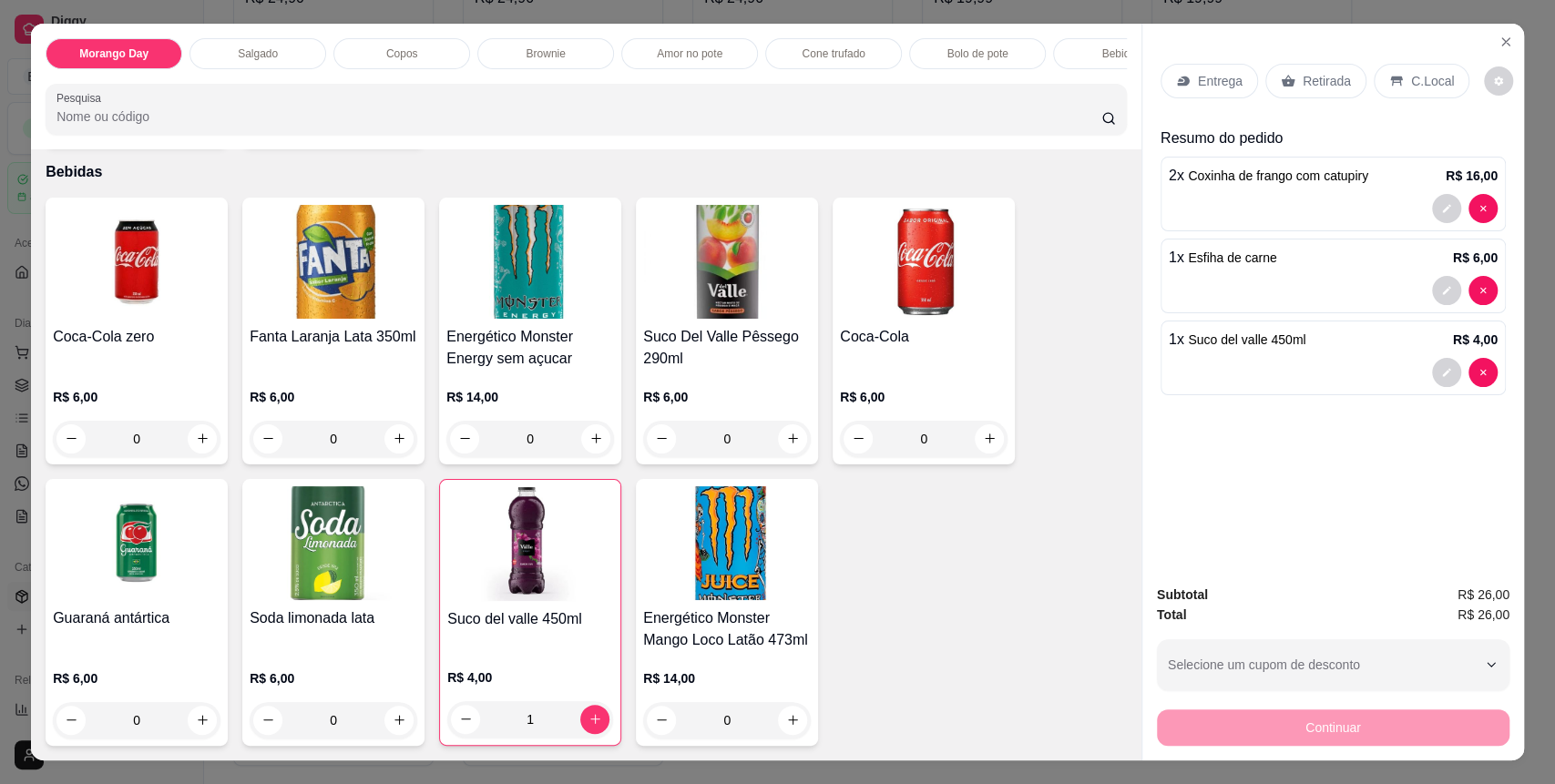
click at [1386, 72] on div "C.Local" at bounding box center [1422, 81] width 96 height 35
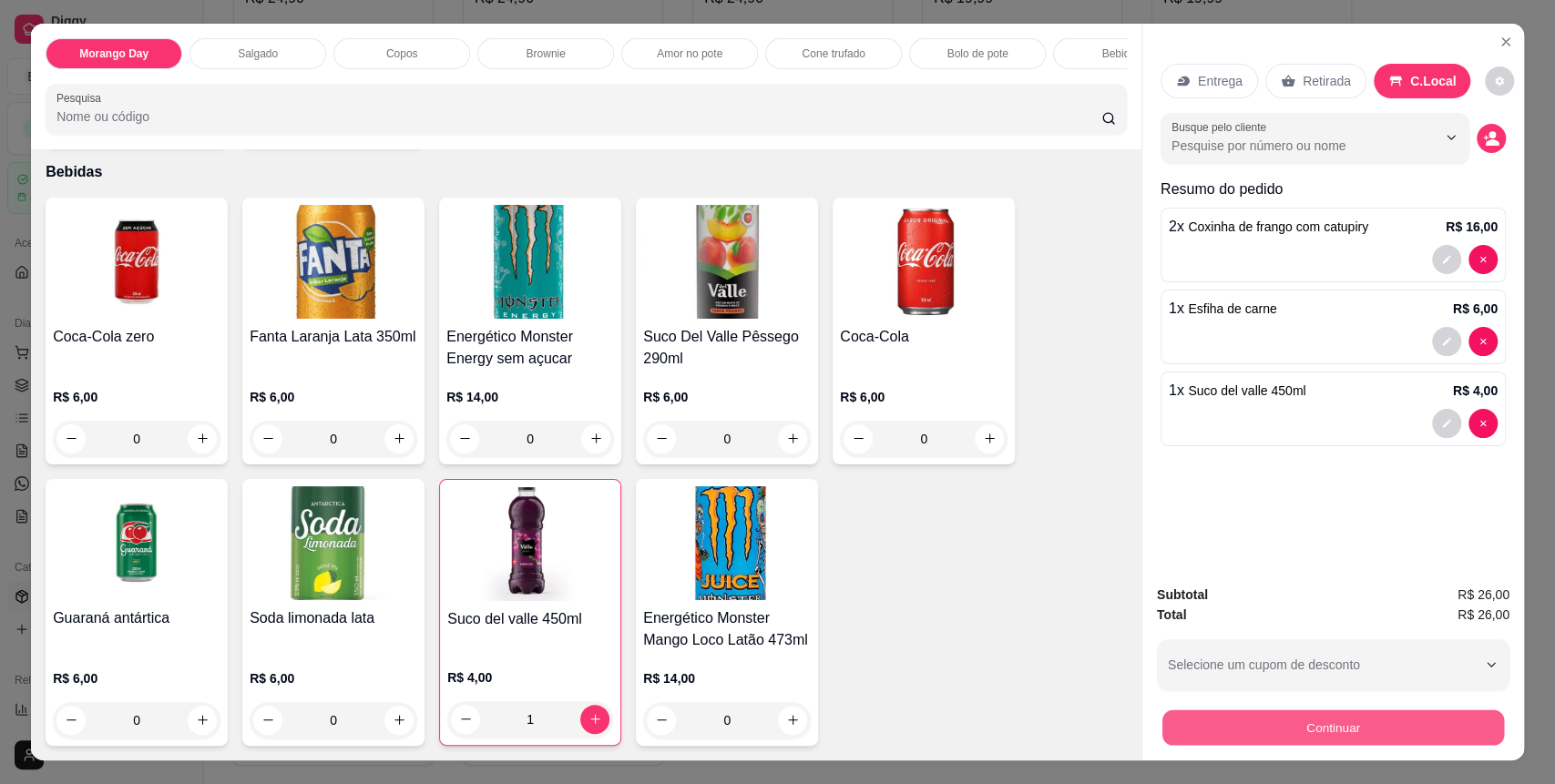
click at [1366, 739] on button "Continuar" at bounding box center [1333, 728] width 342 height 36
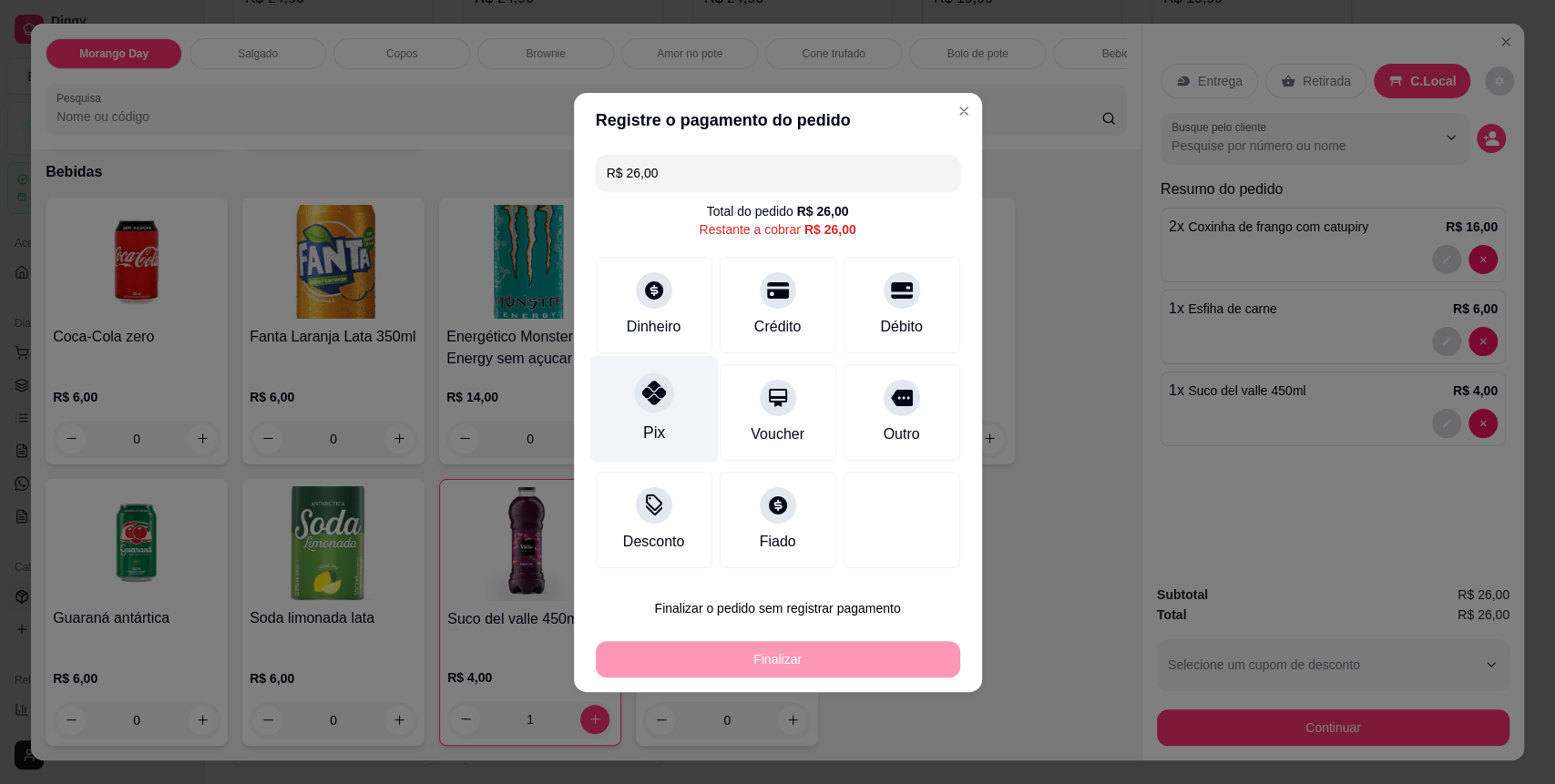
click at [642, 391] on icon at bounding box center [654, 392] width 24 height 24
type input "R$ 0,00"
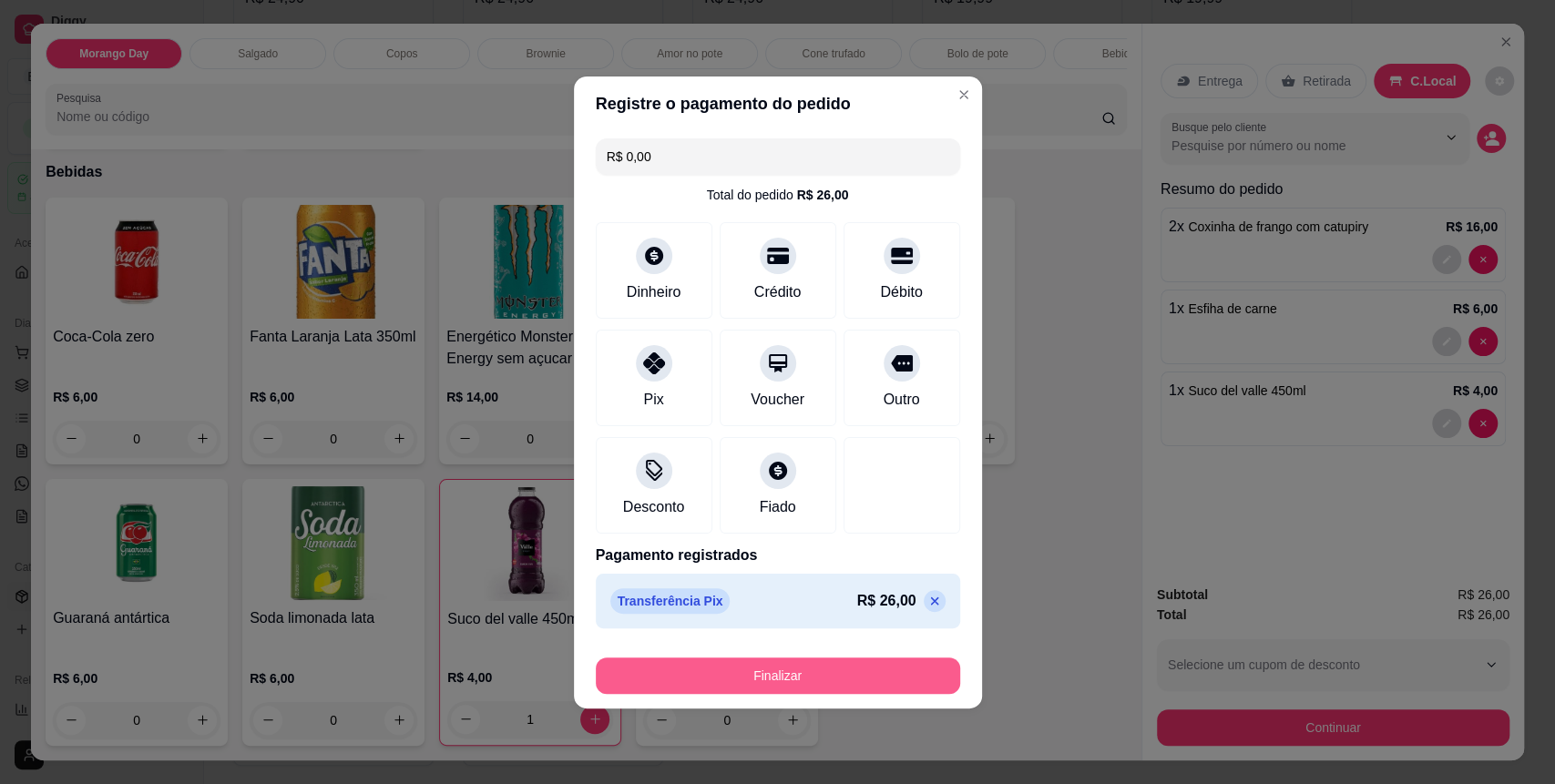
click at [841, 685] on button "Finalizar" at bounding box center [777, 676] width 364 height 37
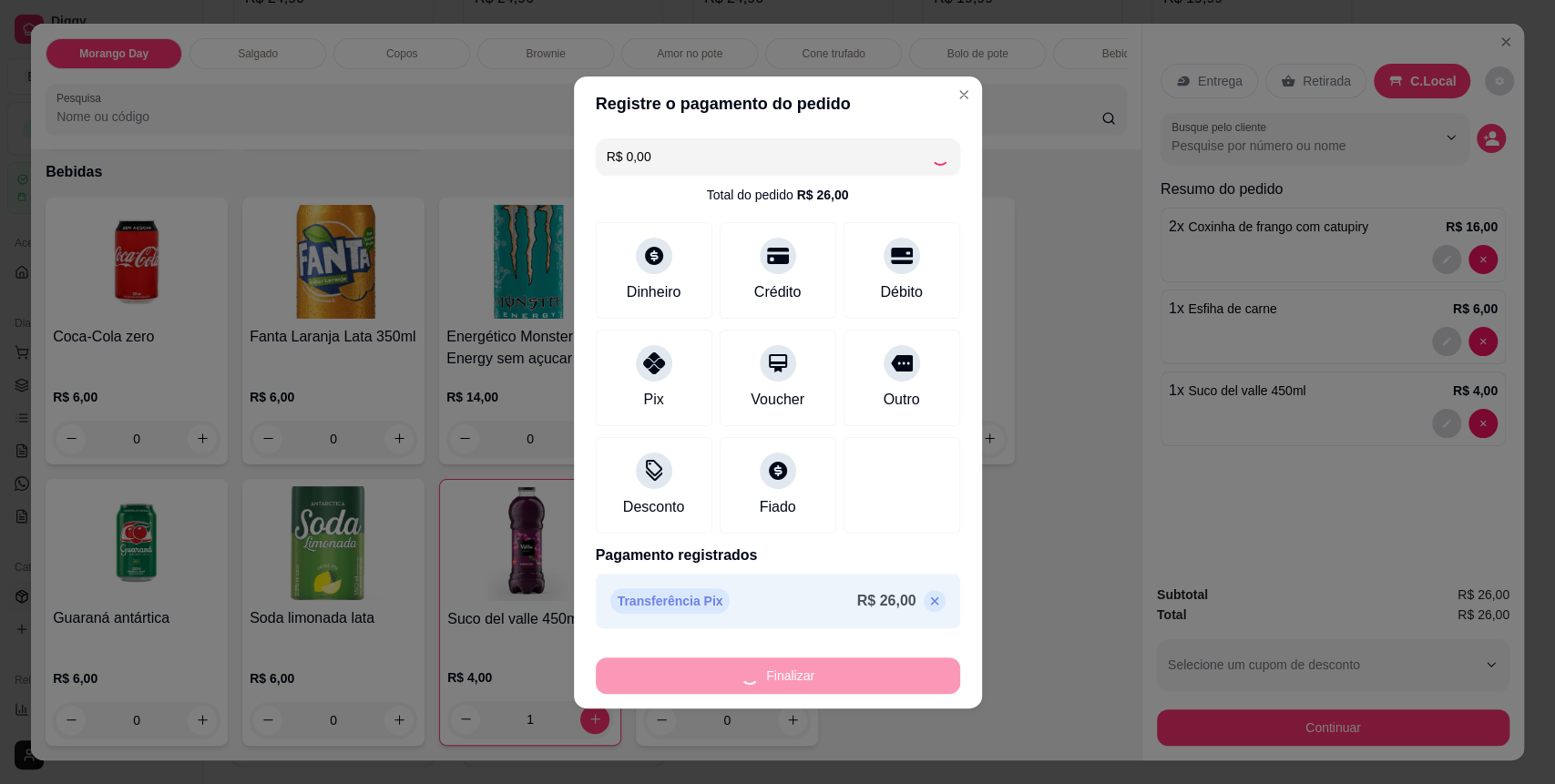
type input "0"
type input "-R$ 26,00"
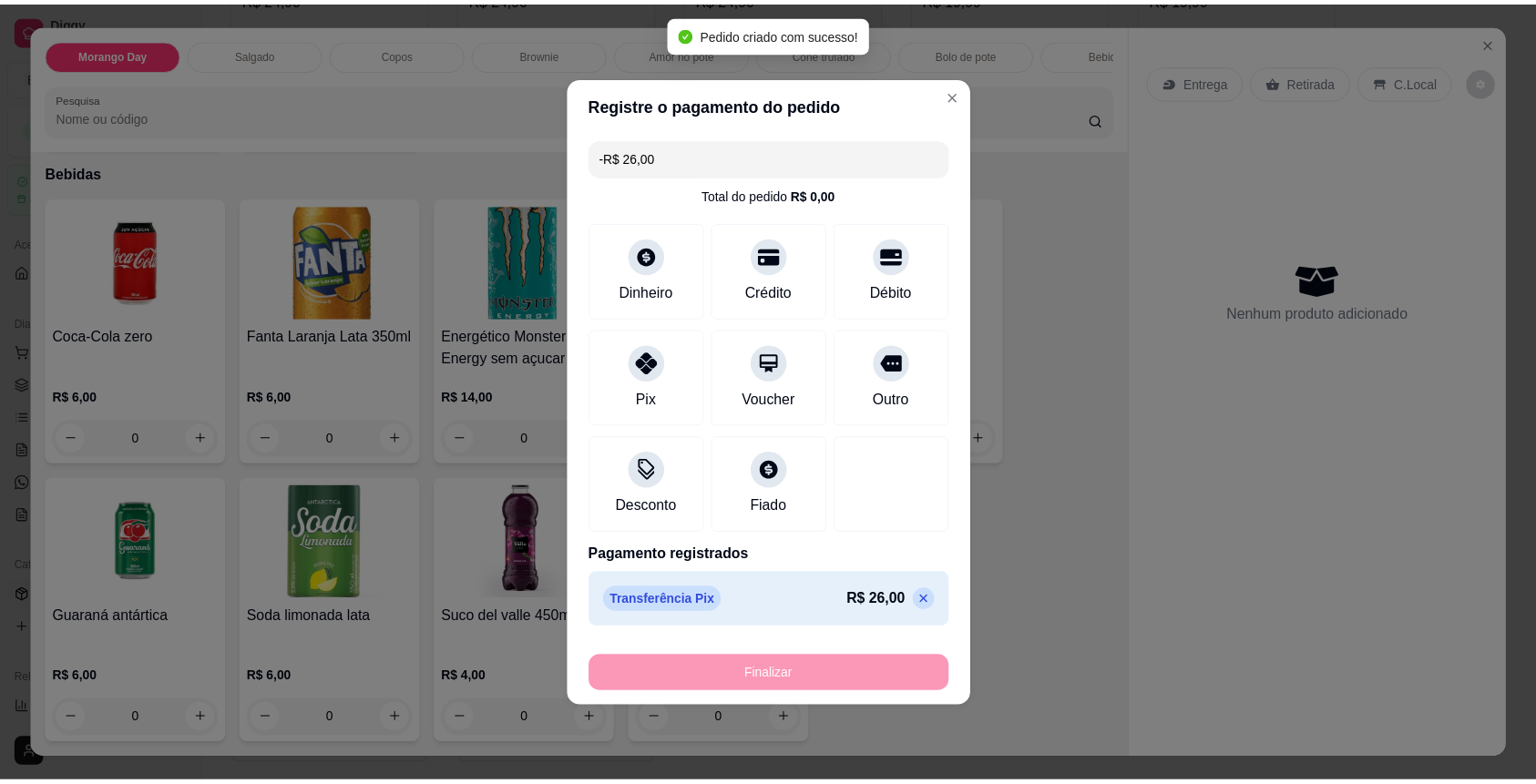
scroll to position [2882, 0]
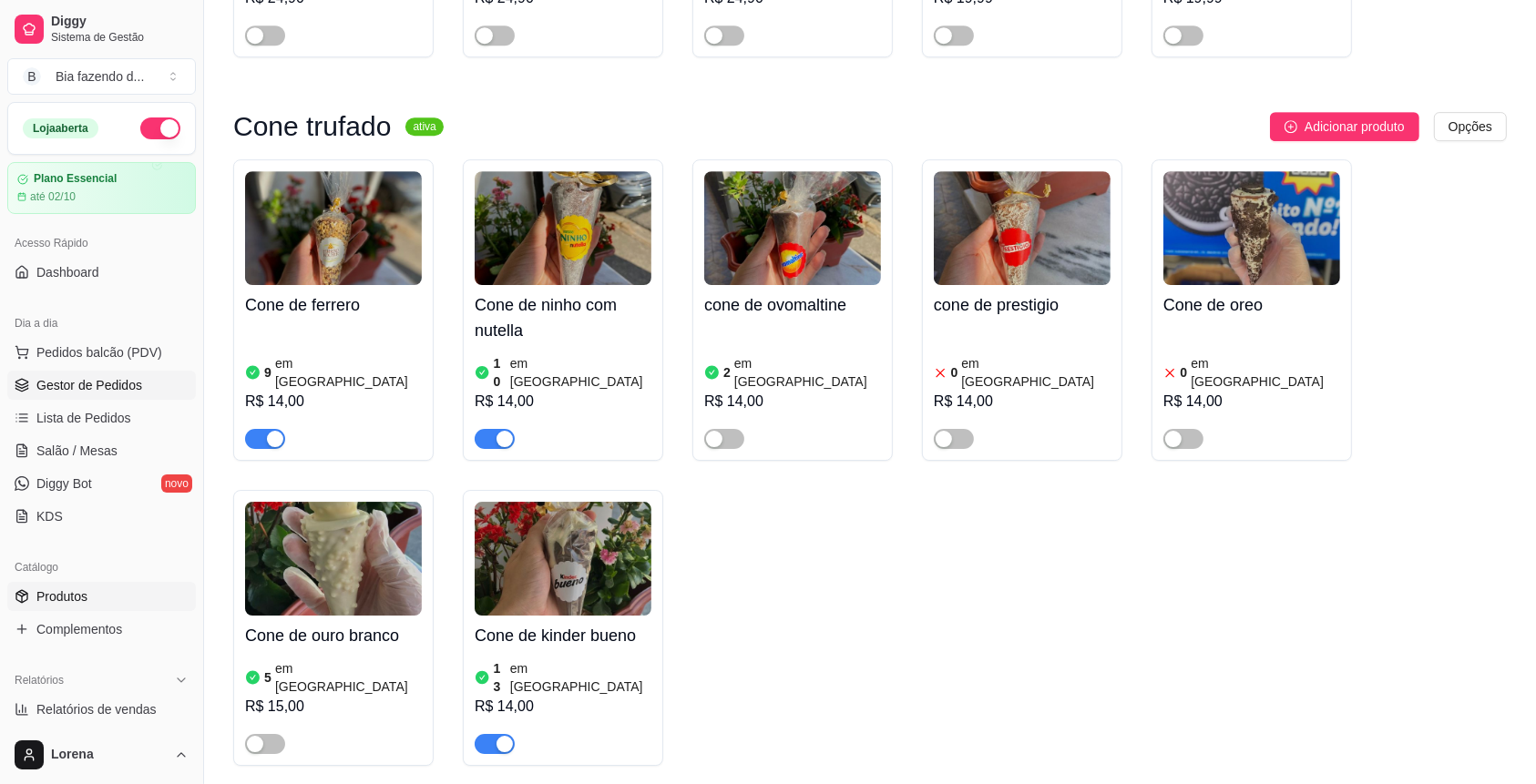
click at [138, 387] on link "Gestor de Pedidos" at bounding box center [101, 385] width 189 height 29
